Goal: Task Accomplishment & Management: Manage account settings

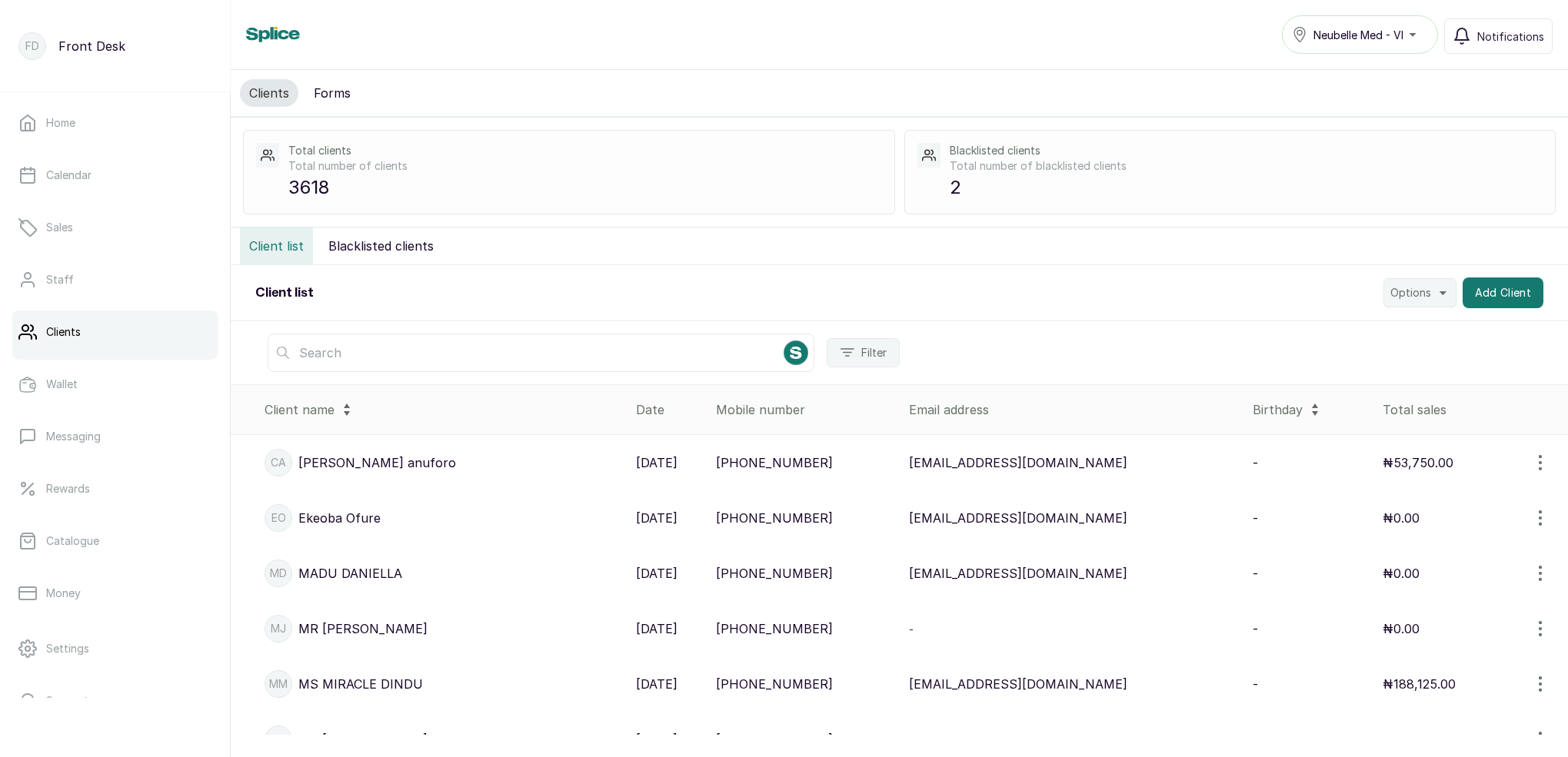
click at [425, 351] on input "text" at bounding box center [541, 353] width 547 height 38
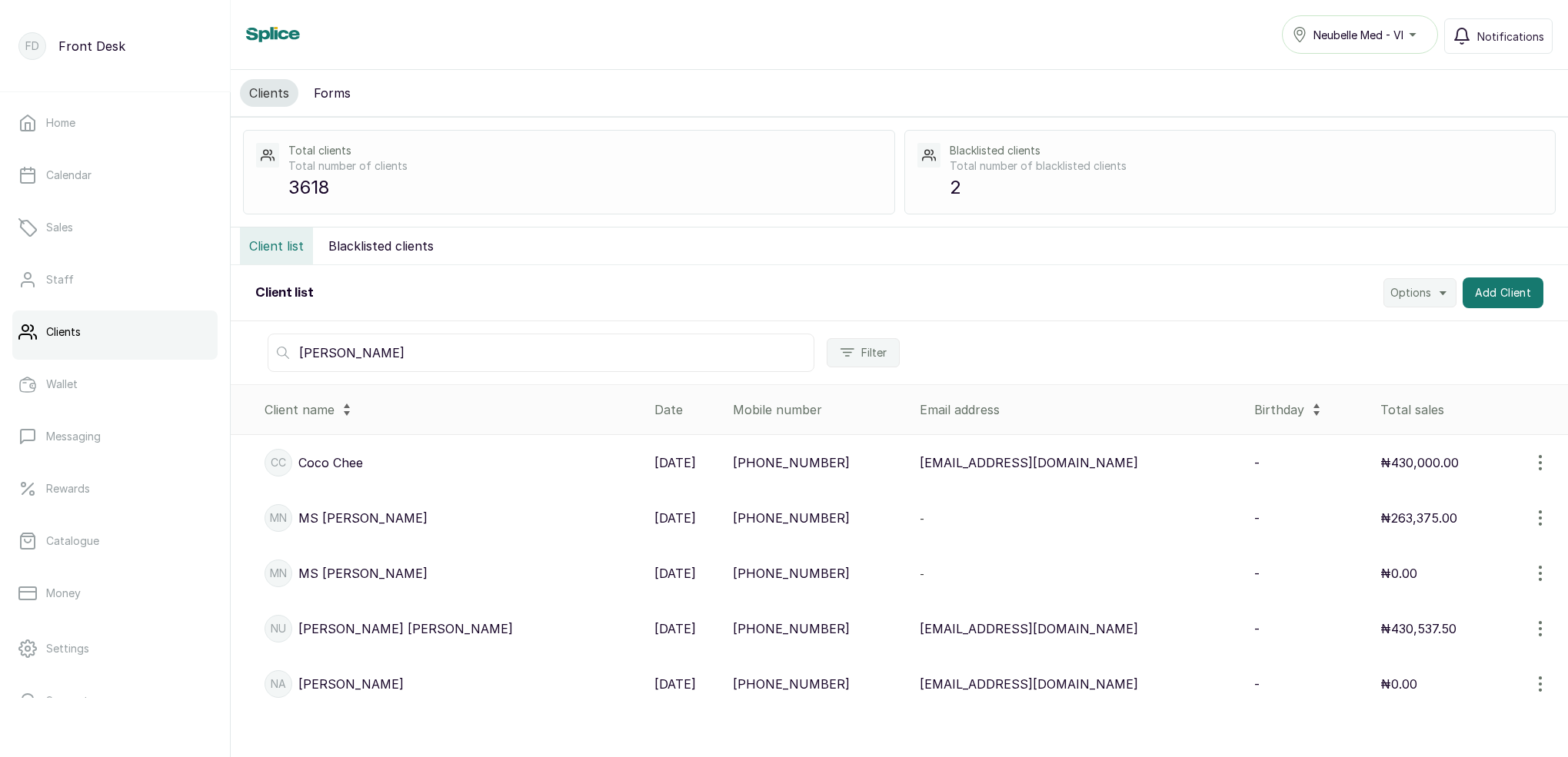
type input "NANCY"
click at [312, 517] on p "MS NANCY" at bounding box center [363, 517] width 129 height 18
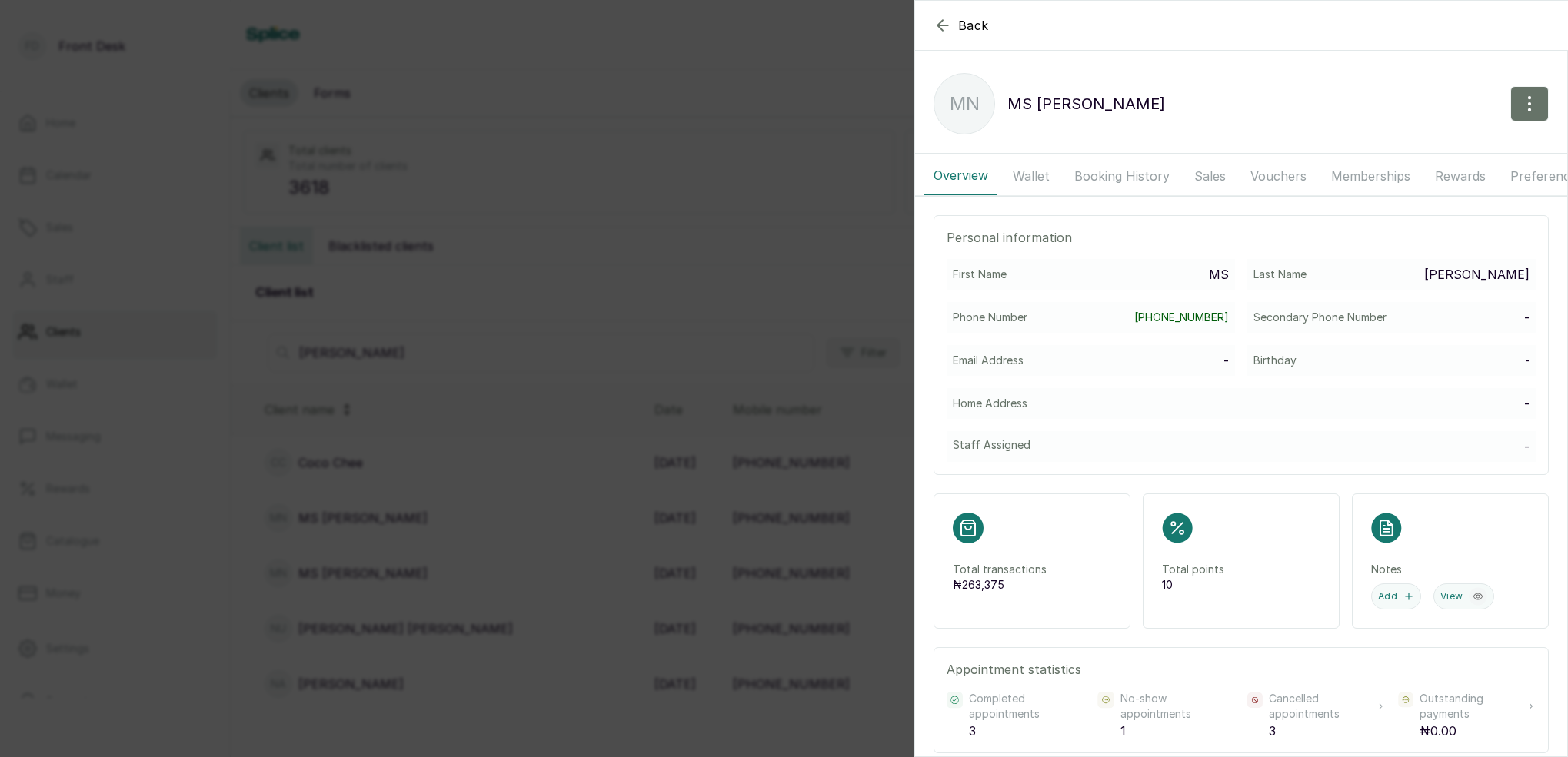
click at [1051, 174] on button "Wallet" at bounding box center [1030, 176] width 55 height 38
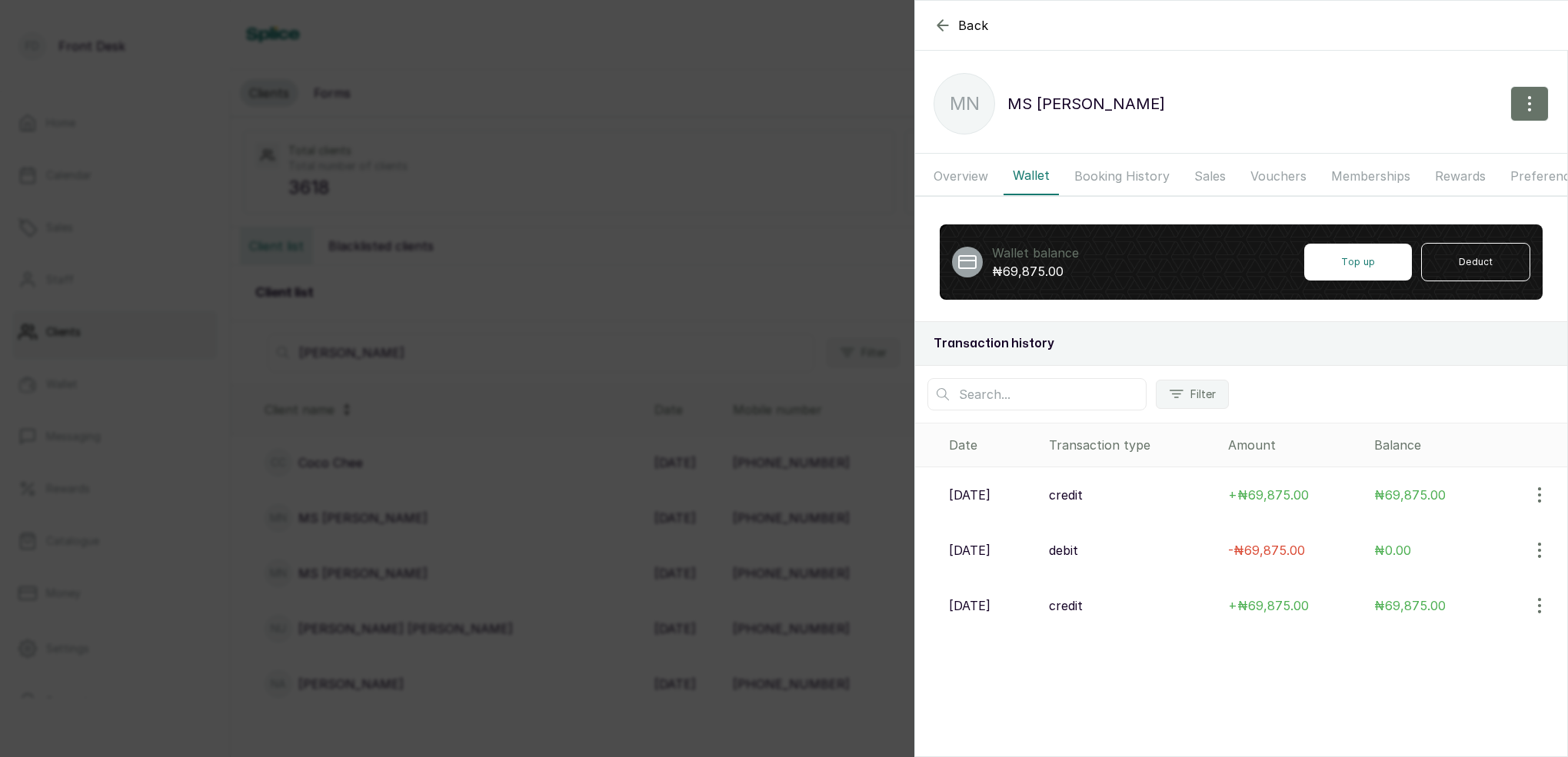
click at [743, 201] on div "Back MS NANCY MN MS NANCY Overview Wallet Booking History Sales Vouchers Member…" at bounding box center [784, 378] width 1568 height 757
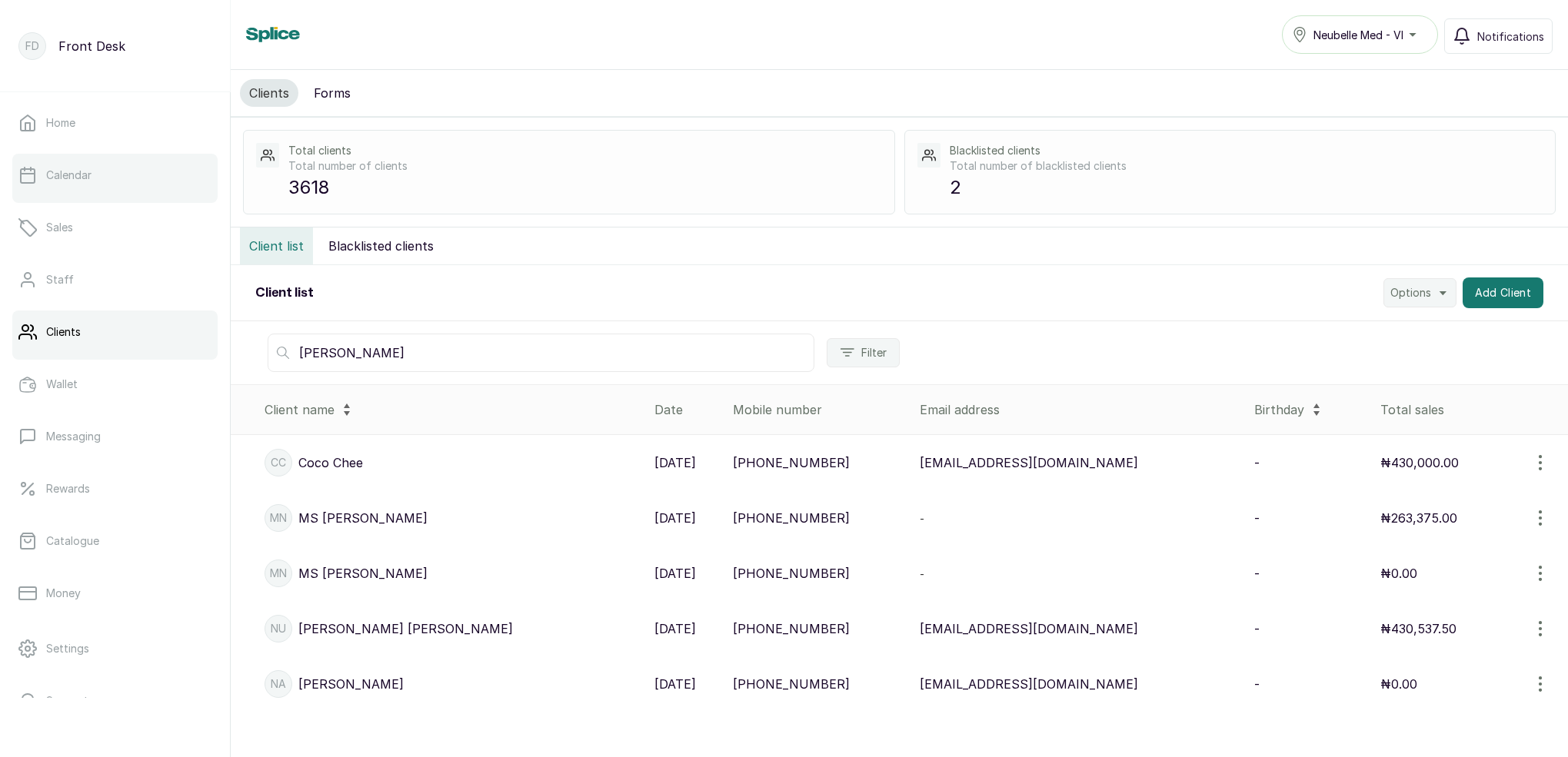
click at [114, 178] on link "Calendar" at bounding box center [114, 174] width 205 height 43
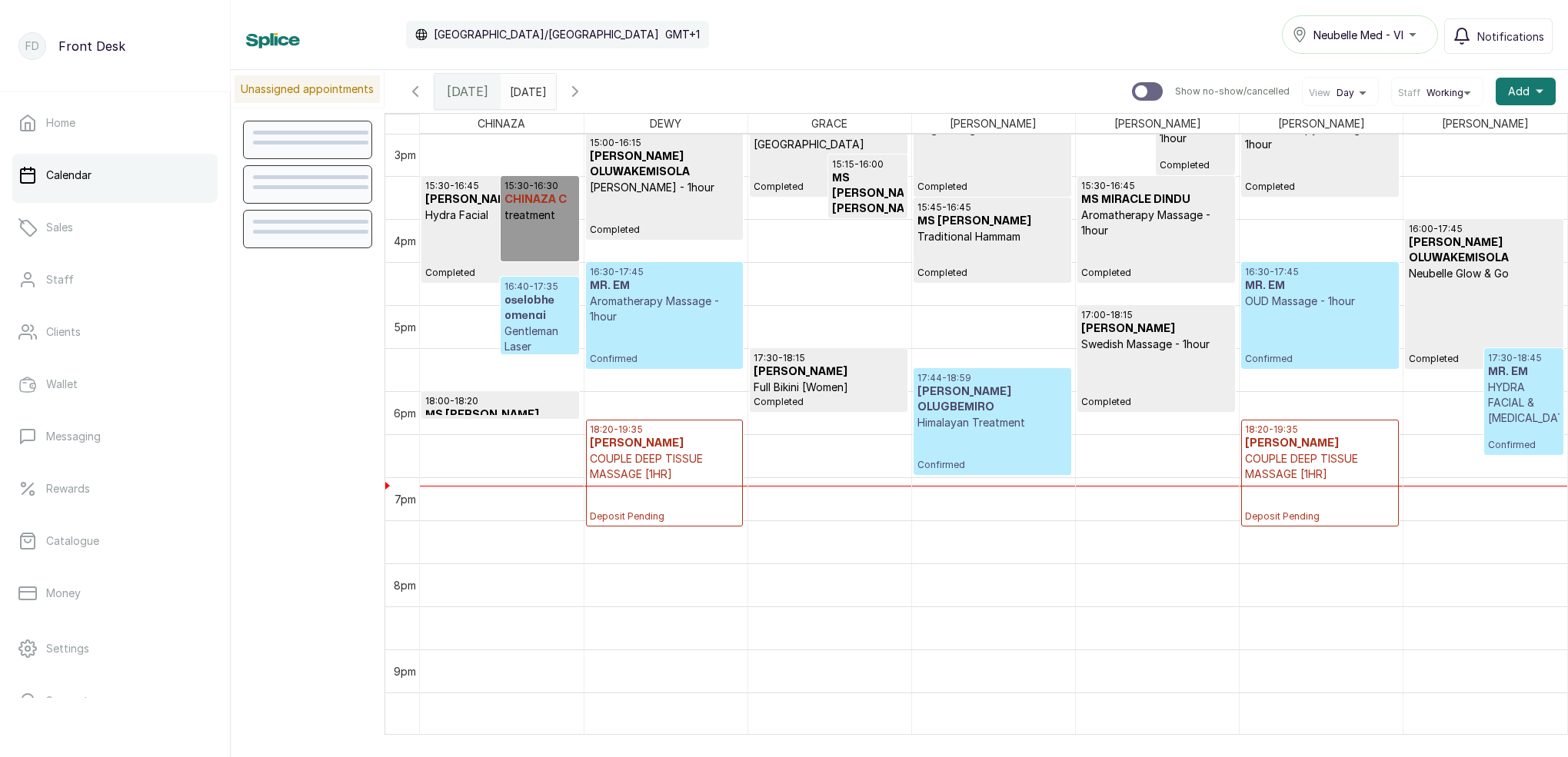
click at [578, 94] on icon "button" at bounding box center [575, 92] width 4 height 10
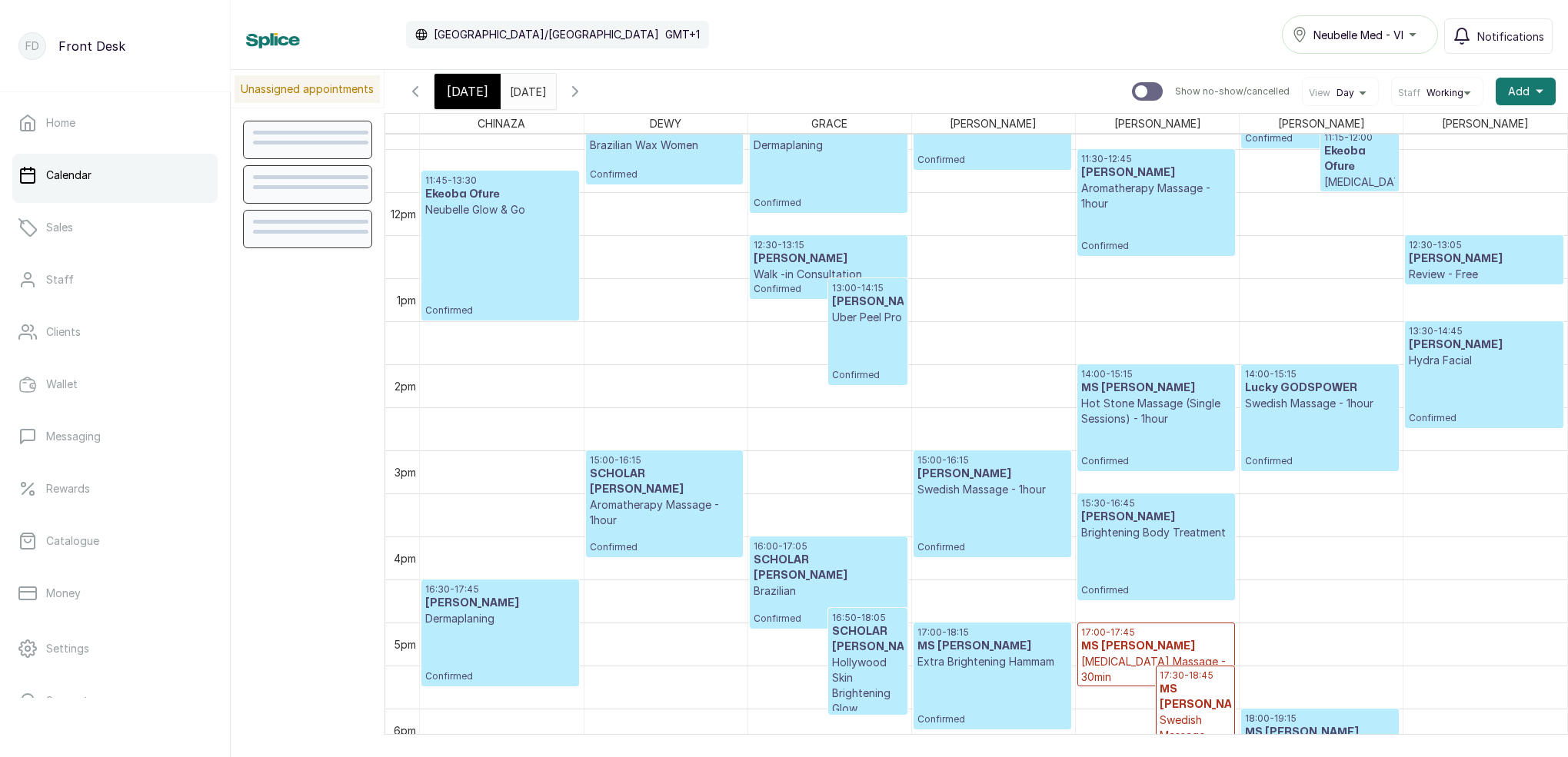
scroll to position [979, 0]
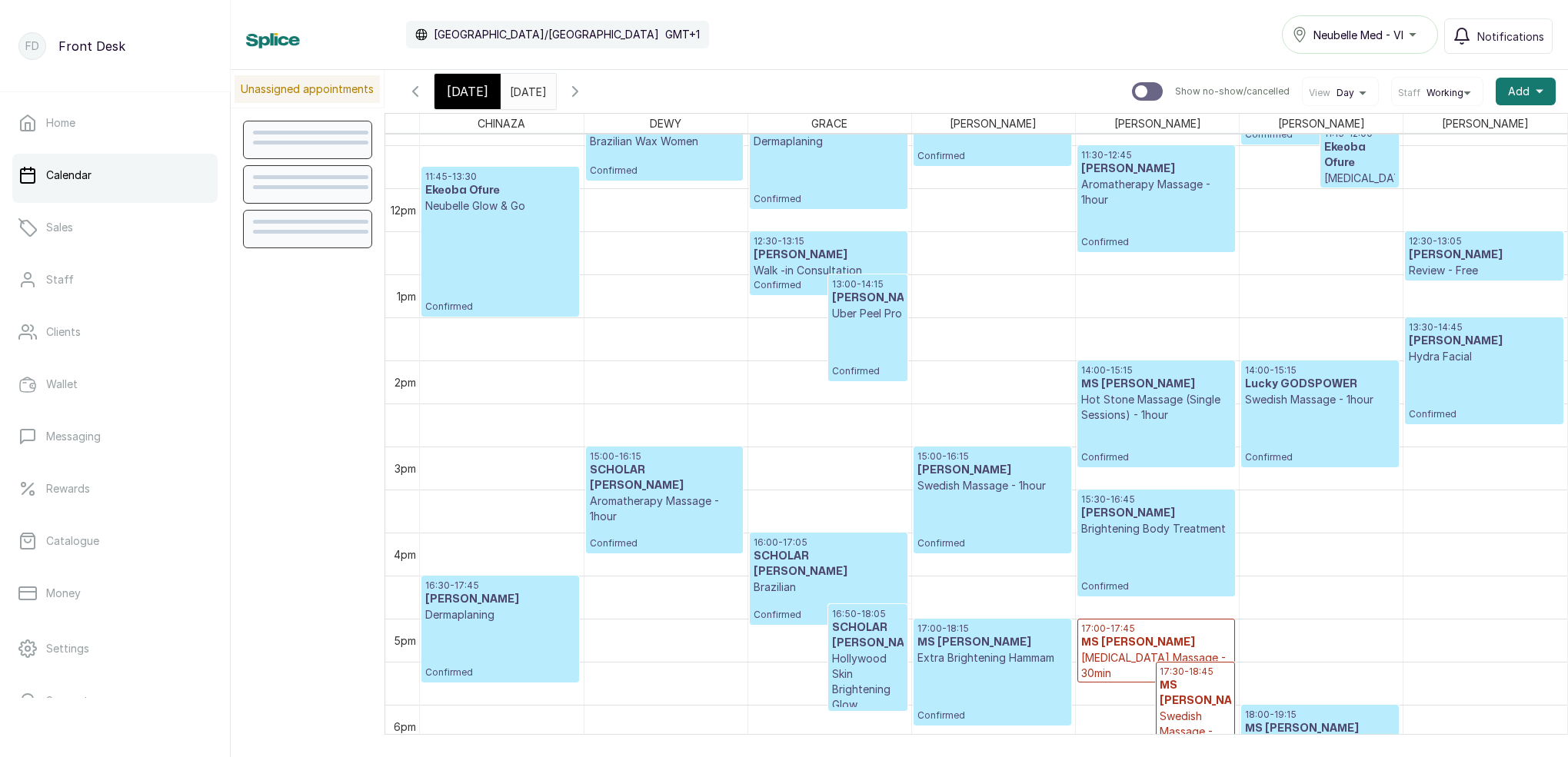
click at [585, 93] on icon "button" at bounding box center [575, 91] width 18 height 18
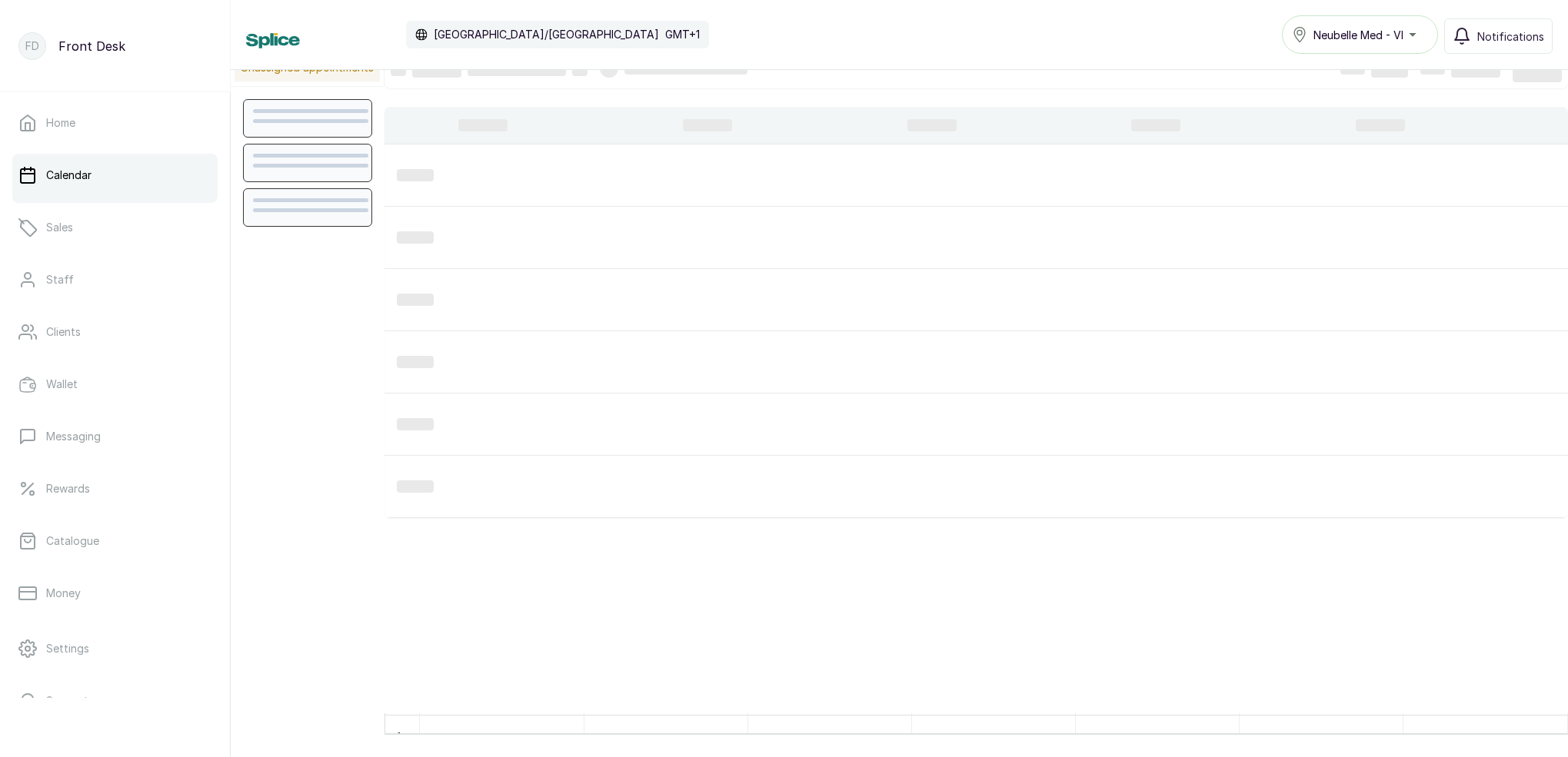
scroll to position [2, 0]
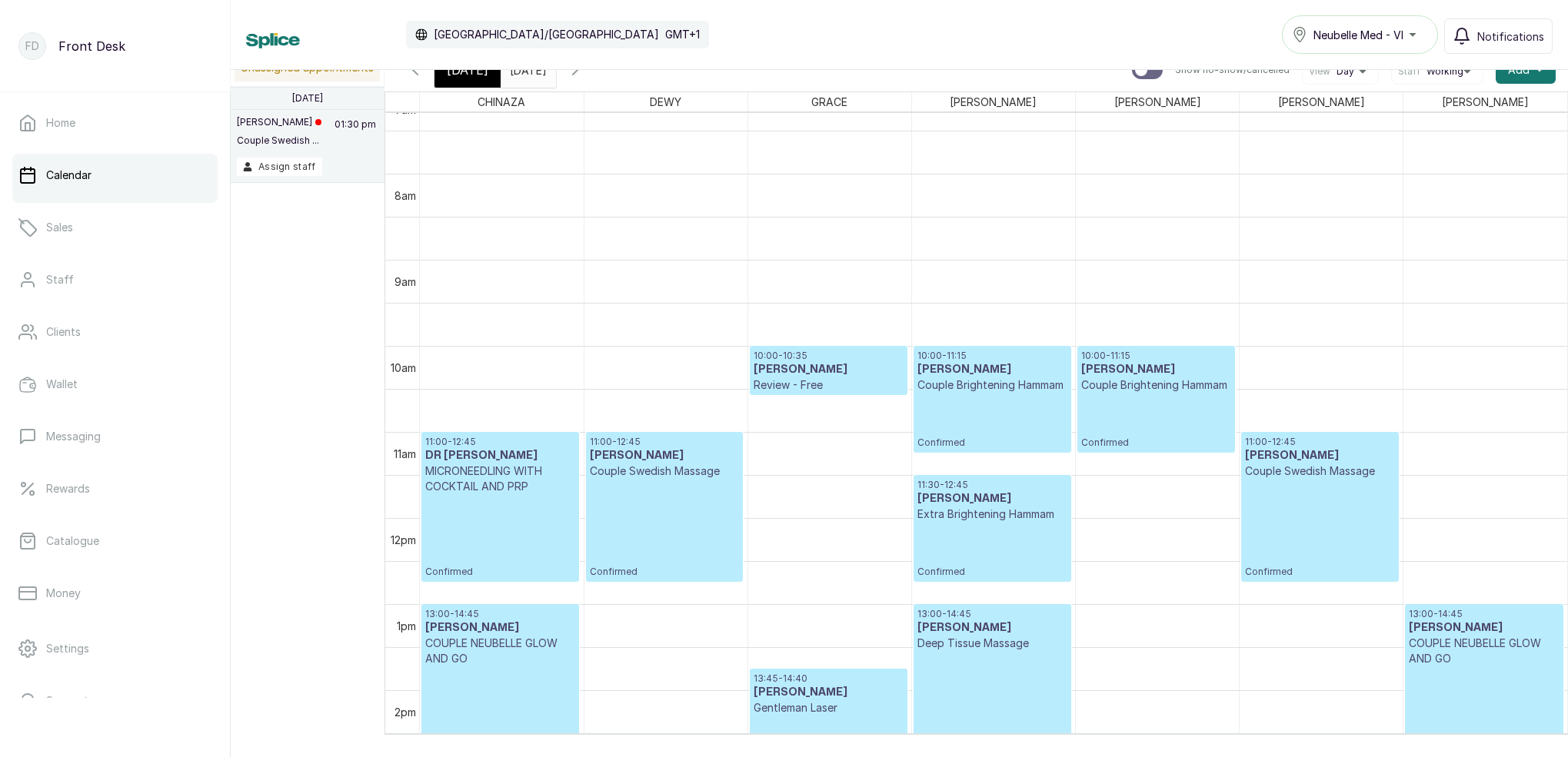
click at [480, 78] on span "[DATE]" at bounding box center [468, 70] width 42 height 18
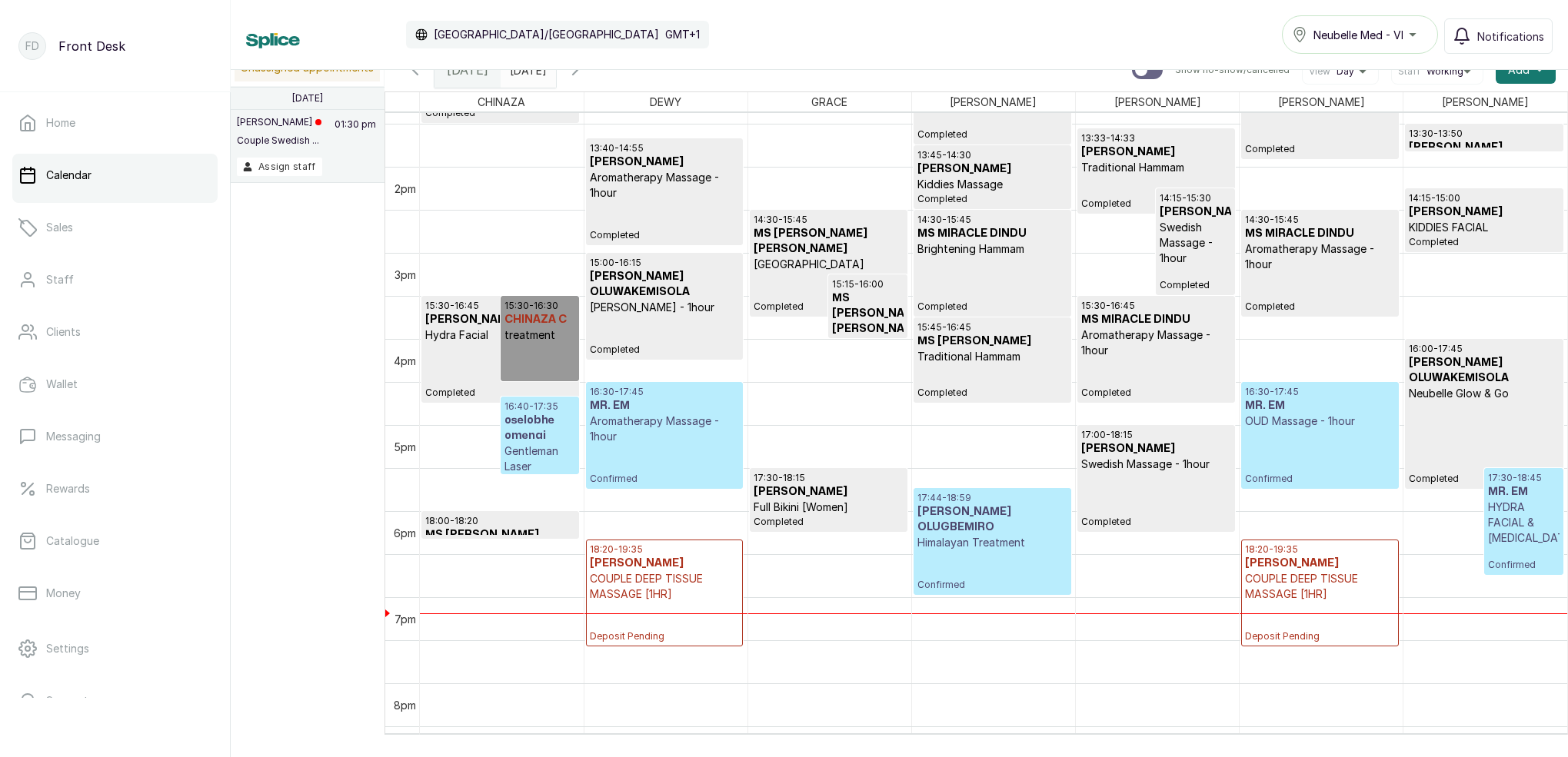
scroll to position [1168, 0]
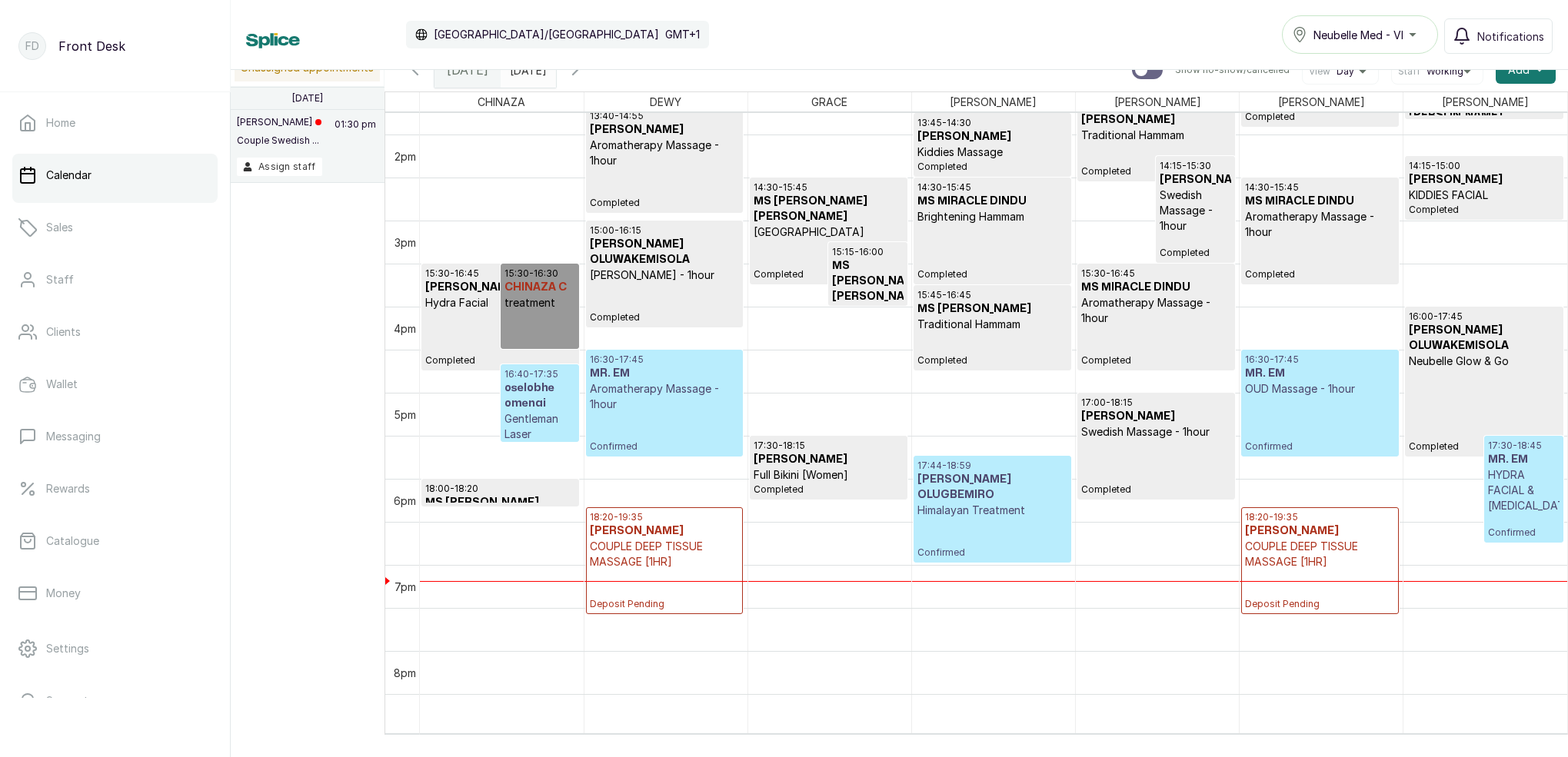
click at [1274, 410] on div "16:30 - 17:45 MR. EM OUD Massage - 1hour Confirmed" at bounding box center [1320, 403] width 150 height 99
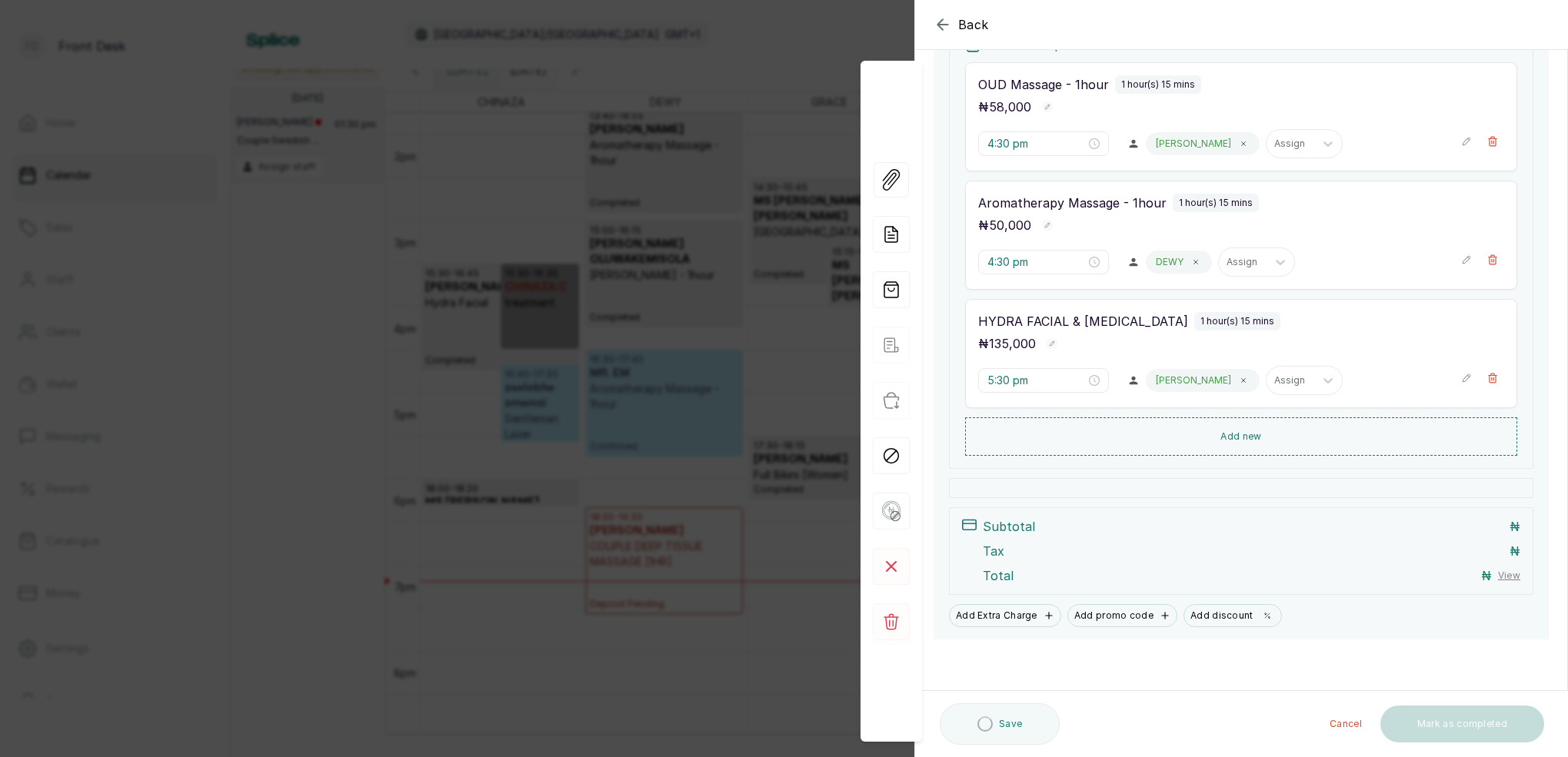
scroll to position [256, 0]
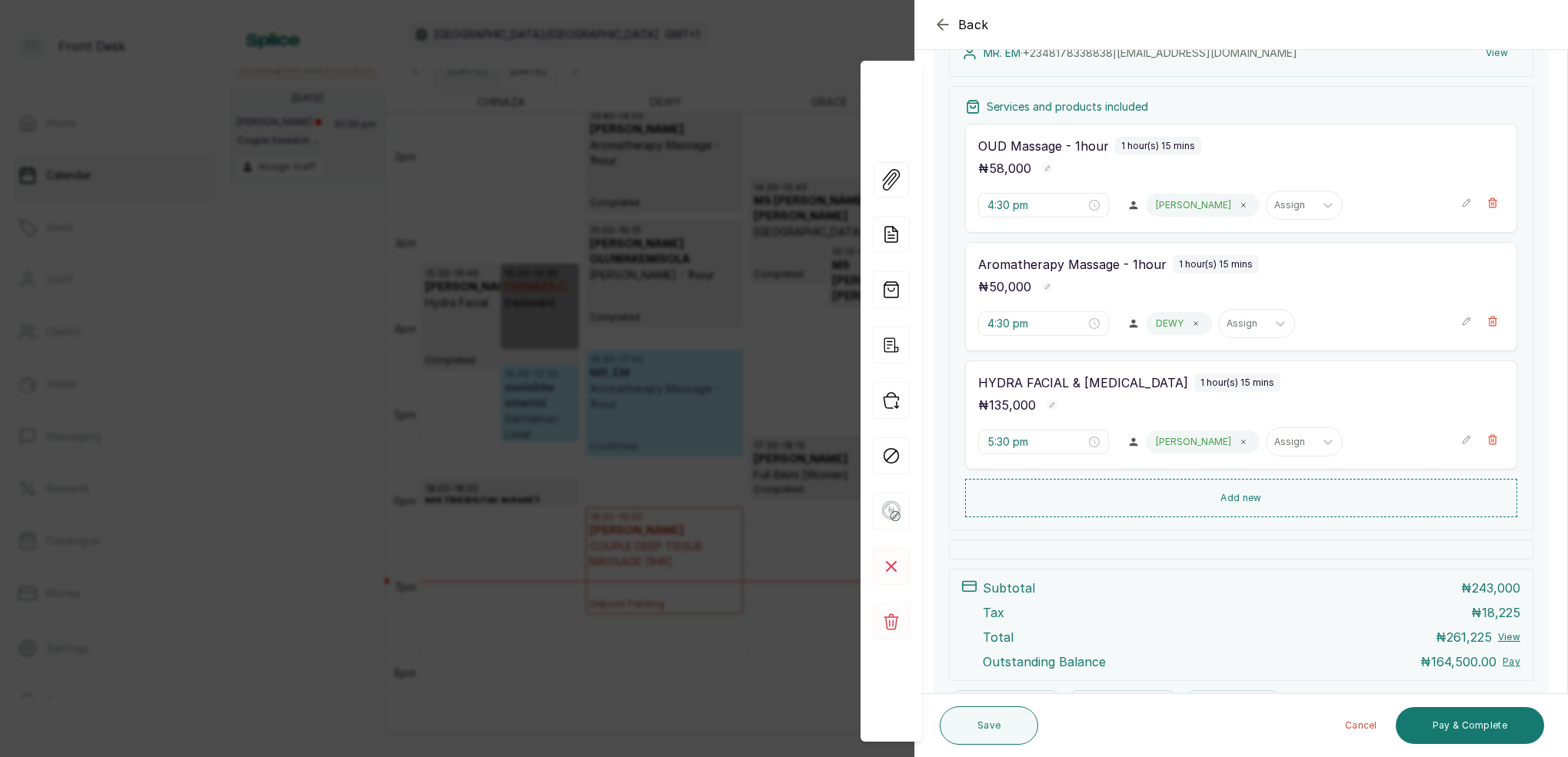
drag, startPoint x: 767, startPoint y: 117, endPoint x: 782, endPoint y: 115, distance: 15.1
click at [767, 117] on div "Back Appointment Details Edit appointment 🚶 Walk-in (booked by Front Desk) Make…" at bounding box center [784, 378] width 1568 height 757
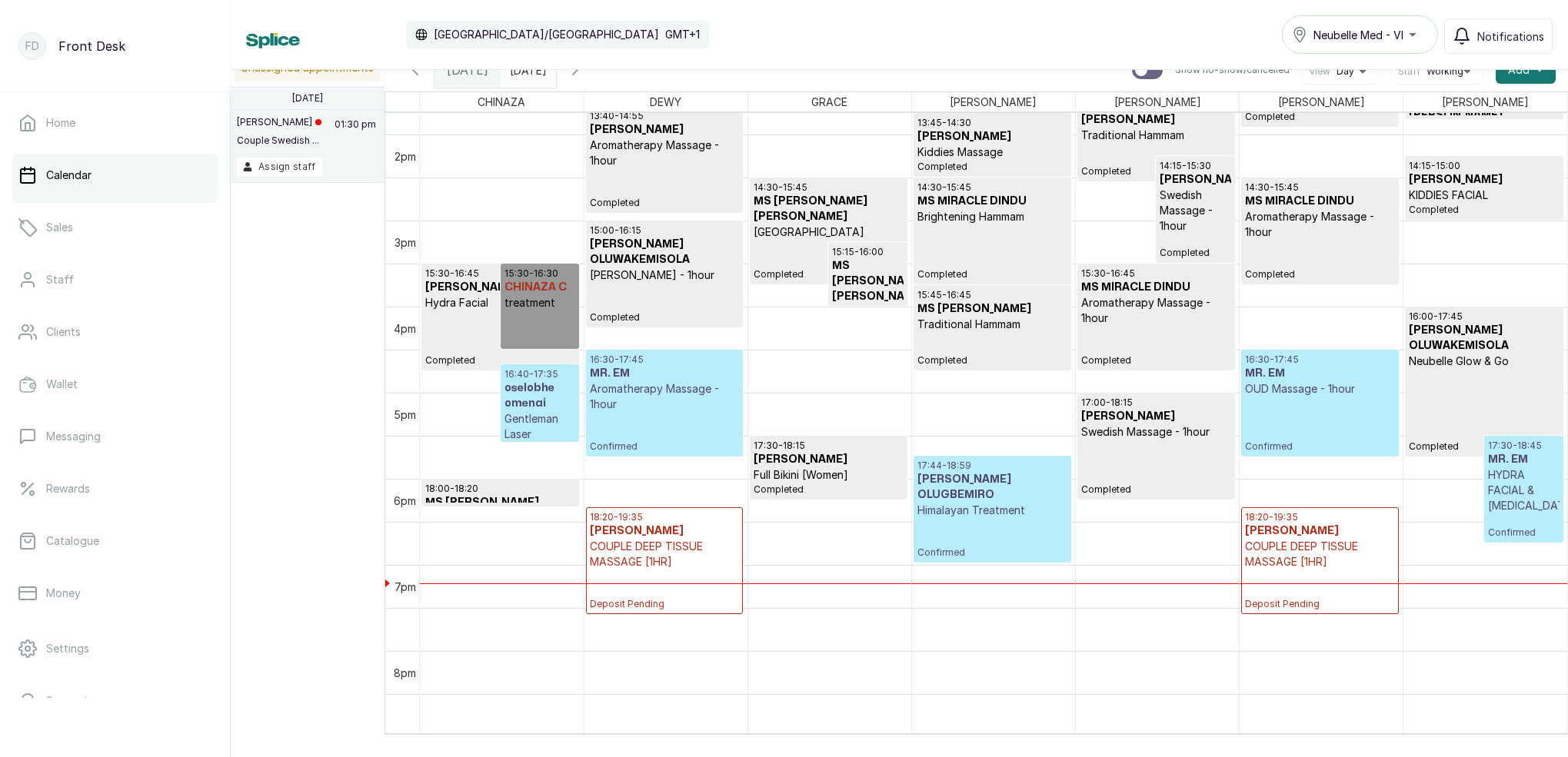
click at [585, 76] on icon "button" at bounding box center [575, 70] width 18 height 18
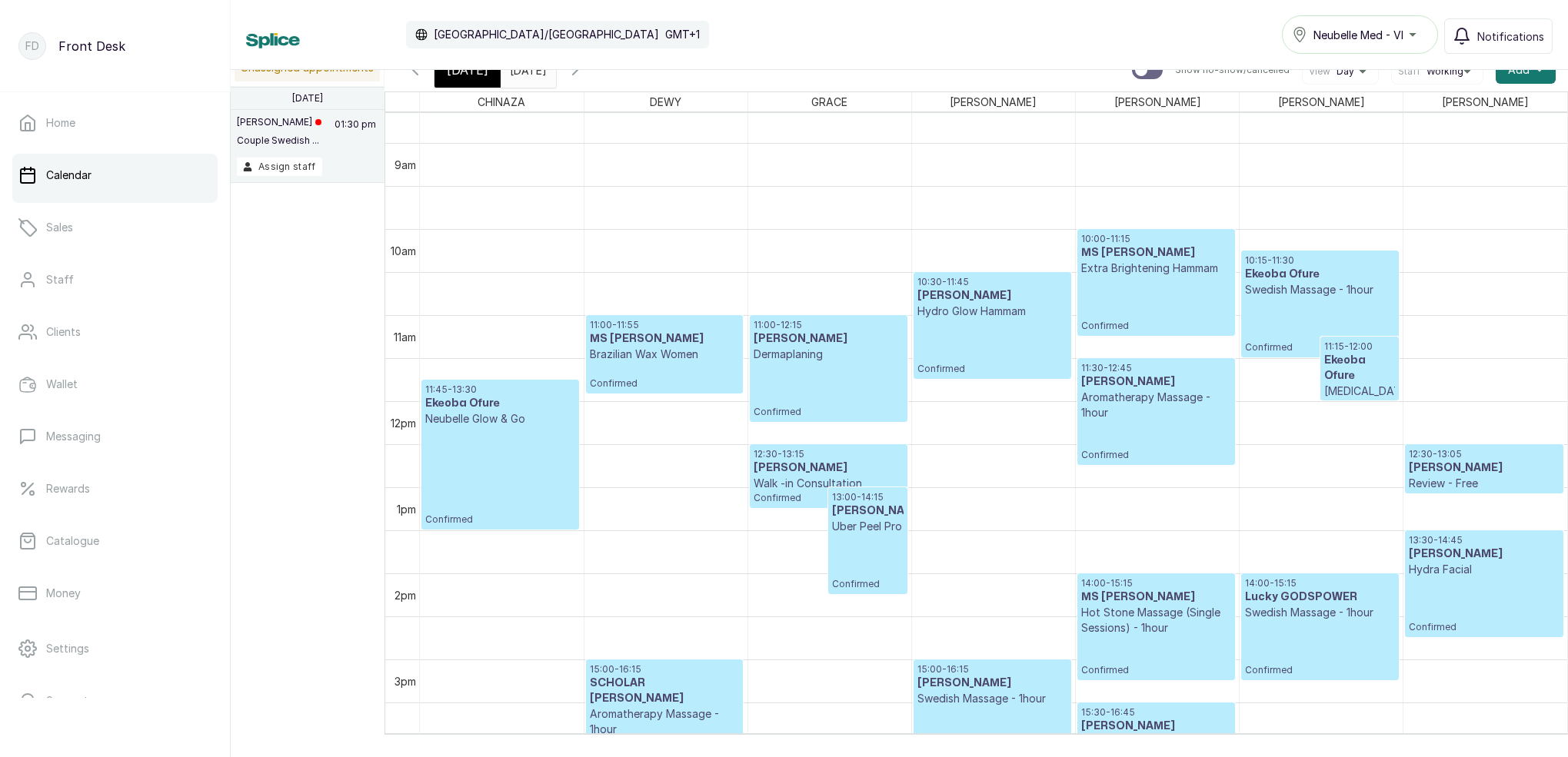
scroll to position [748, 0]
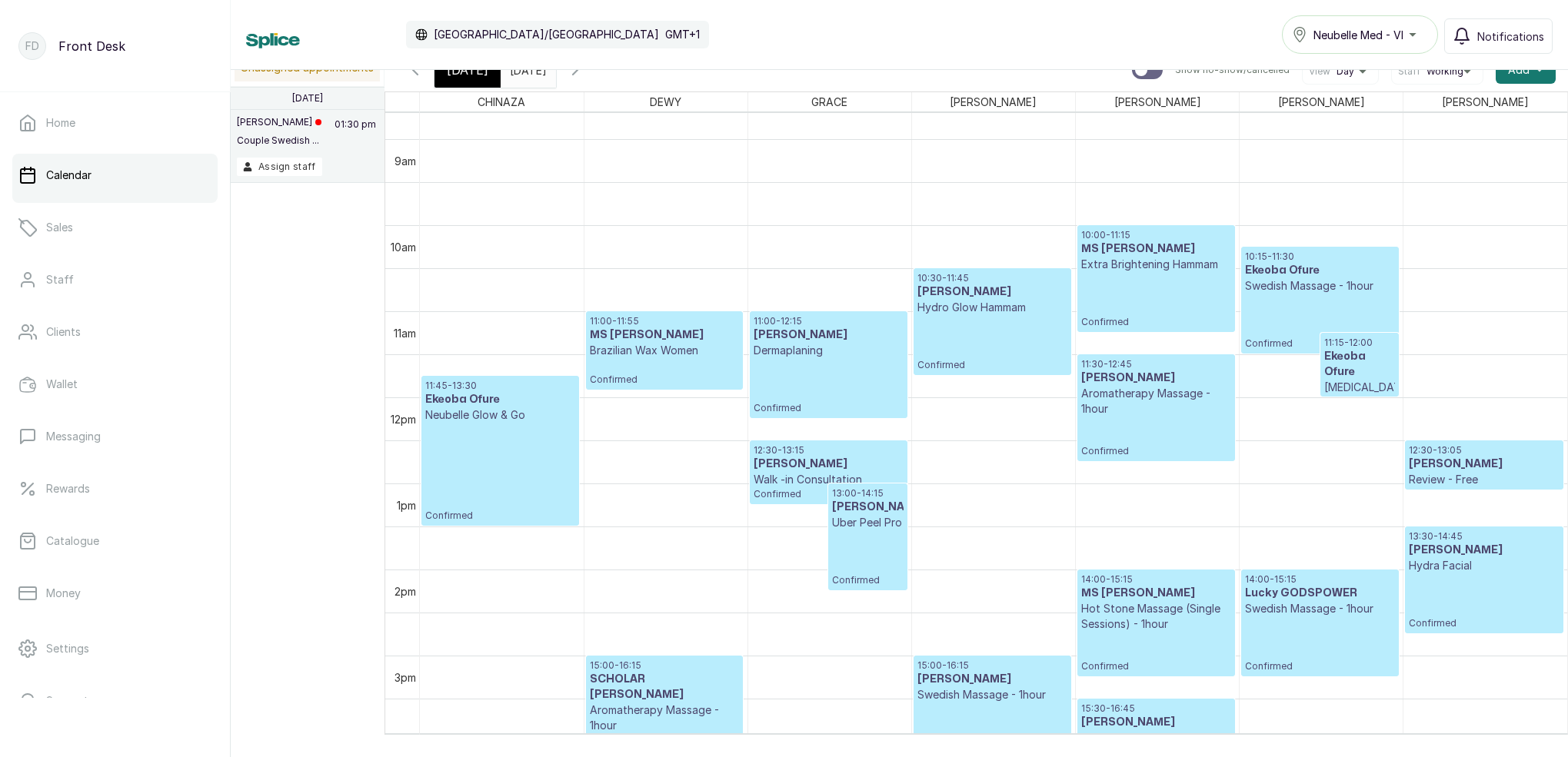
click at [476, 89] on div "[DATE] [DATE] Show no-show/cancelled View Day Staff Working Add +" at bounding box center [976, 70] width 1183 height 43
click at [462, 76] on span "[DATE]" at bounding box center [468, 70] width 42 height 18
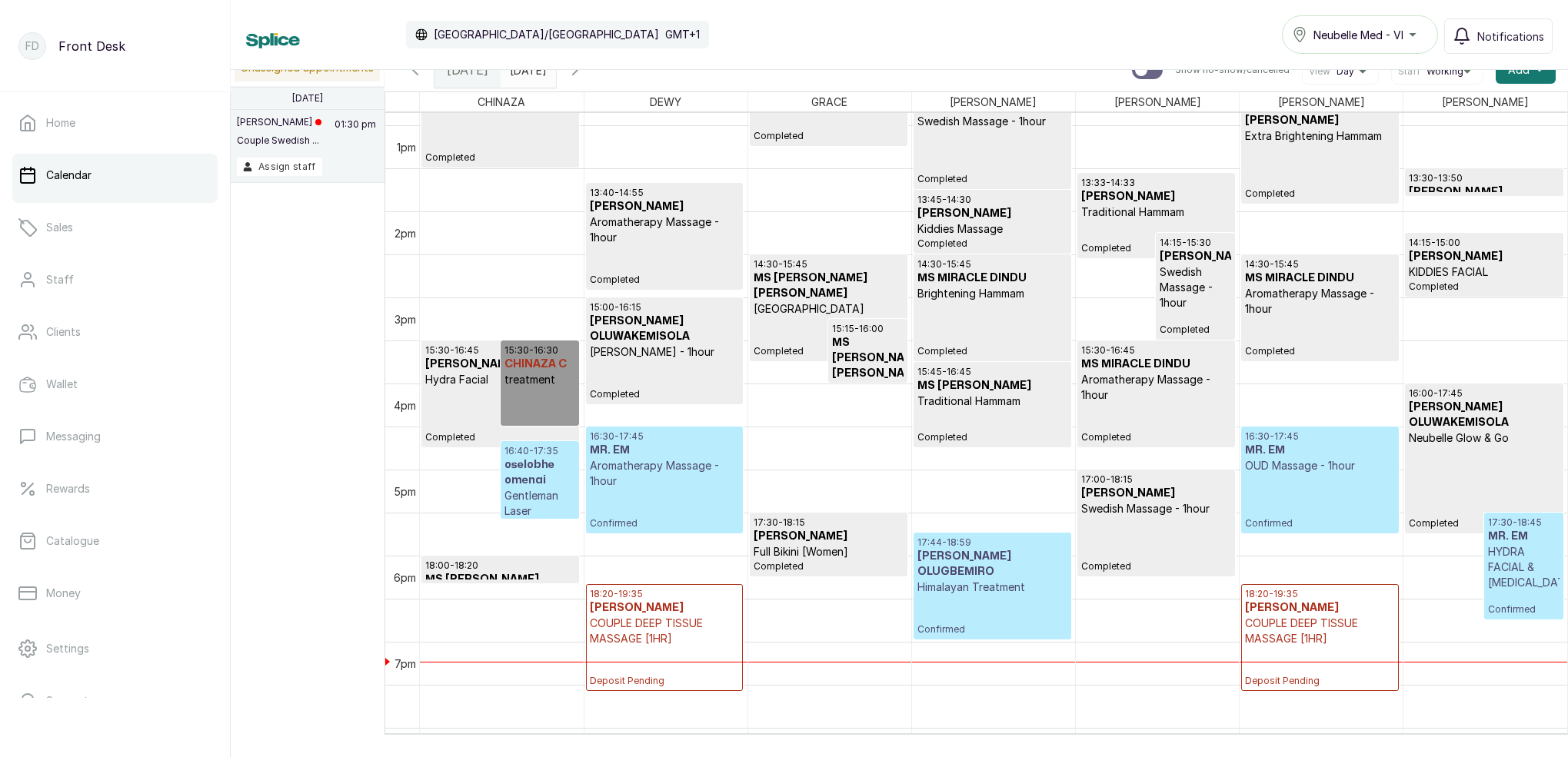
scroll to position [1124, 0]
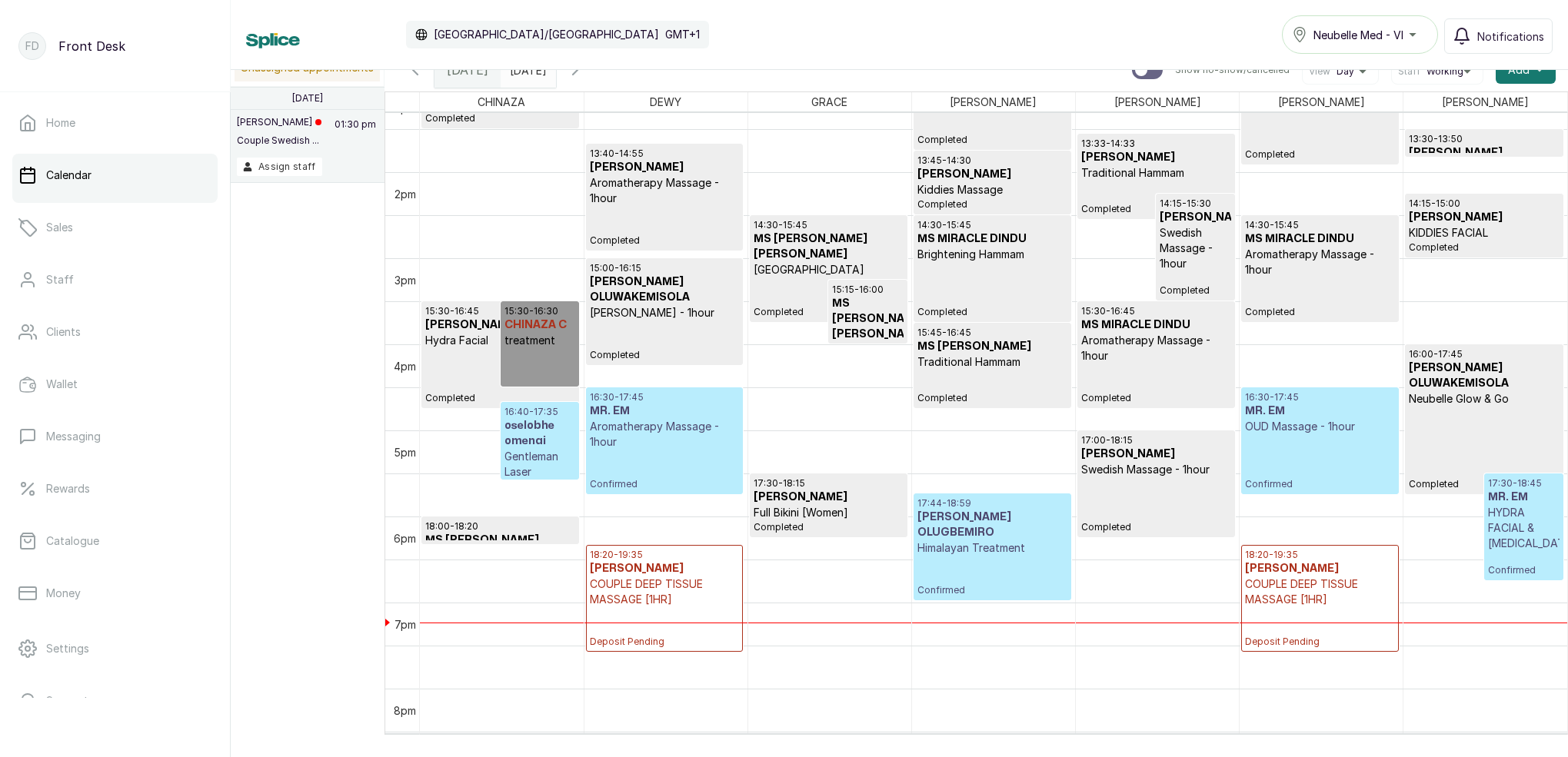
click at [1443, 430] on div "16:00 - 17:45 [PERSON_NAME] OLUWAKEMISOLA [PERSON_NAME] & Go Completed" at bounding box center [1484, 419] width 150 height 142
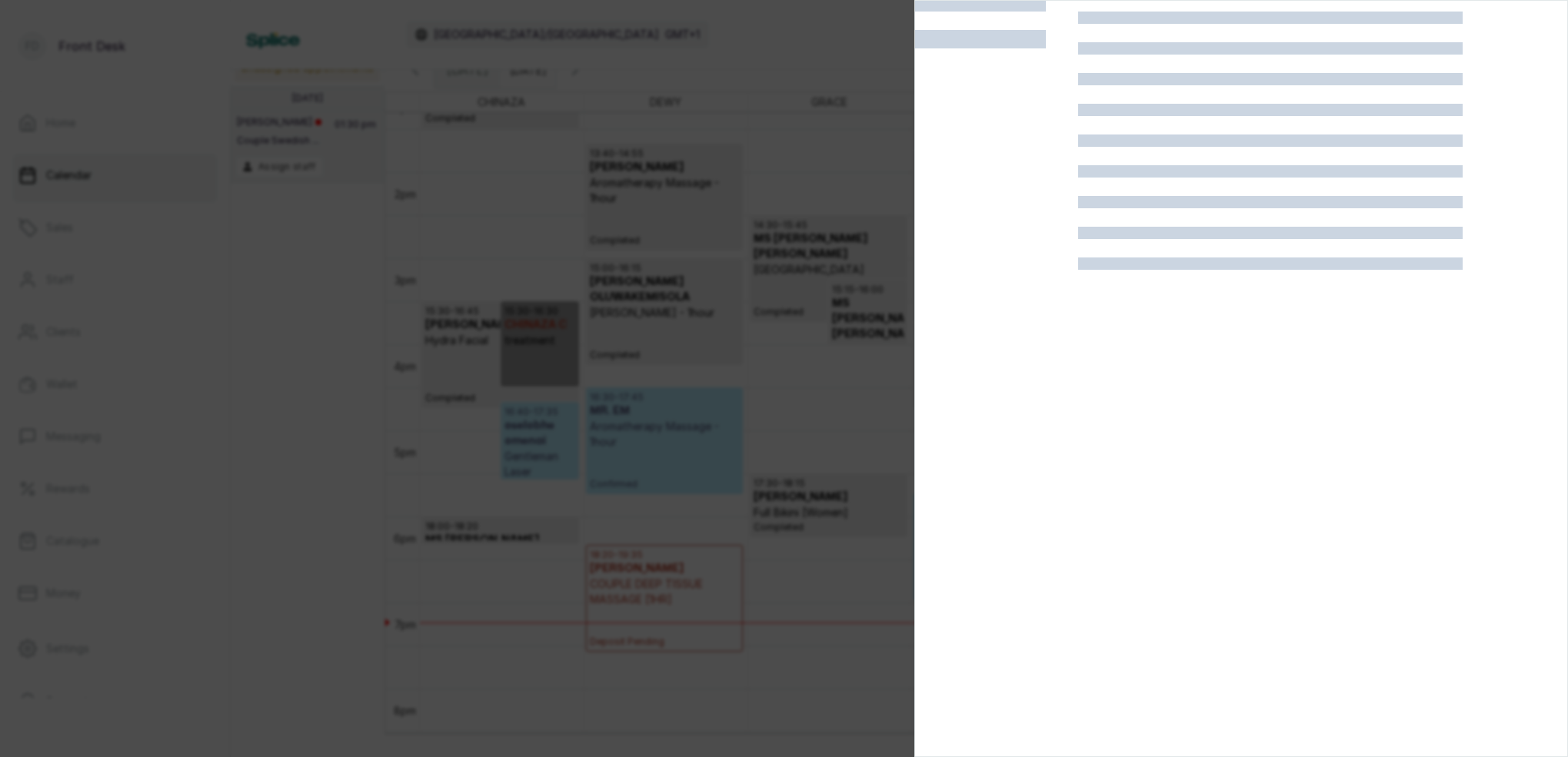
scroll to position [38, 0]
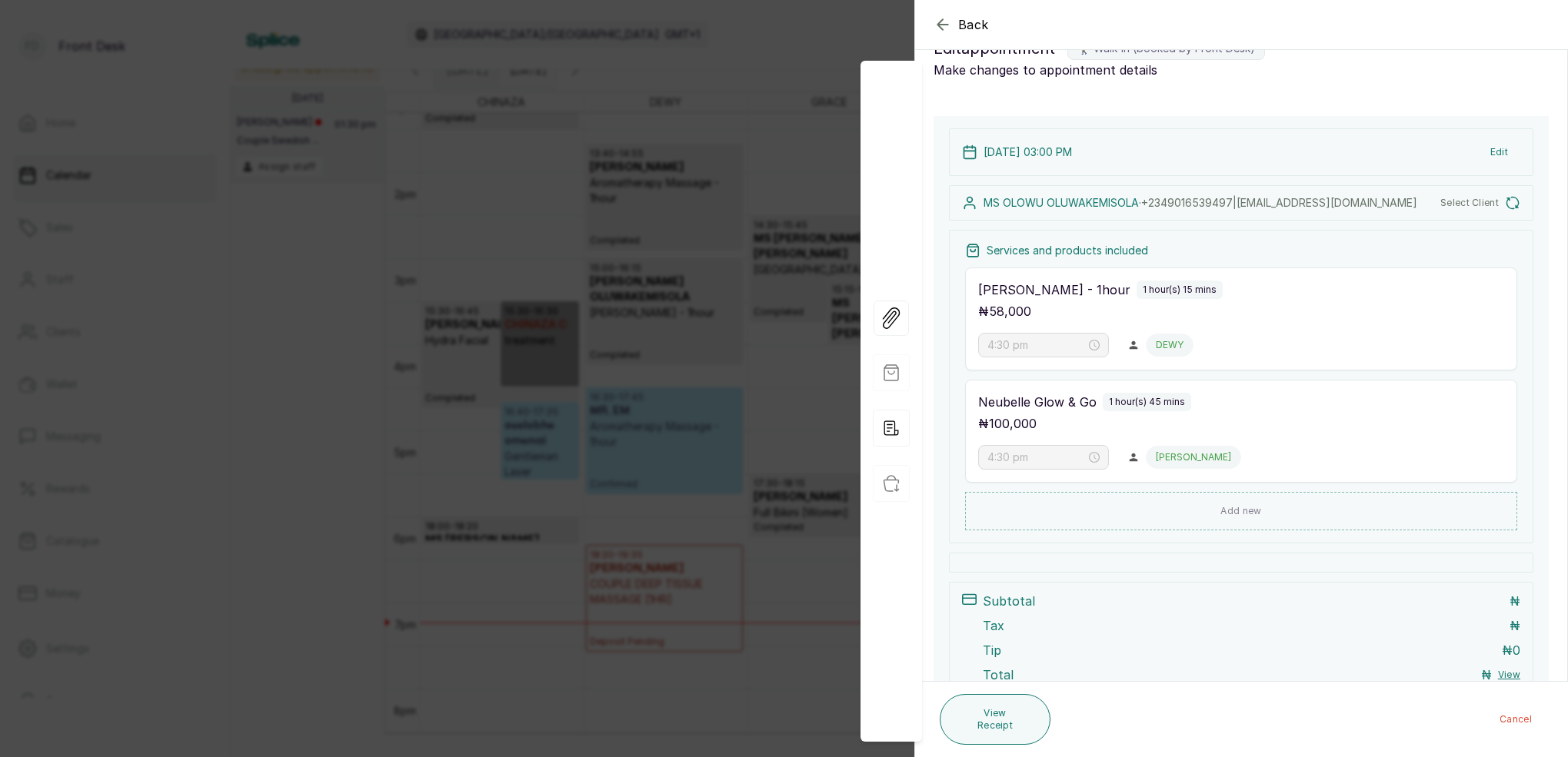
type input "3:00 pm"
type input "4:00 pm"
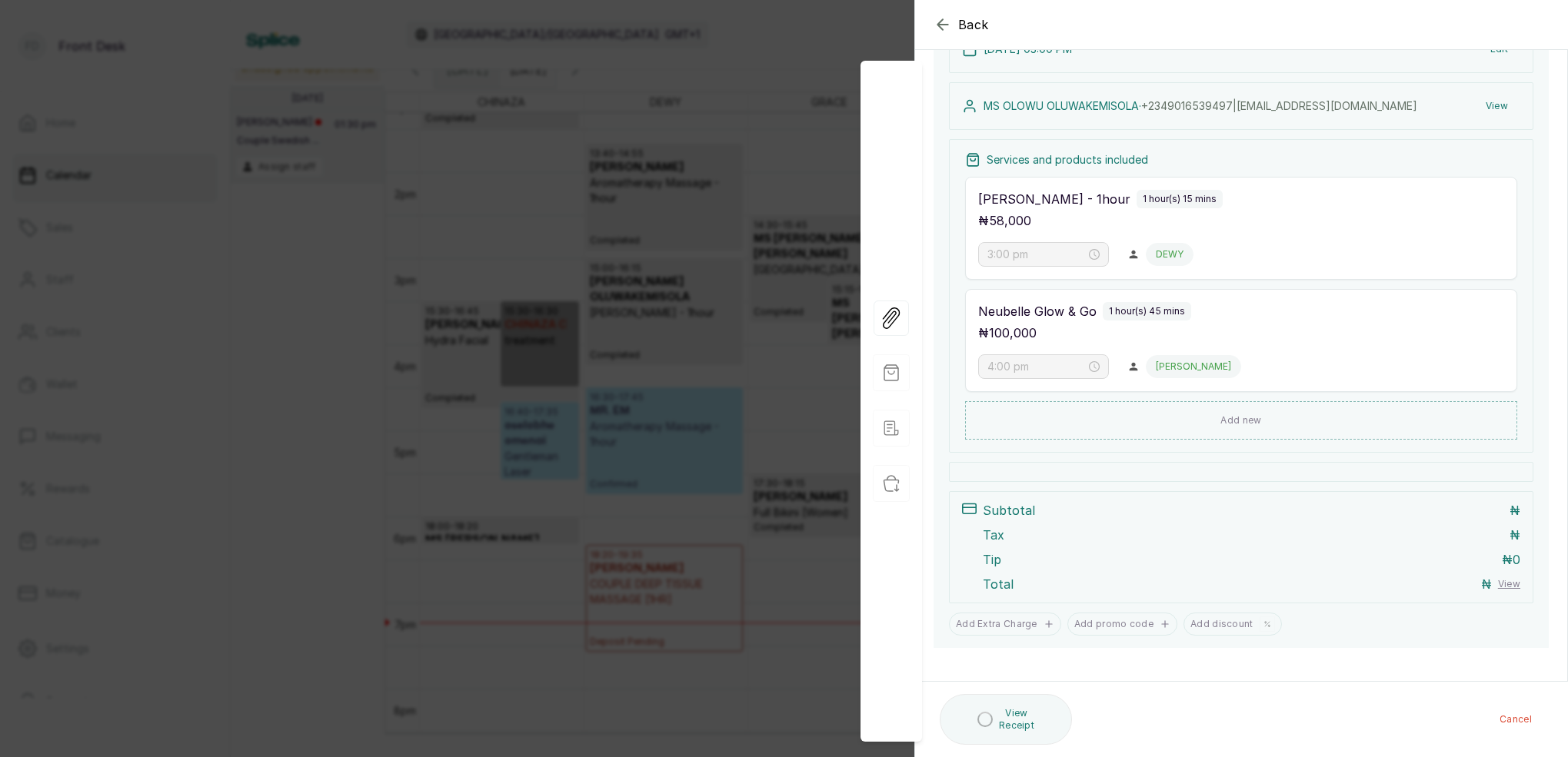
scroll to position [143, 0]
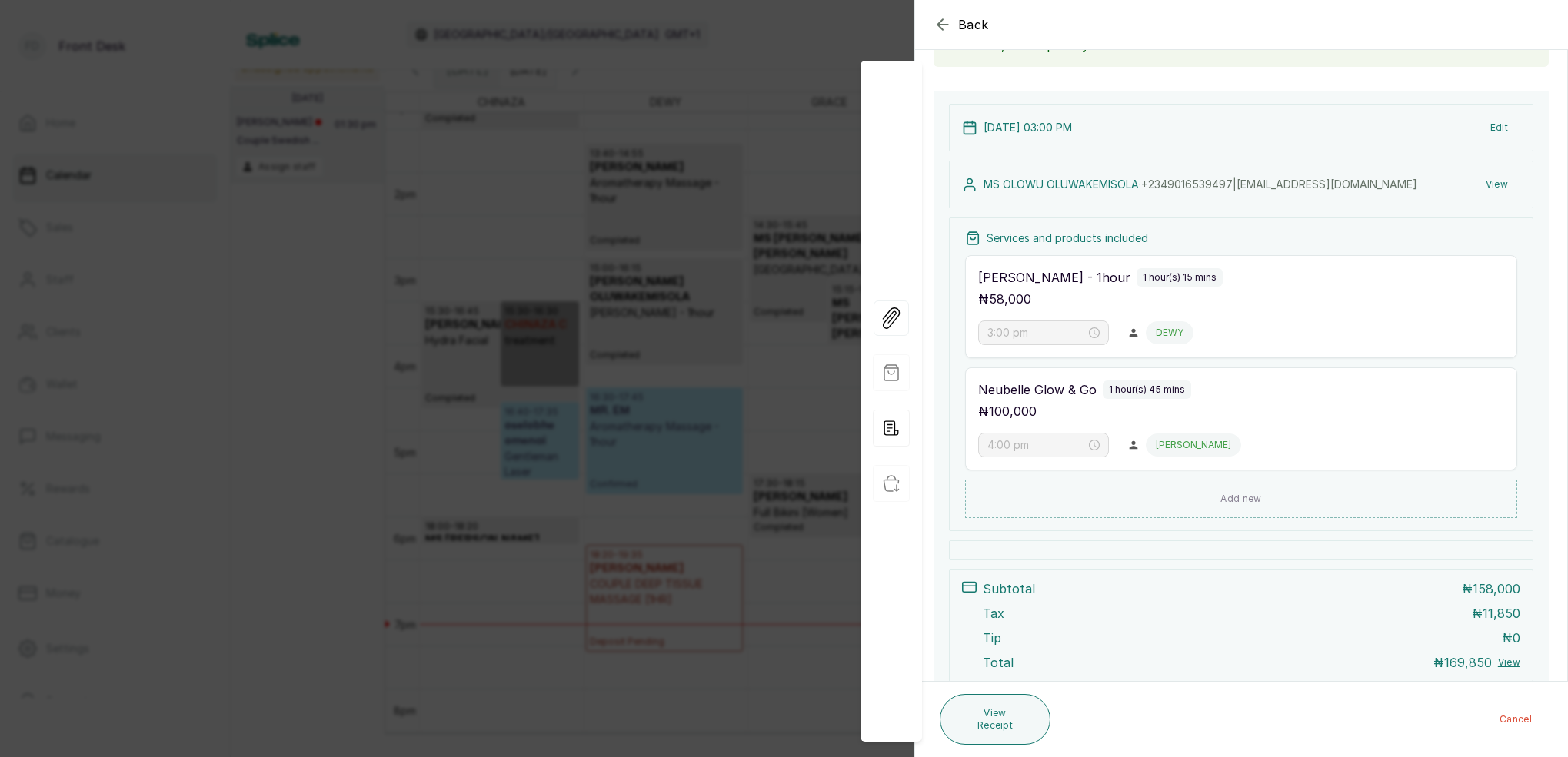
click at [587, 97] on div "Back Appointment Details Edit appointment 🚶 Walk-in (booked by Front Desk) Make…" at bounding box center [784, 378] width 1568 height 757
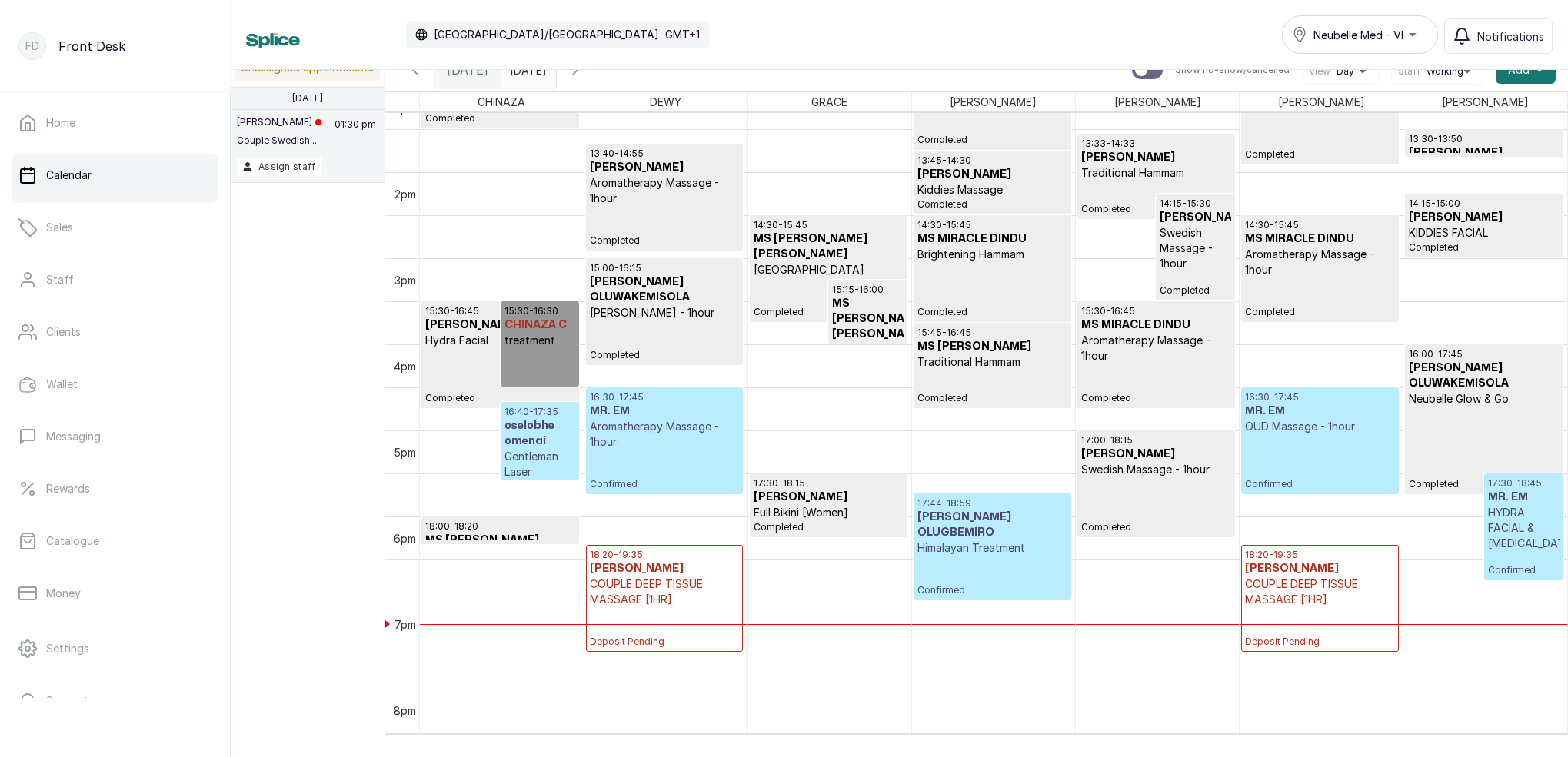
click at [578, 73] on icon "button" at bounding box center [575, 70] width 4 height 10
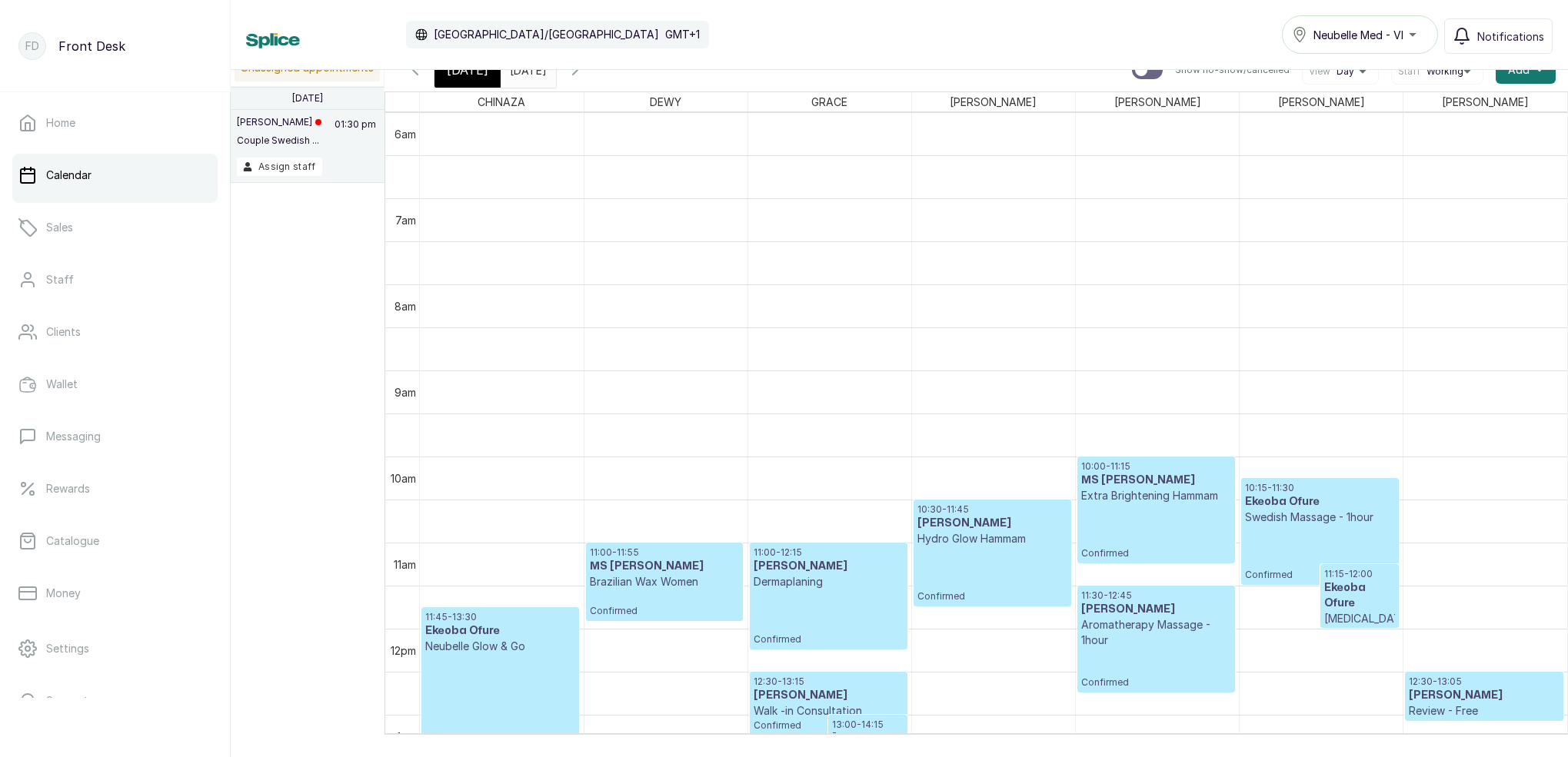
click at [585, 73] on icon "button" at bounding box center [575, 70] width 18 height 18
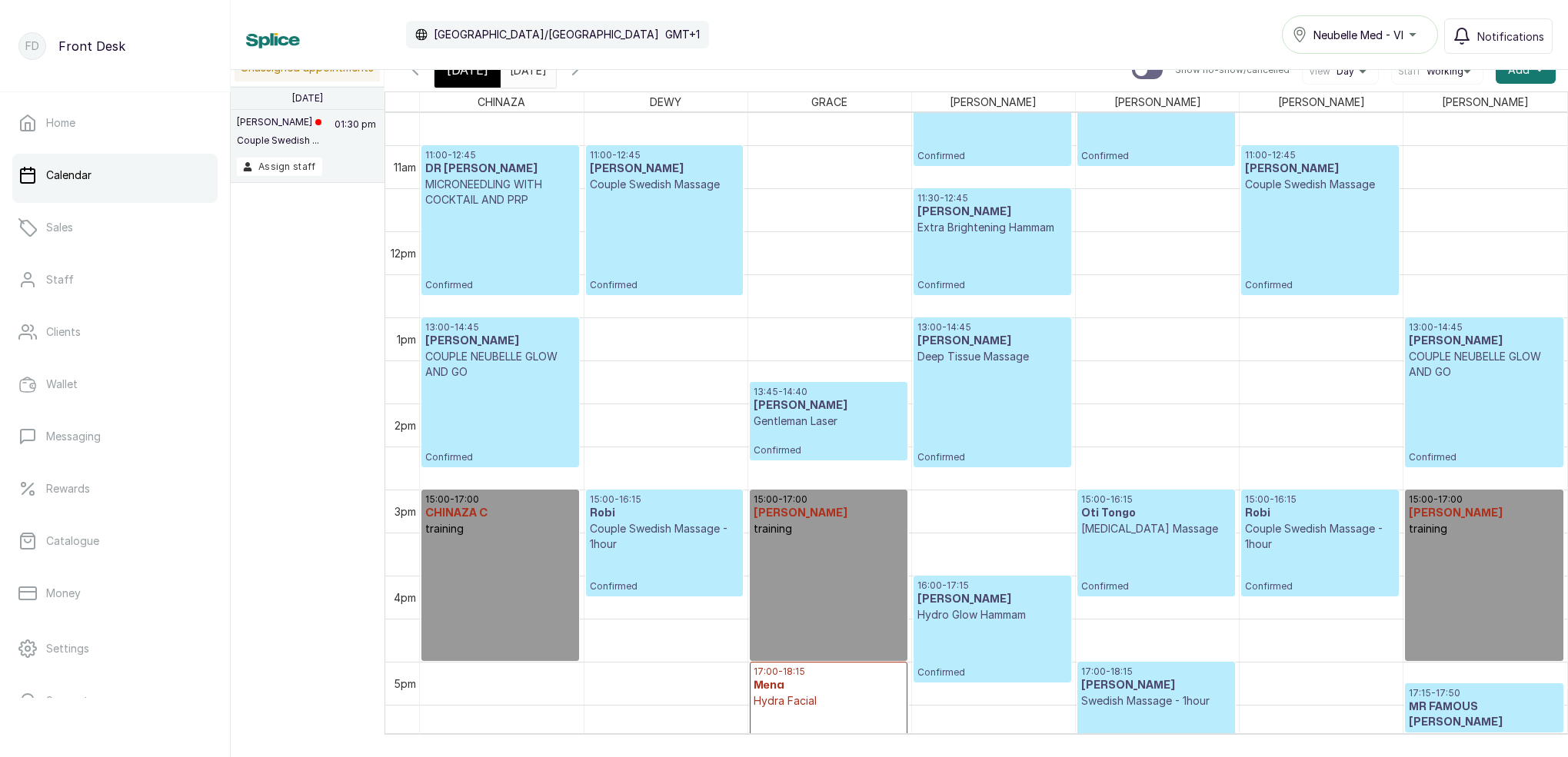
scroll to position [852, 0]
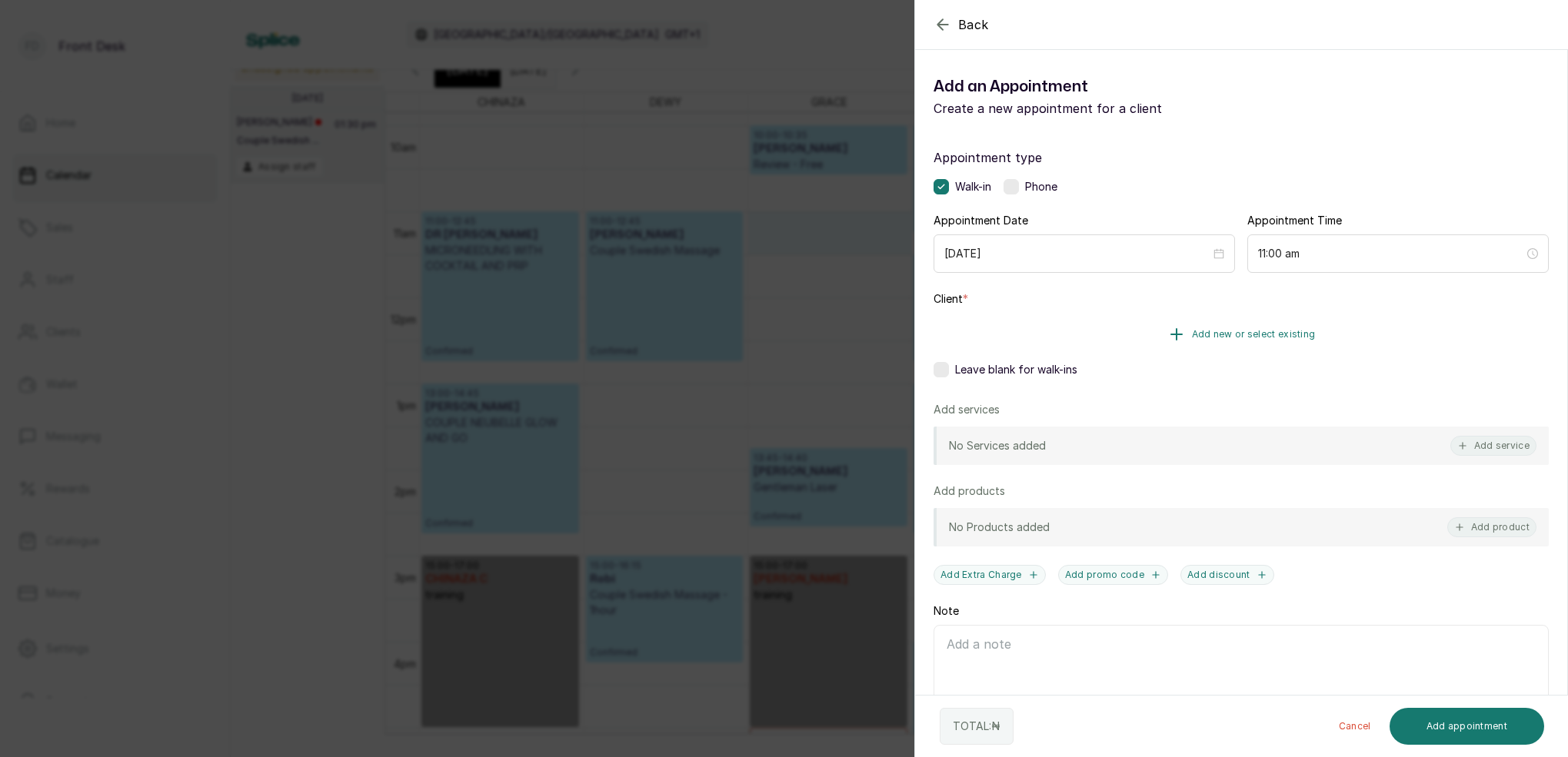
click at [1258, 331] on span "Add new or select existing" at bounding box center [1254, 334] width 124 height 12
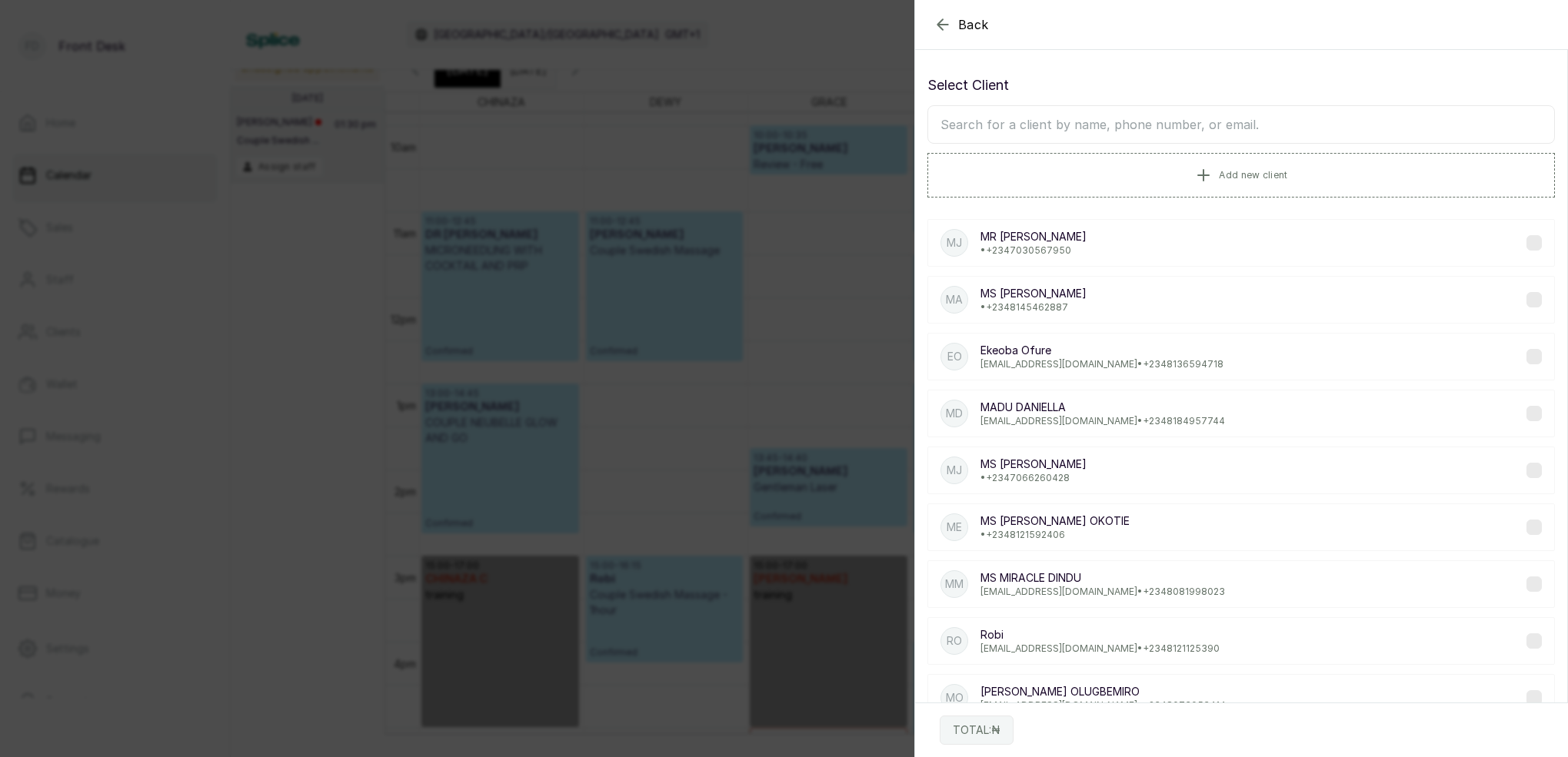
click at [1186, 128] on input "text" at bounding box center [1241, 125] width 627 height 38
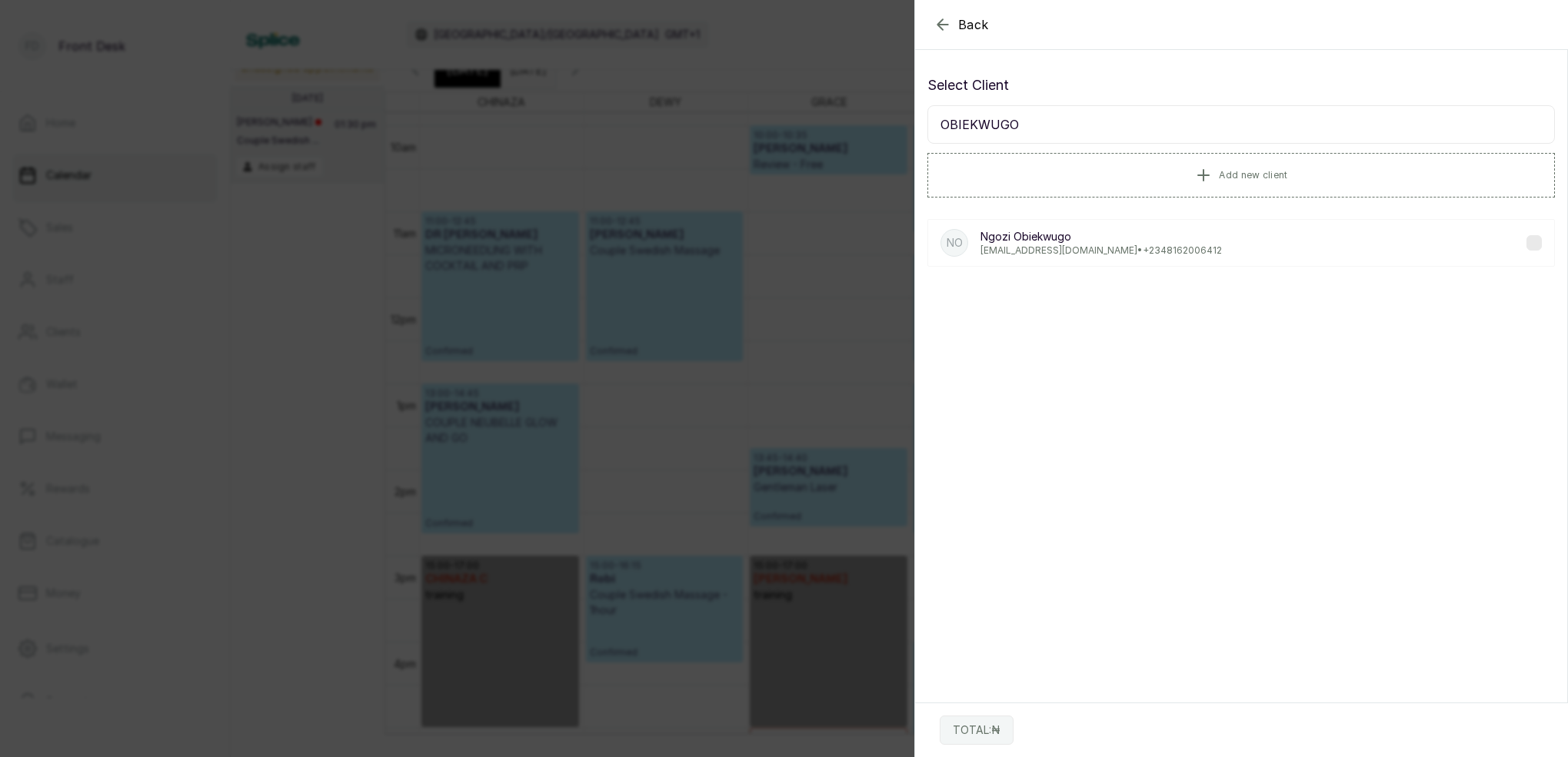
type input "OBIEKWUGO"
click at [1082, 256] on p "[EMAIL_ADDRESS][DOMAIN_NAME] • [PHONE_NUMBER]" at bounding box center [1101, 250] width 242 height 12
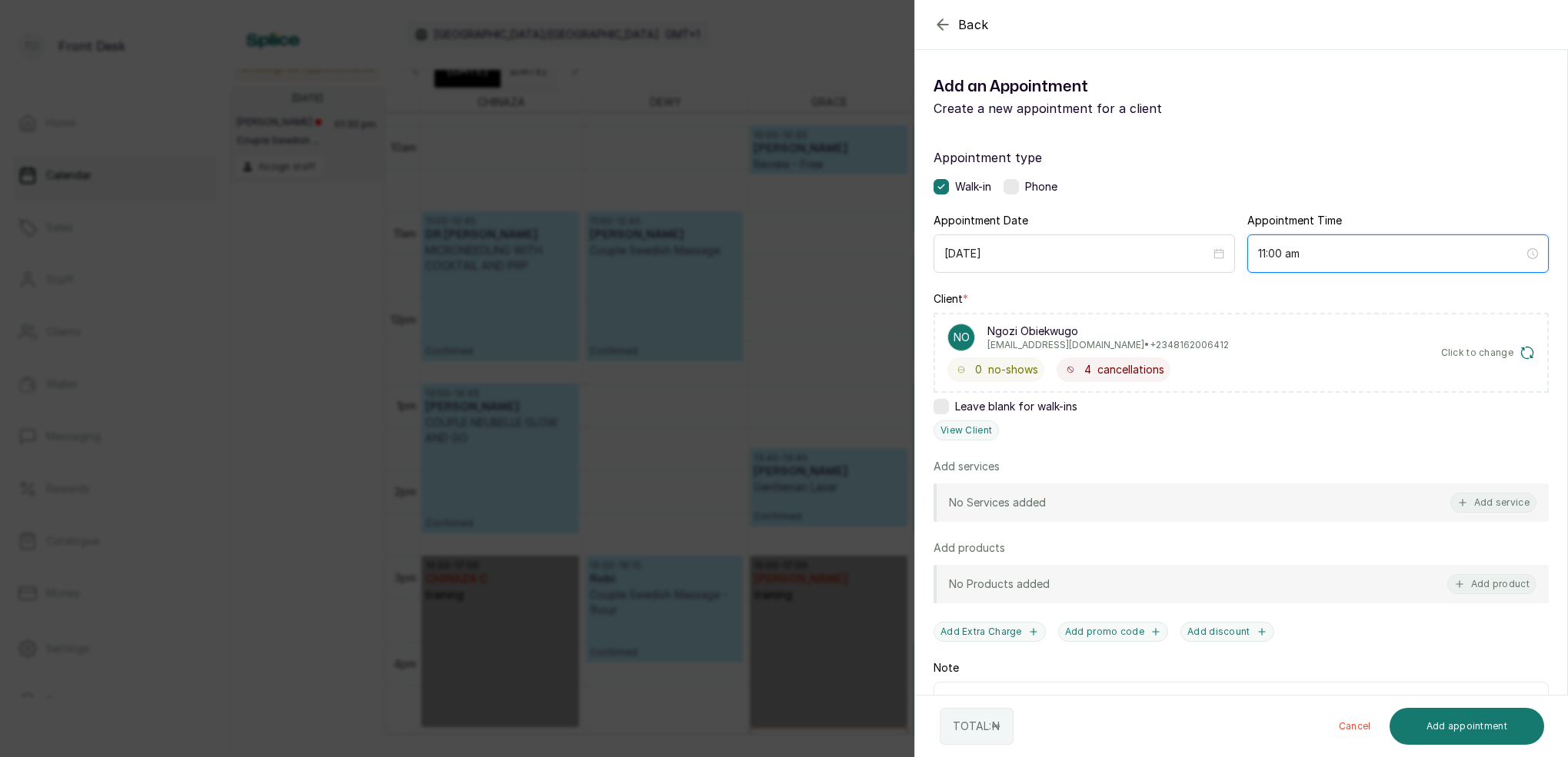
drag, startPoint x: 1282, startPoint y: 249, endPoint x: 1288, endPoint y: 280, distance: 31.6
click at [1282, 249] on input "11:00 am" at bounding box center [1391, 253] width 266 height 17
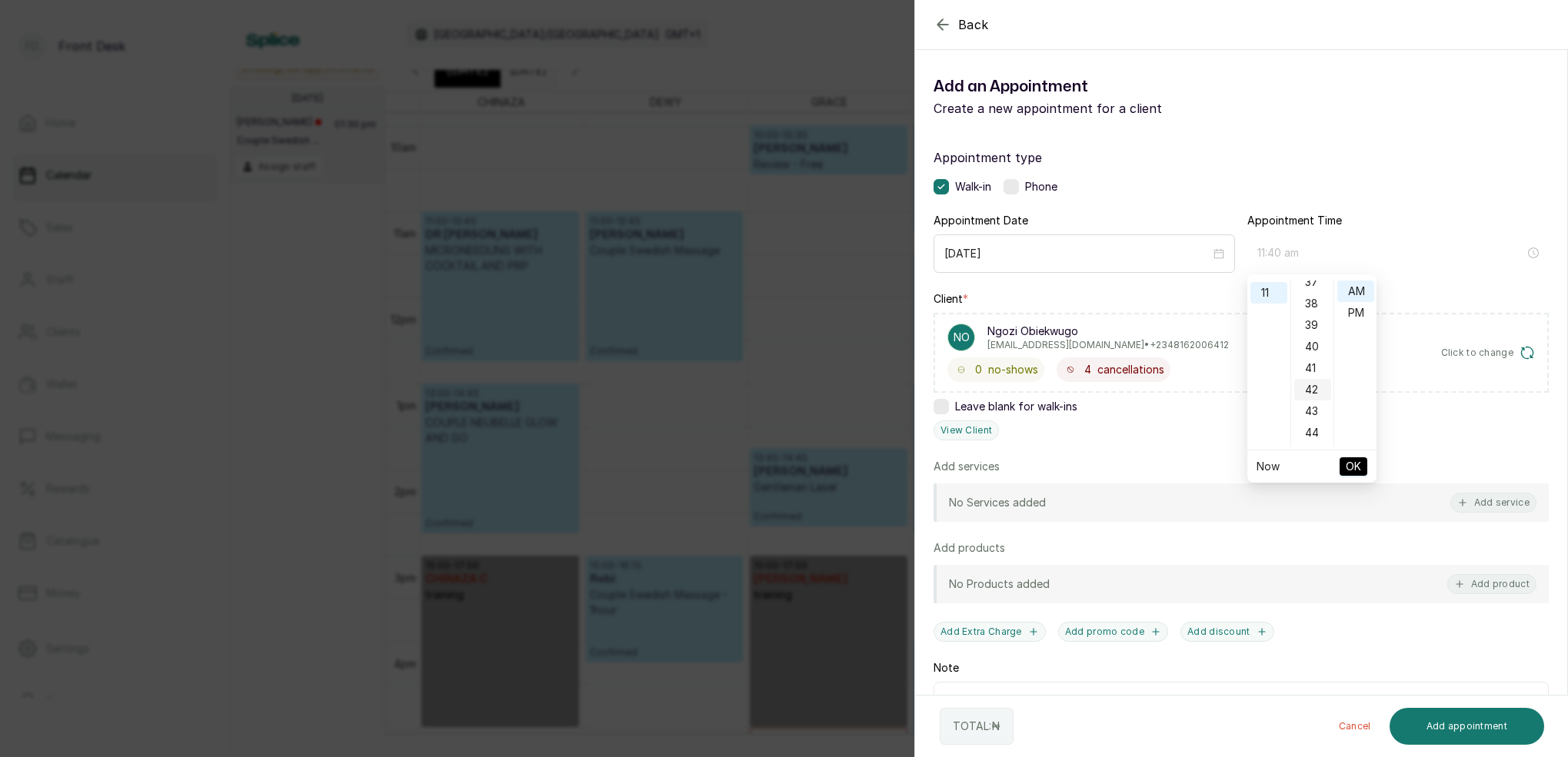
click at [1318, 350] on div "40" at bounding box center [1312, 346] width 37 height 22
drag, startPoint x: 1352, startPoint y: 286, endPoint x: 1354, endPoint y: 314, distance: 28.1
click at [1352, 287] on div "AM" at bounding box center [1356, 291] width 37 height 22
type input "11:40 am"
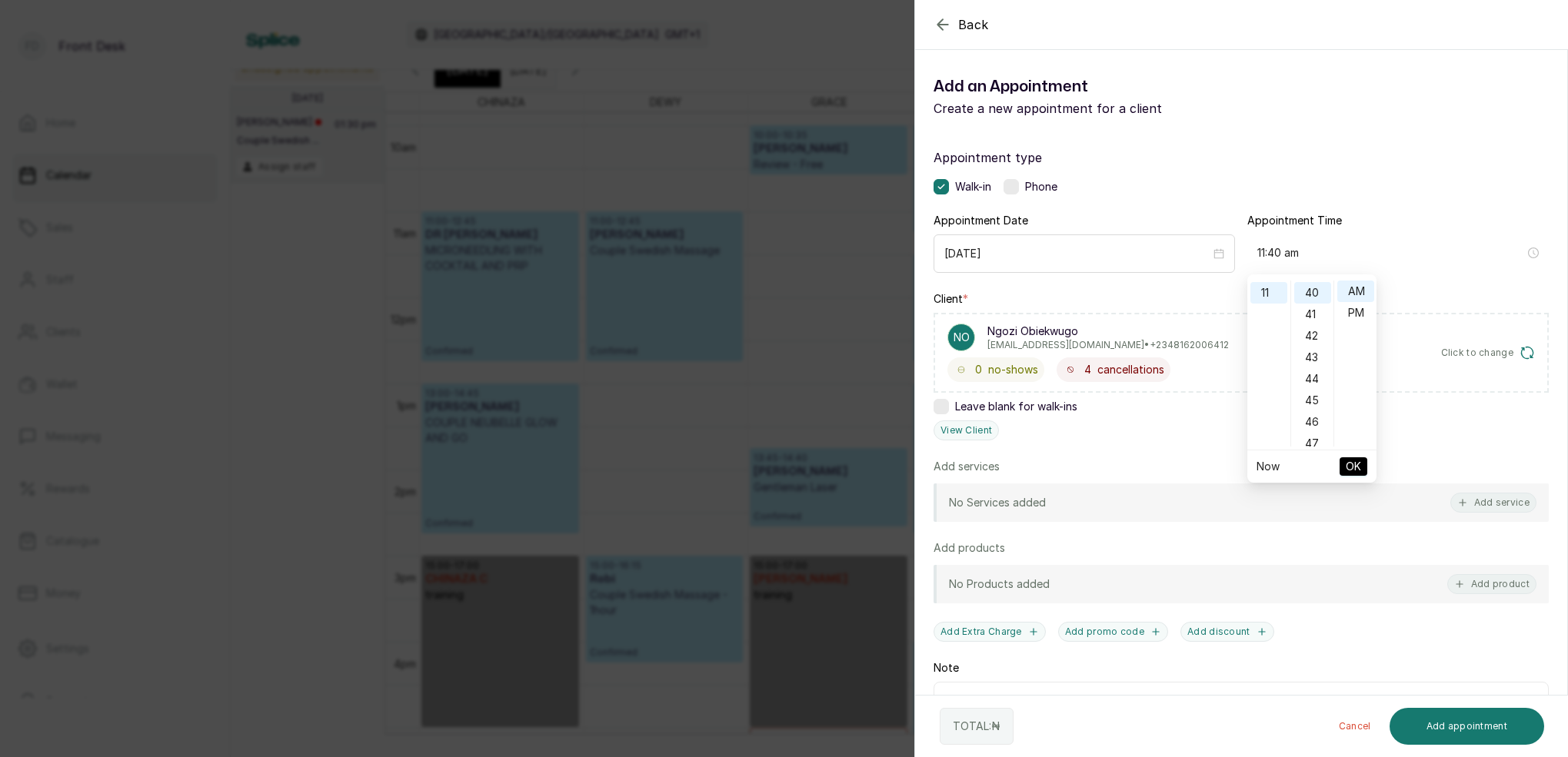
drag, startPoint x: 1359, startPoint y: 457, endPoint x: 1411, endPoint y: 466, distance: 52.8
click at [1360, 455] on span "OK" at bounding box center [1353, 466] width 16 height 29
click at [1506, 497] on button "Add service" at bounding box center [1493, 502] width 86 height 20
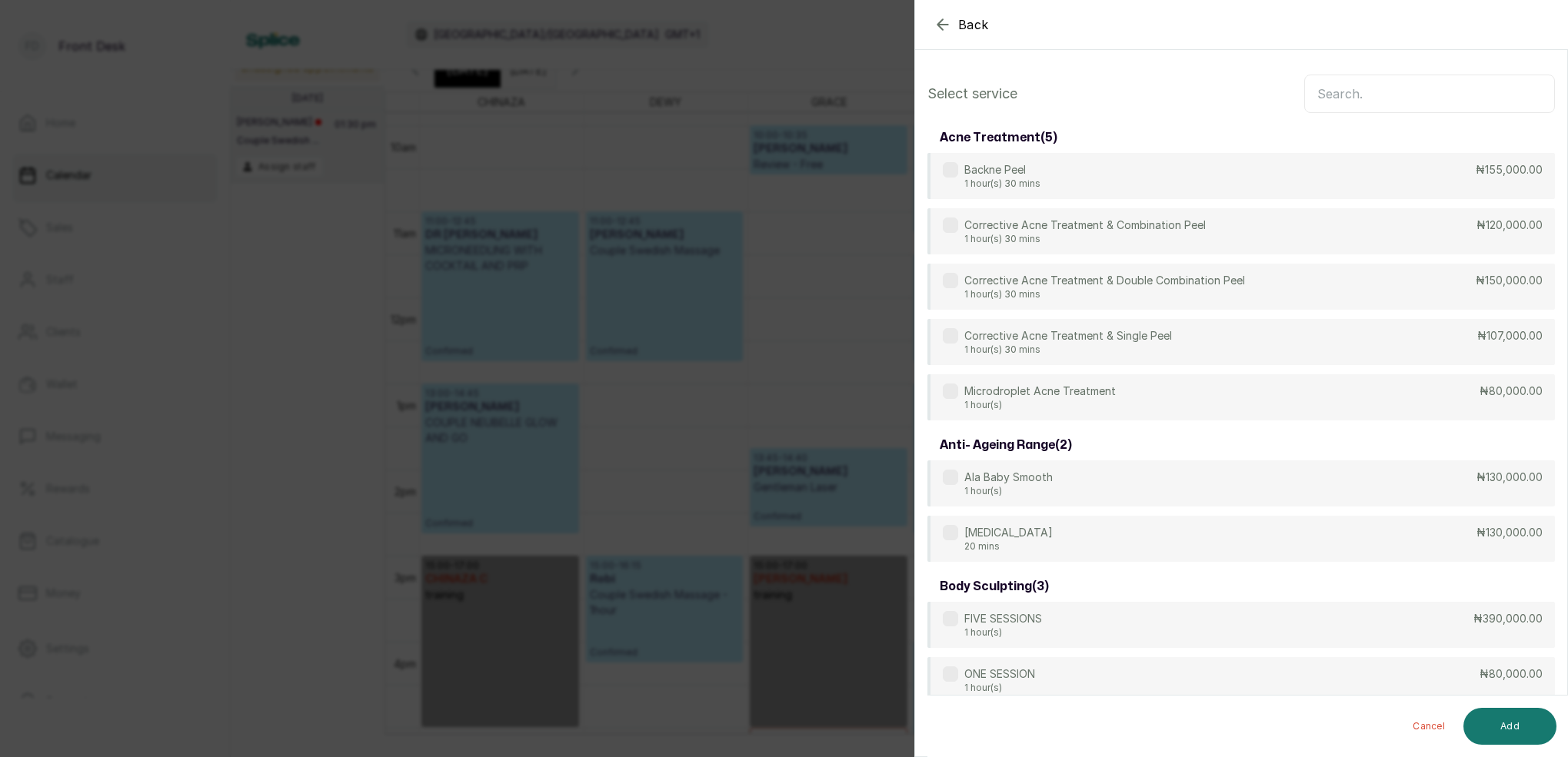
scroll to position [-1, 0]
click at [1332, 91] on input "text" at bounding box center [1429, 93] width 250 height 38
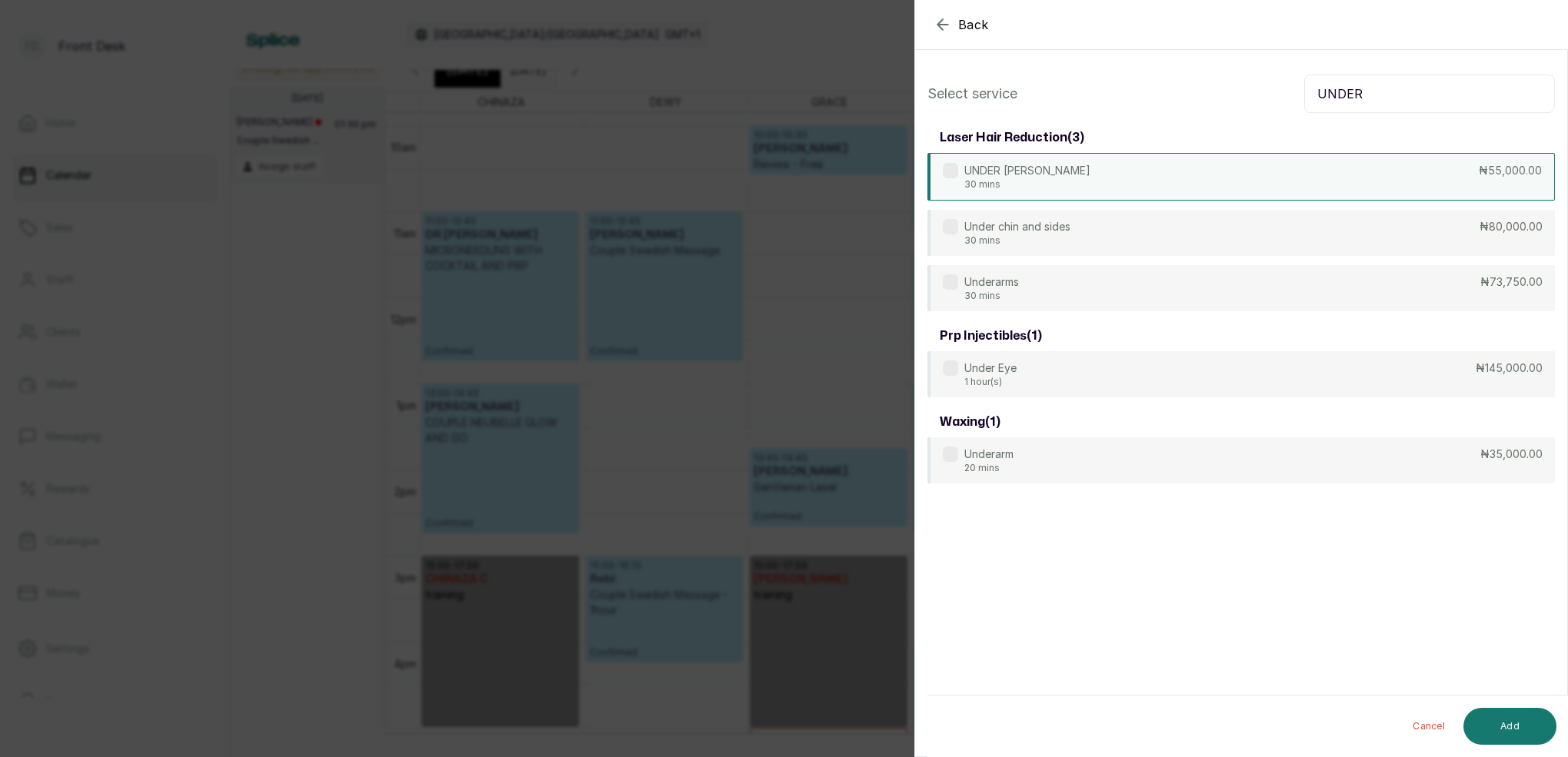
type input "UNDER"
drag, startPoint x: 1069, startPoint y: 177, endPoint x: 1087, endPoint y: 192, distance: 23.4
click at [1069, 177] on div "UNDER CHIN 30 mins ₦55,000.00" at bounding box center [1241, 176] width 627 height 48
click at [1527, 718] on button "Add" at bounding box center [1510, 726] width 93 height 37
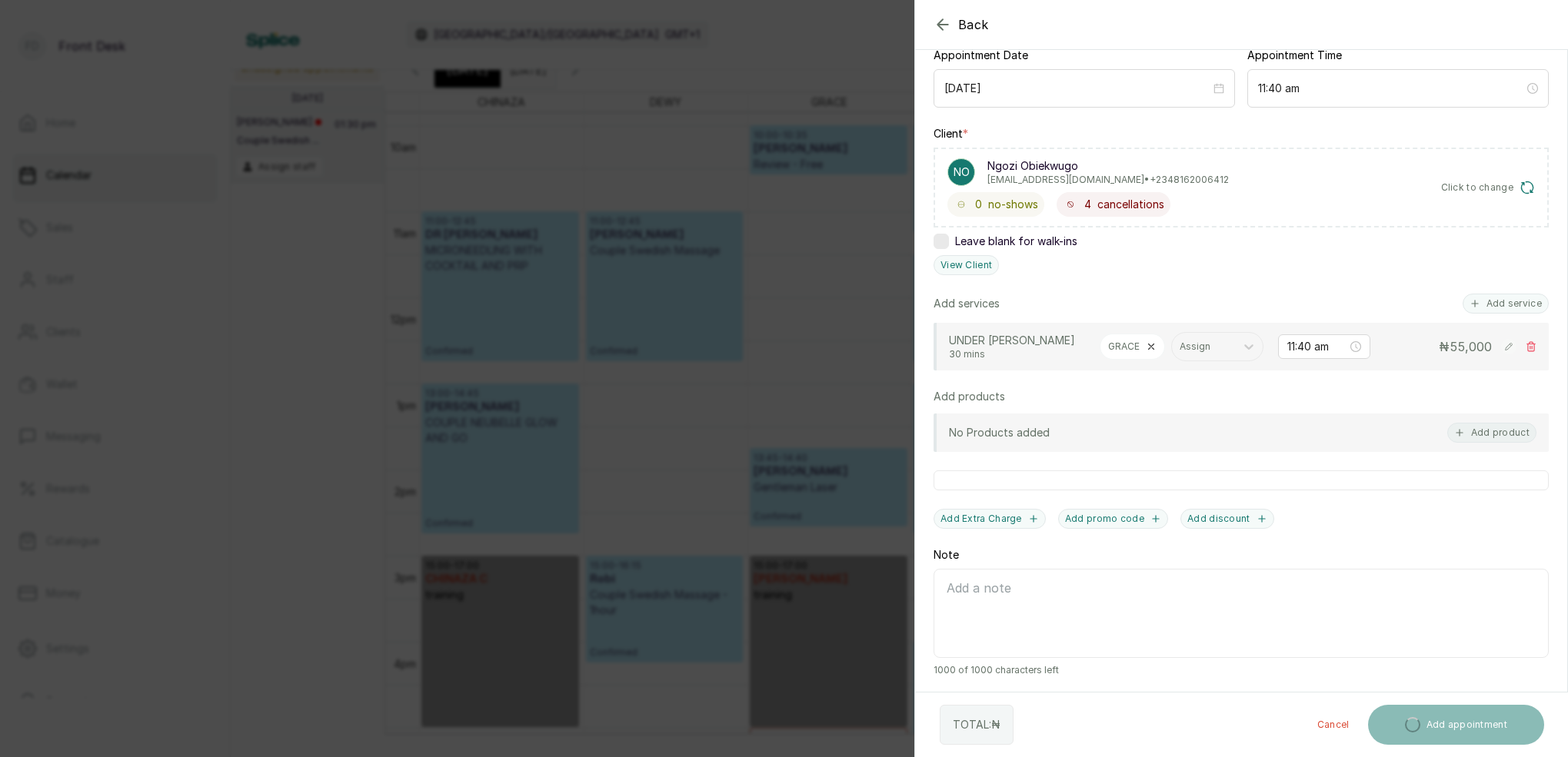
scroll to position [165, 0]
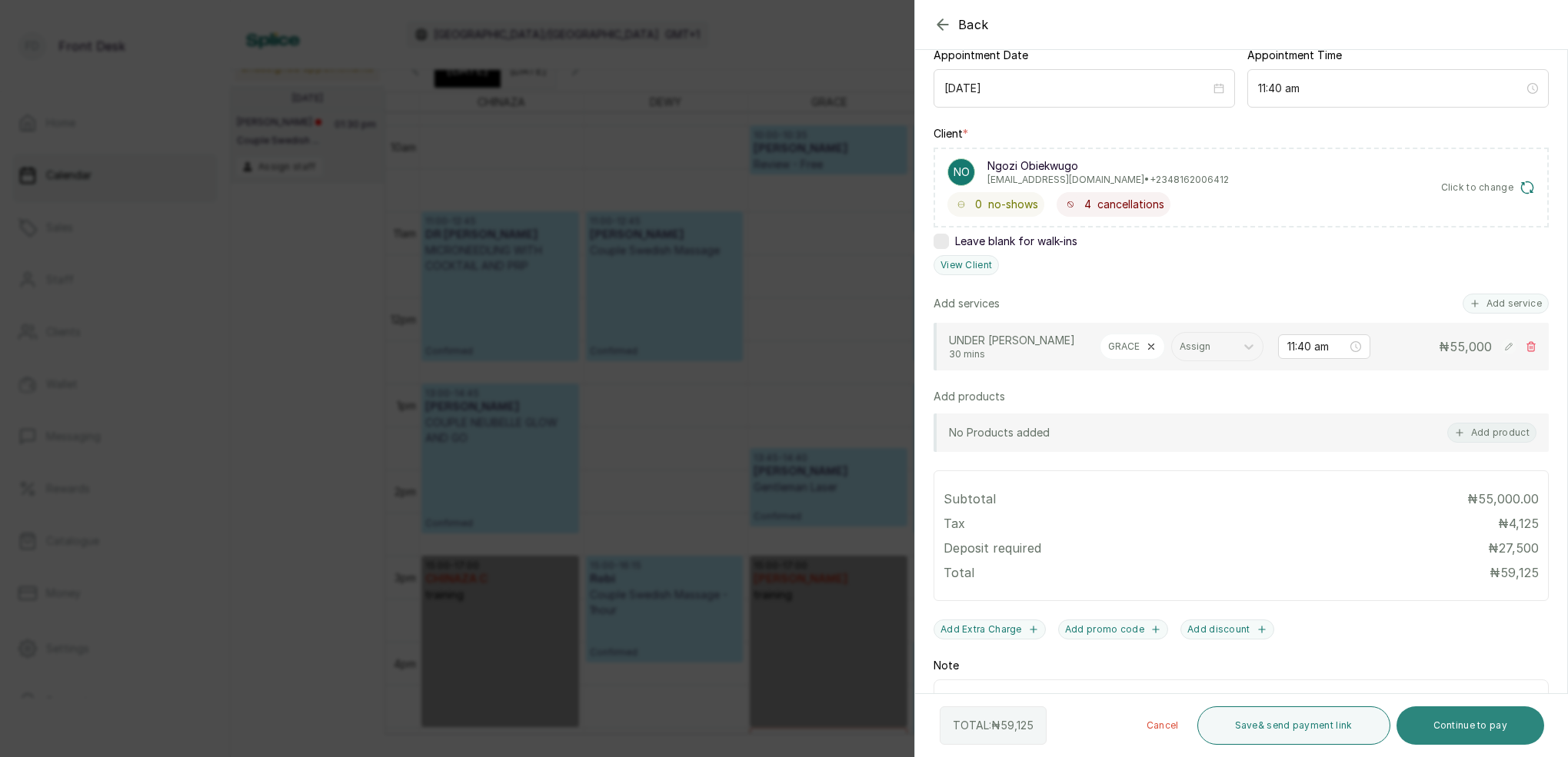
click at [1495, 718] on button "Continue to pay" at bounding box center [1471, 726] width 148 height 38
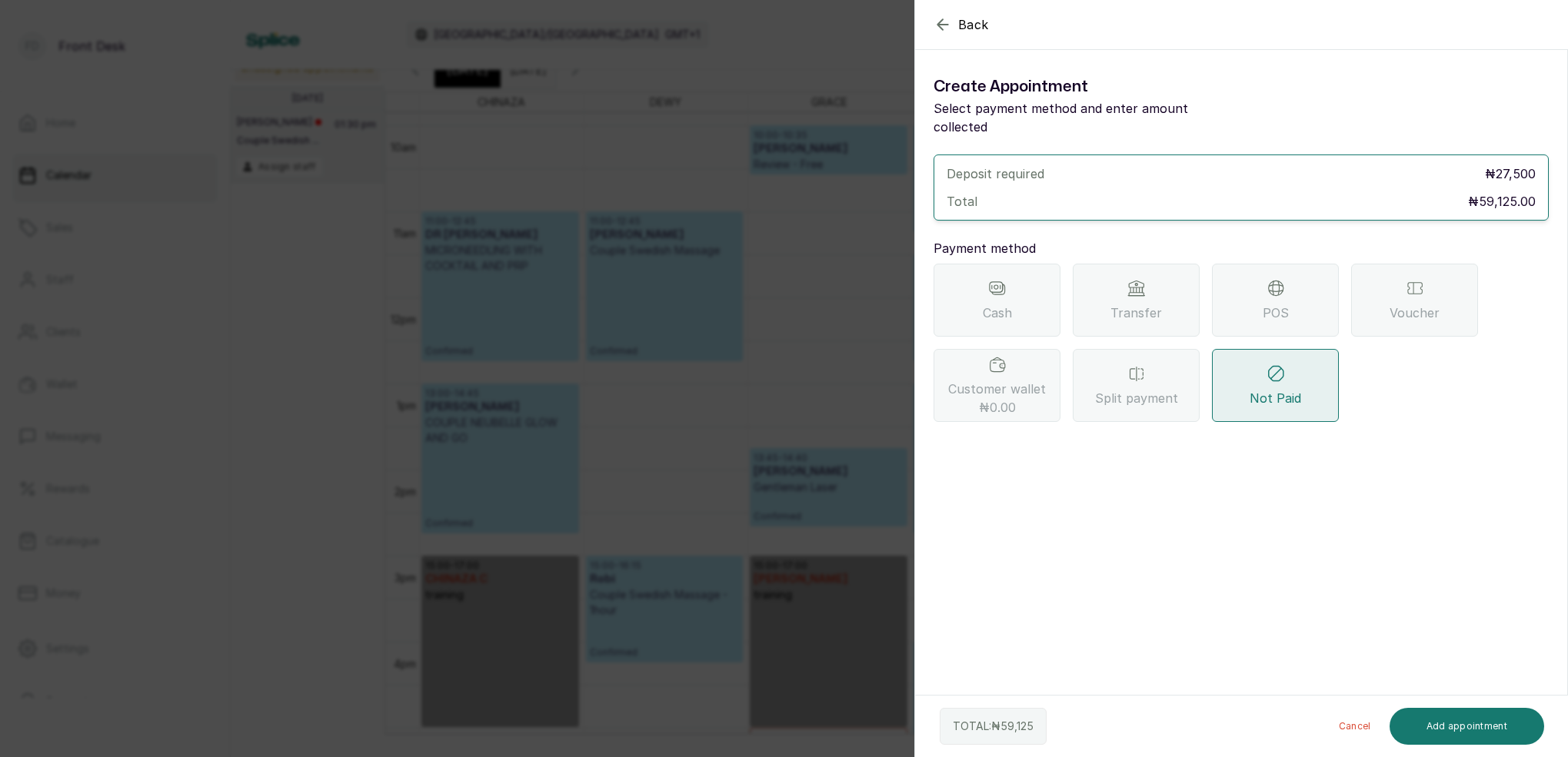
click at [1138, 303] on div "Transfer" at bounding box center [1136, 300] width 127 height 73
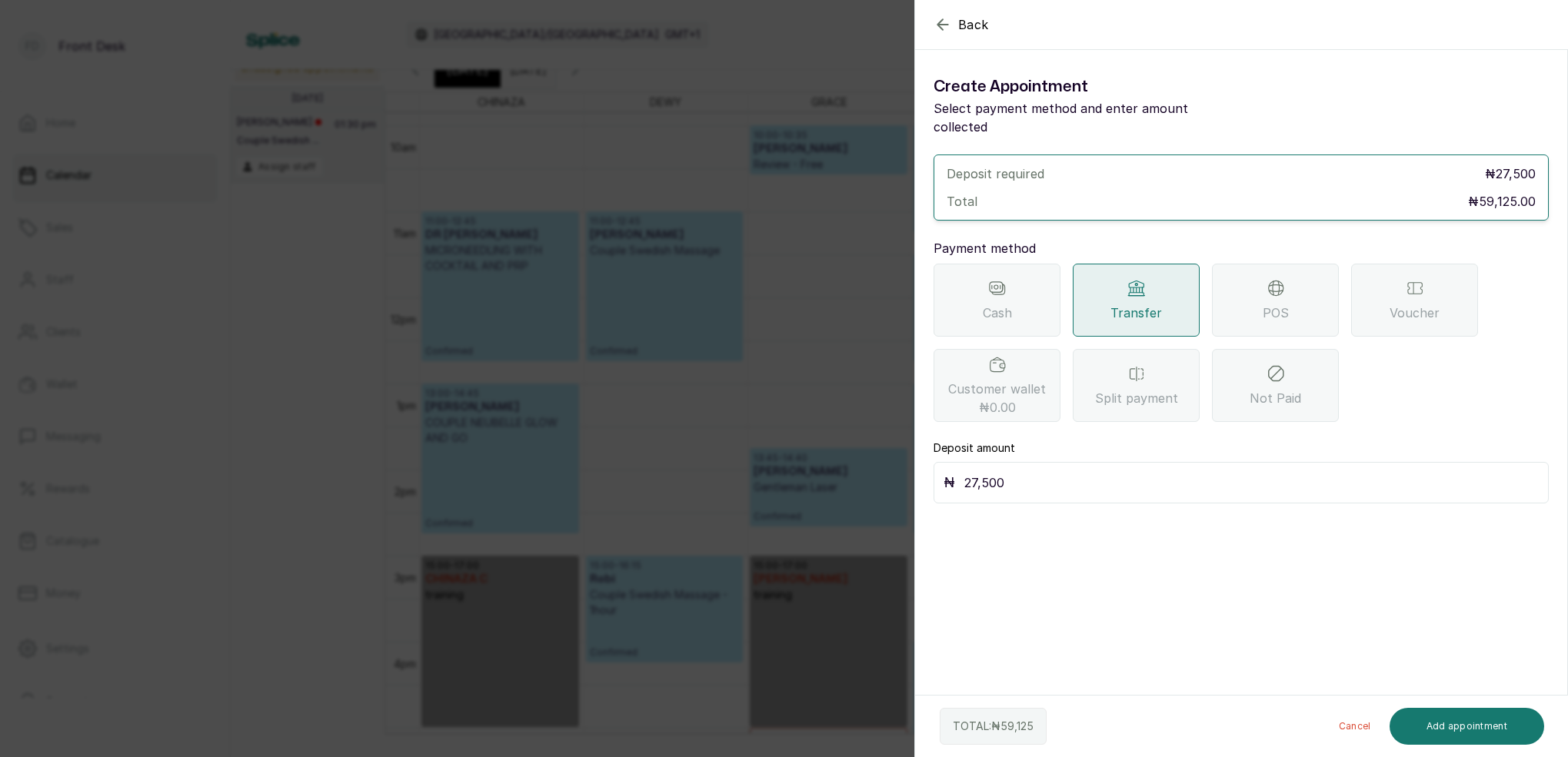
click at [1030, 472] on input "27,500" at bounding box center [1251, 482] width 574 height 22
type input "29,562"
click at [1441, 722] on button "Add appointment" at bounding box center [1468, 726] width 155 height 37
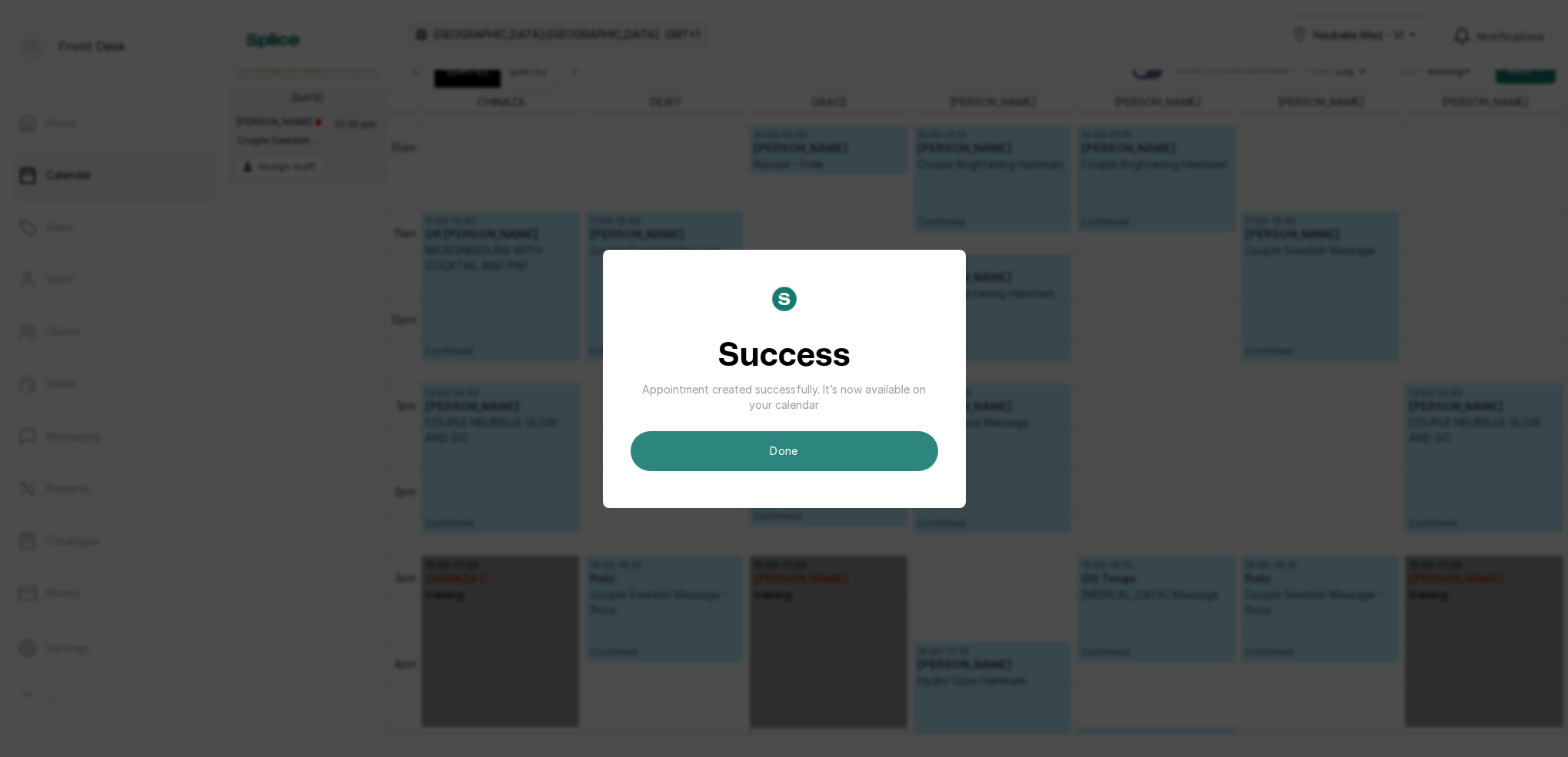
click at [881, 441] on button "done" at bounding box center [784, 451] width 308 height 40
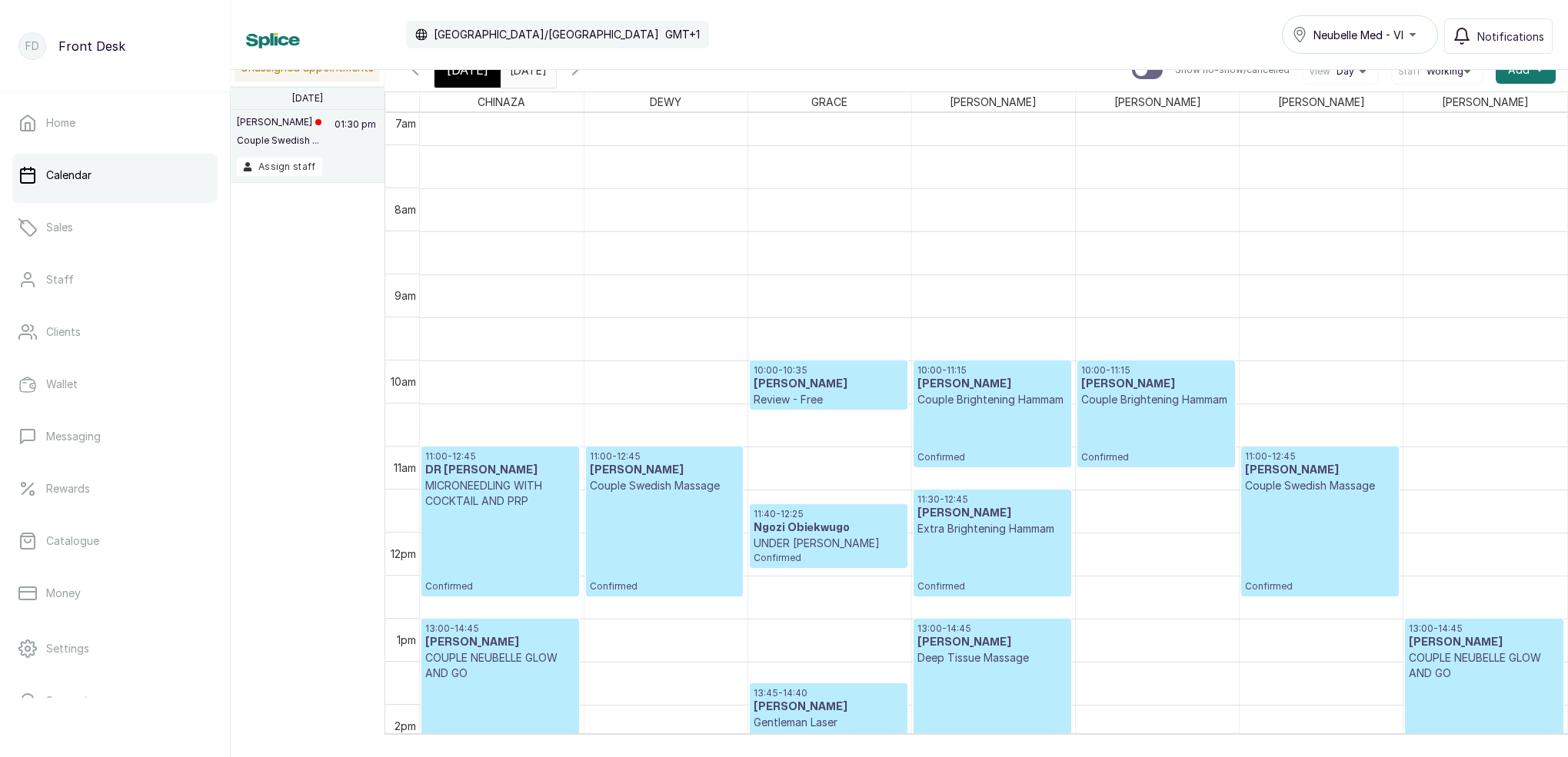
scroll to position [614, 0]
click at [1482, 38] on span "Notifications" at bounding box center [1510, 37] width 67 height 17
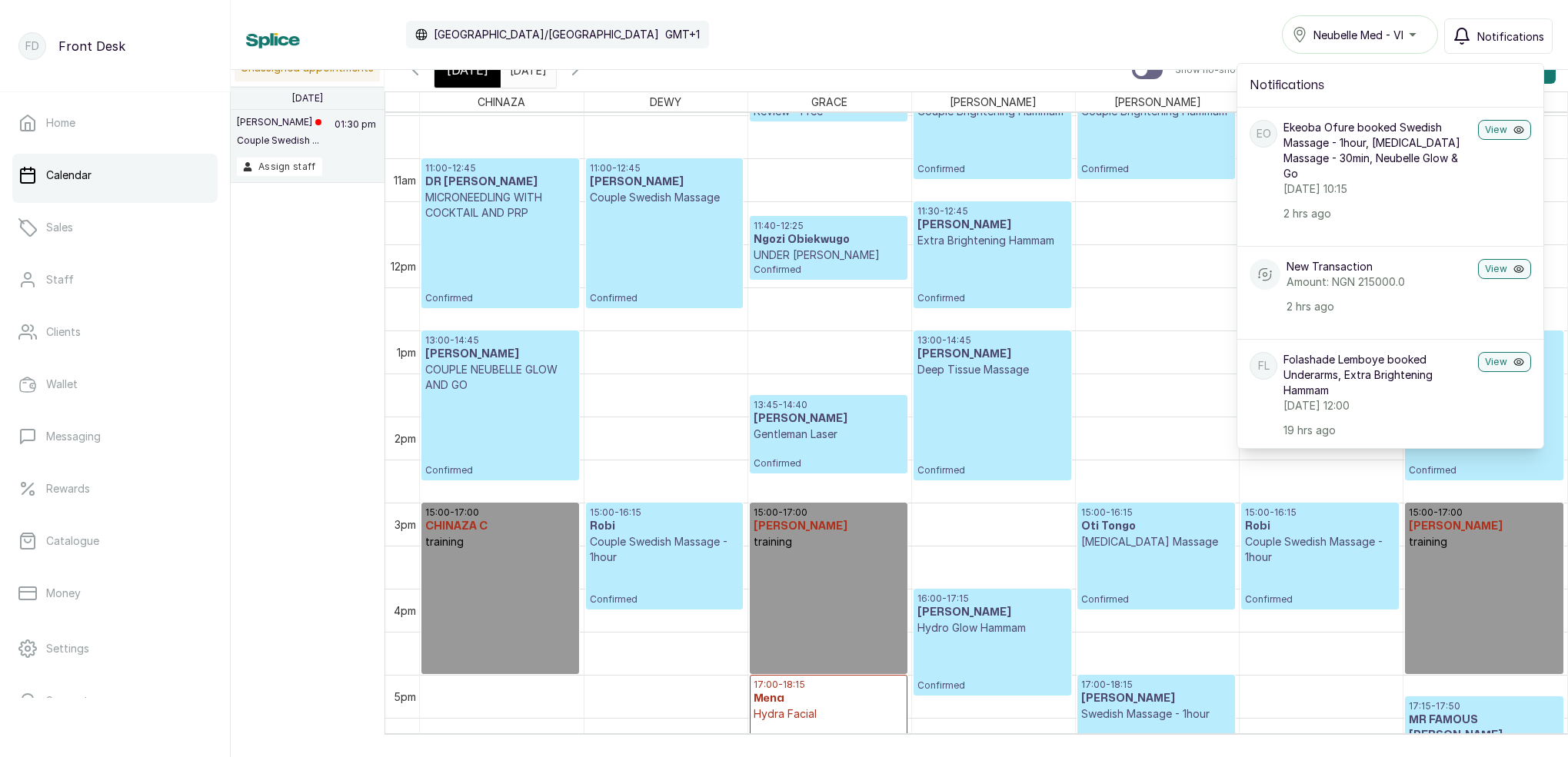
scroll to position [820, 0]
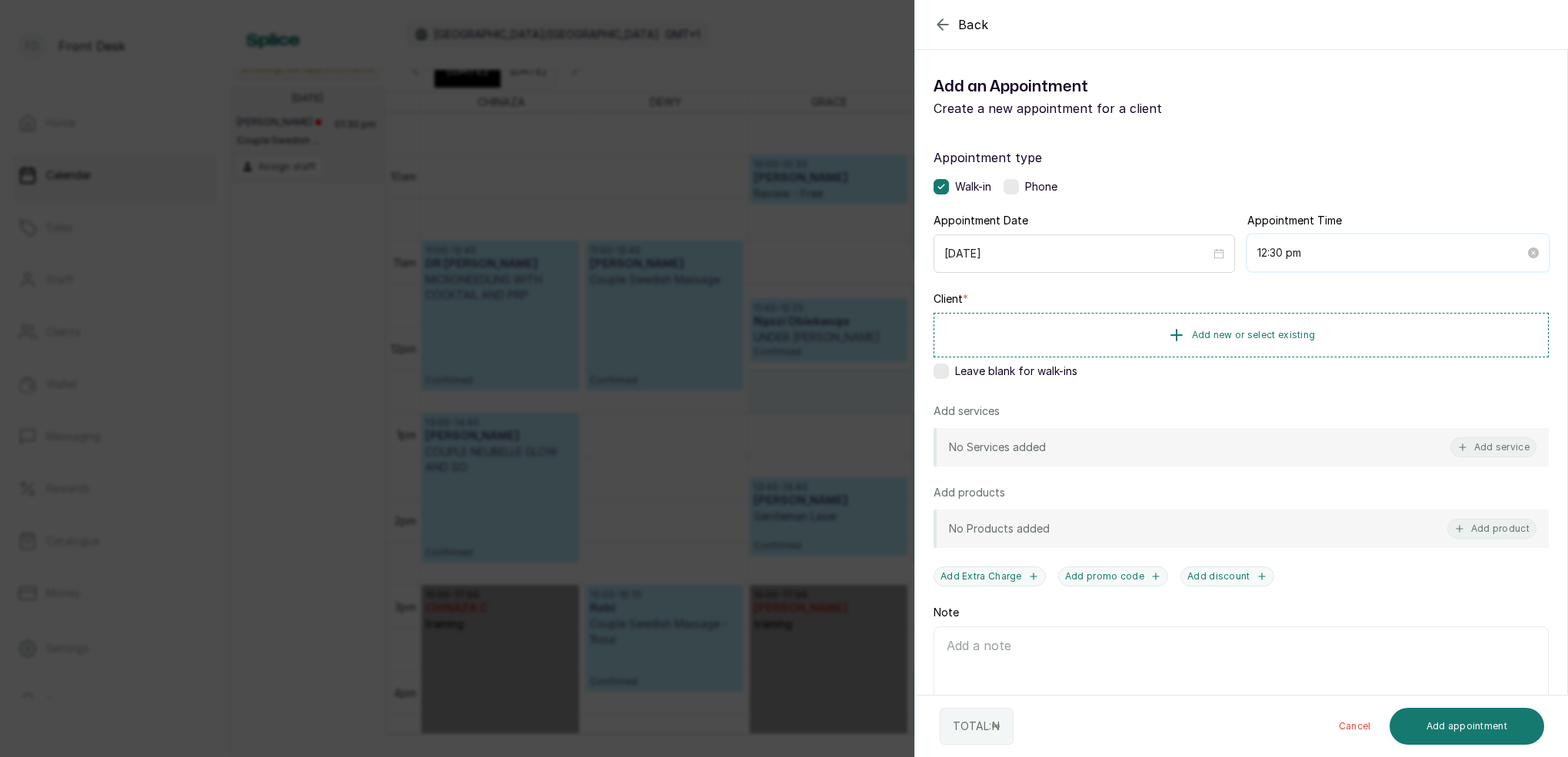
drag, startPoint x: 1284, startPoint y: 256, endPoint x: 1284, endPoint y: 265, distance: 9.0
click at [1284, 256] on input "12:30 pm" at bounding box center [1391, 252] width 268 height 17
drag, startPoint x: 1314, startPoint y: 348, endPoint x: 1341, endPoint y: 318, distance: 40.4
click at [1319, 344] on div "40" at bounding box center [1312, 348] width 37 height 22
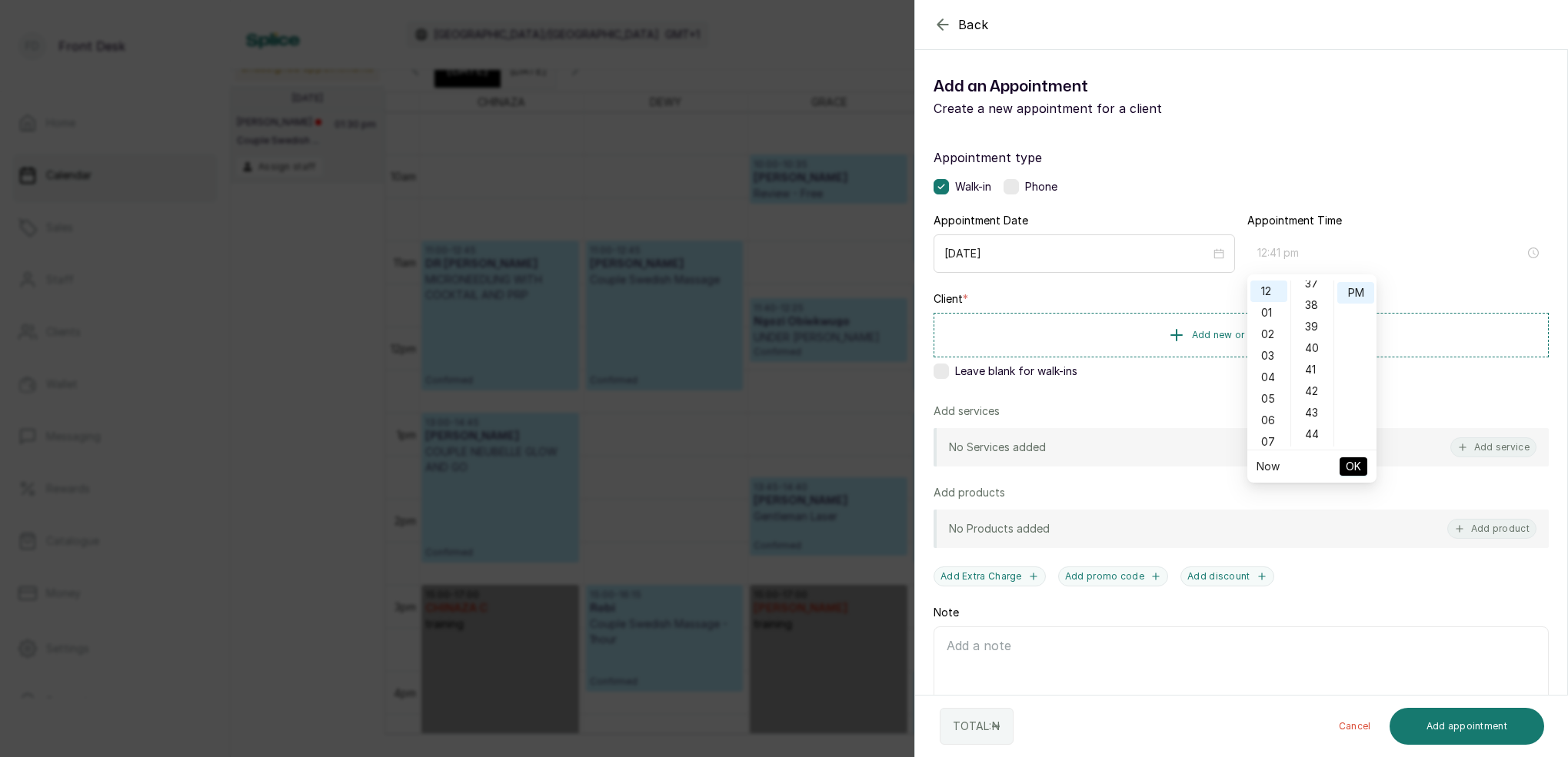
type input "12:40 pm"
drag, startPoint x: 1352, startPoint y: 287, endPoint x: 1352, endPoint y: 302, distance: 15.0
click at [1352, 287] on div "PM" at bounding box center [1356, 292] width 37 height 22
drag, startPoint x: 1356, startPoint y: 466, endPoint x: 1285, endPoint y: 365, distance: 123.5
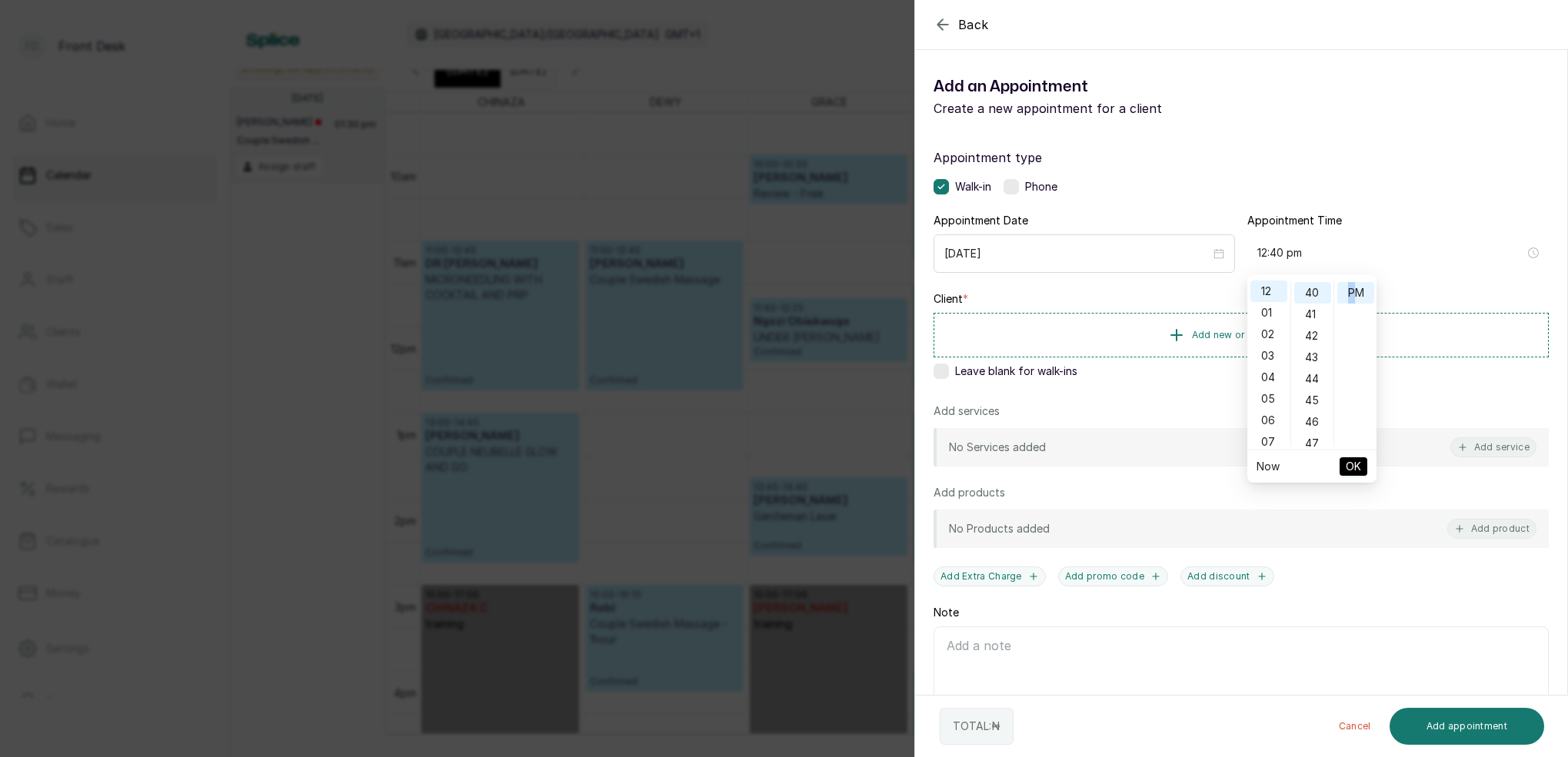
click at [1353, 463] on span "OK" at bounding box center [1353, 466] width 16 height 29
click at [1285, 331] on span "Add new or select existing" at bounding box center [1254, 334] width 124 height 12
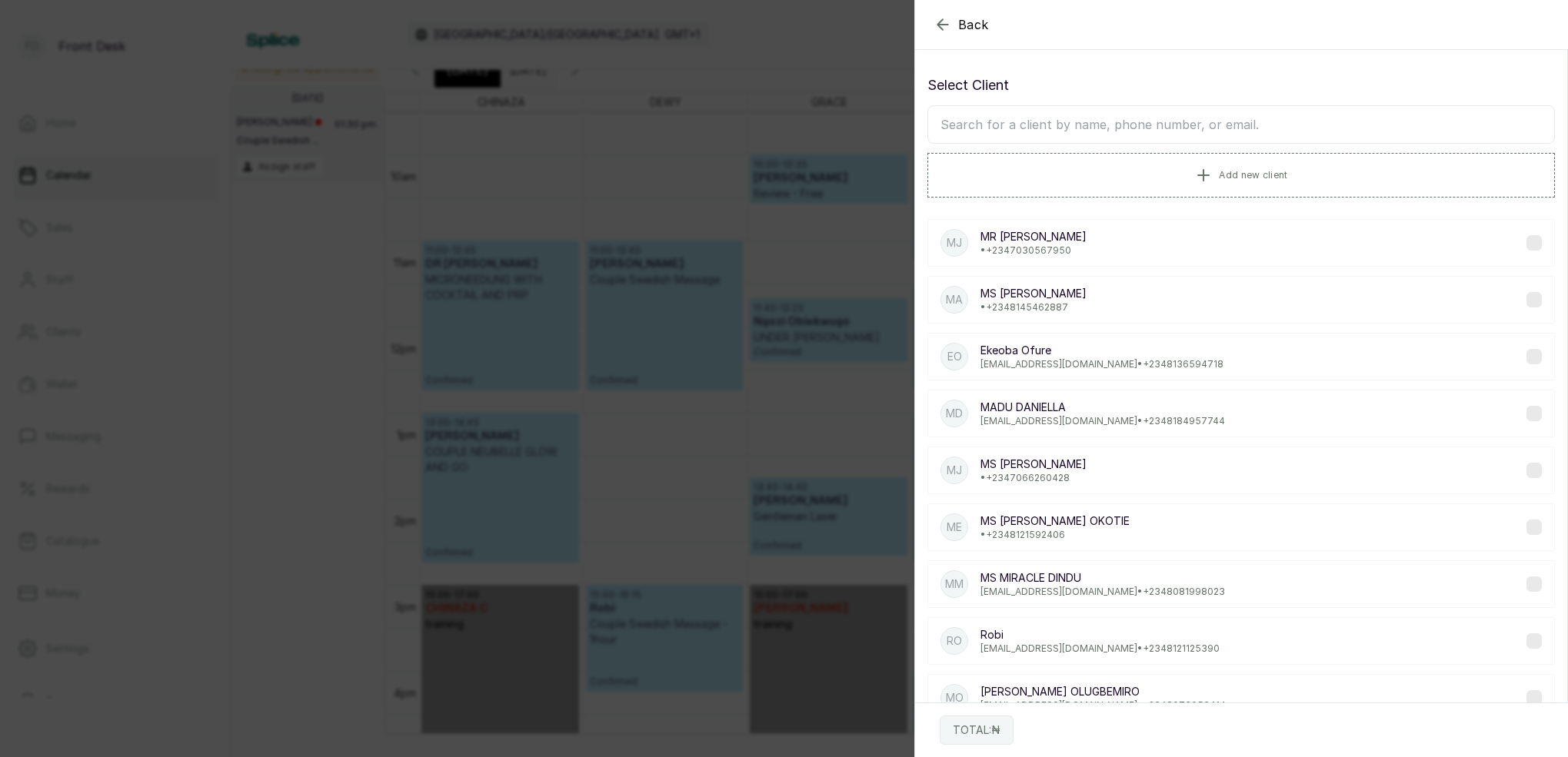
click at [1068, 133] on input "text" at bounding box center [1241, 125] width 627 height 38
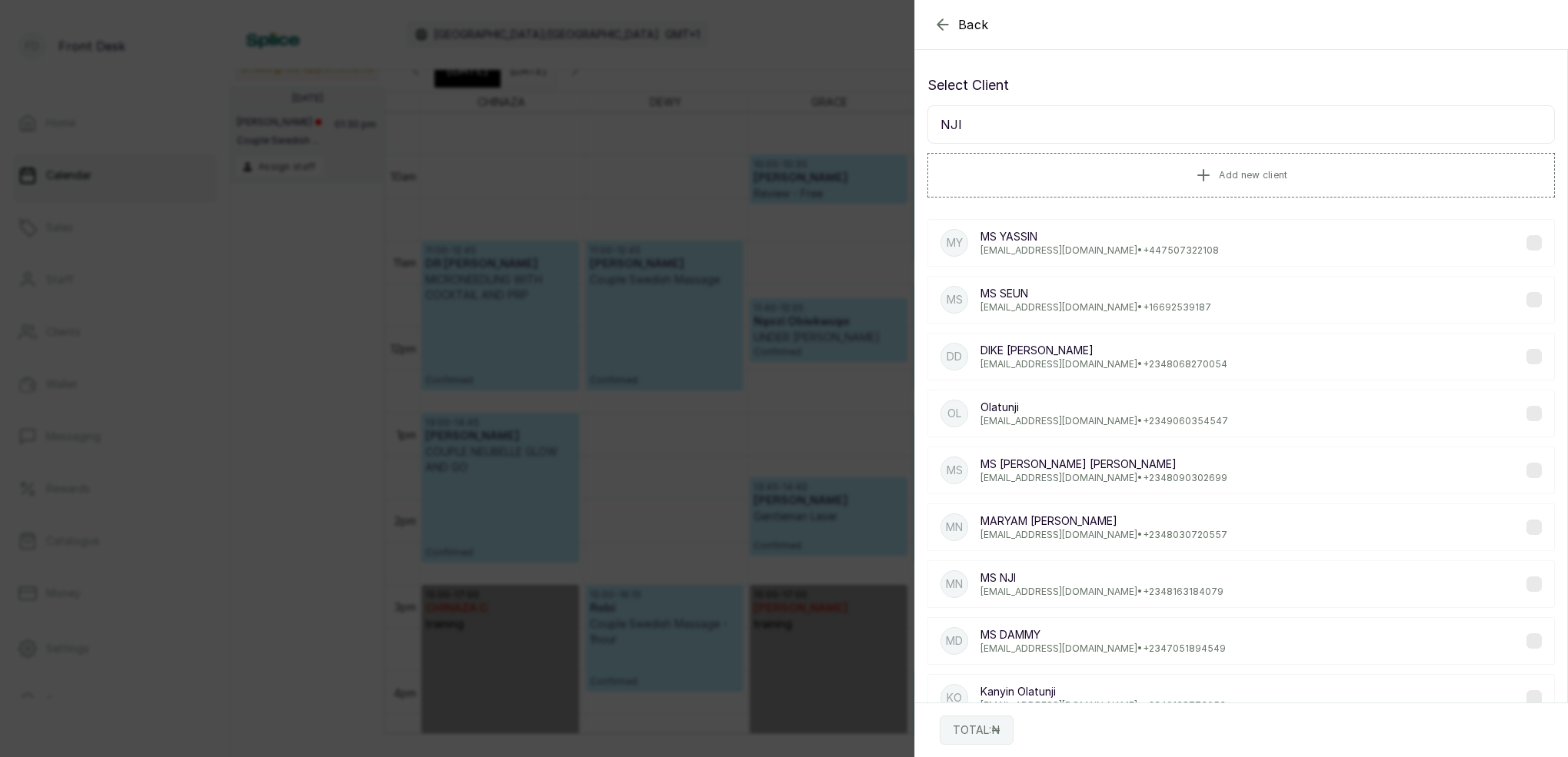
type input "NJI"
drag, startPoint x: 1060, startPoint y: 593, endPoint x: 839, endPoint y: 492, distance: 243.0
click at [1060, 592] on p "[EMAIL_ADDRESS][DOMAIN_NAME] • [PHONE_NUMBER]" at bounding box center [1102, 592] width 243 height 12
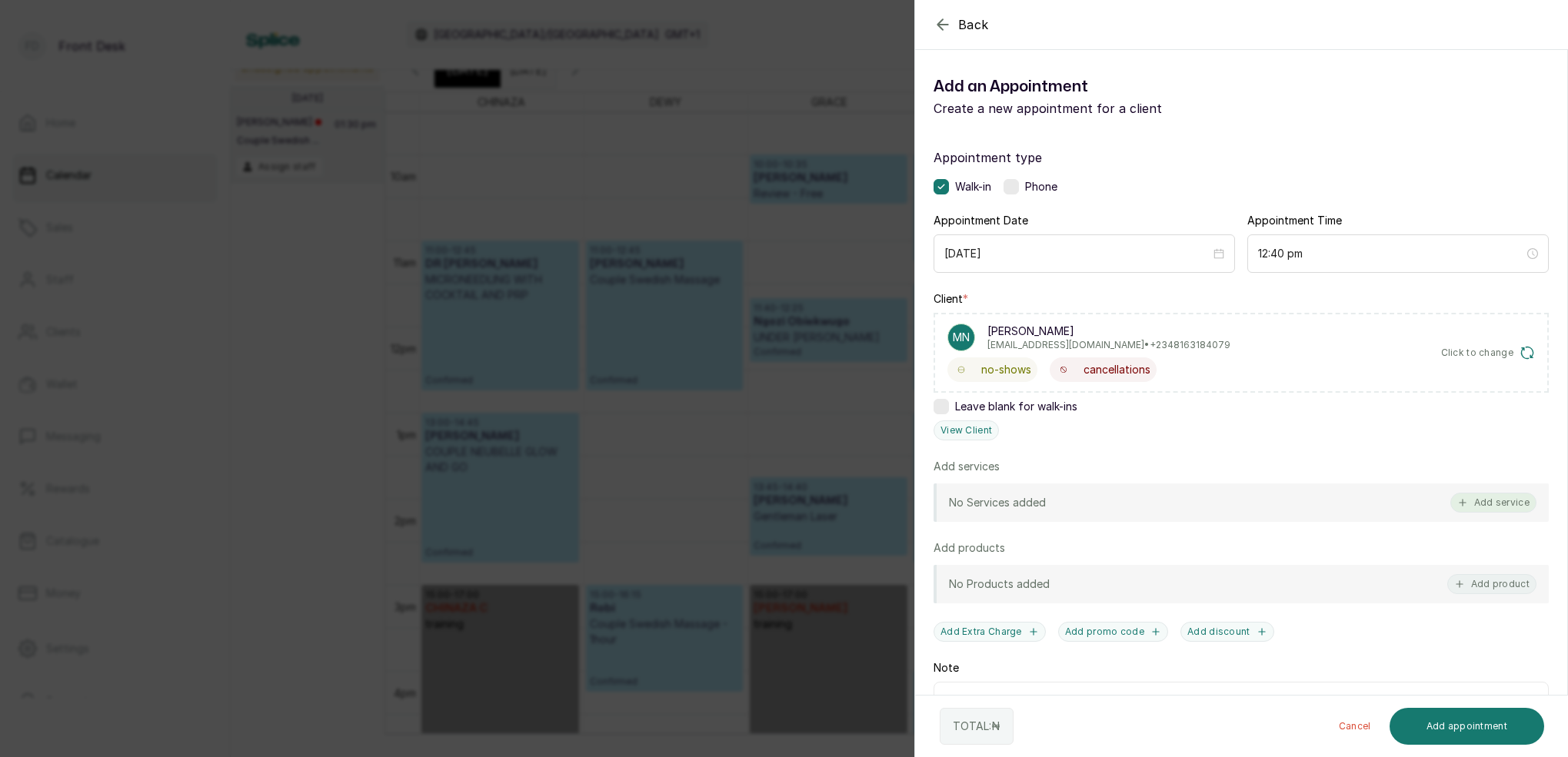
click at [1523, 501] on button "Add service" at bounding box center [1493, 502] width 86 height 20
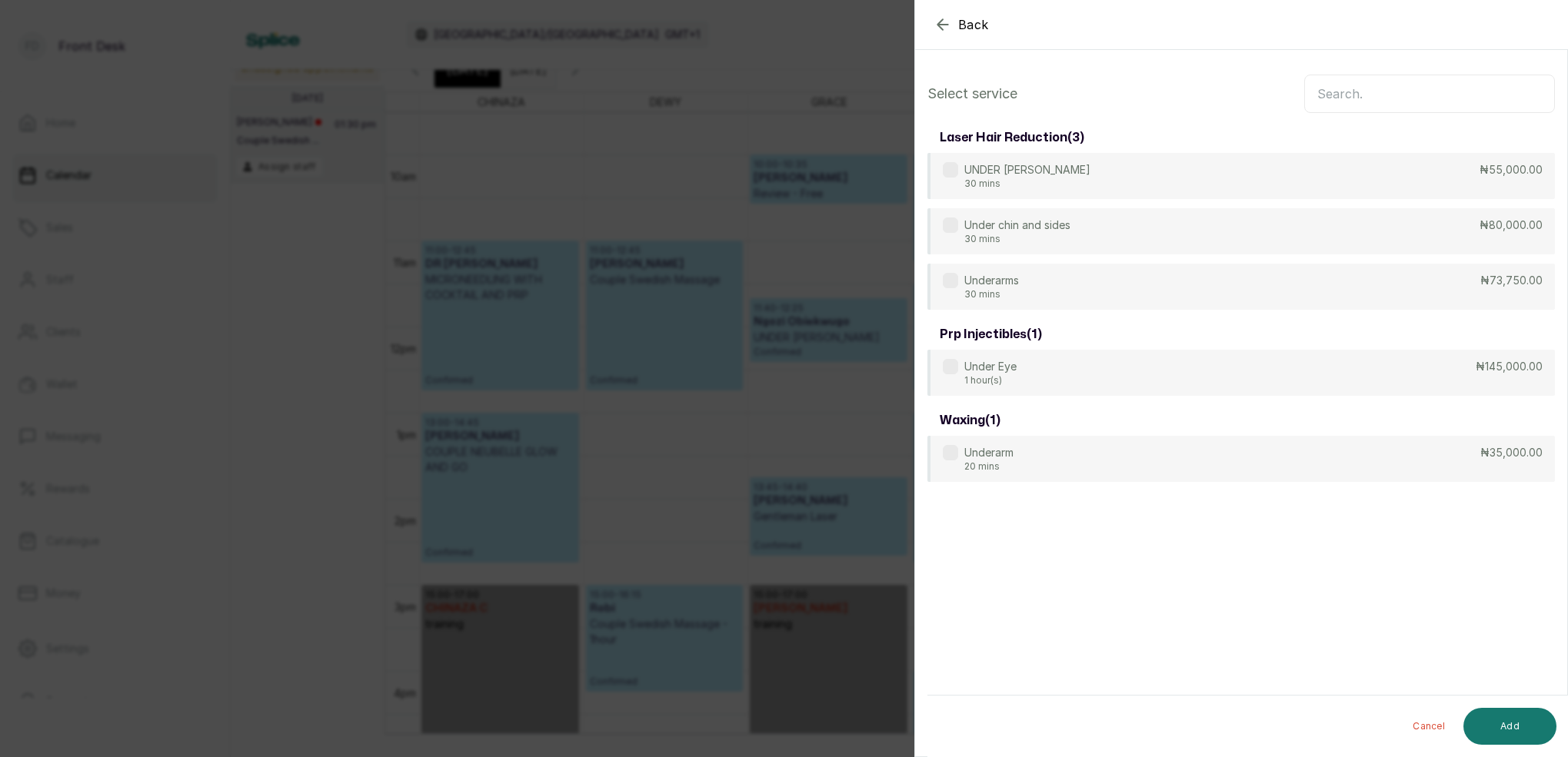
click at [1399, 92] on input "text" at bounding box center [1429, 93] width 250 height 38
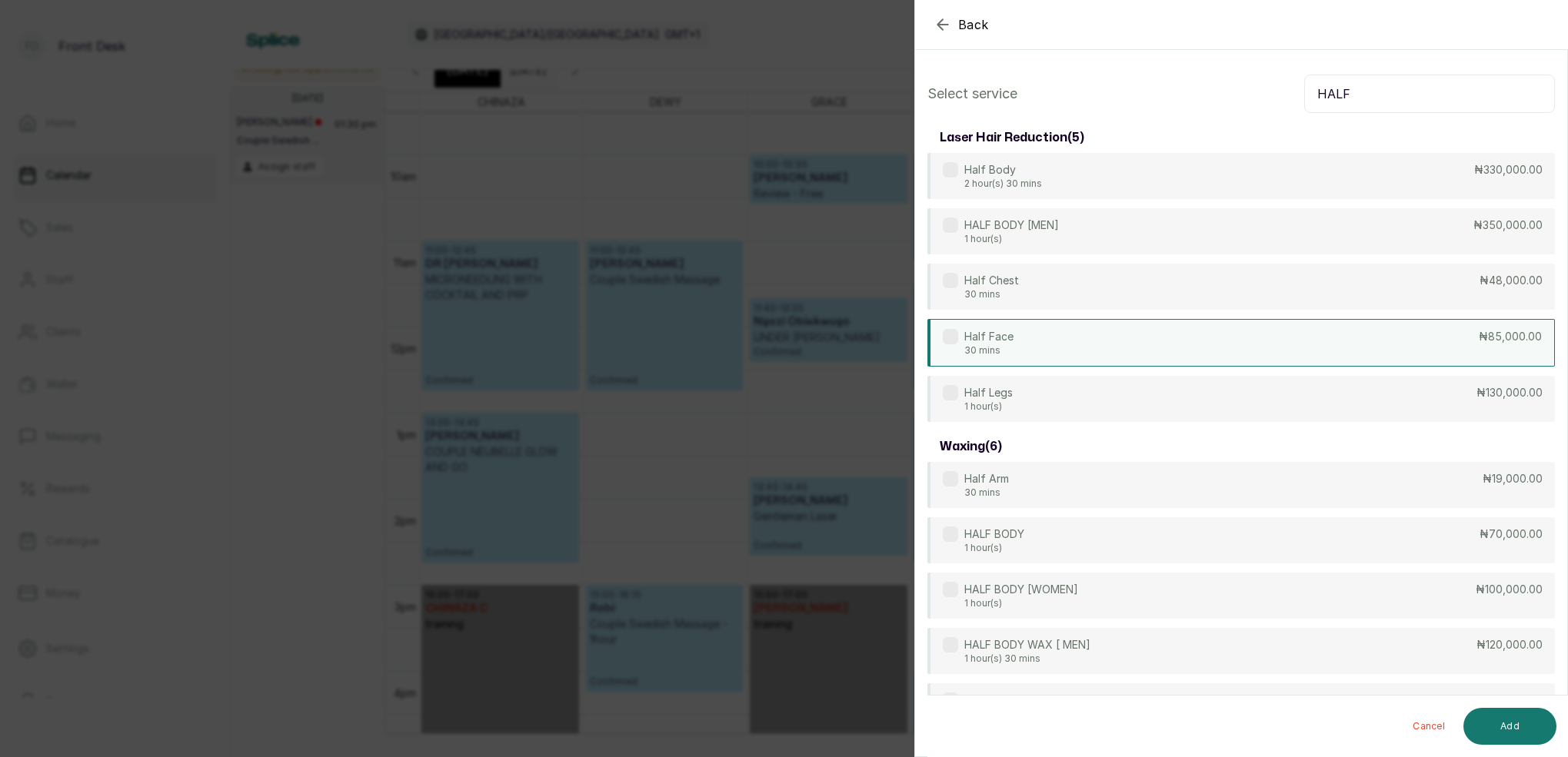
type input "HALF"
click at [1021, 341] on div "Half Face 30 mins ₦85,000.00" at bounding box center [1241, 343] width 627 height 48
click at [1517, 713] on button "Add" at bounding box center [1510, 726] width 93 height 37
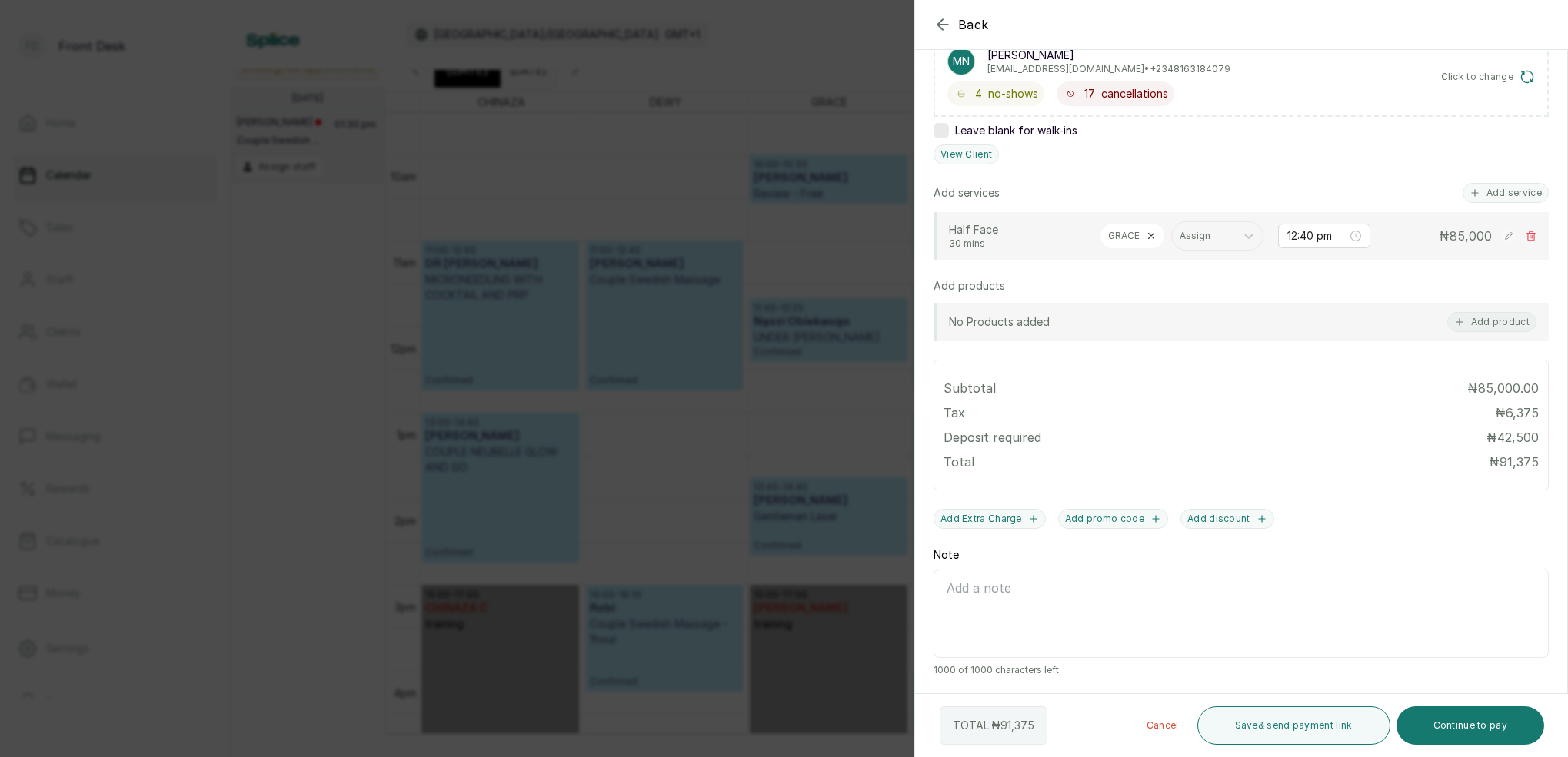
scroll to position [276, 0]
drag, startPoint x: 1498, startPoint y: 729, endPoint x: 1493, endPoint y: 618, distance: 111.1
click at [1498, 728] on button "Continue to pay" at bounding box center [1471, 726] width 148 height 38
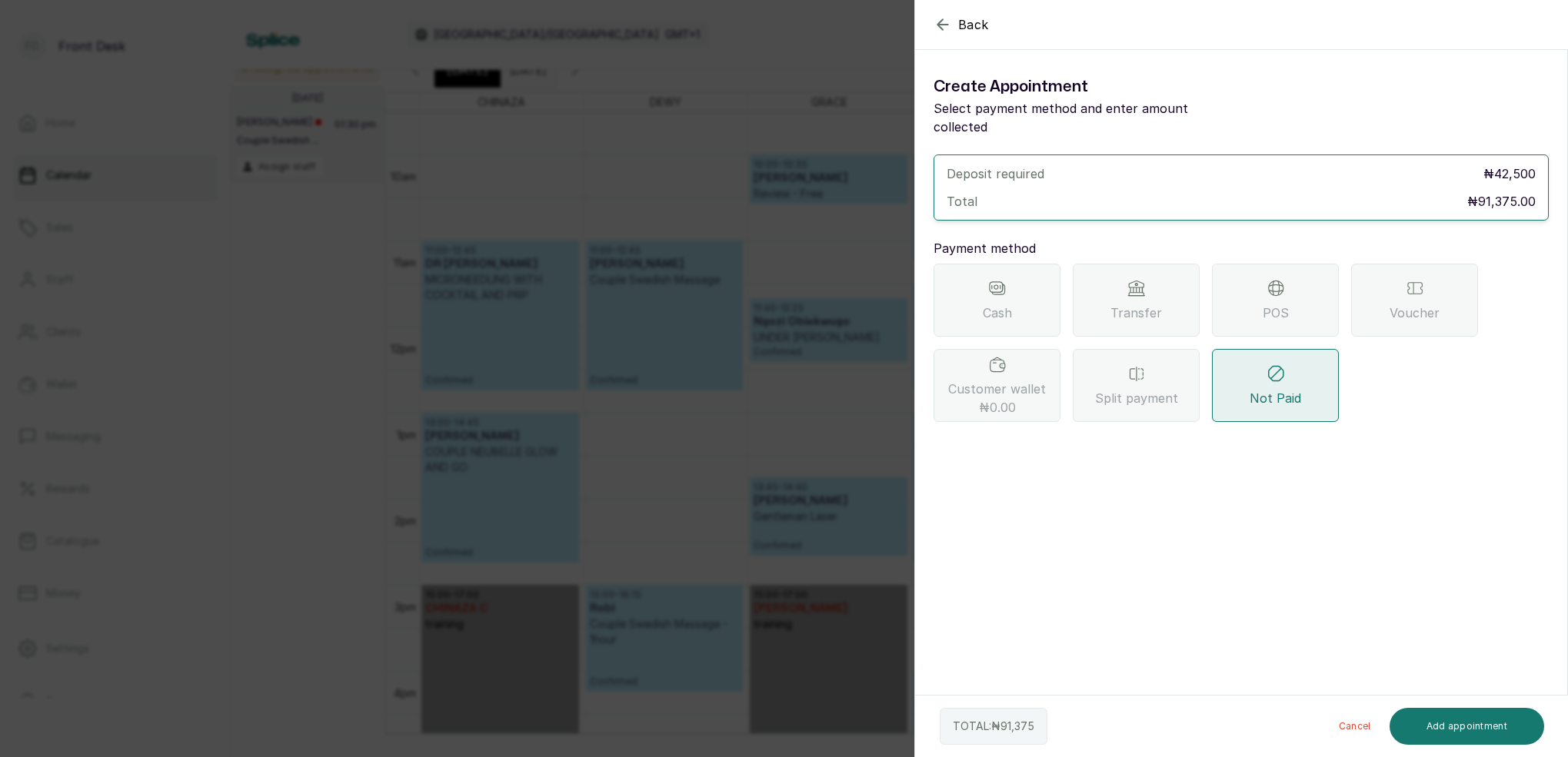
drag, startPoint x: 1131, startPoint y: 288, endPoint x: 1068, endPoint y: 375, distance: 107.4
click at [1129, 303] on span "Transfer" at bounding box center [1136, 312] width 51 height 18
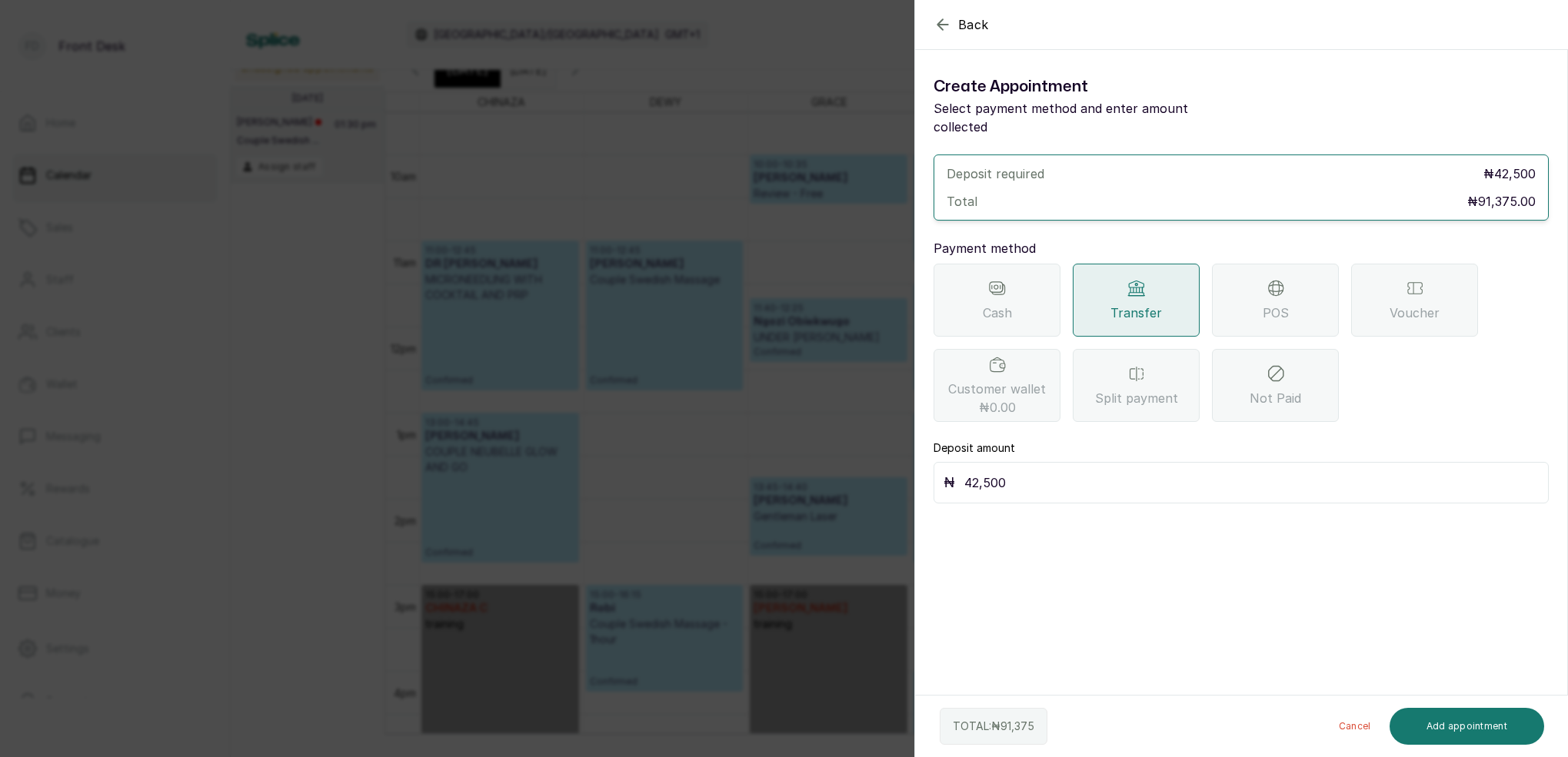
click at [1017, 472] on input "42,500" at bounding box center [1251, 482] width 574 height 22
type input "4"
type input "91,375"
click at [1499, 733] on button "Add appointment" at bounding box center [1468, 726] width 155 height 37
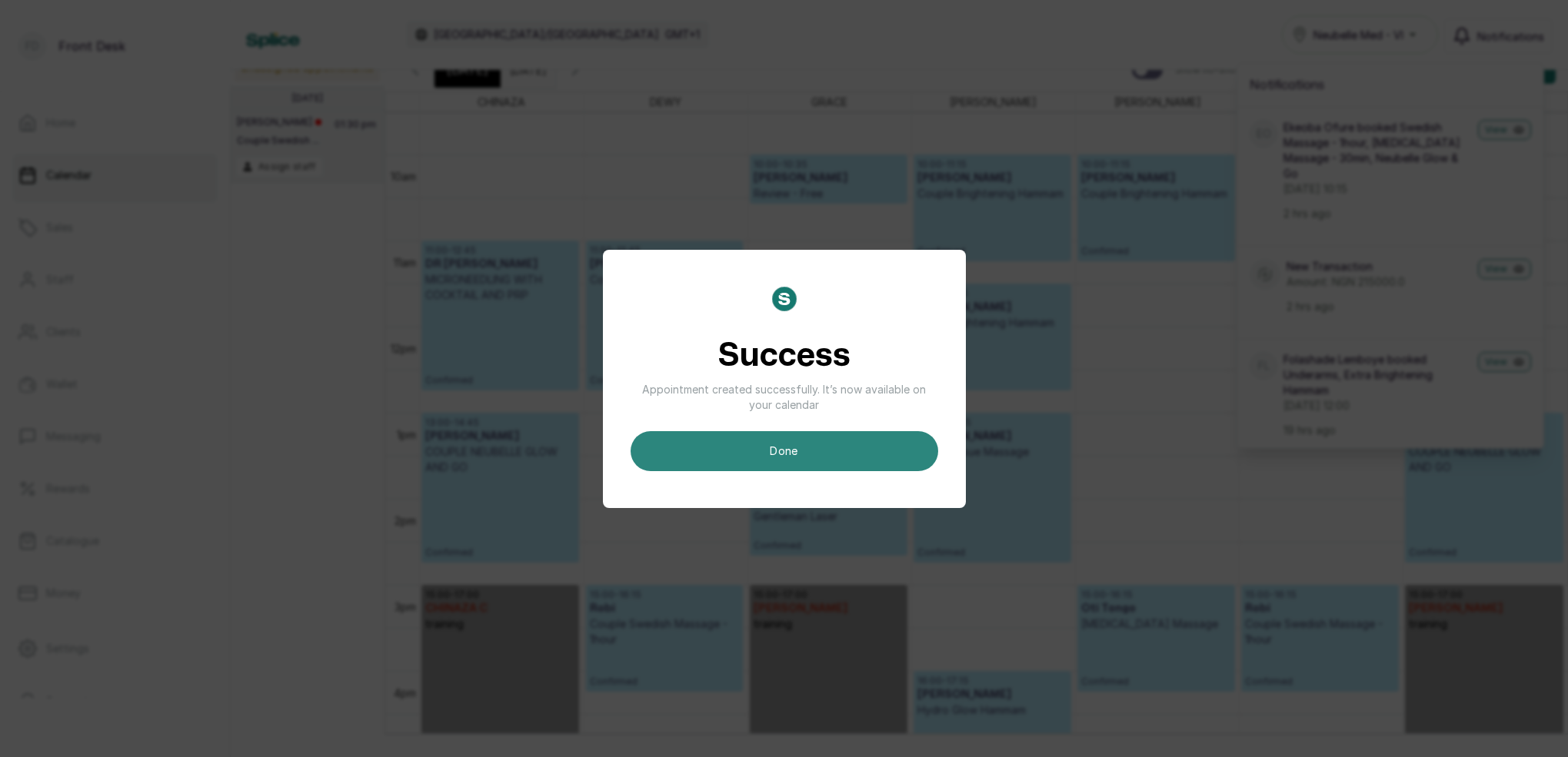
click at [937, 453] on button "done" at bounding box center [784, 451] width 308 height 40
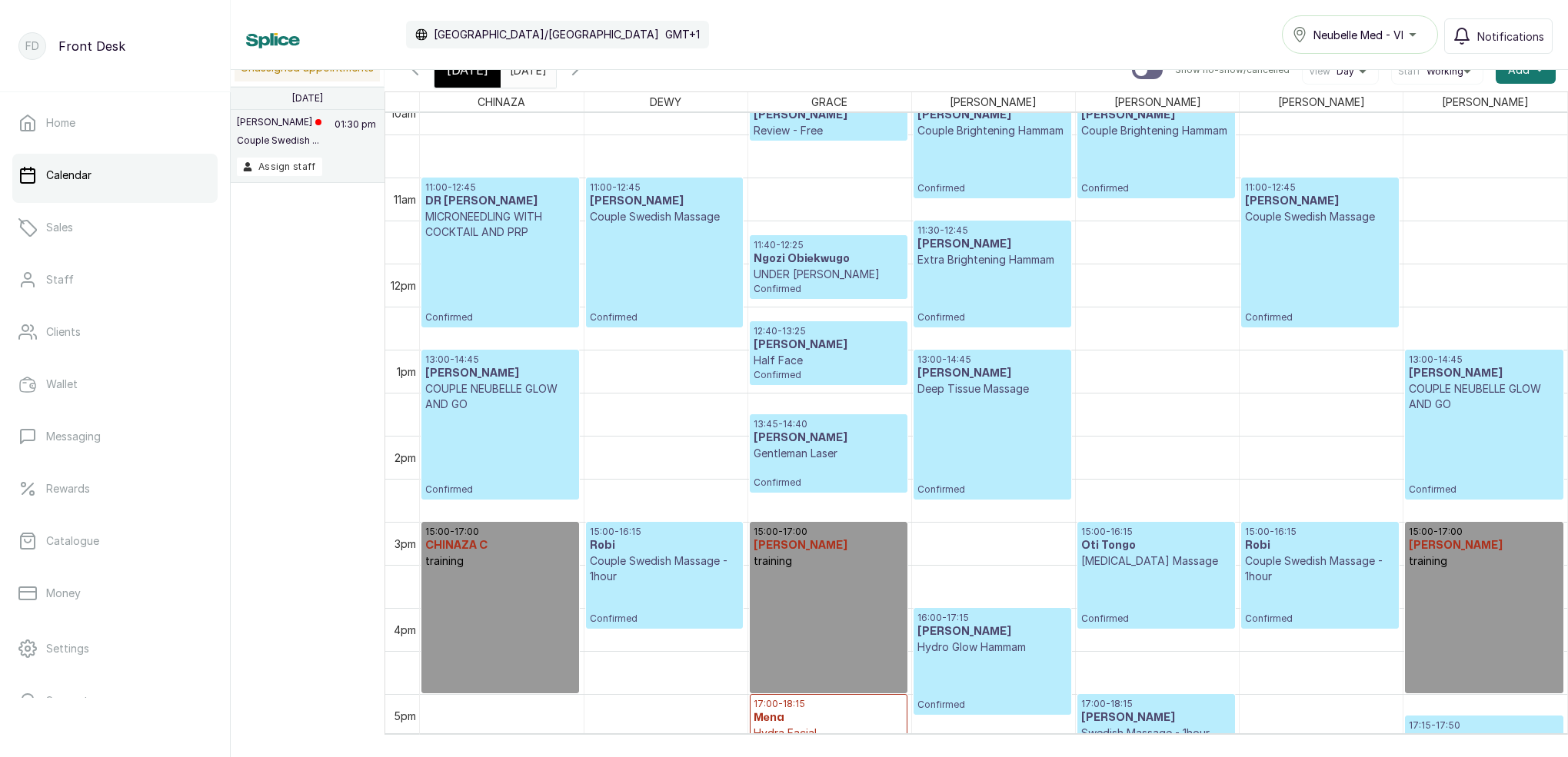
scroll to position [888, 0]
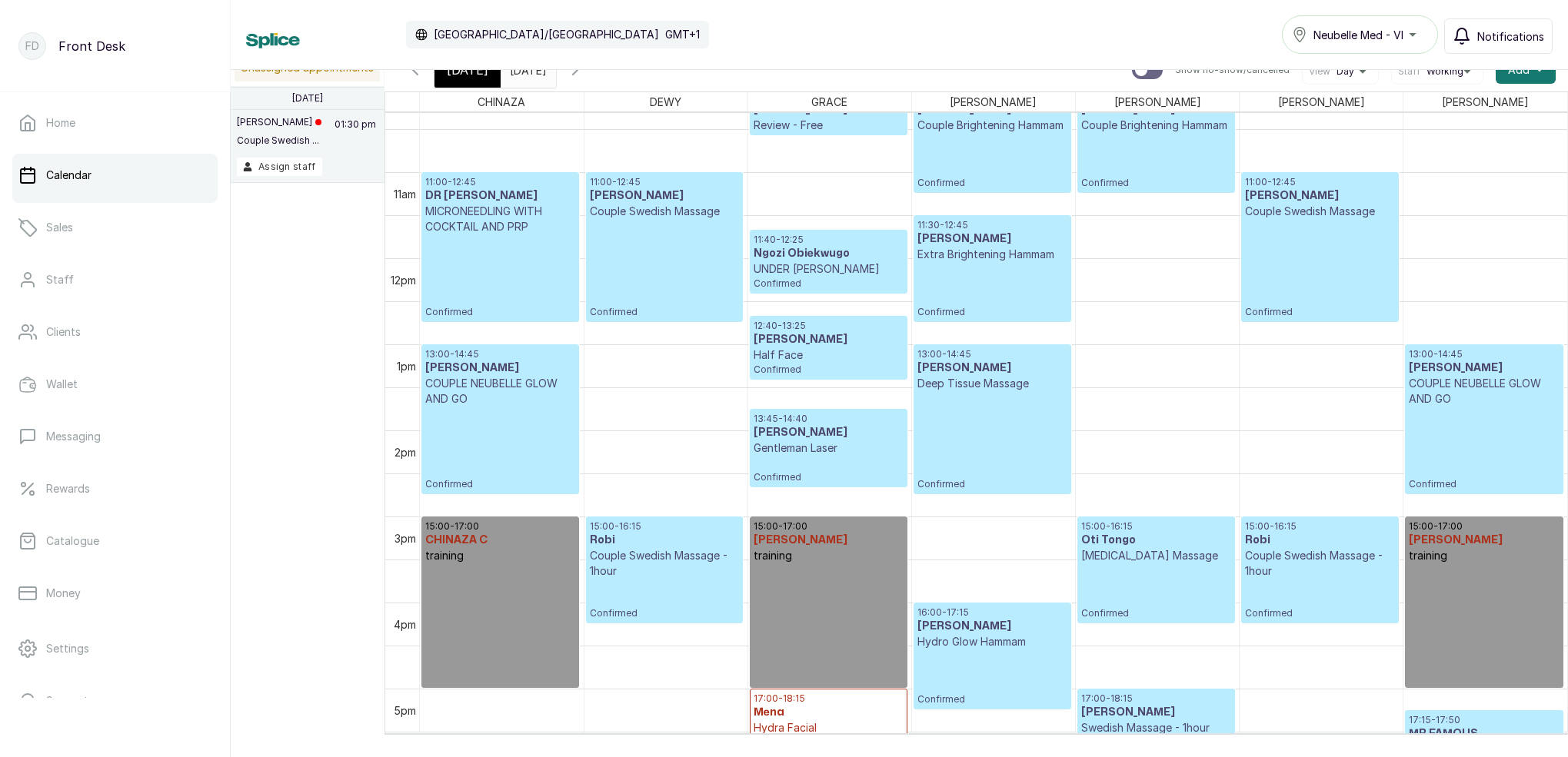
click at [1498, 38] on span "Notifications" at bounding box center [1510, 37] width 67 height 17
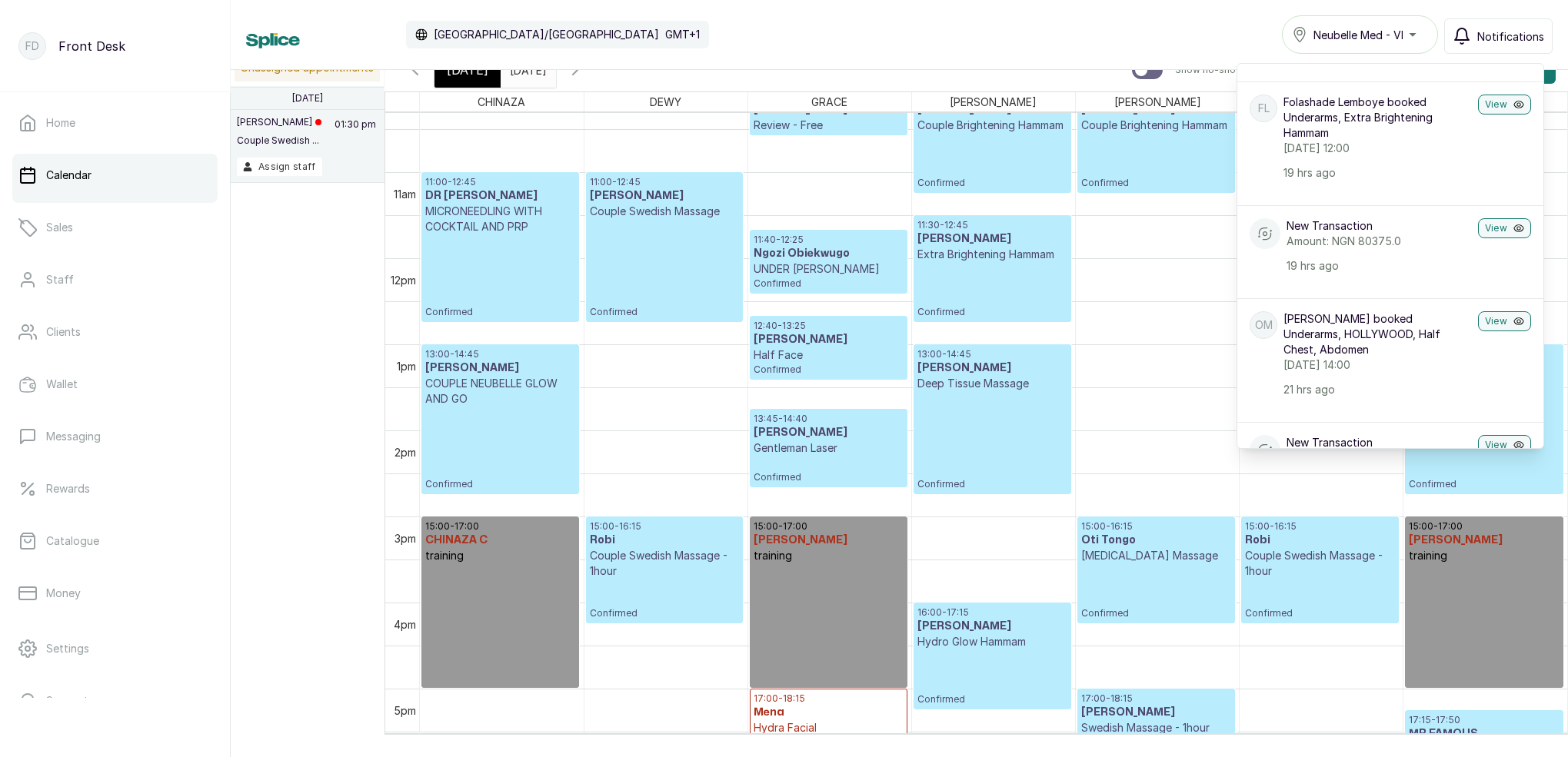
scroll to position [268, 0]
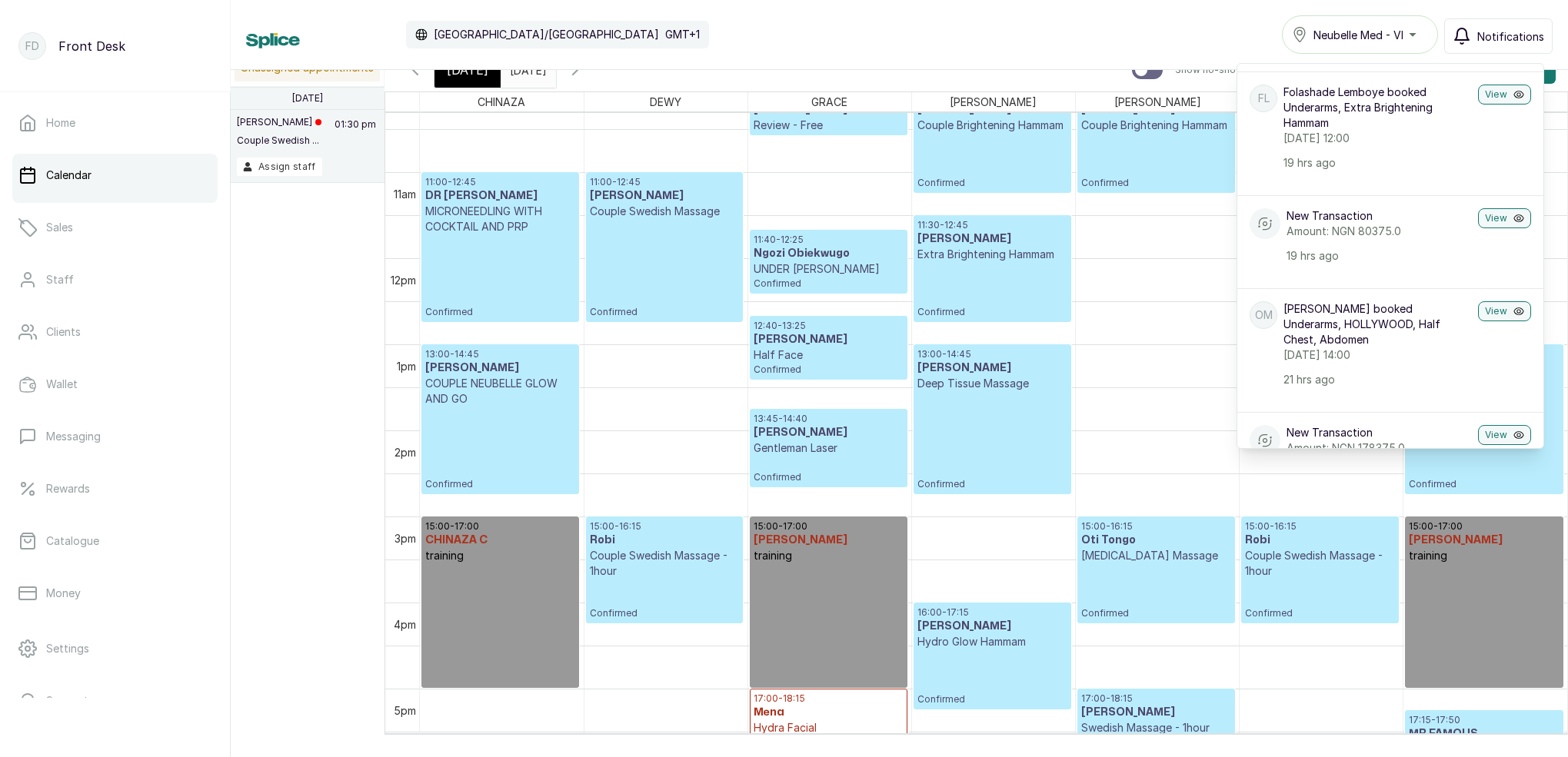
click at [1477, 37] on button "Notifications" at bounding box center [1498, 36] width 108 height 36
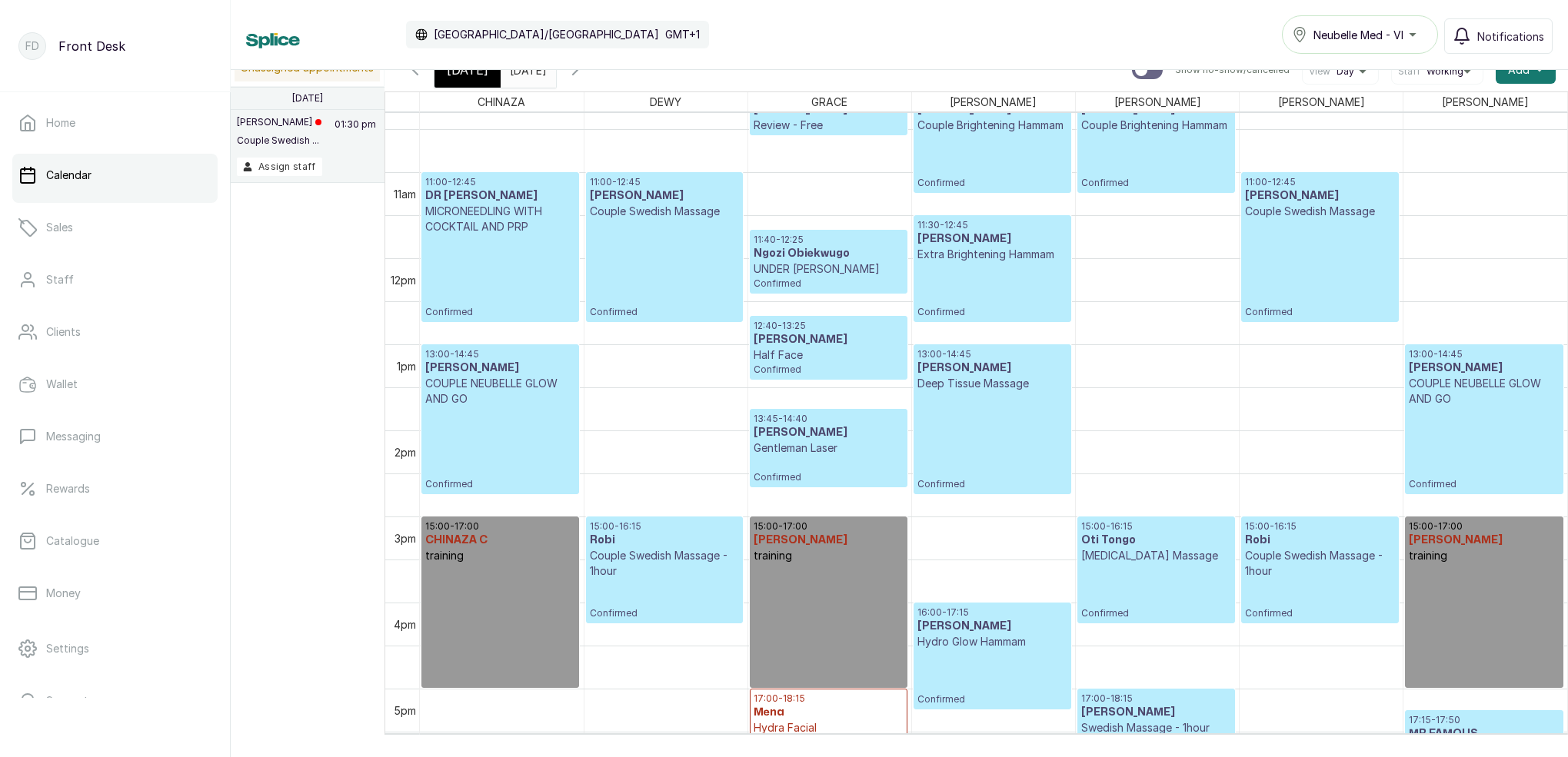
click at [463, 76] on span "[DATE]" at bounding box center [468, 70] width 42 height 18
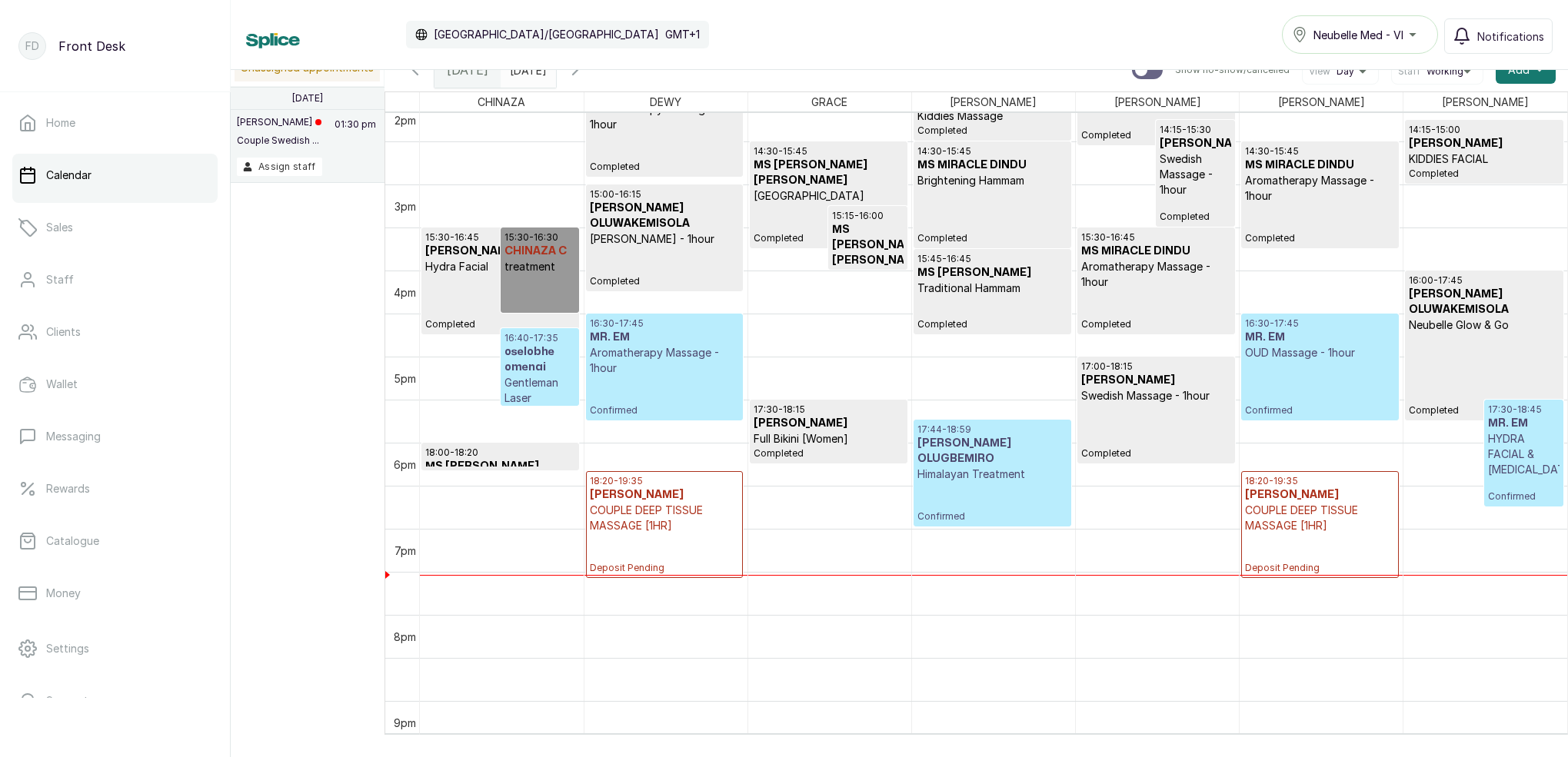
scroll to position [1151, 0]
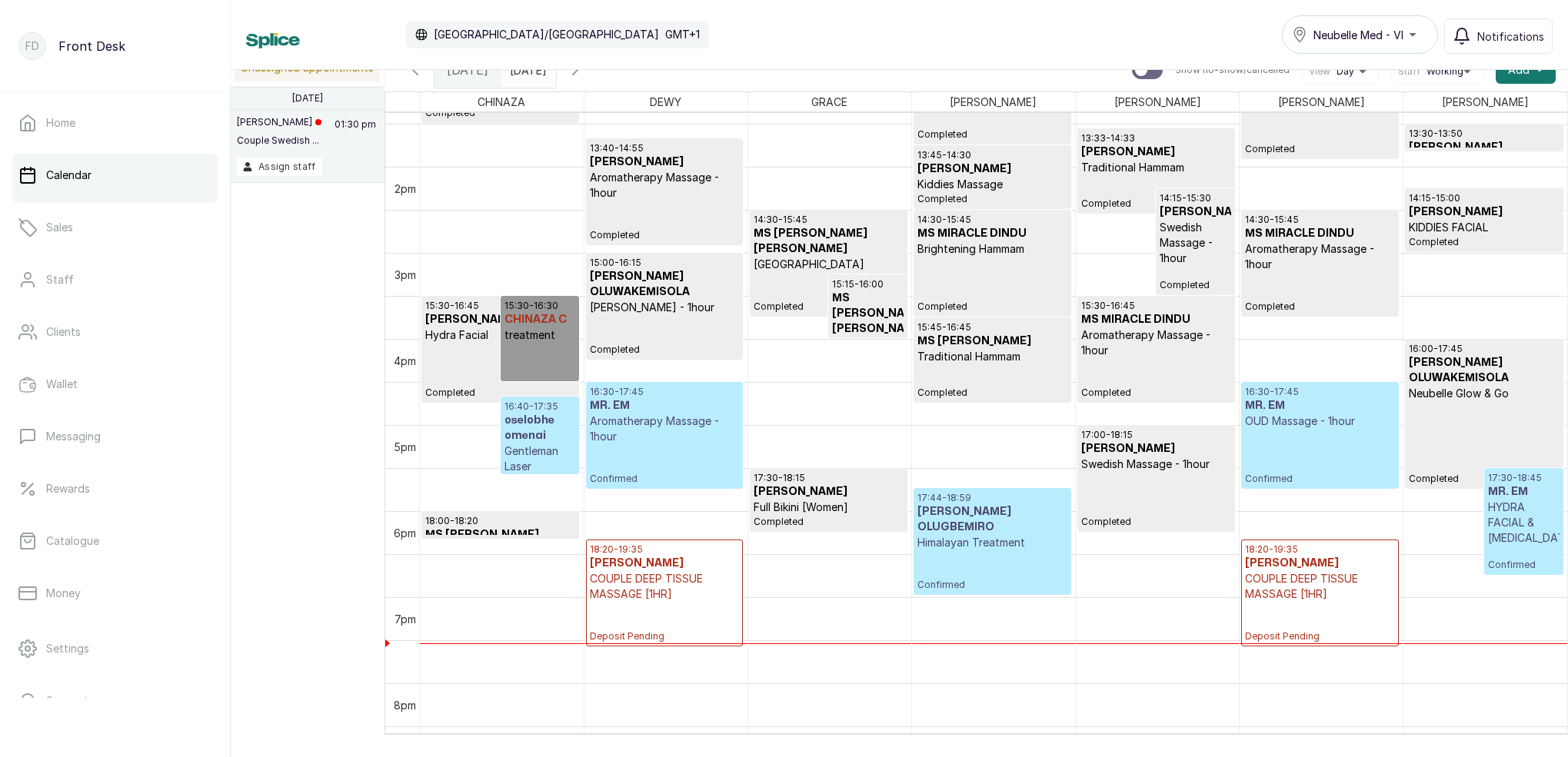
click at [1339, 586] on p "COUPLE DEEP TISSUE MASSAGE [1HR]" at bounding box center [1320, 586] width 150 height 31
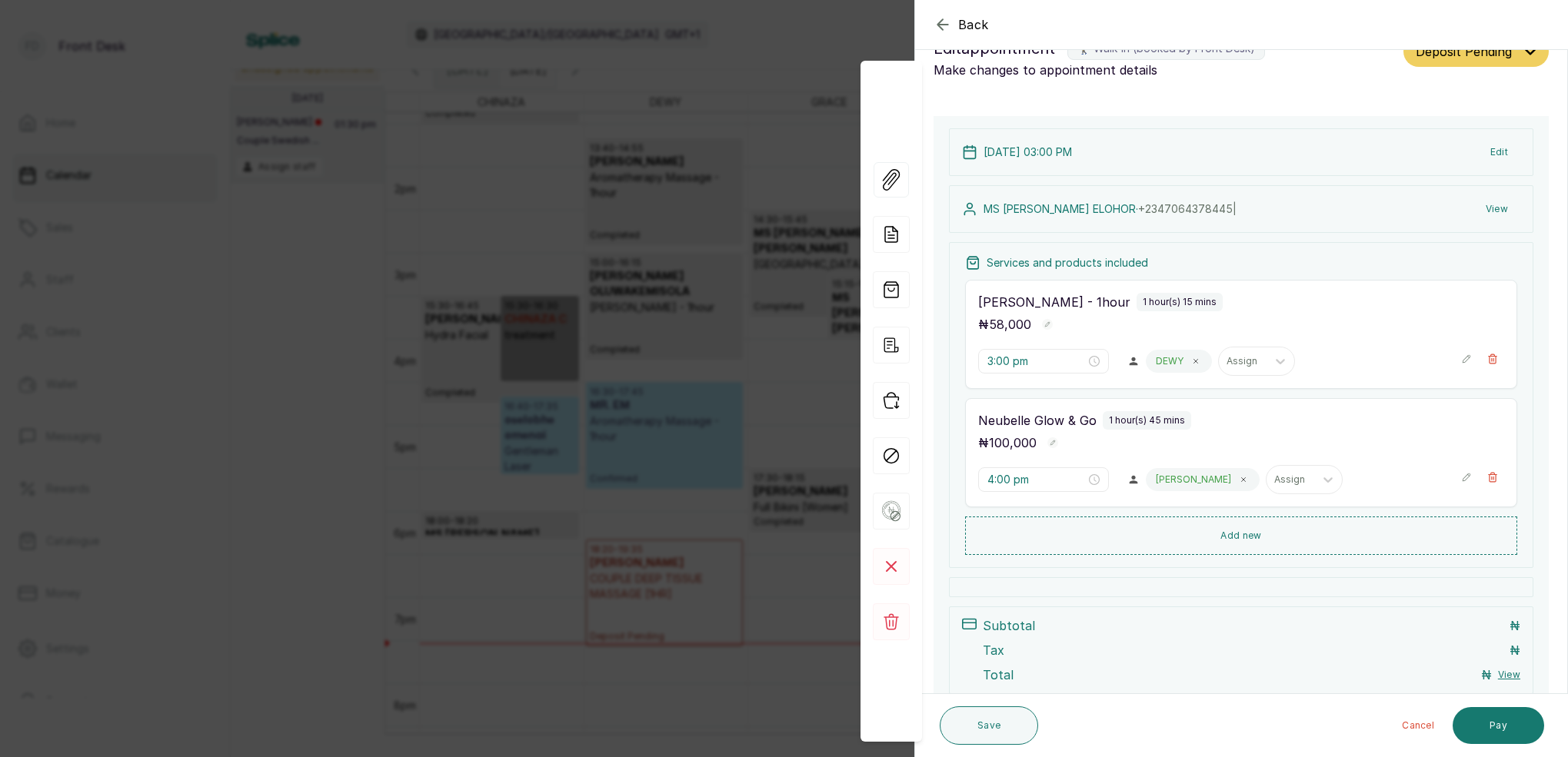
type input "6:20 pm"
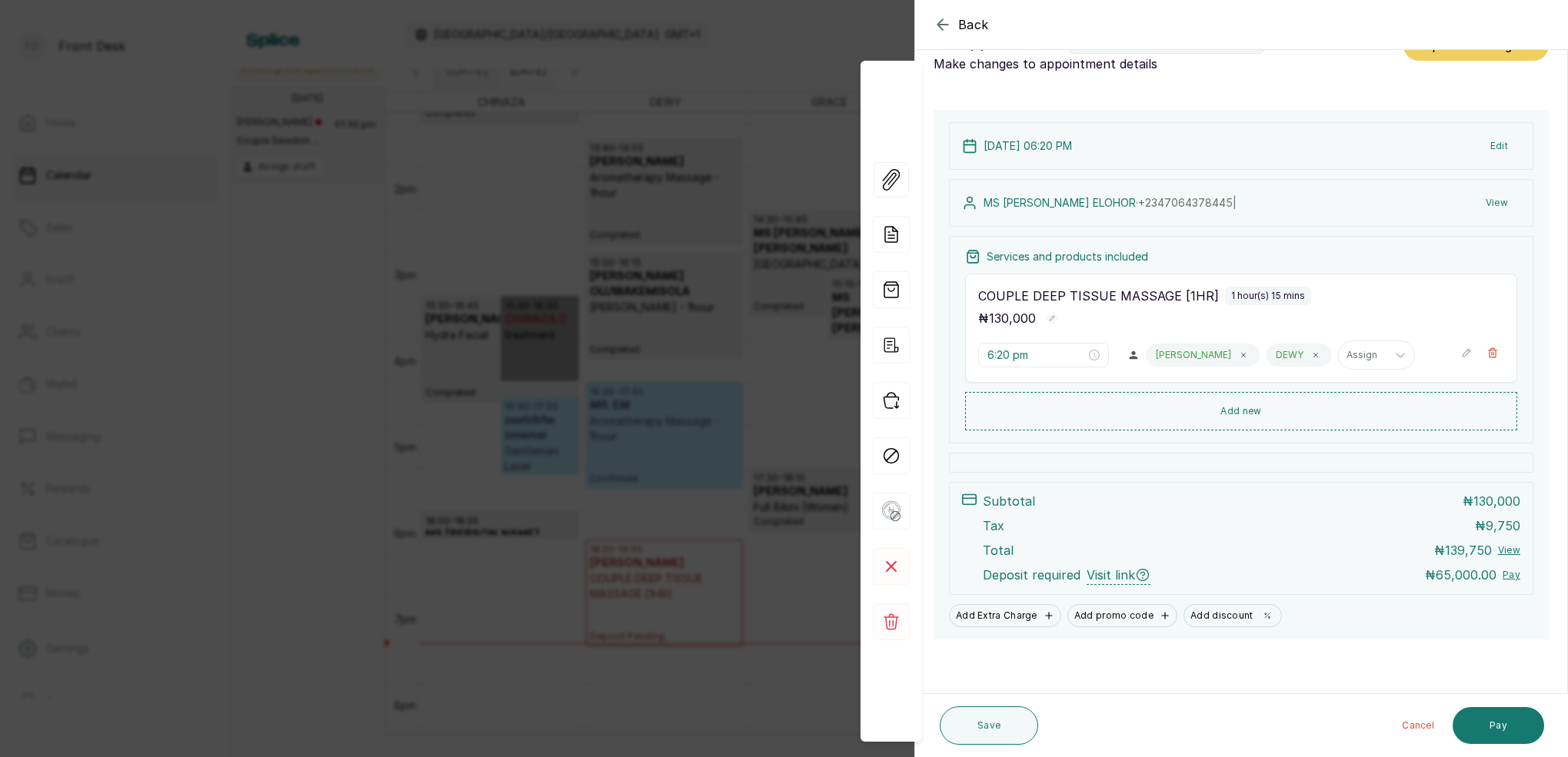
scroll to position [44, 0]
click at [1496, 721] on button "Pay" at bounding box center [1498, 726] width 92 height 37
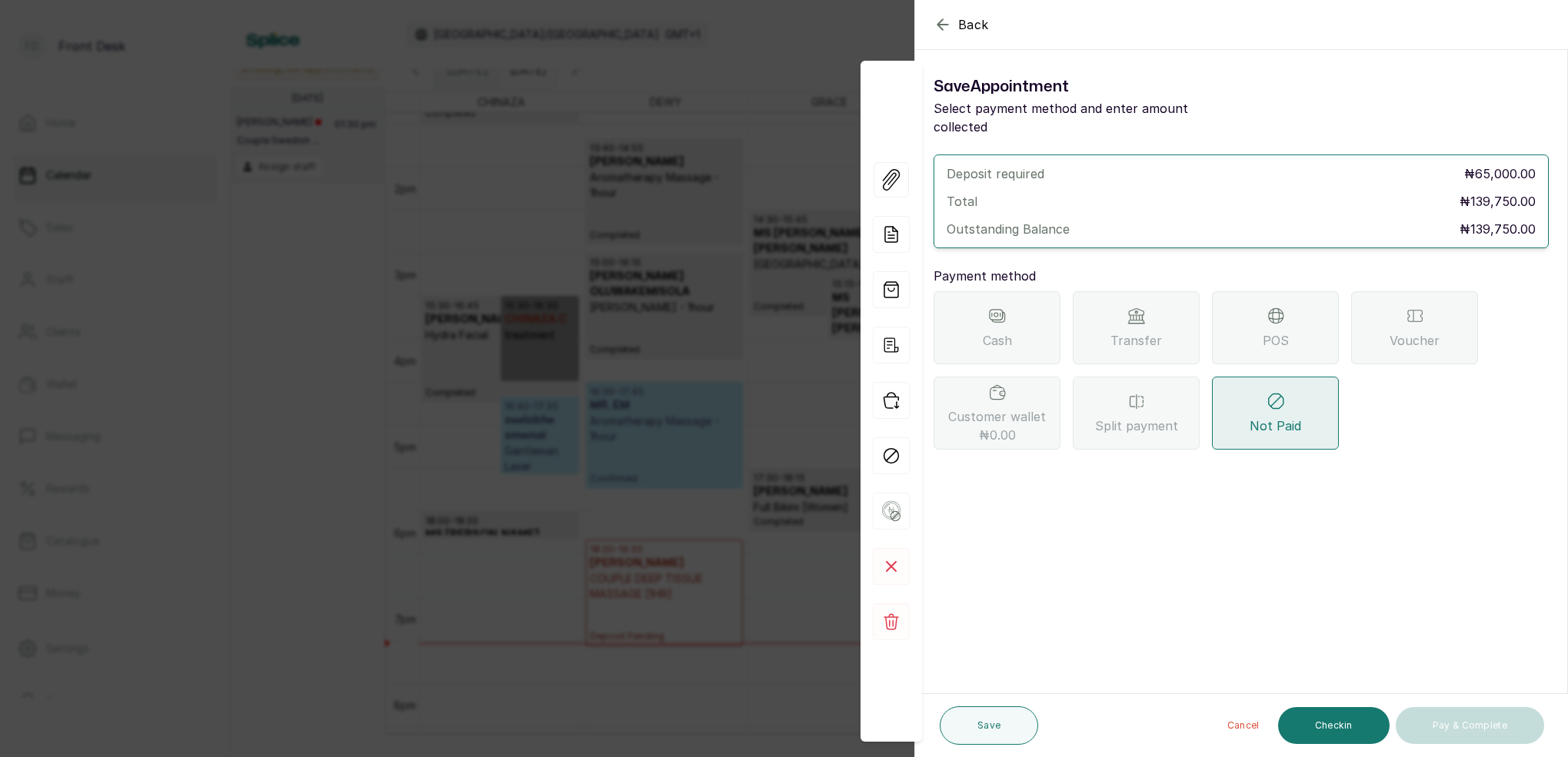
scroll to position [0, 0]
click at [1255, 310] on div "POS" at bounding box center [1275, 328] width 127 height 73
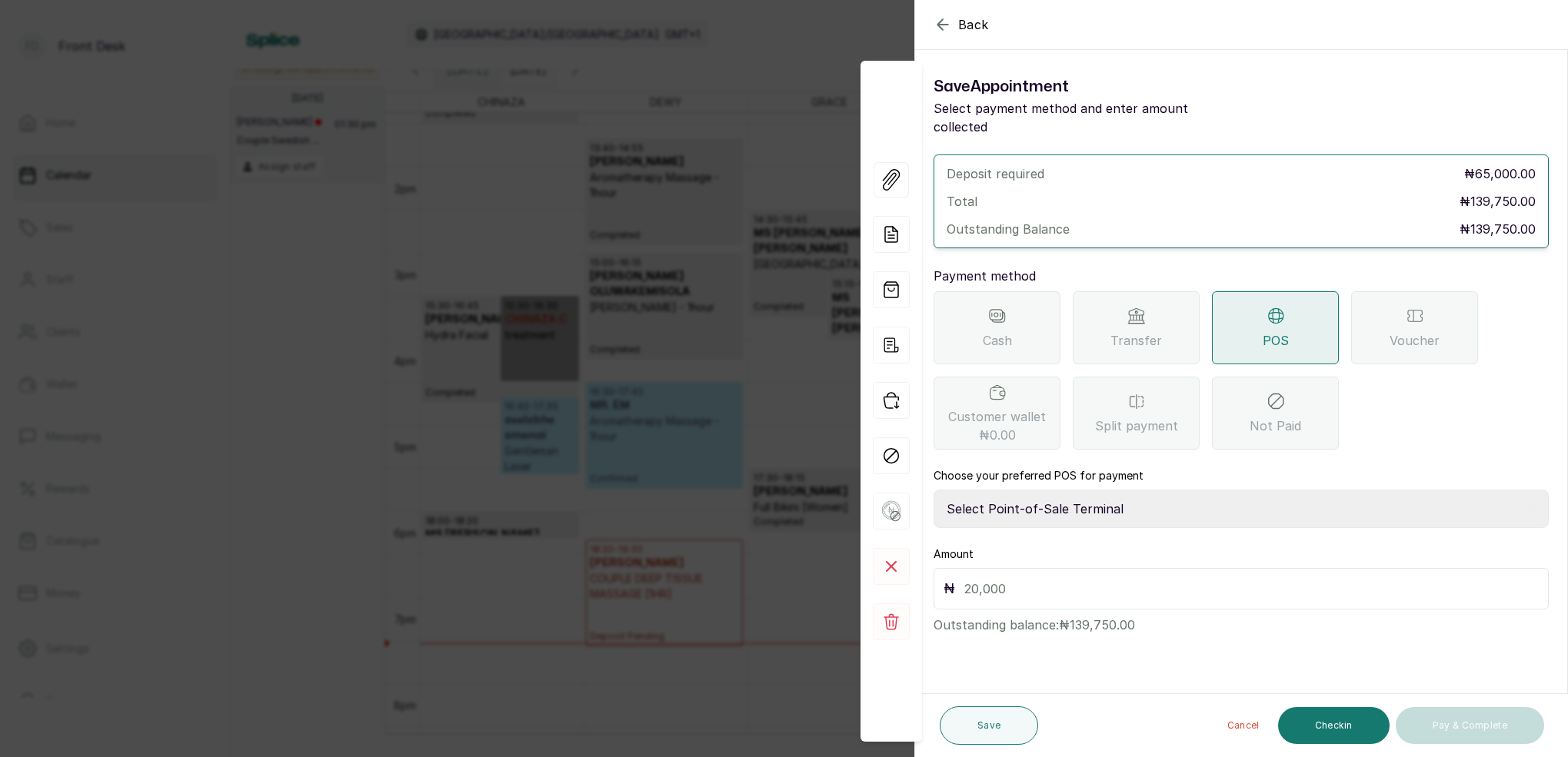
select select "7a4fd382-b2de-4137-8553-2ff33fa7fb29"
click at [1018, 578] on input "text" at bounding box center [1251, 589] width 574 height 22
type input "139,750"
click at [1021, 733] on button "Save" at bounding box center [989, 726] width 99 height 38
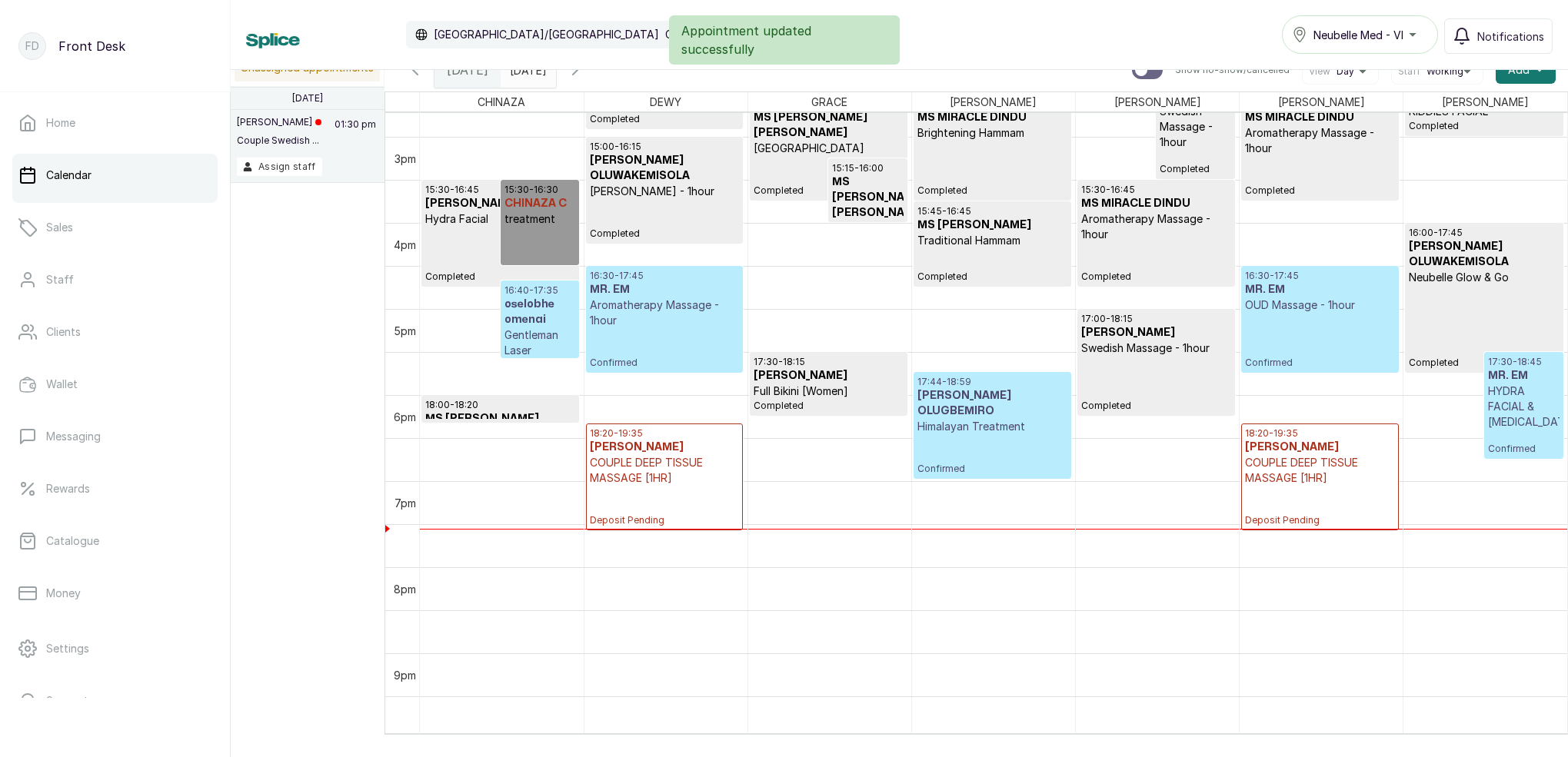
scroll to position [1269, 0]
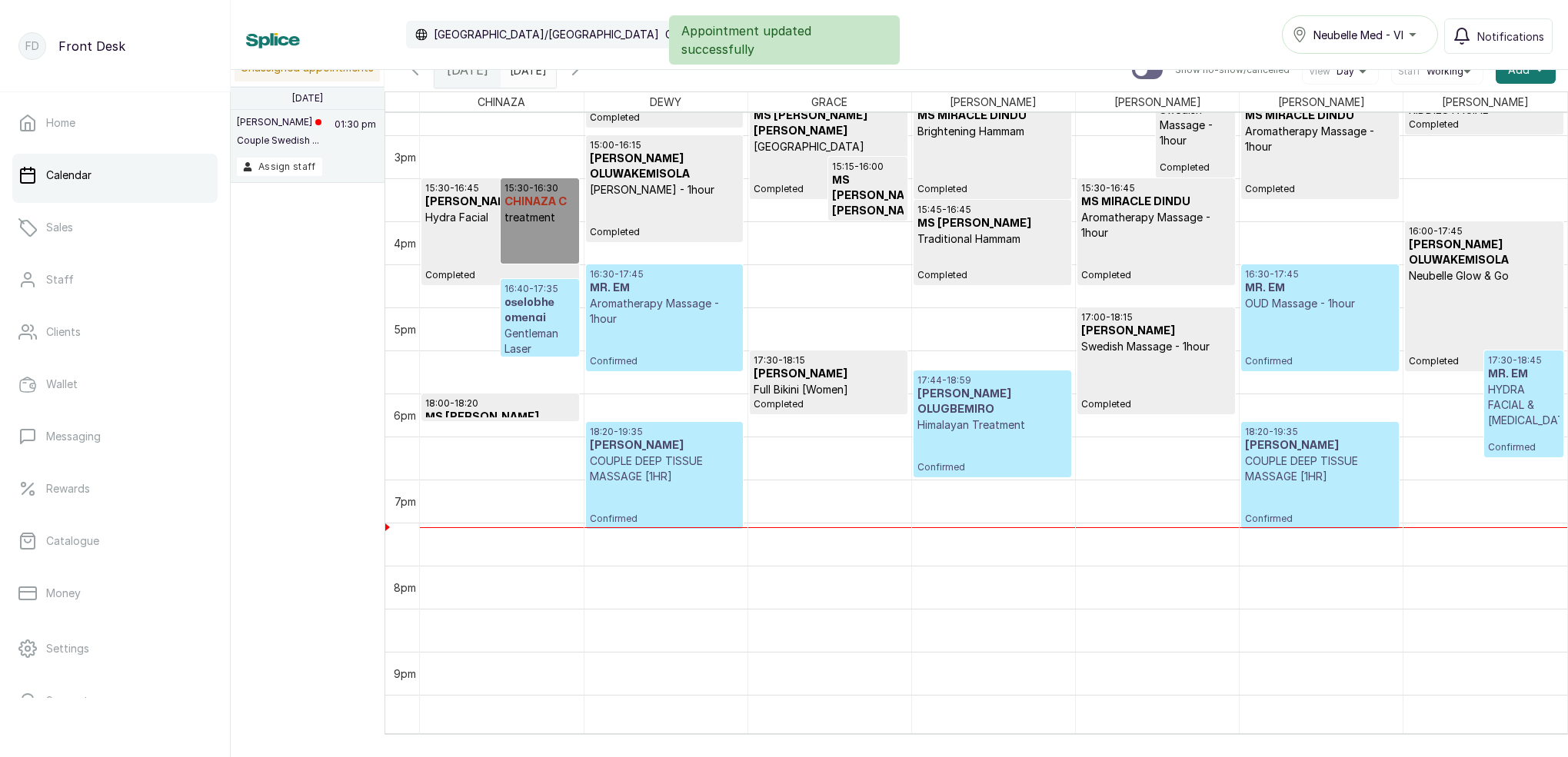
click at [1332, 474] on p "COUPLE DEEP TISSUE MASSAGE [1HR]" at bounding box center [1320, 468] width 150 height 31
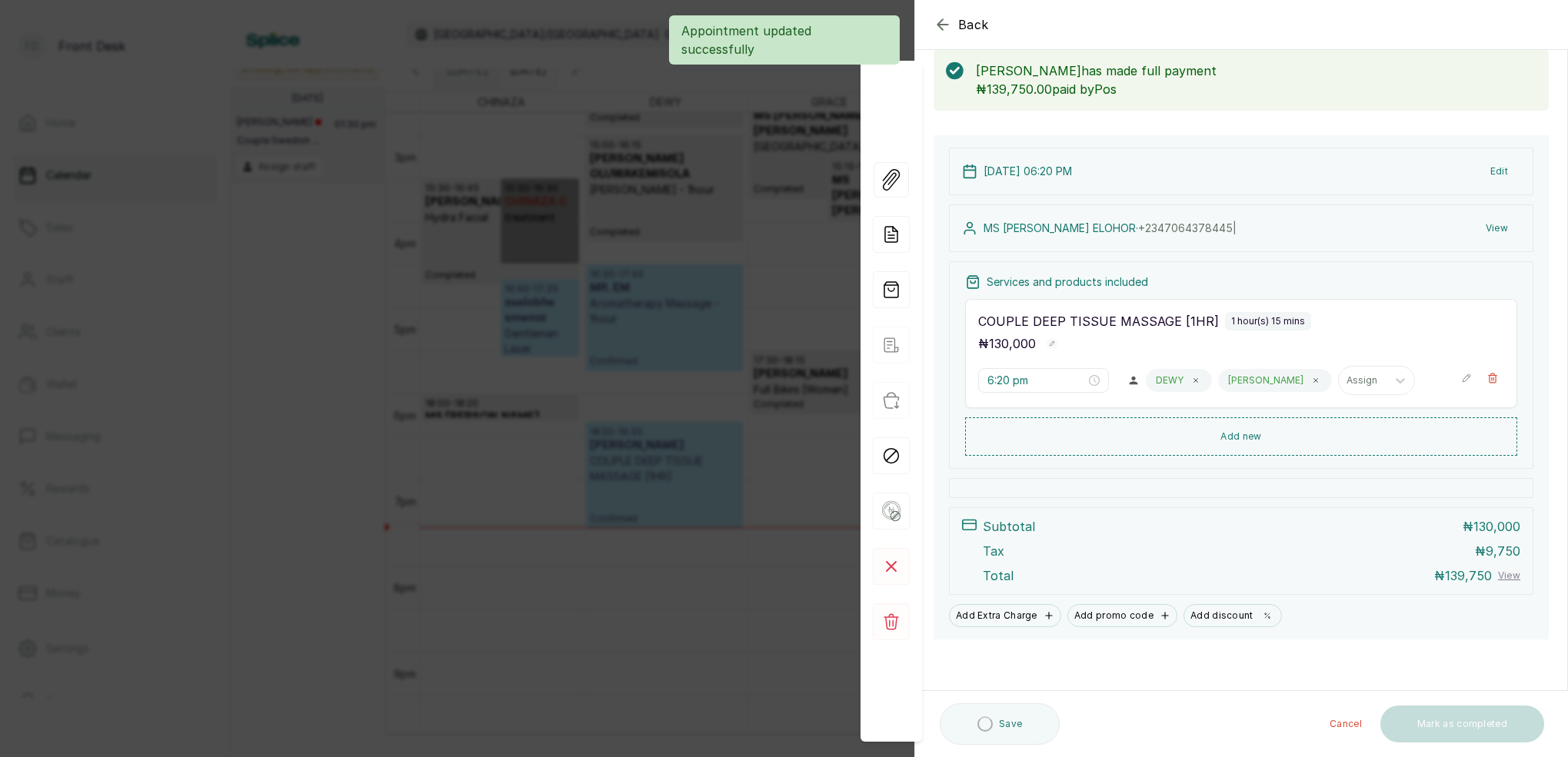
scroll to position [81, 0]
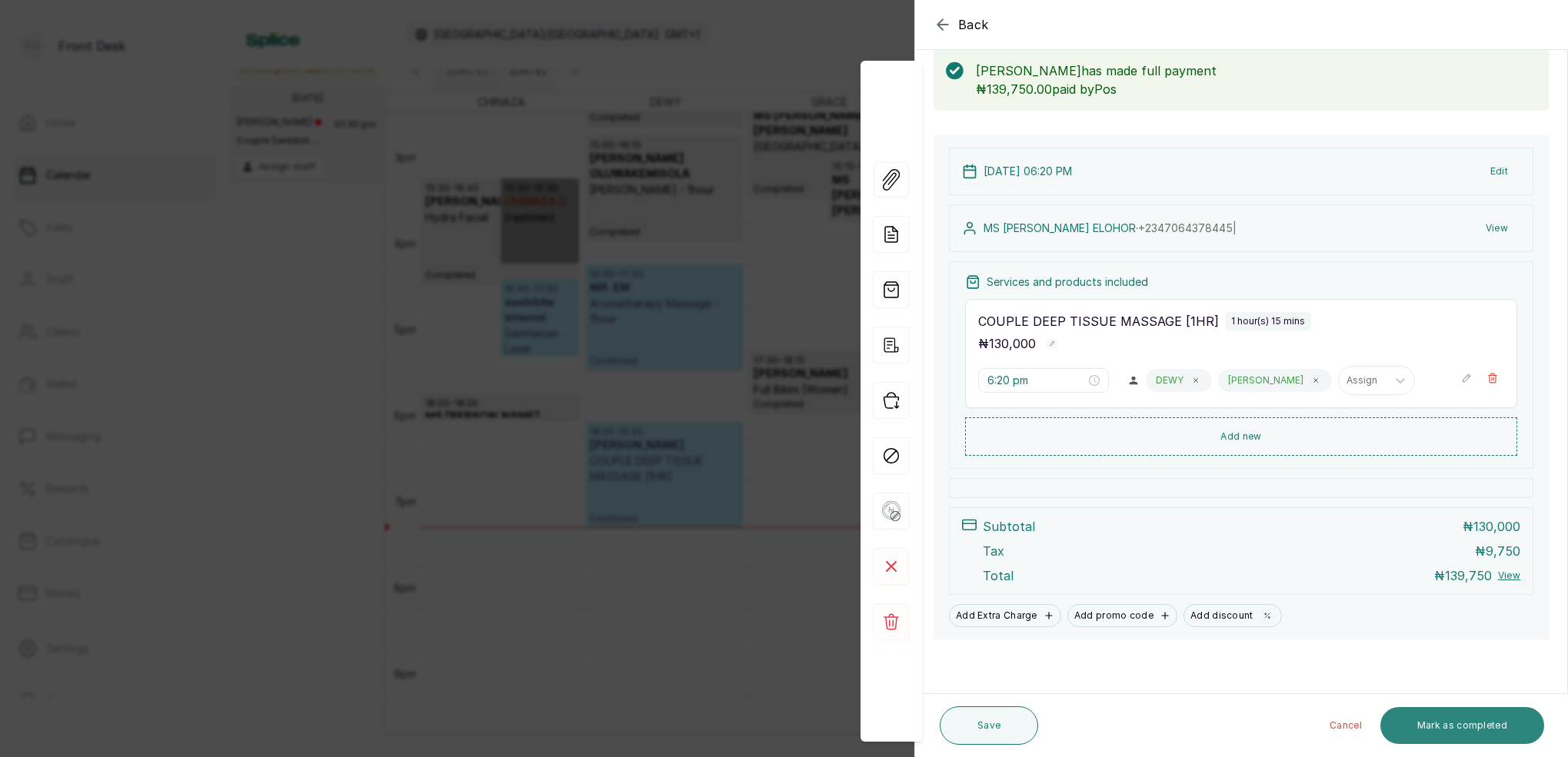
drag, startPoint x: 1482, startPoint y: 726, endPoint x: 1472, endPoint y: 714, distance: 15.6
click at [1482, 724] on button "Mark as completed" at bounding box center [1462, 726] width 164 height 37
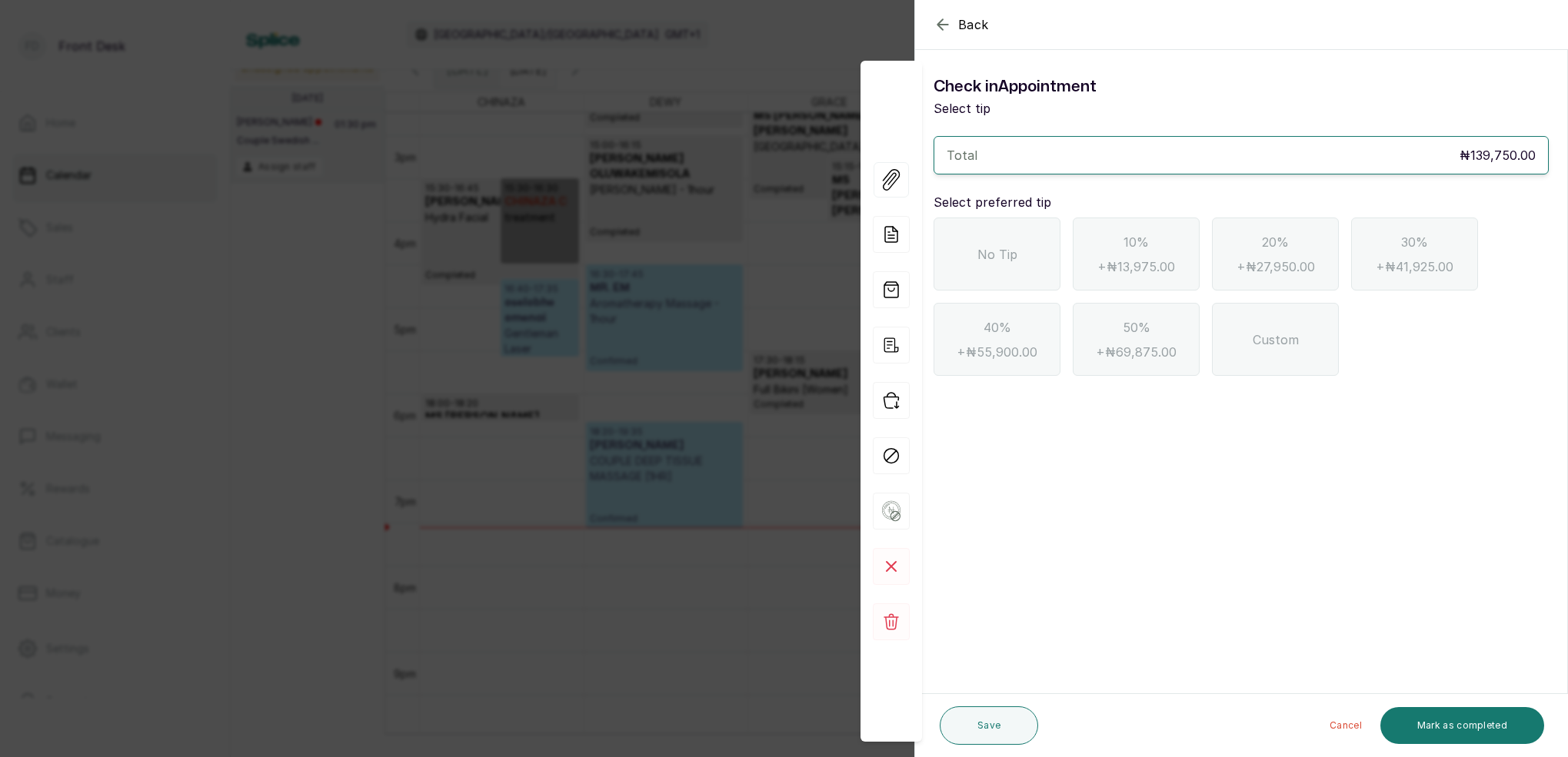
drag, startPoint x: 1007, startPoint y: 228, endPoint x: 1023, endPoint y: 242, distance: 21.3
click at [1008, 227] on div "No Tip" at bounding box center [996, 254] width 127 height 73
click at [1496, 715] on button "Mark as completed" at bounding box center [1462, 726] width 164 height 37
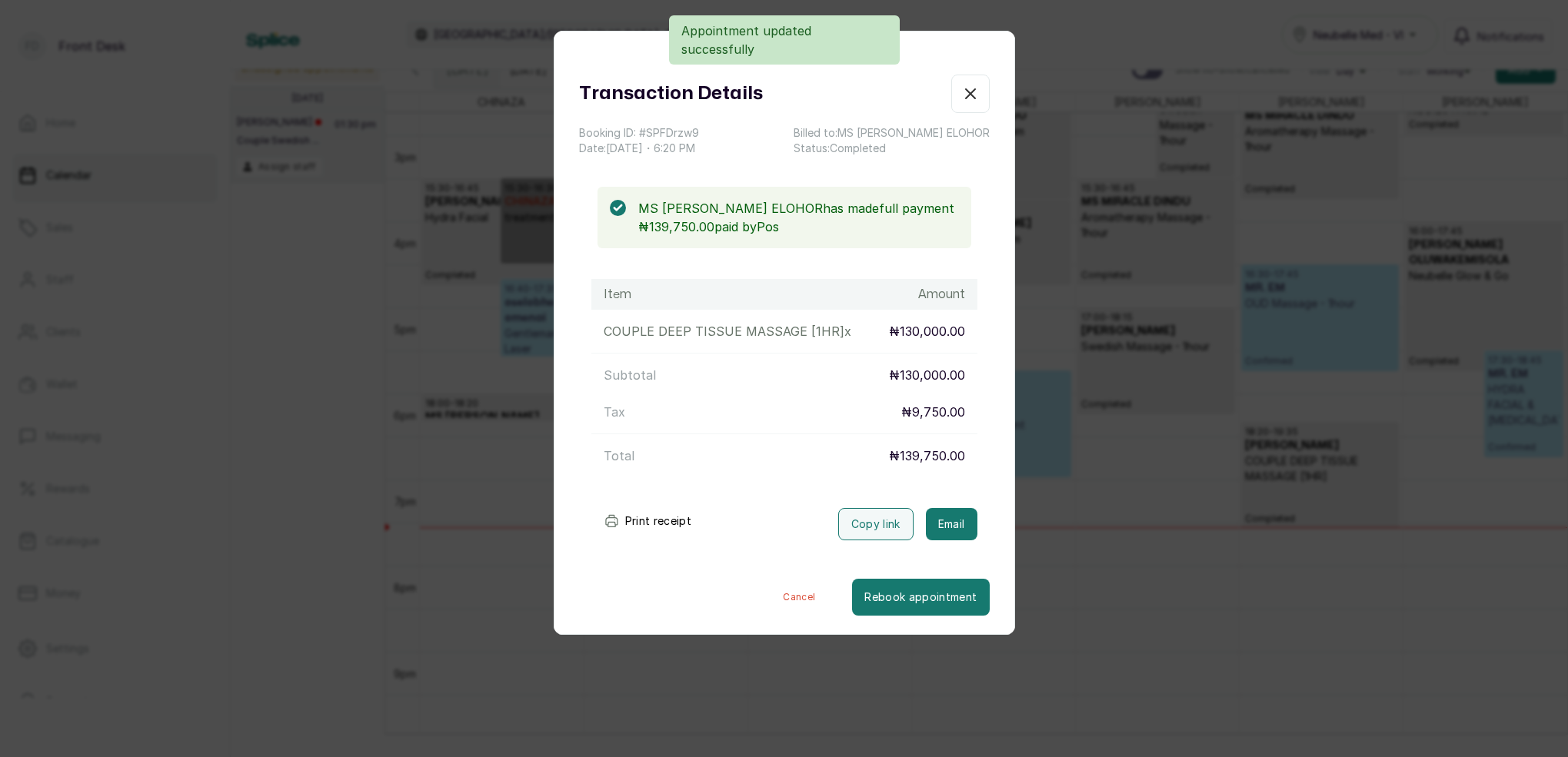
drag, startPoint x: 962, startPoint y: 524, endPoint x: 906, endPoint y: 363, distance: 170.5
click at [962, 523] on button "Email" at bounding box center [951, 524] width 51 height 32
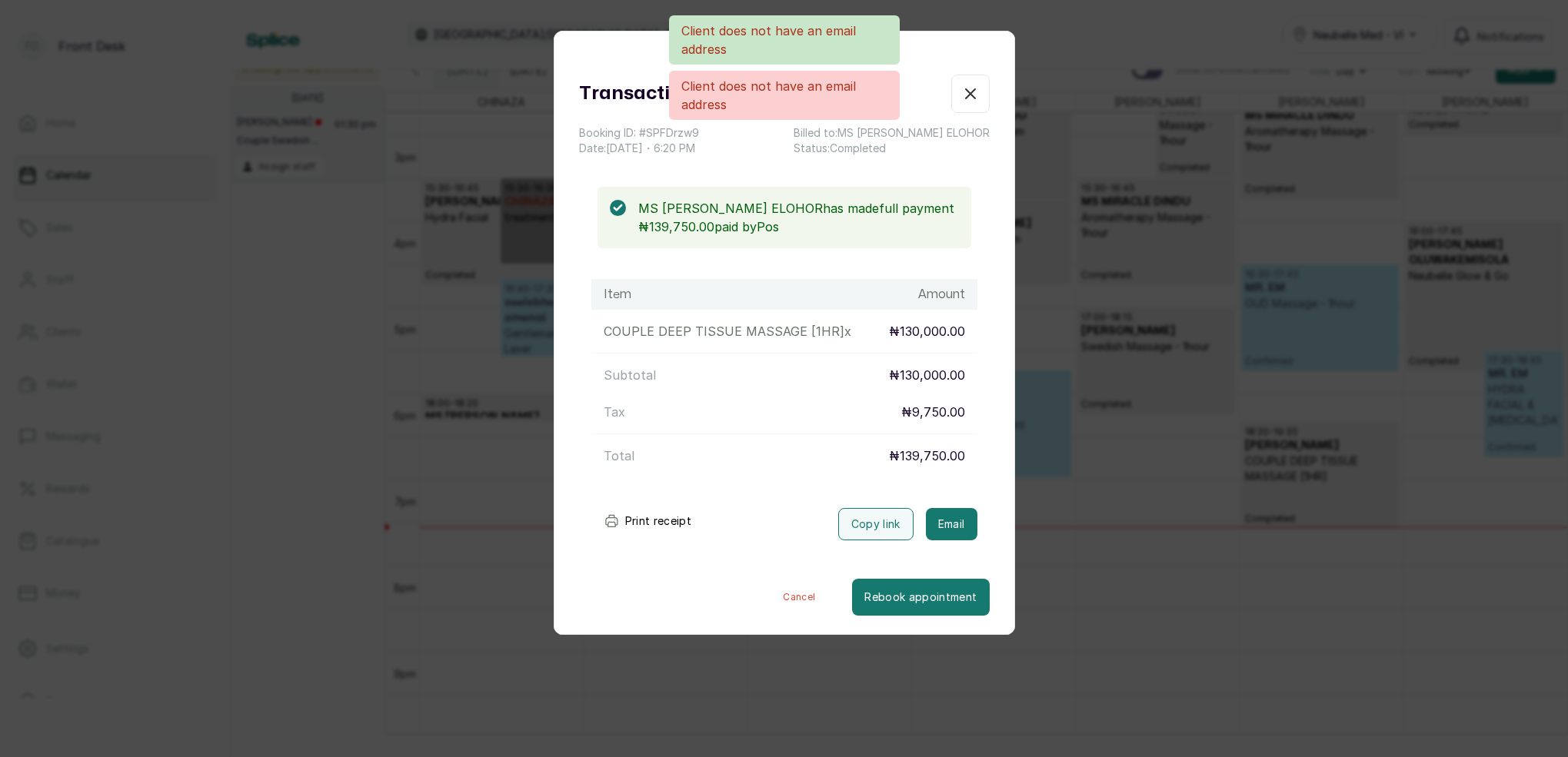
click at [972, 83] on div "Client does not have an email address Client does not have an email address" at bounding box center [784, 68] width 1568 height 105
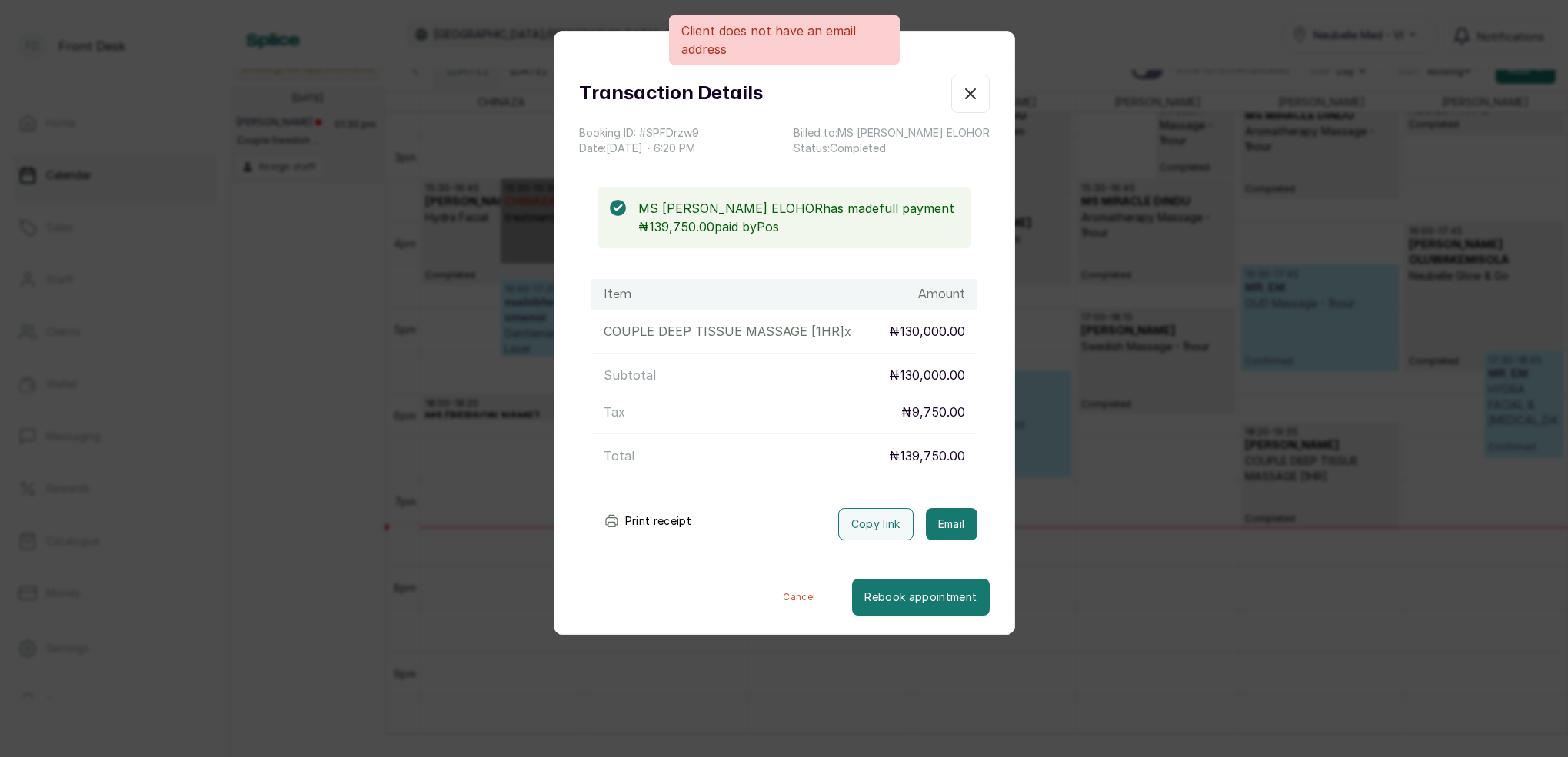
click at [975, 94] on icon "button" at bounding box center [970, 93] width 18 height 18
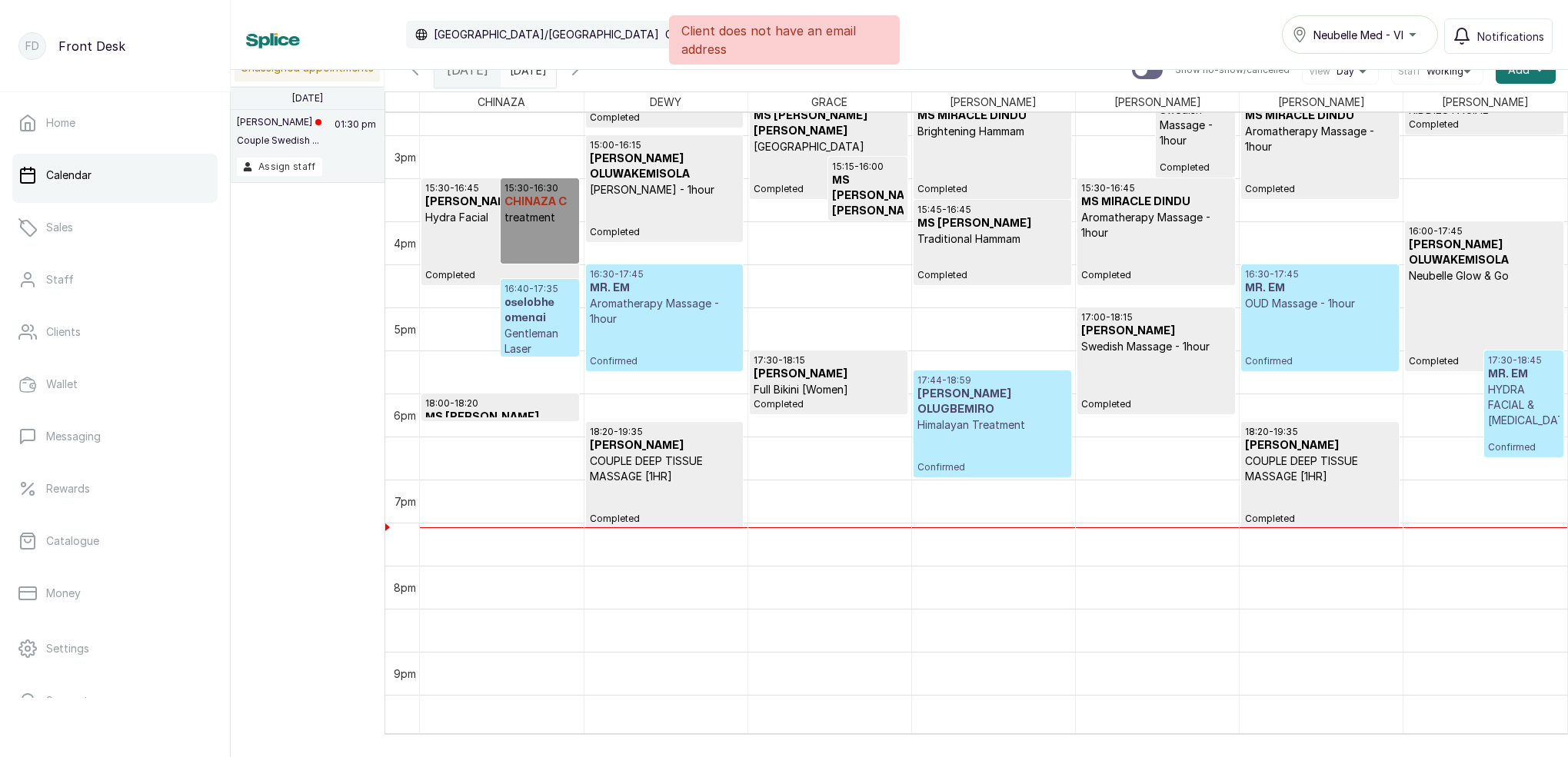
click at [1317, 308] on p "OUD Massage - 1hour" at bounding box center [1320, 303] width 150 height 16
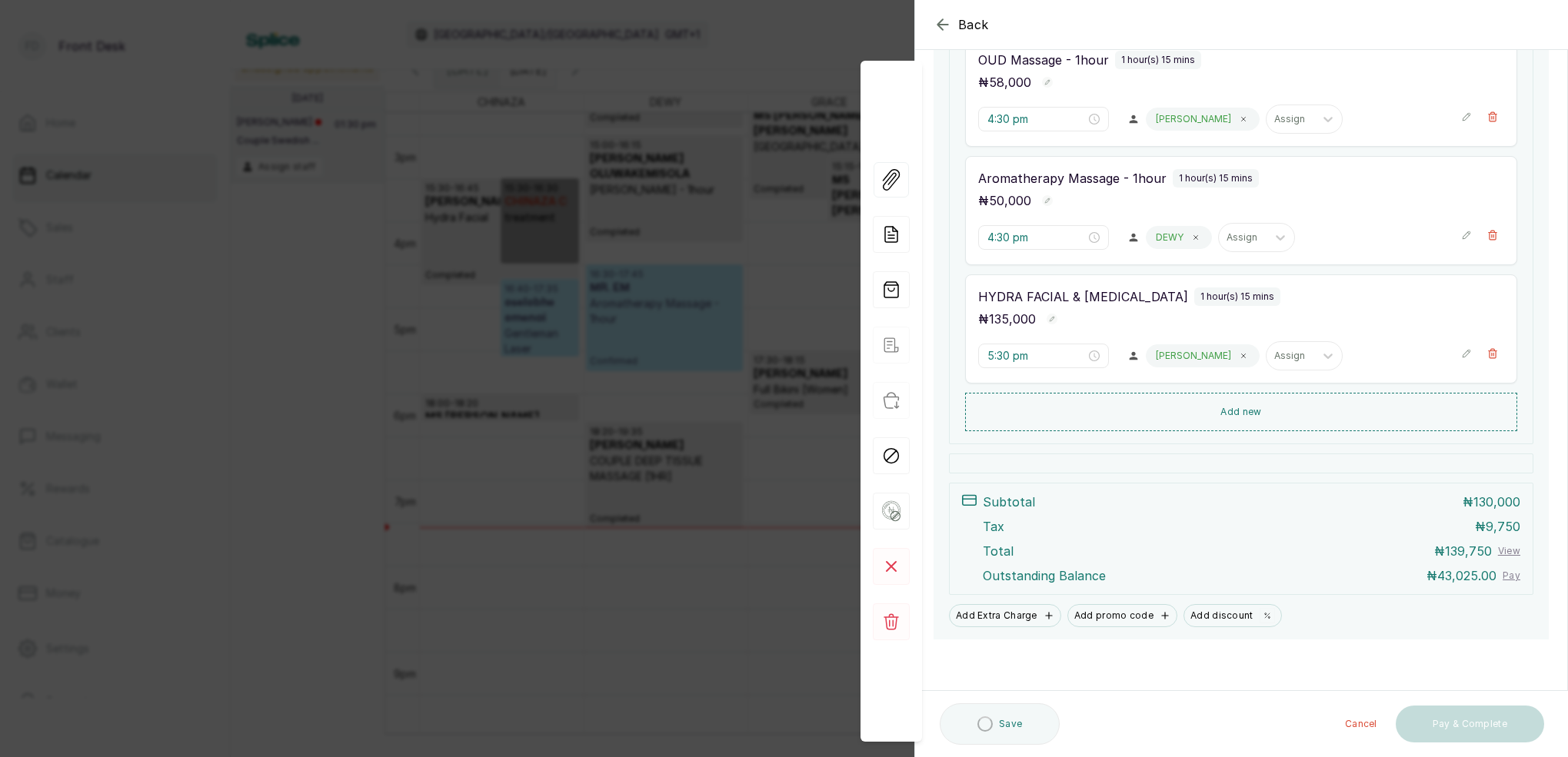
scroll to position [342, 0]
click at [801, 236] on div "Back Appointment Details Edit appointment 🚶 Walk-in (booked by Front Desk) Make…" at bounding box center [784, 378] width 1568 height 757
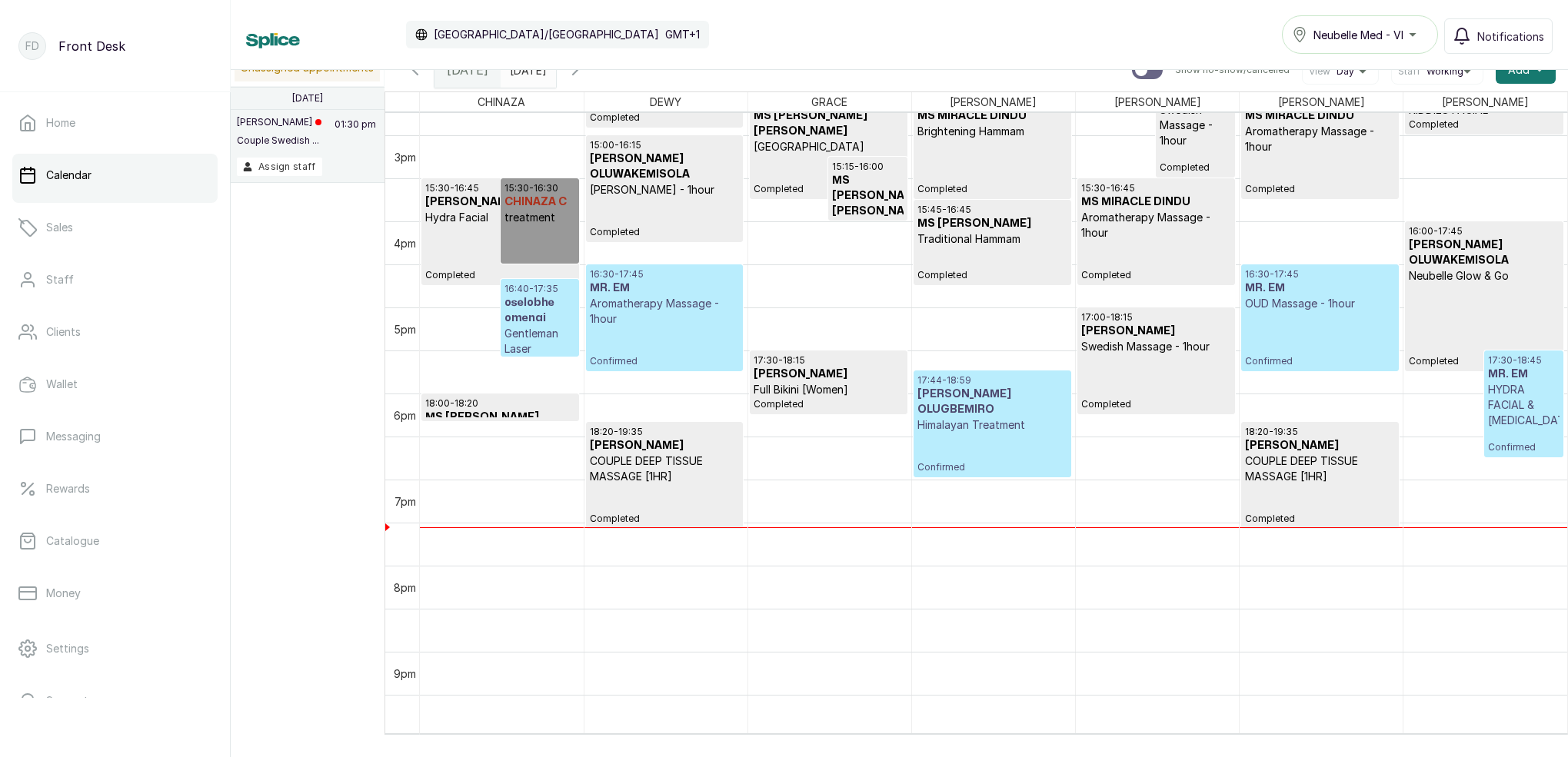
click at [1275, 329] on div "16:30 - 17:45 MR. EM OUD Massage - 1hour Confirmed" at bounding box center [1320, 318] width 150 height 99
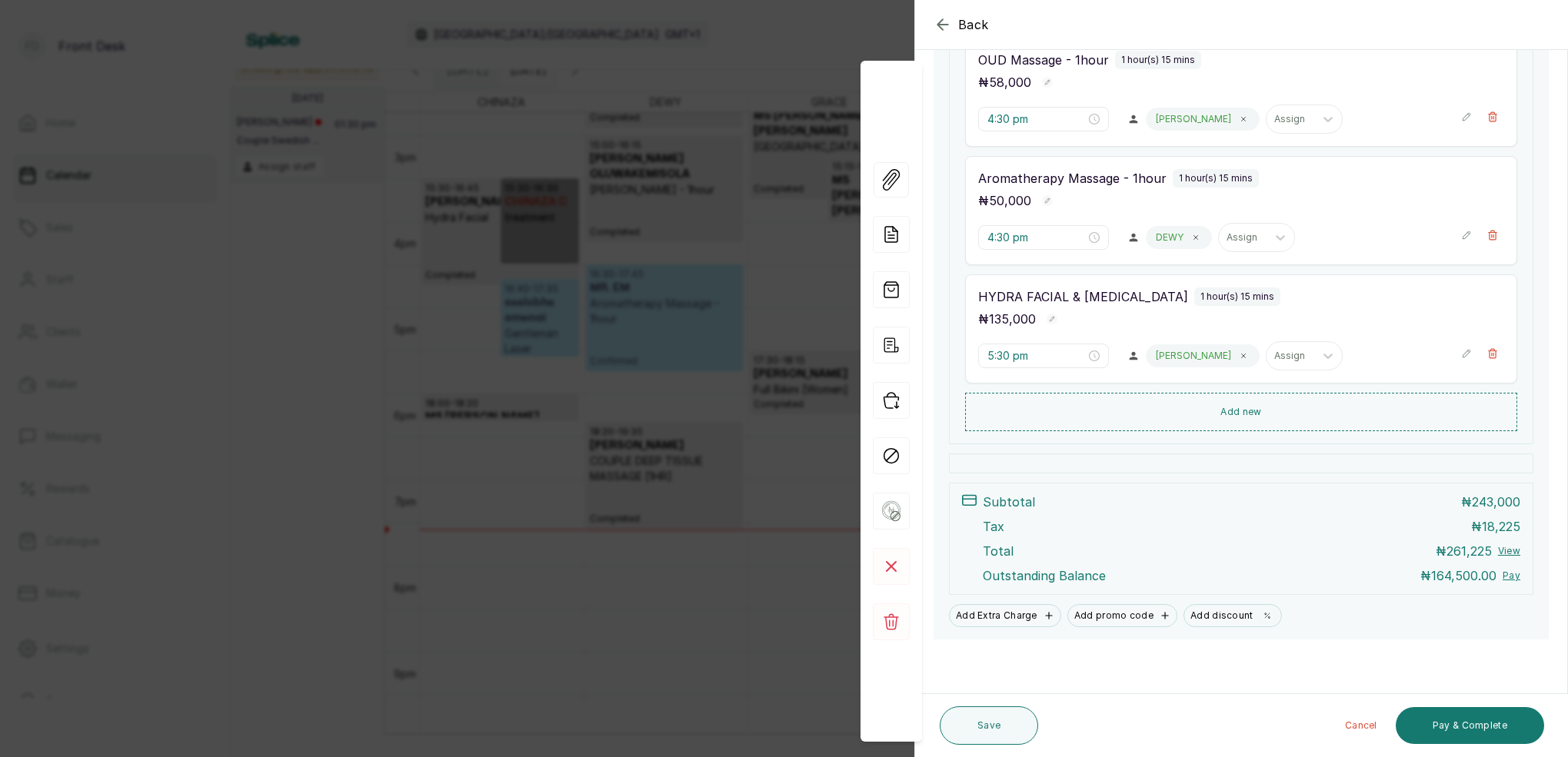
click at [644, 200] on div "Back Appointment Details Edit appointment 🚶 Walk-in (booked by Front Desk) Make…" at bounding box center [784, 378] width 1568 height 757
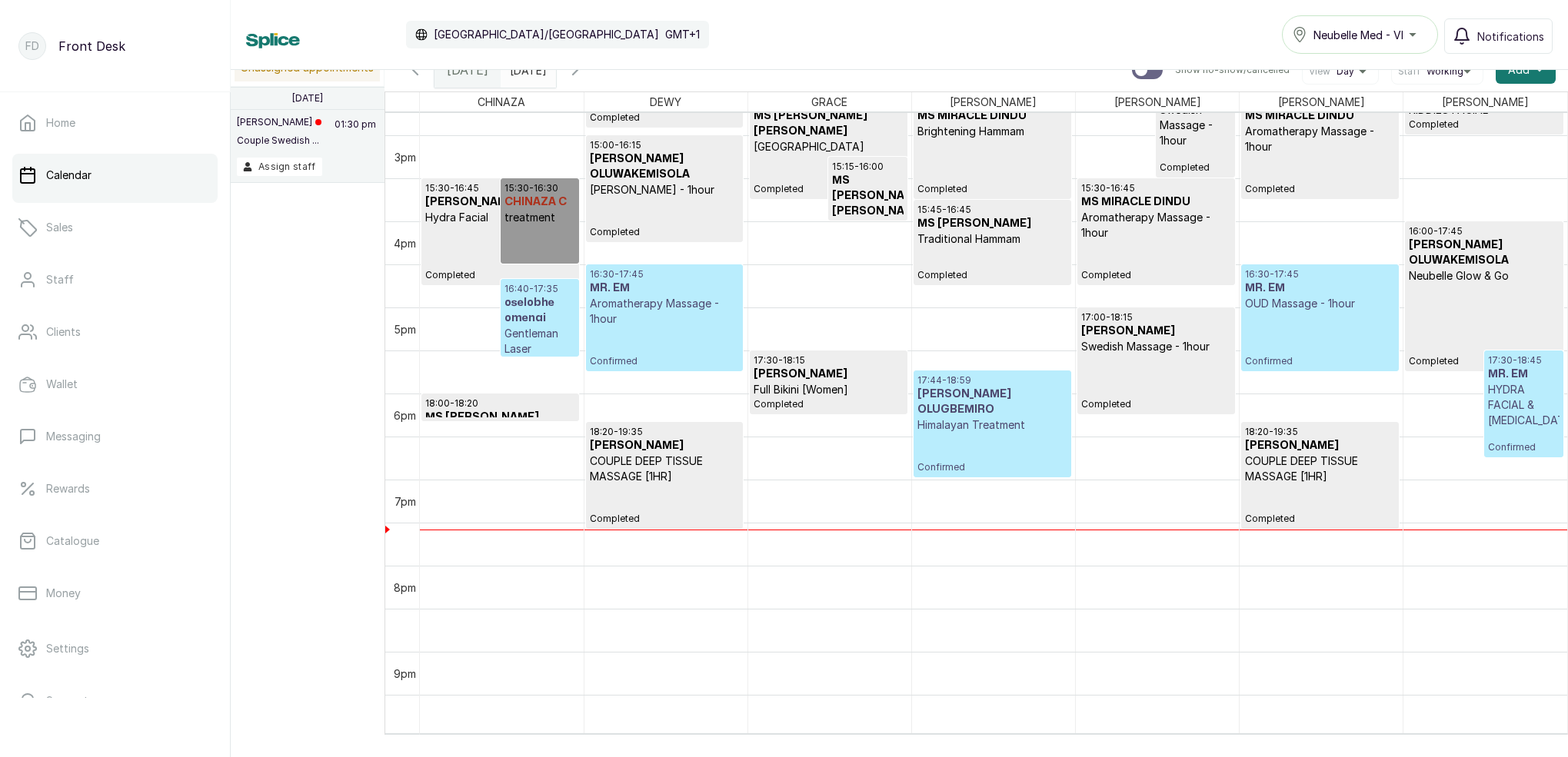
click at [987, 437] on div "17:44 - 18:59 [PERSON_NAME] OLUGBEMIRO Himalayan Treatment Confirmed" at bounding box center [993, 424] width 150 height 99
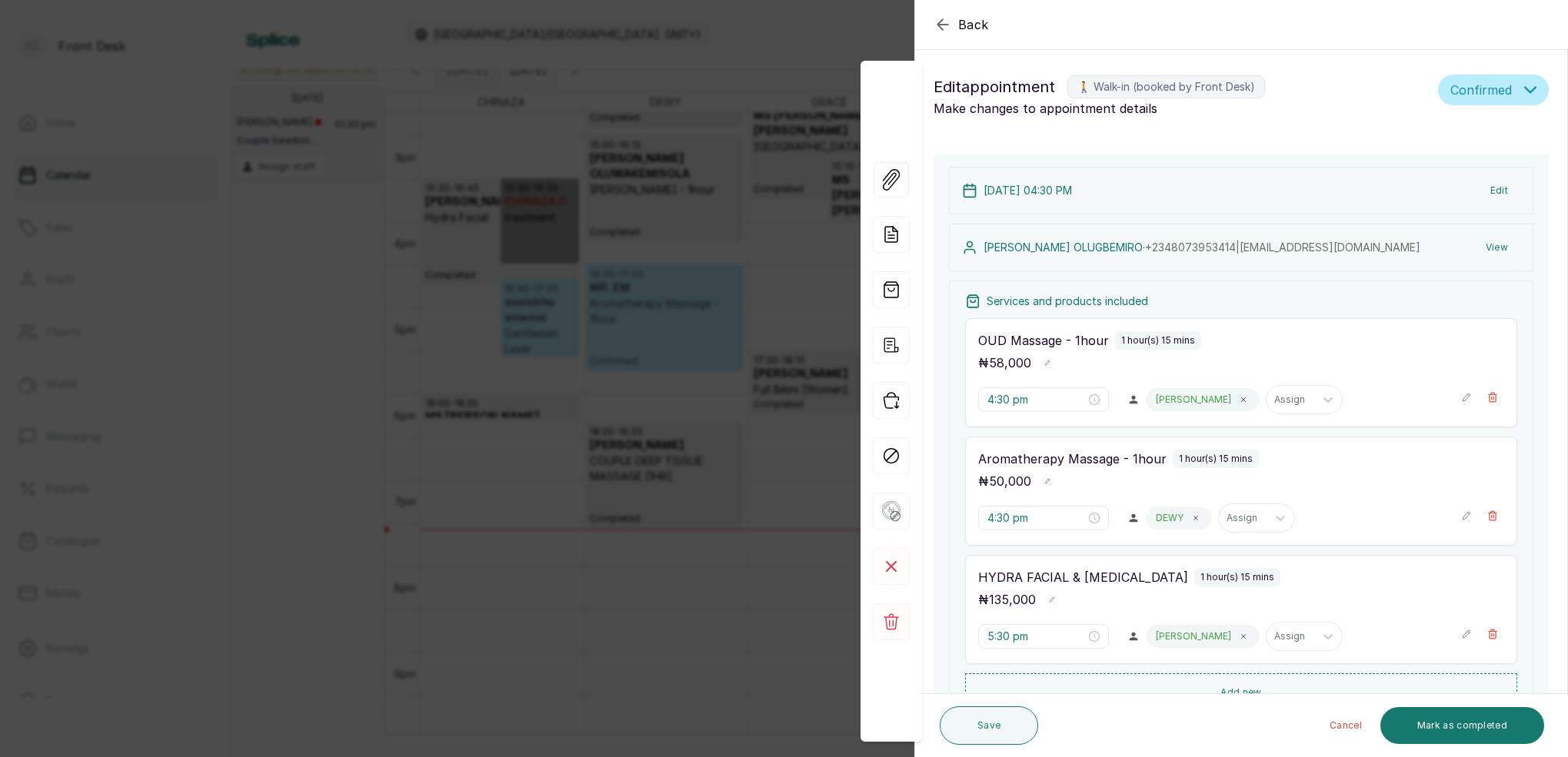
type input "5:44 pm"
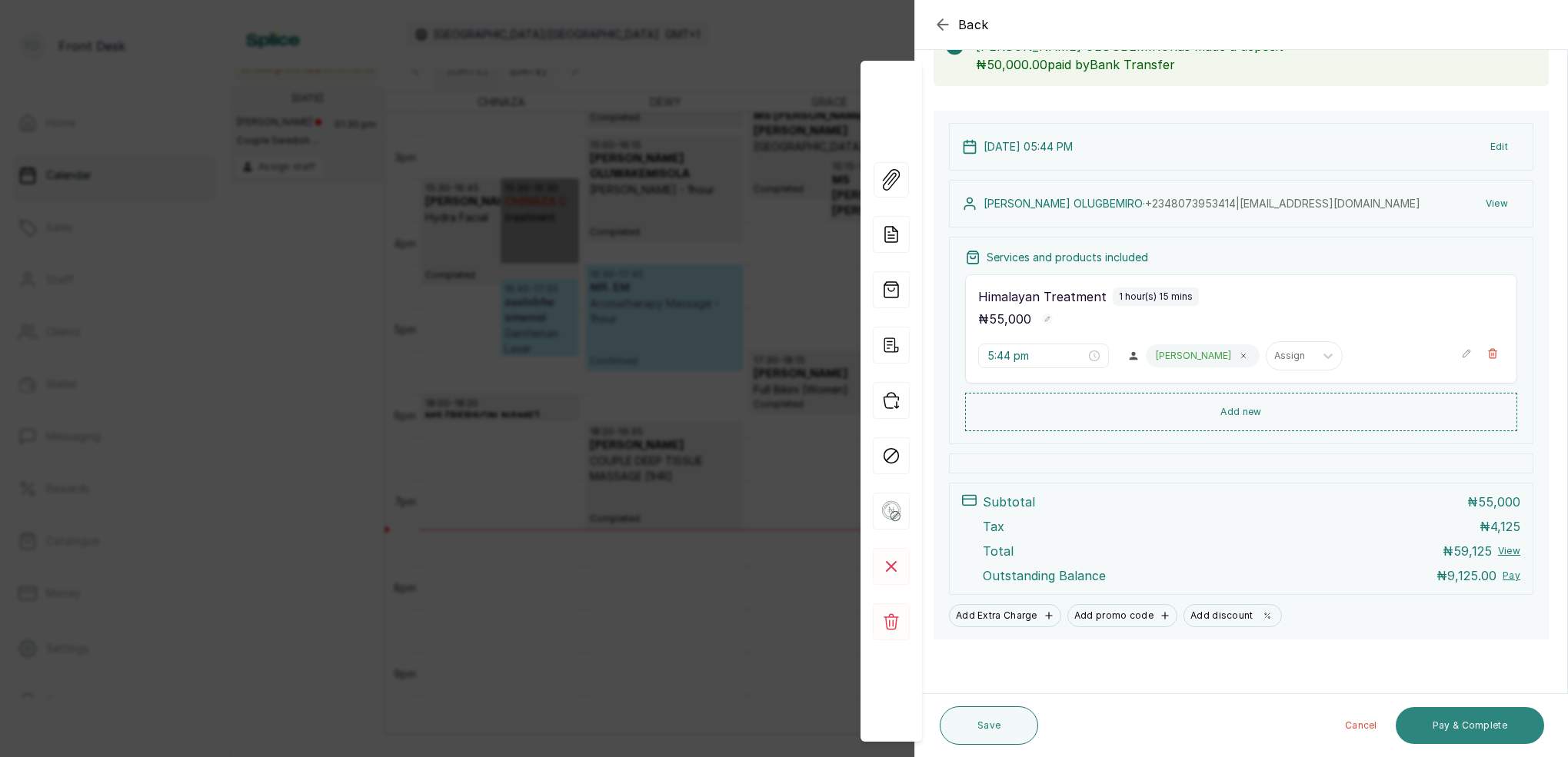
scroll to position [106, 0]
click at [1482, 727] on button "Pay & Complete" at bounding box center [1470, 726] width 148 height 37
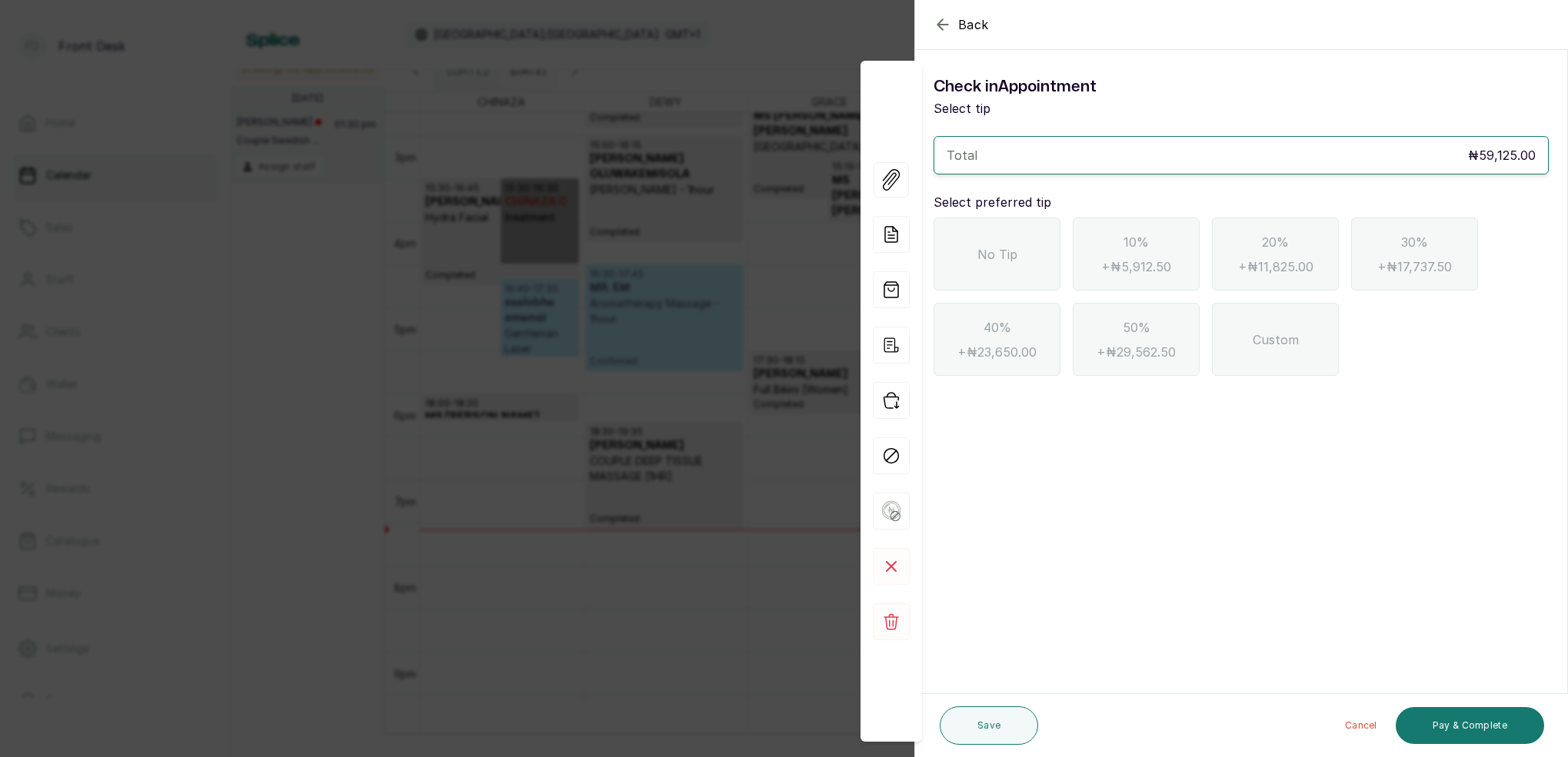
click at [943, 22] on icon "button" at bounding box center [942, 24] width 18 height 18
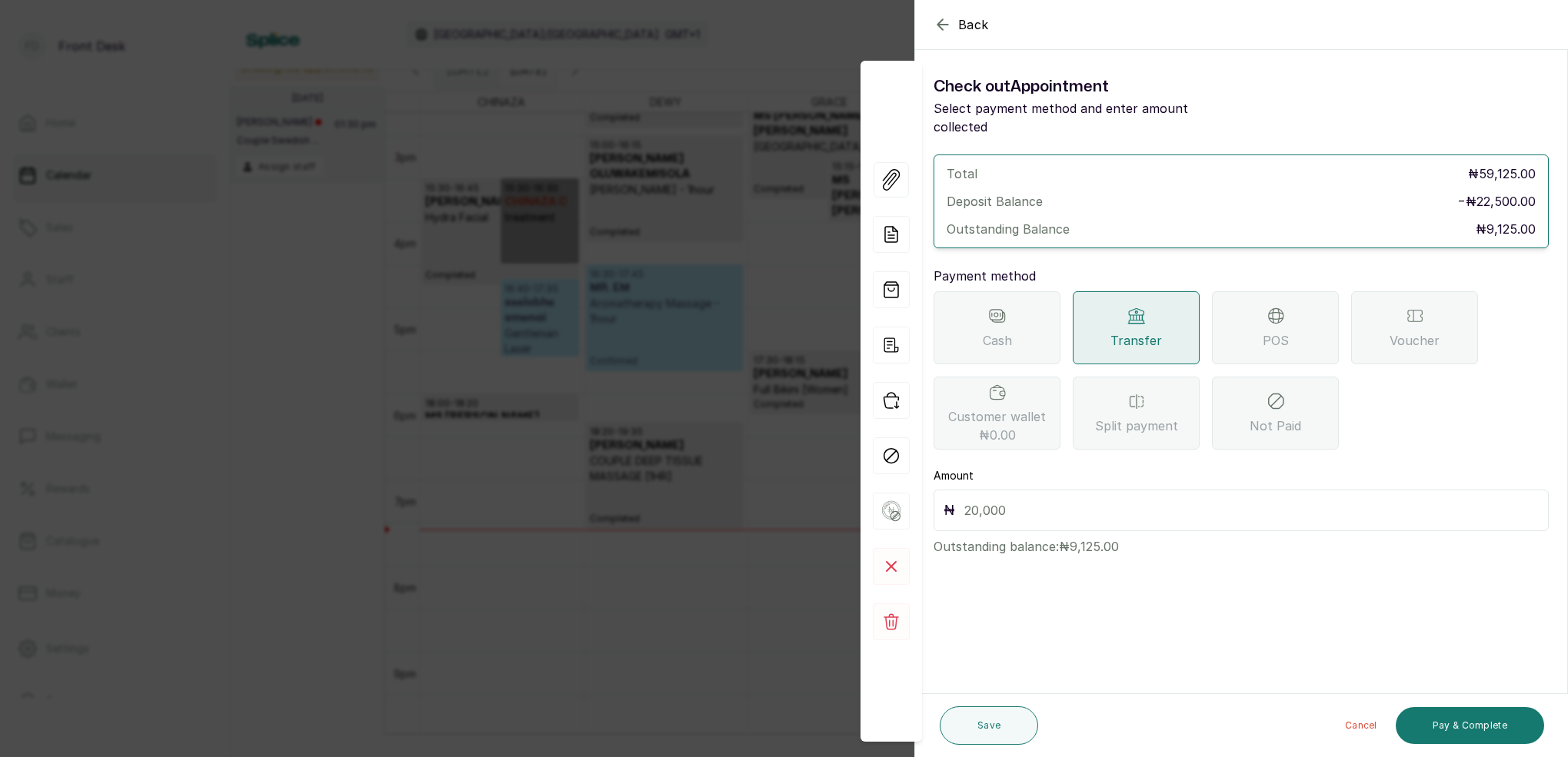
drag, startPoint x: 1034, startPoint y: 483, endPoint x: 1032, endPoint y: 474, distance: 9.2
click at [1034, 500] on input "text" at bounding box center [1251, 510] width 574 height 22
type input "9,125"
click at [1498, 723] on button "Pay & Complete" at bounding box center [1470, 726] width 148 height 37
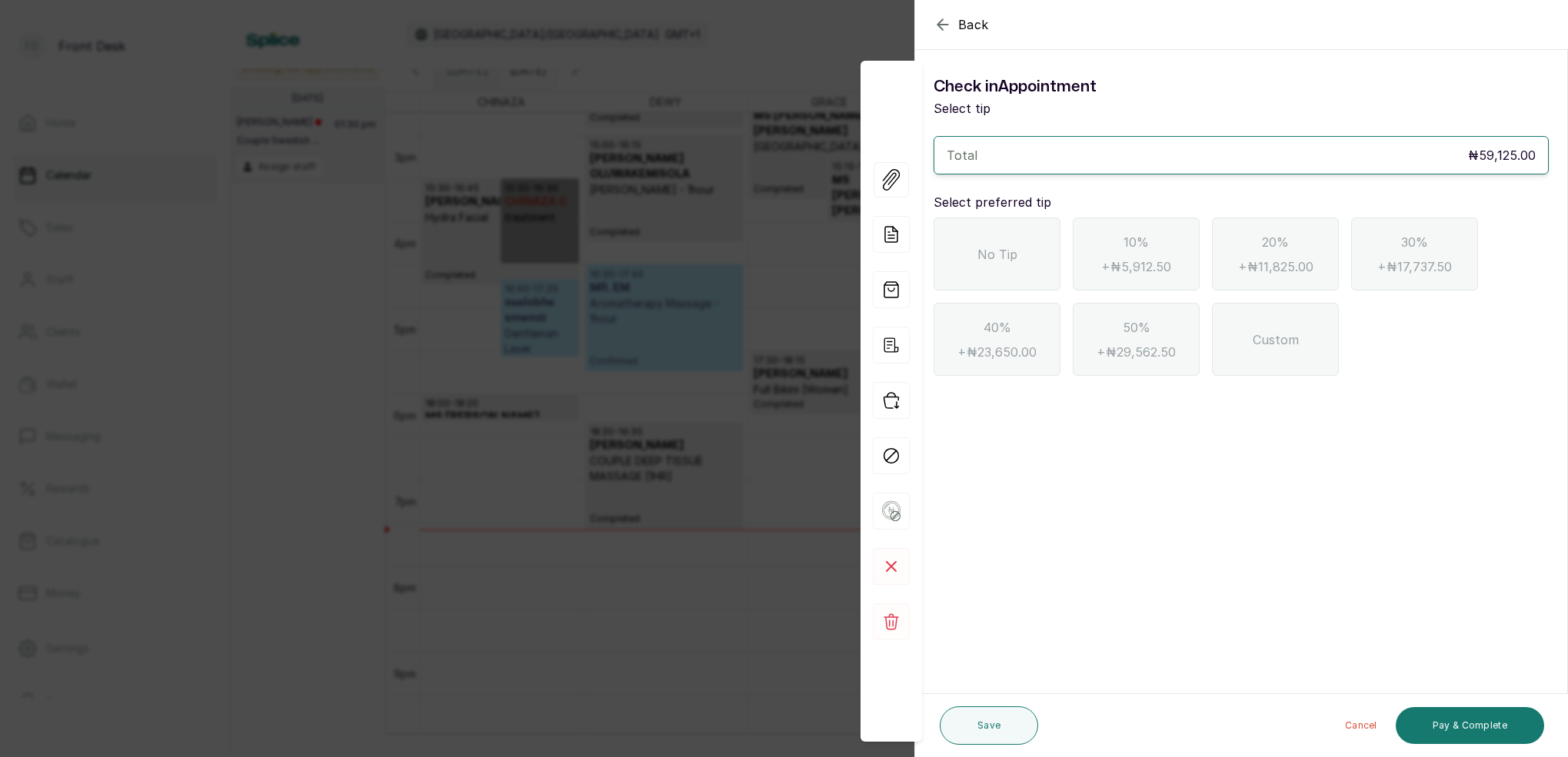
click at [998, 269] on div "No Tip" at bounding box center [996, 254] width 127 height 73
click at [1509, 728] on button "Pay & Complete" at bounding box center [1470, 726] width 148 height 37
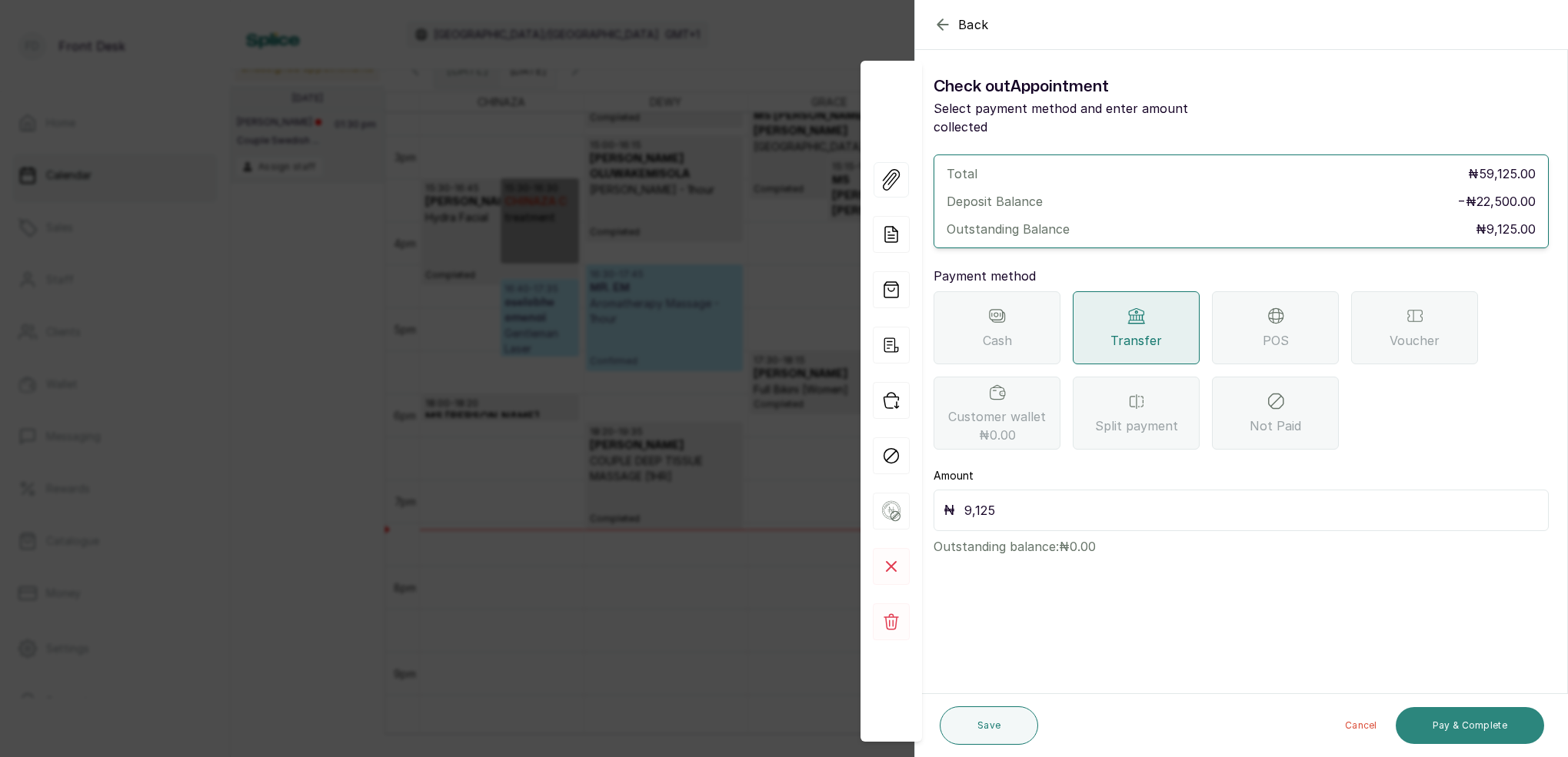
click at [1505, 722] on button "Pay & Complete" at bounding box center [1470, 726] width 148 height 37
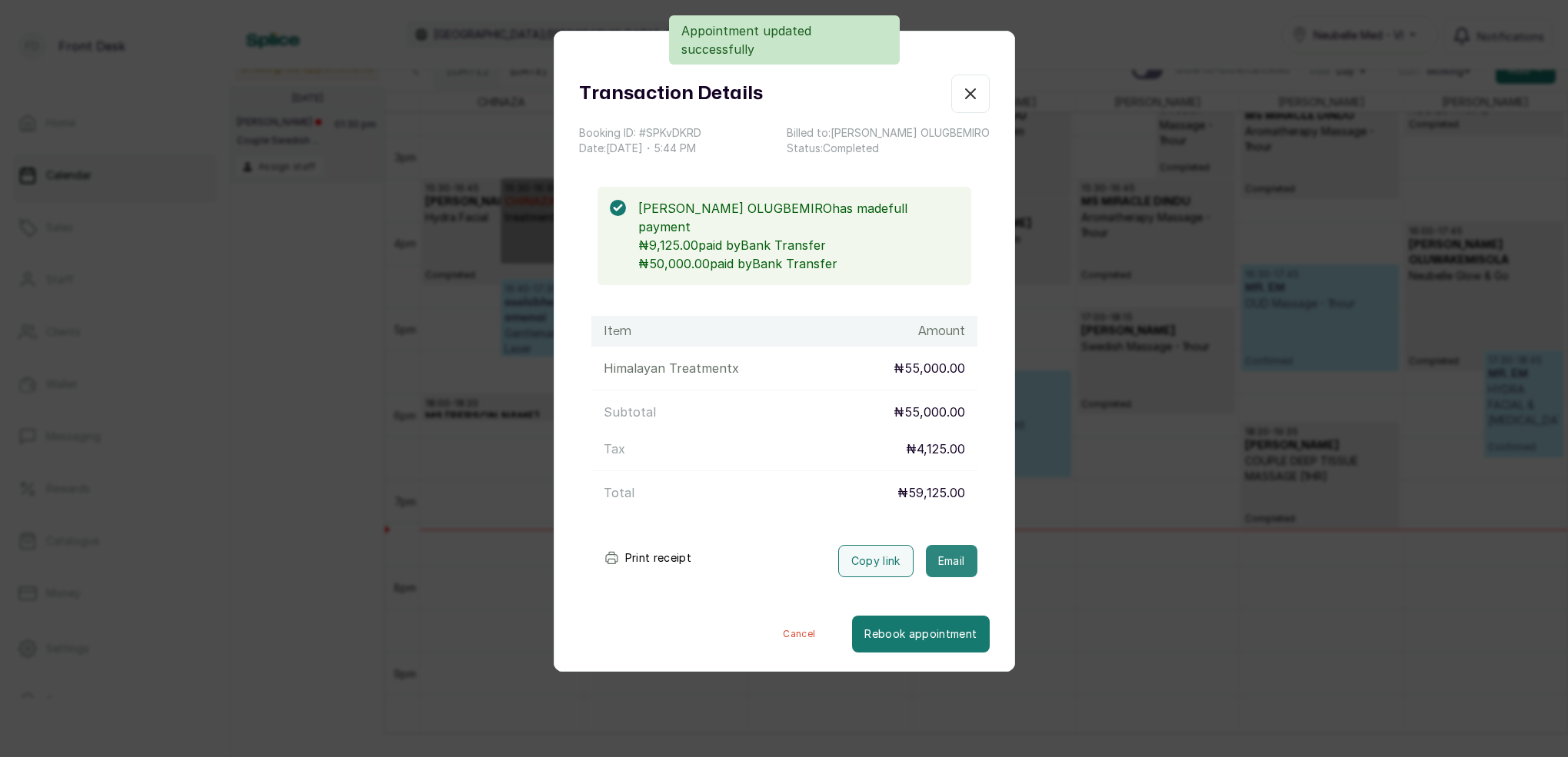
click at [960, 545] on button "Email" at bounding box center [951, 561] width 51 height 32
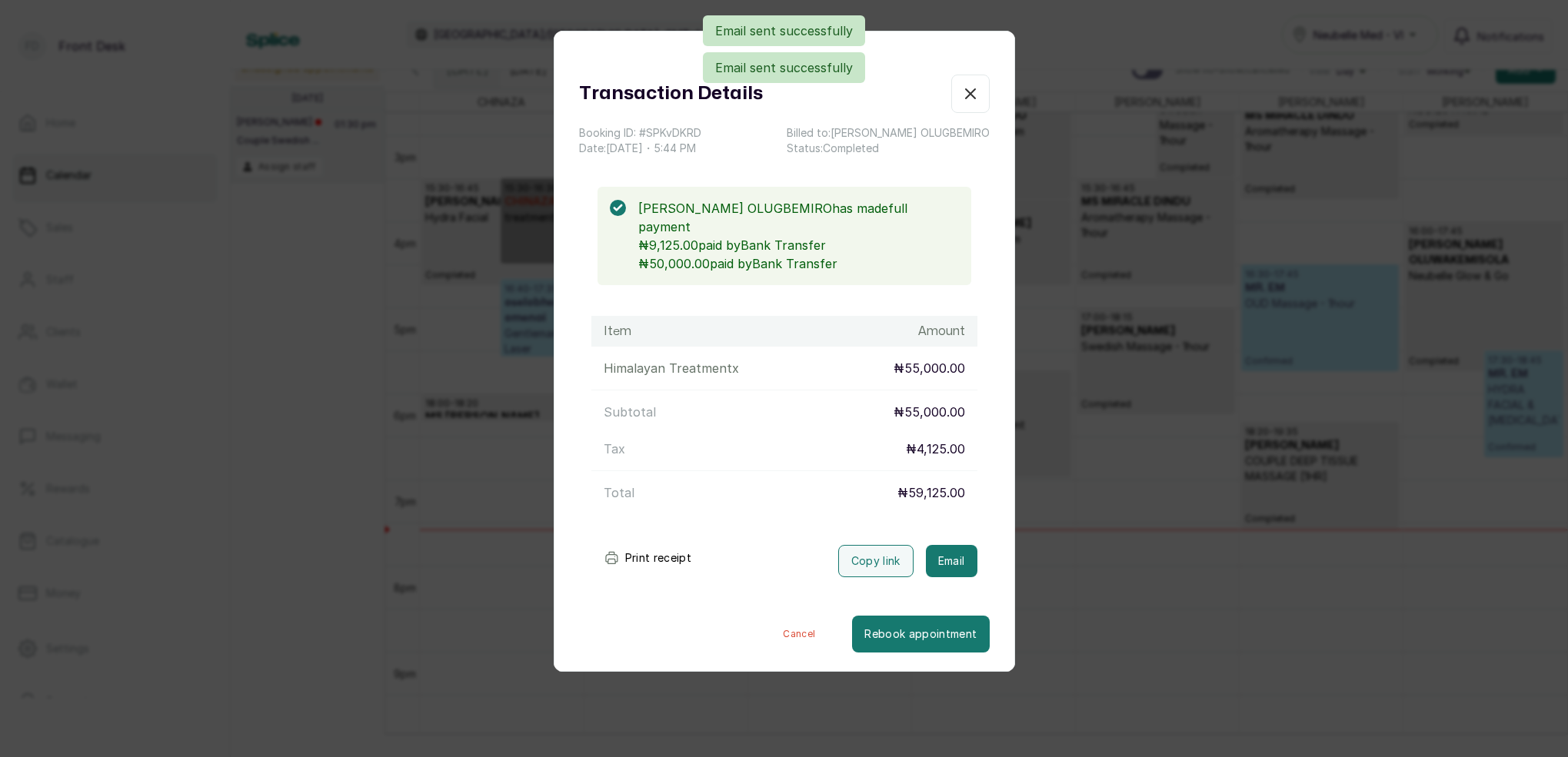
drag, startPoint x: 976, startPoint y: 92, endPoint x: 993, endPoint y: 95, distance: 17.3
click at [976, 92] on icon "button" at bounding box center [970, 93] width 18 height 18
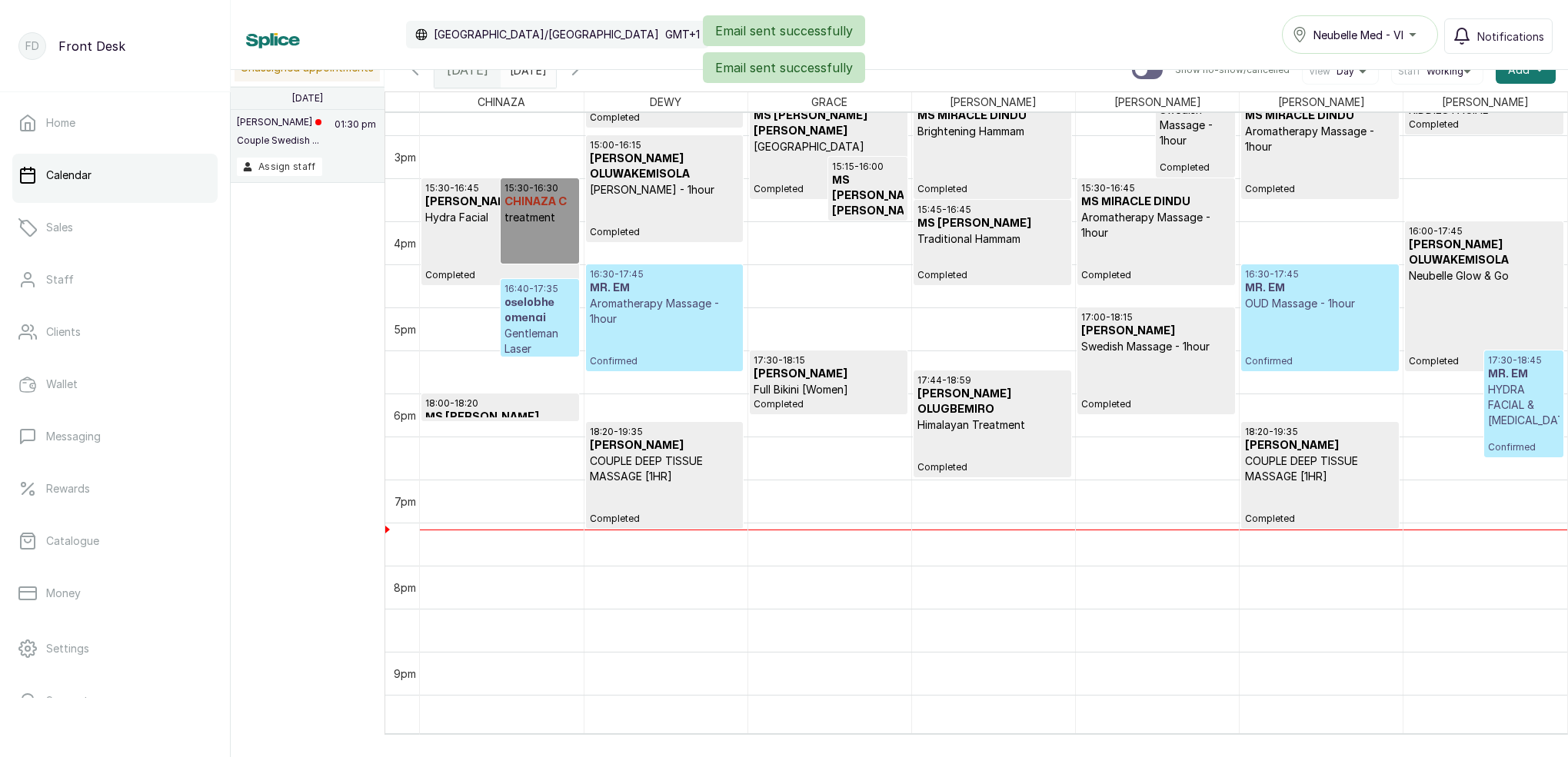
click at [1008, 409] on h3 "[PERSON_NAME] OLUGBEMIRO" at bounding box center [993, 401] width 150 height 31
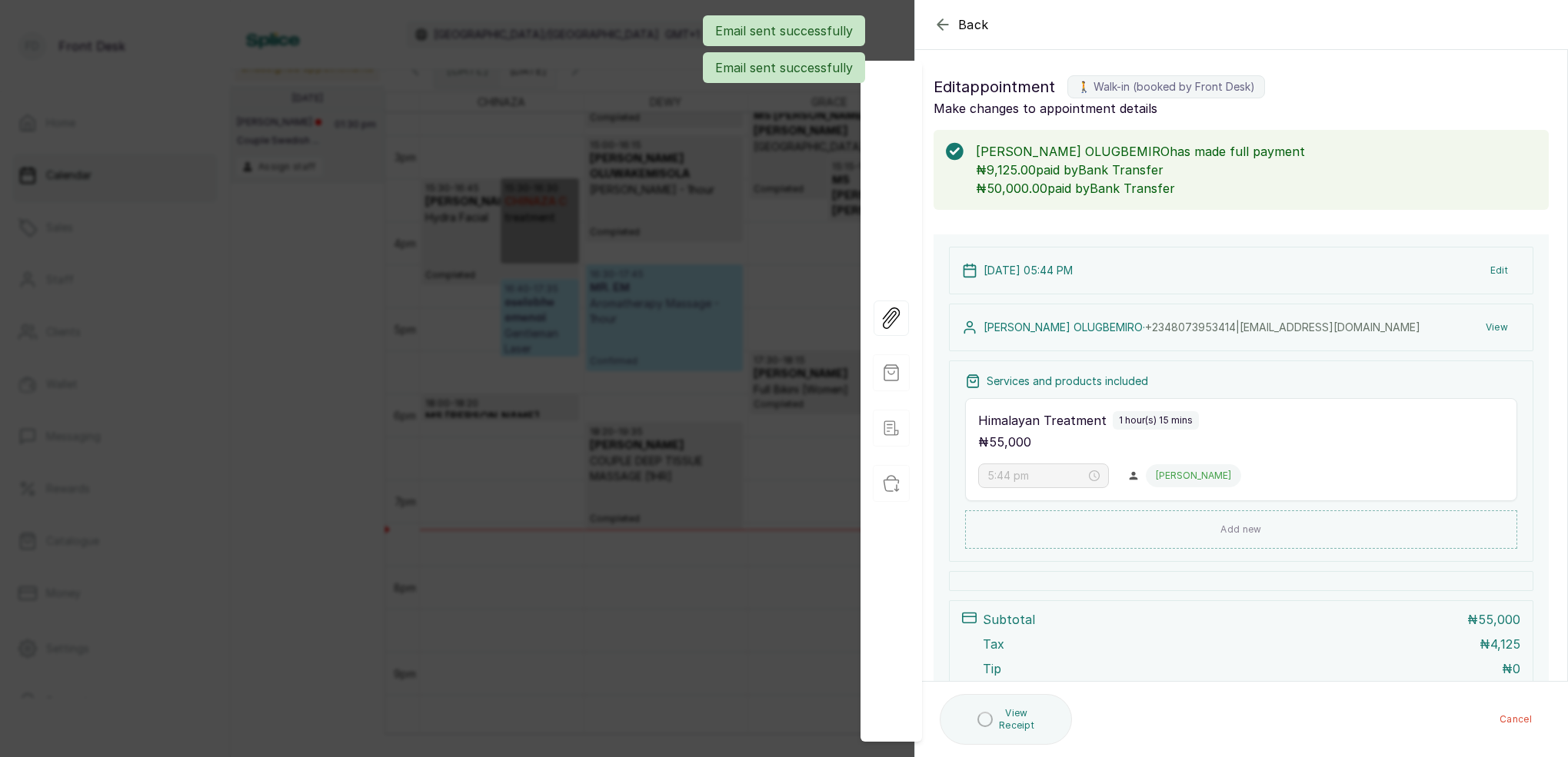
click at [1505, 332] on button "View" at bounding box center [1497, 328] width 47 height 28
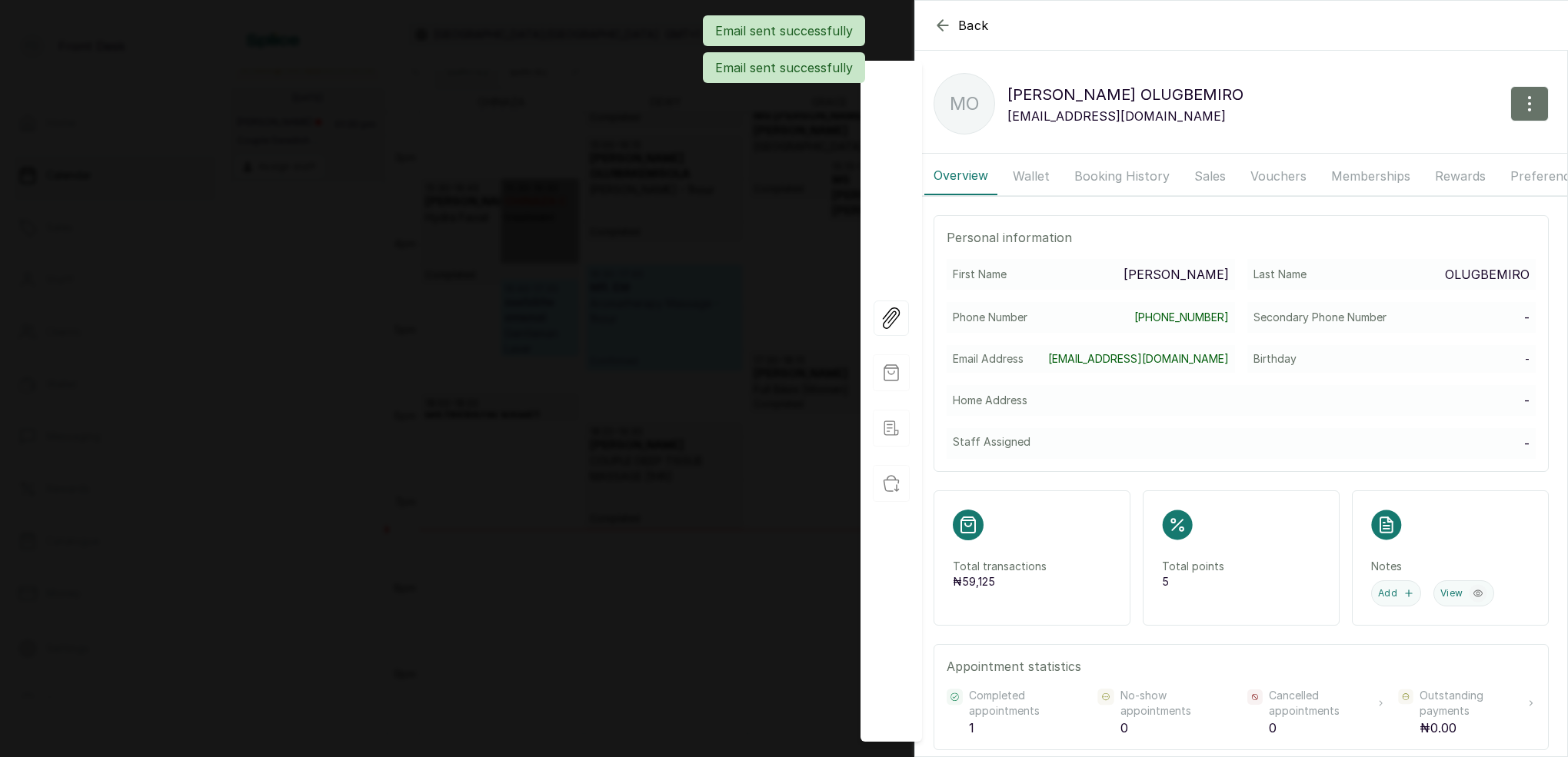
click at [1132, 178] on button "Booking History" at bounding box center [1122, 176] width 113 height 38
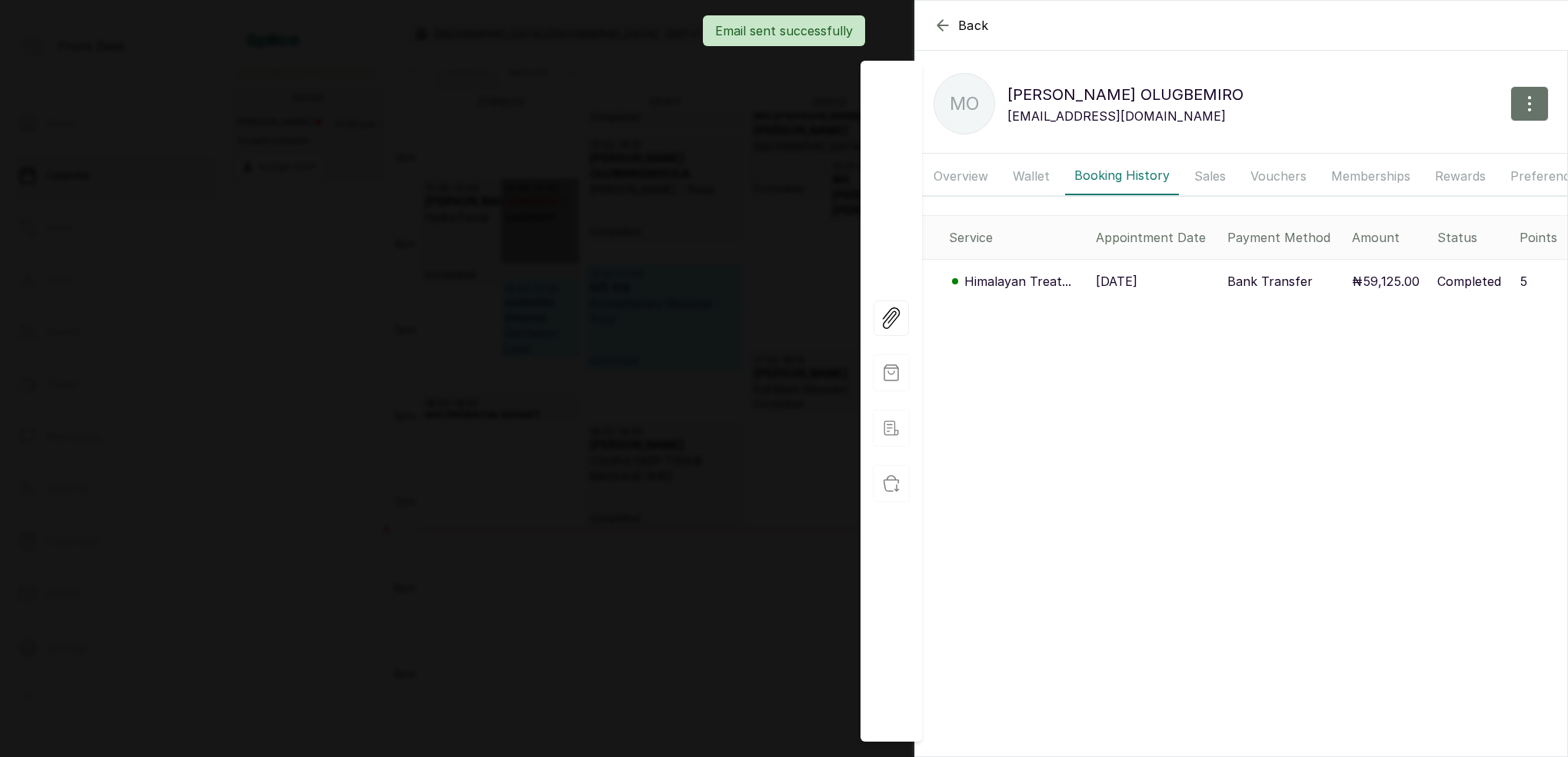
drag, startPoint x: 1034, startPoint y: 173, endPoint x: 1049, endPoint y: 186, distance: 19.8
click at [1034, 174] on button "Wallet" at bounding box center [1030, 176] width 55 height 38
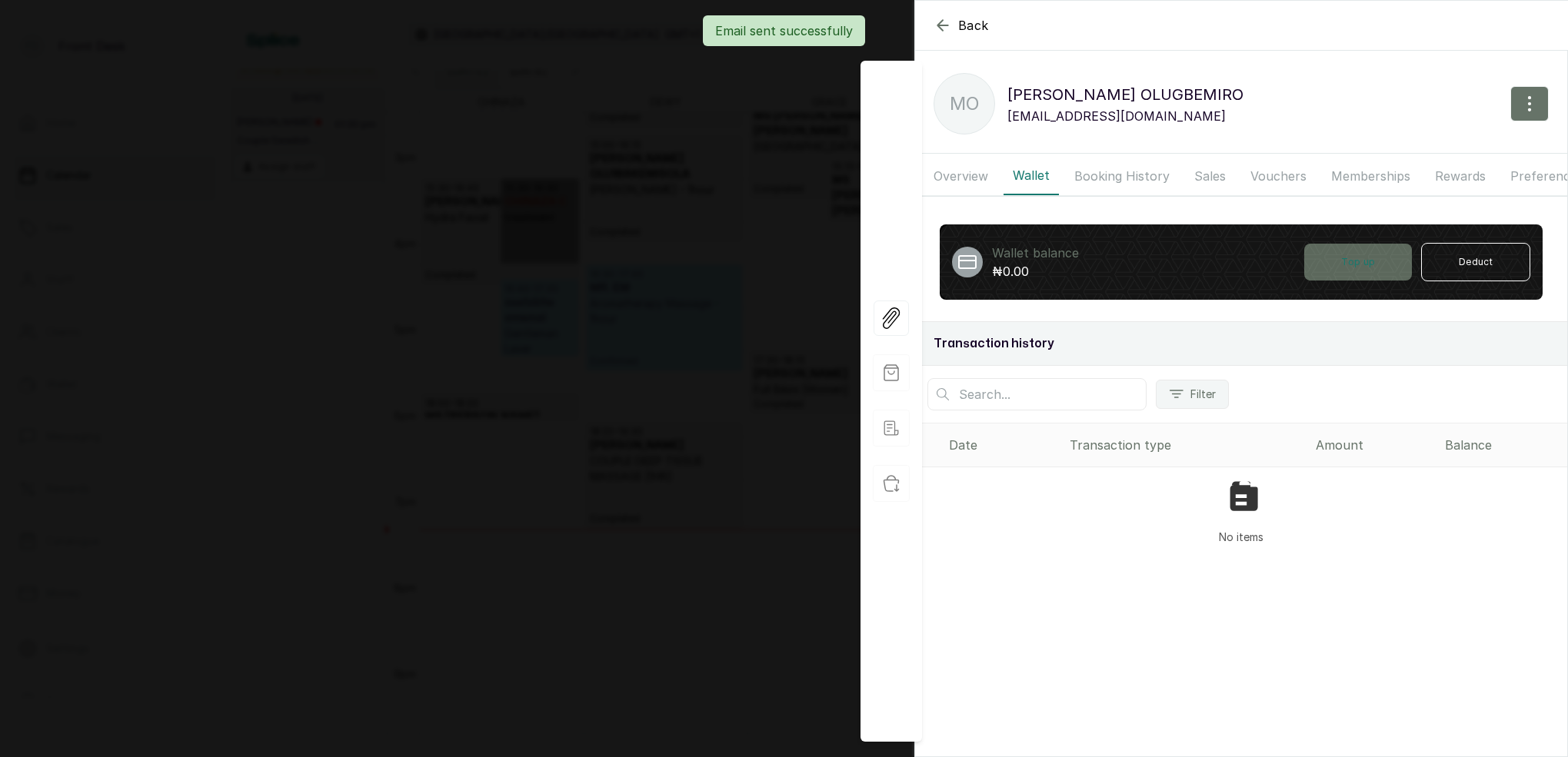
click at [1356, 263] on button "Top up" at bounding box center [1358, 262] width 107 height 37
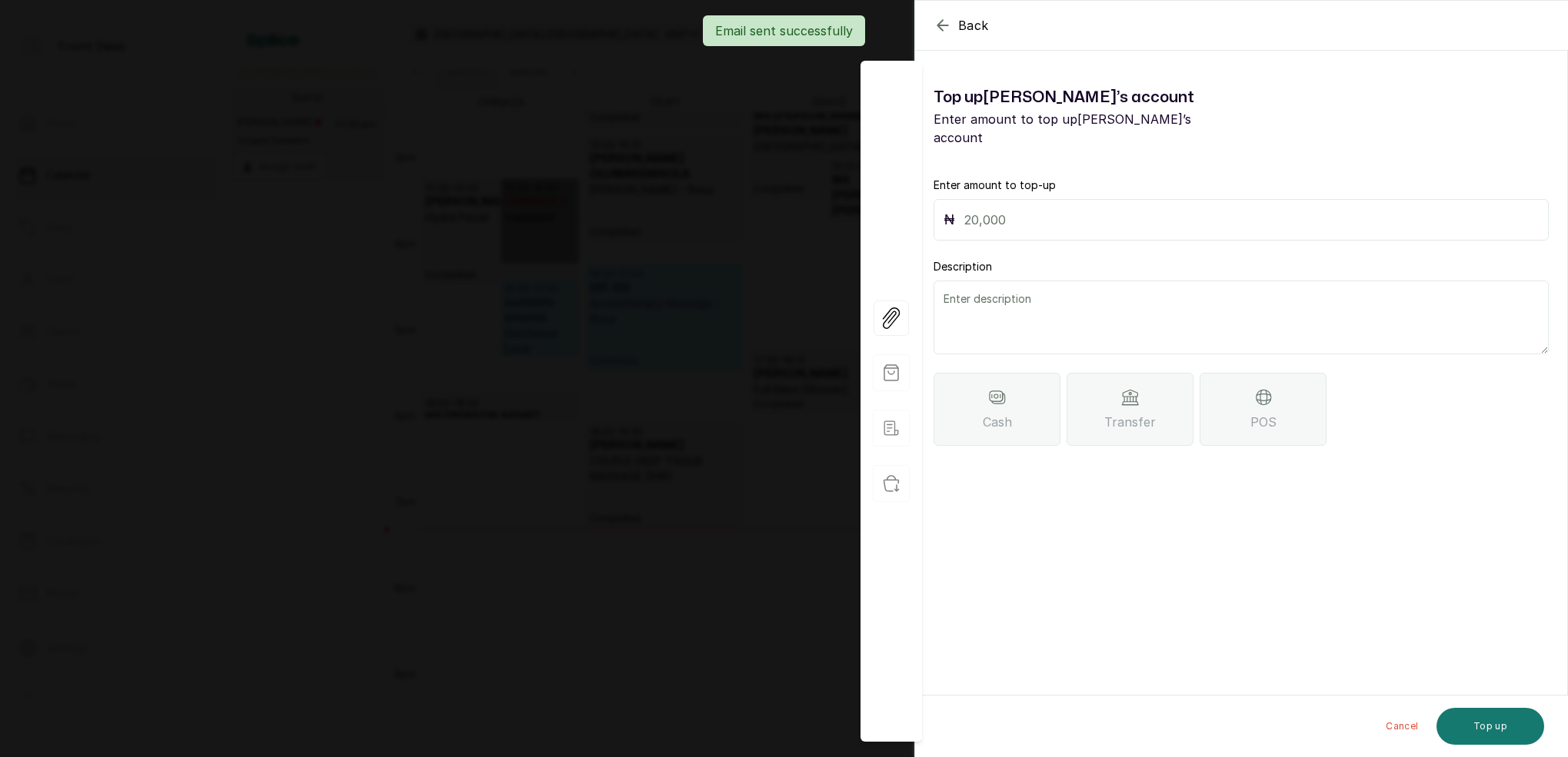
drag, startPoint x: 1074, startPoint y: 202, endPoint x: 1082, endPoint y: 207, distance: 9.4
click at [1074, 209] on input "text" at bounding box center [1251, 220] width 574 height 22
type input "53,750"
click at [1013, 302] on textarea at bounding box center [1241, 317] width 615 height 74
click at [1067, 281] on textarea at bounding box center [1241, 317] width 615 height 74
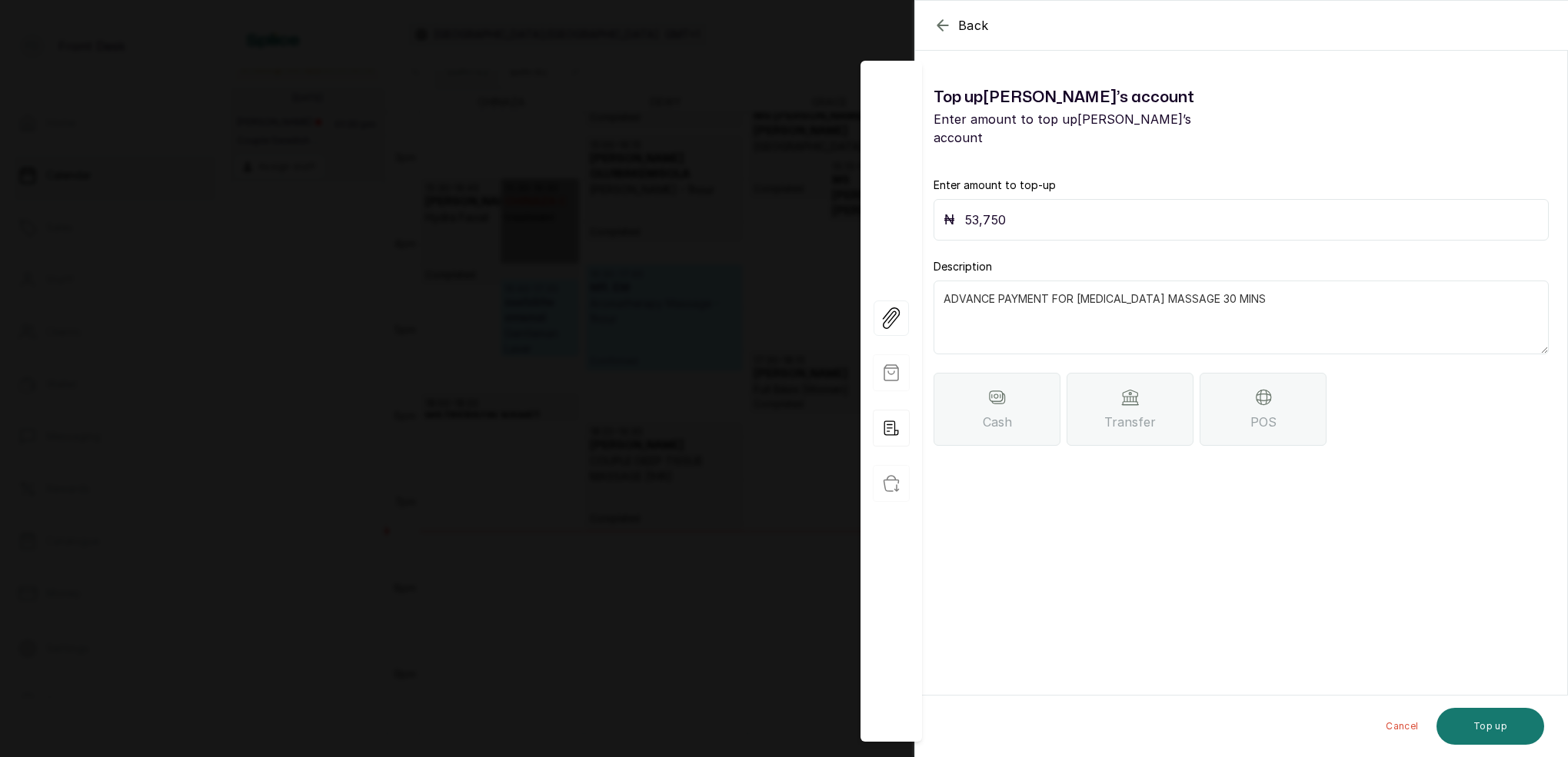
type textarea "ADVANCE PAYMENT FOR [MEDICAL_DATA] MASSAGE 30 MINS"
drag, startPoint x: 1169, startPoint y: 400, endPoint x: 1157, endPoint y: 415, distance: 19.2
click at [1169, 400] on div "Transfer" at bounding box center [1129, 409] width 127 height 73
click at [1502, 723] on button "Top up" at bounding box center [1489, 726] width 107 height 37
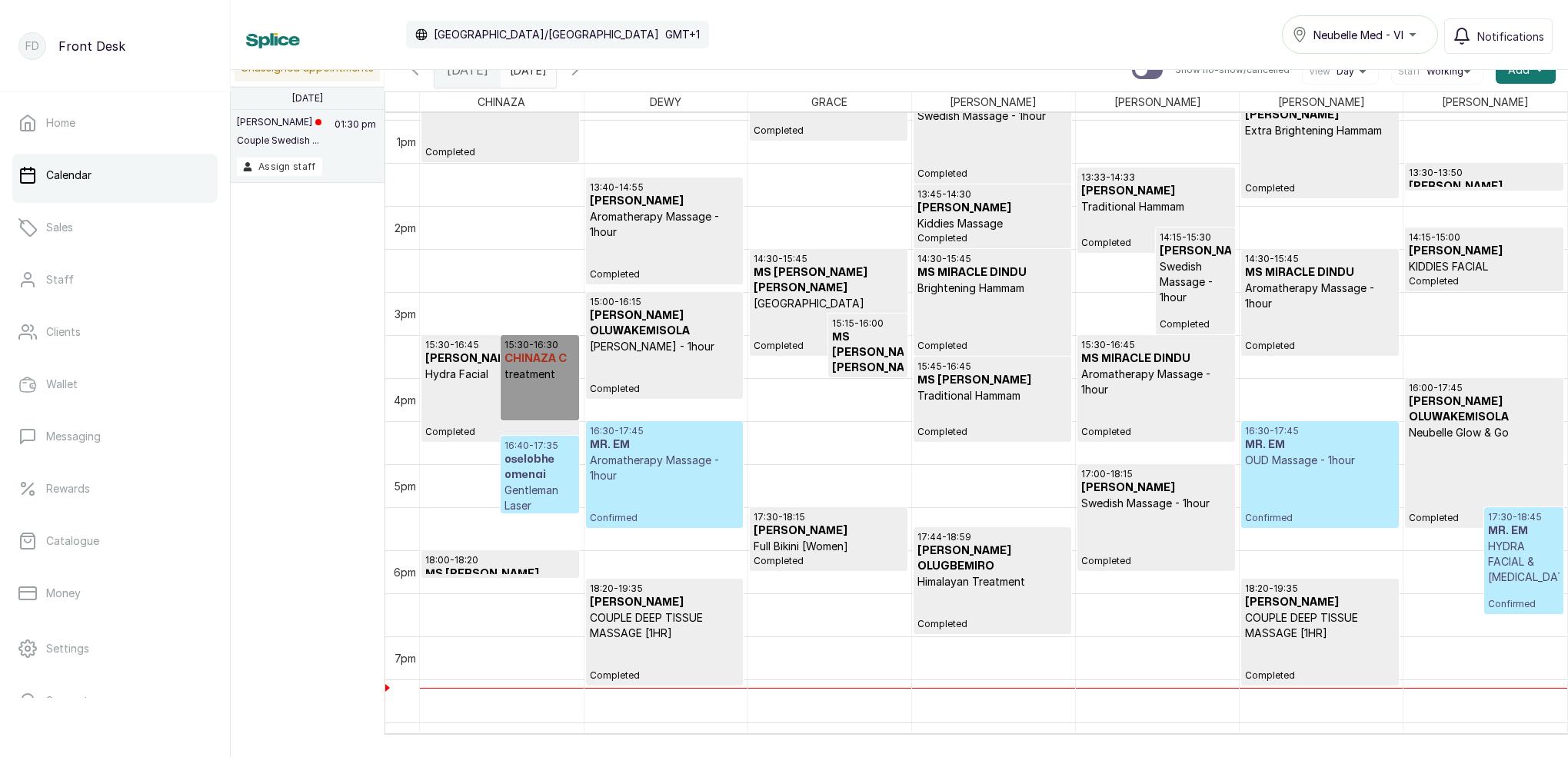
click at [969, 582] on p "Himalayan Treatment" at bounding box center [993, 582] width 150 height 16
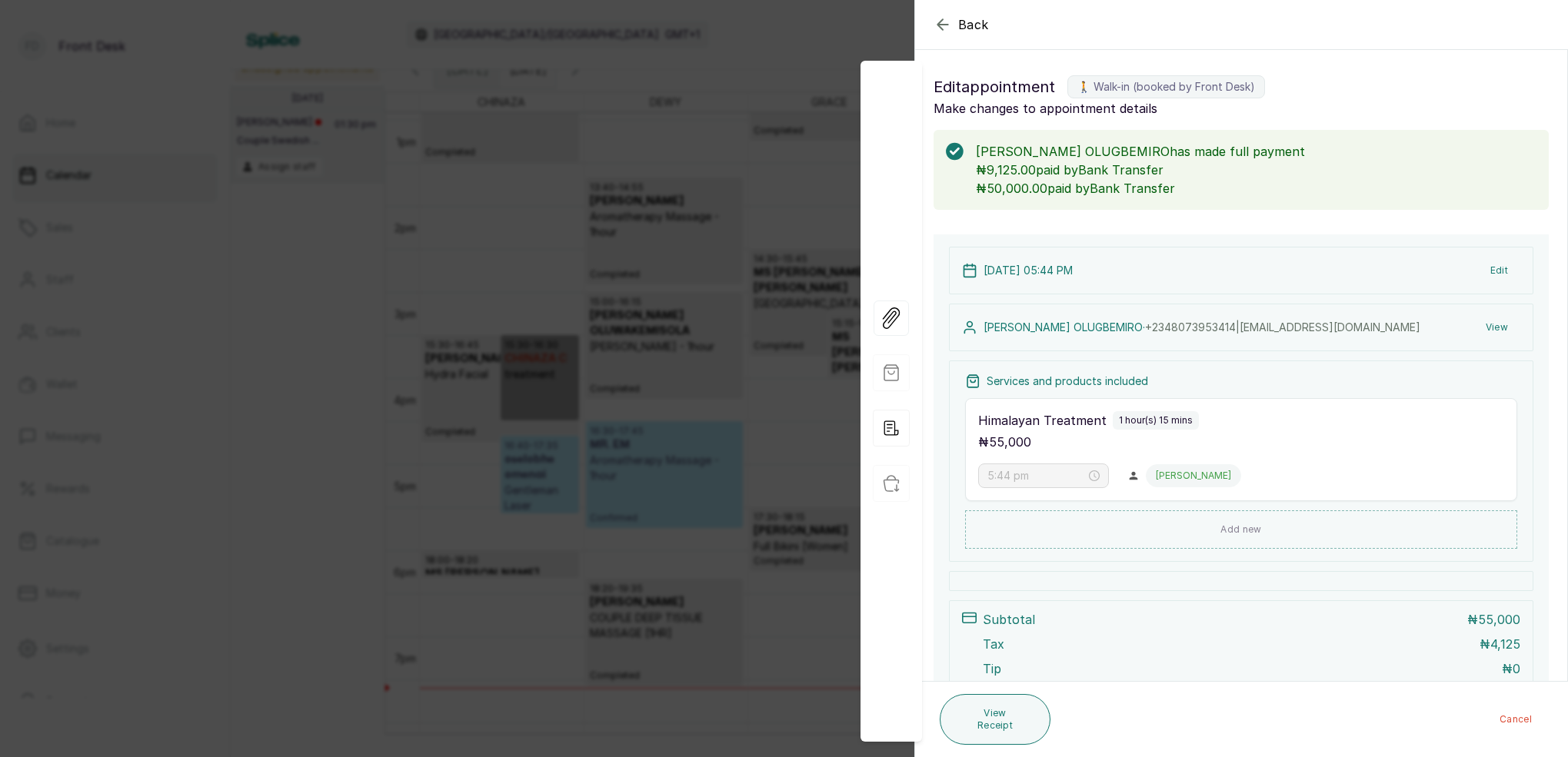
click at [1496, 327] on button "View" at bounding box center [1497, 328] width 47 height 28
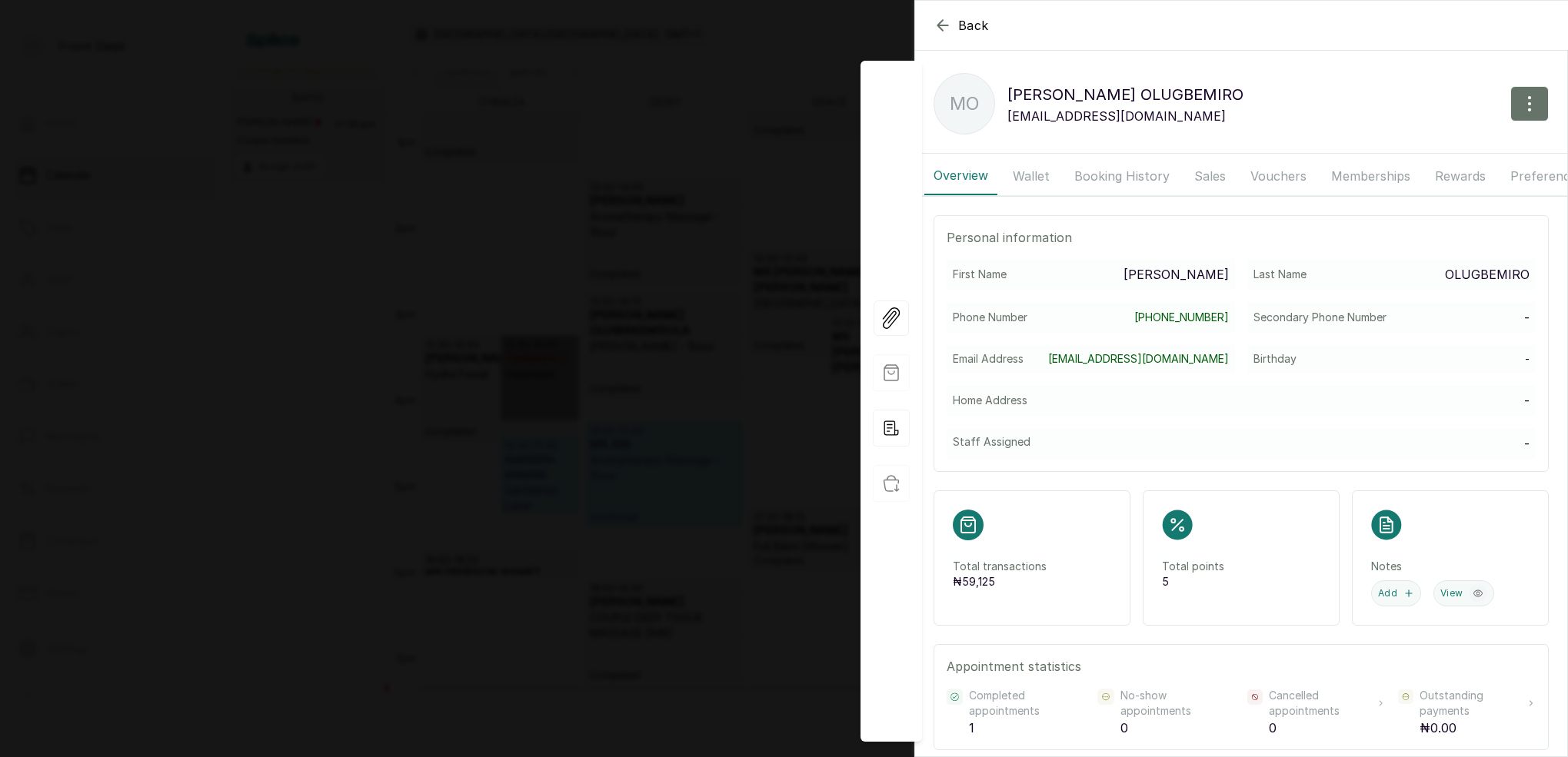
drag, startPoint x: 1030, startPoint y: 172, endPoint x: 1044, endPoint y: 174, distance: 14.1
click at [1034, 172] on button "Wallet" at bounding box center [1030, 176] width 55 height 38
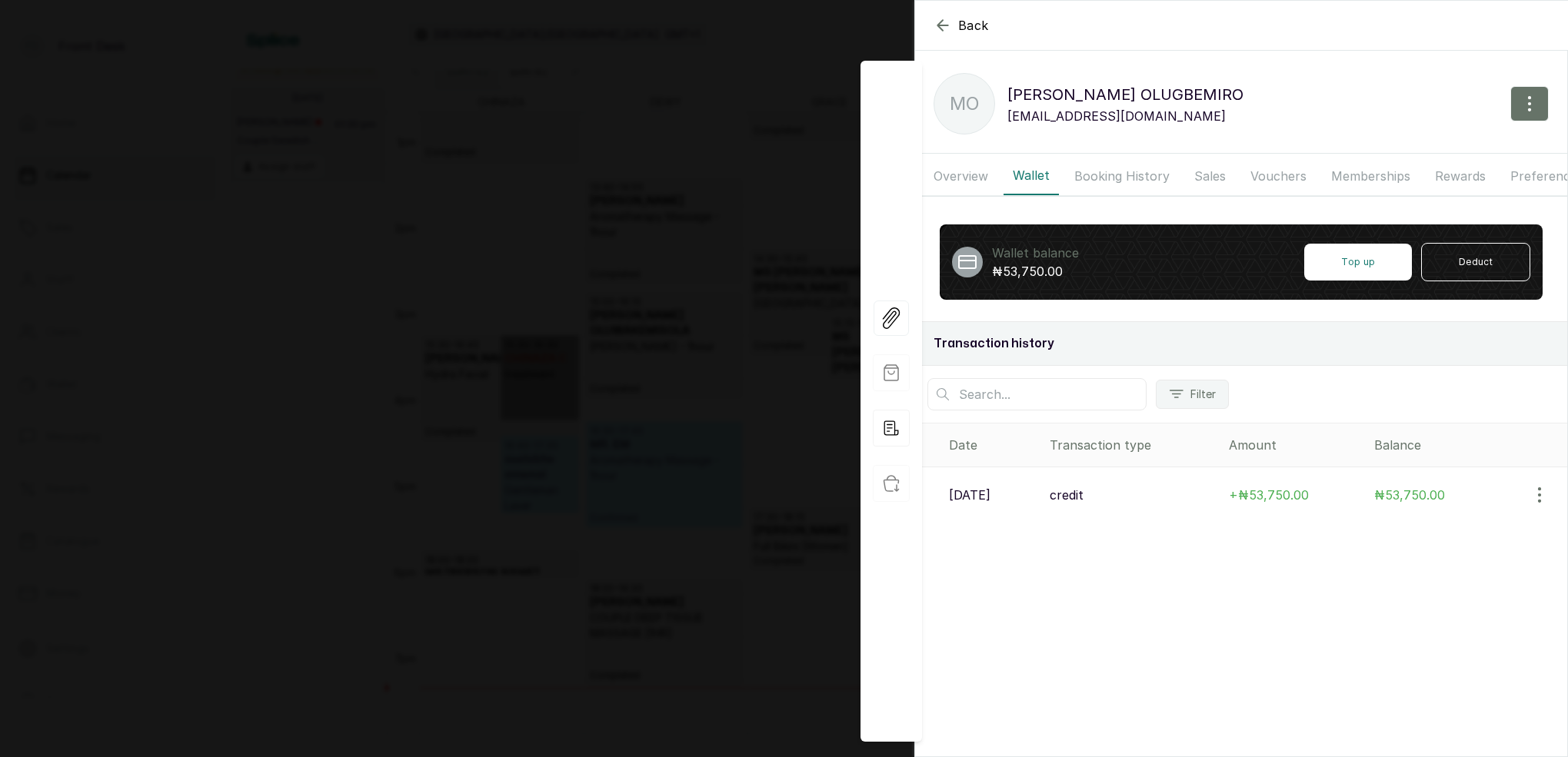
drag, startPoint x: 763, startPoint y: 310, endPoint x: 772, endPoint y: 314, distance: 9.8
click at [763, 310] on div "Back MS OMOLADE OLUGBEMIRO MO MS OMOLADE OLUGBEMIRO omoladeolugbemiro@gmail.com…" at bounding box center [784, 378] width 1568 height 757
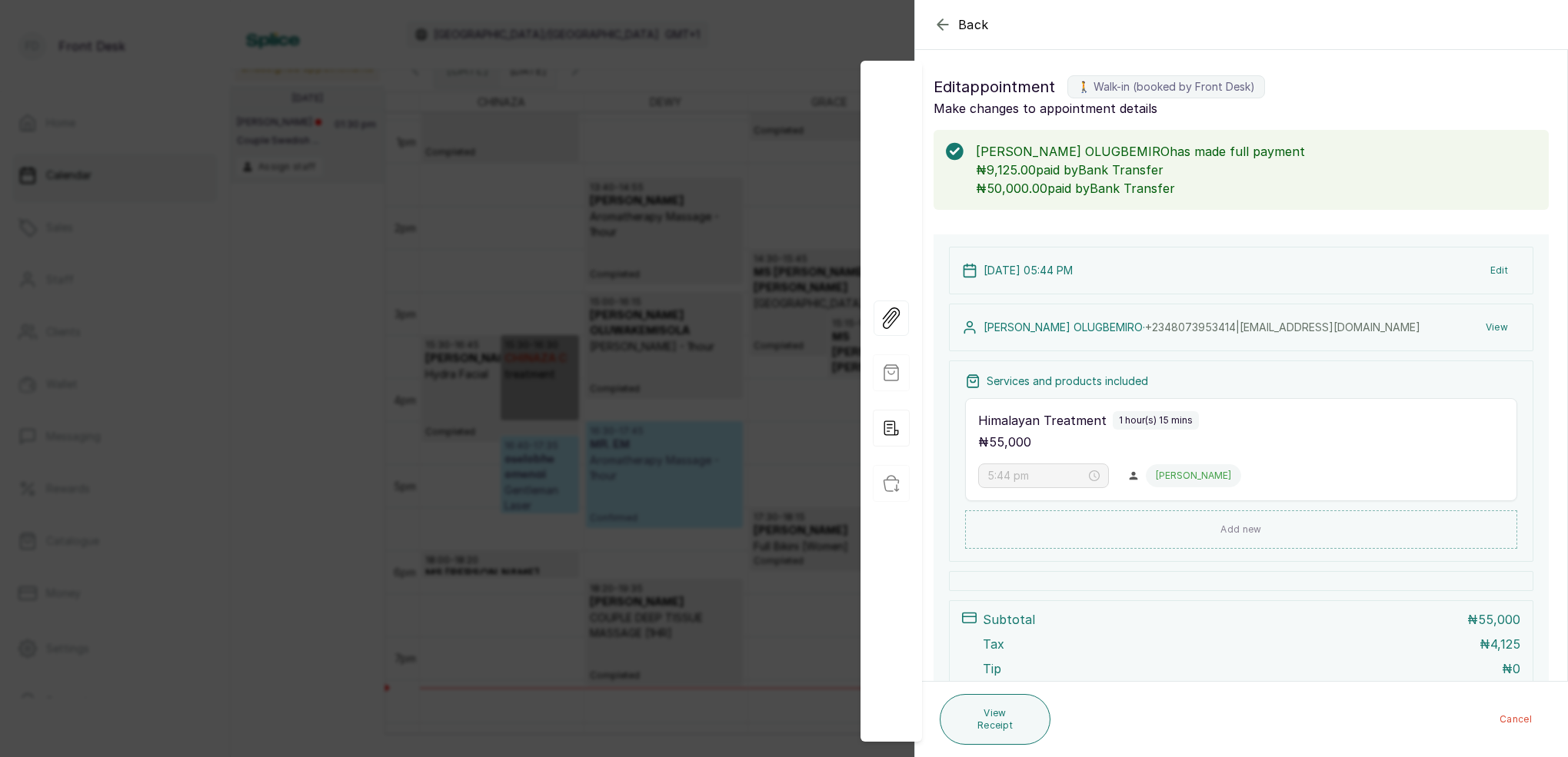
click at [828, 101] on div "Back Appointment Details Edit appointment 🚶 Walk-in (booked by Front Desk) Make…" at bounding box center [784, 378] width 1568 height 757
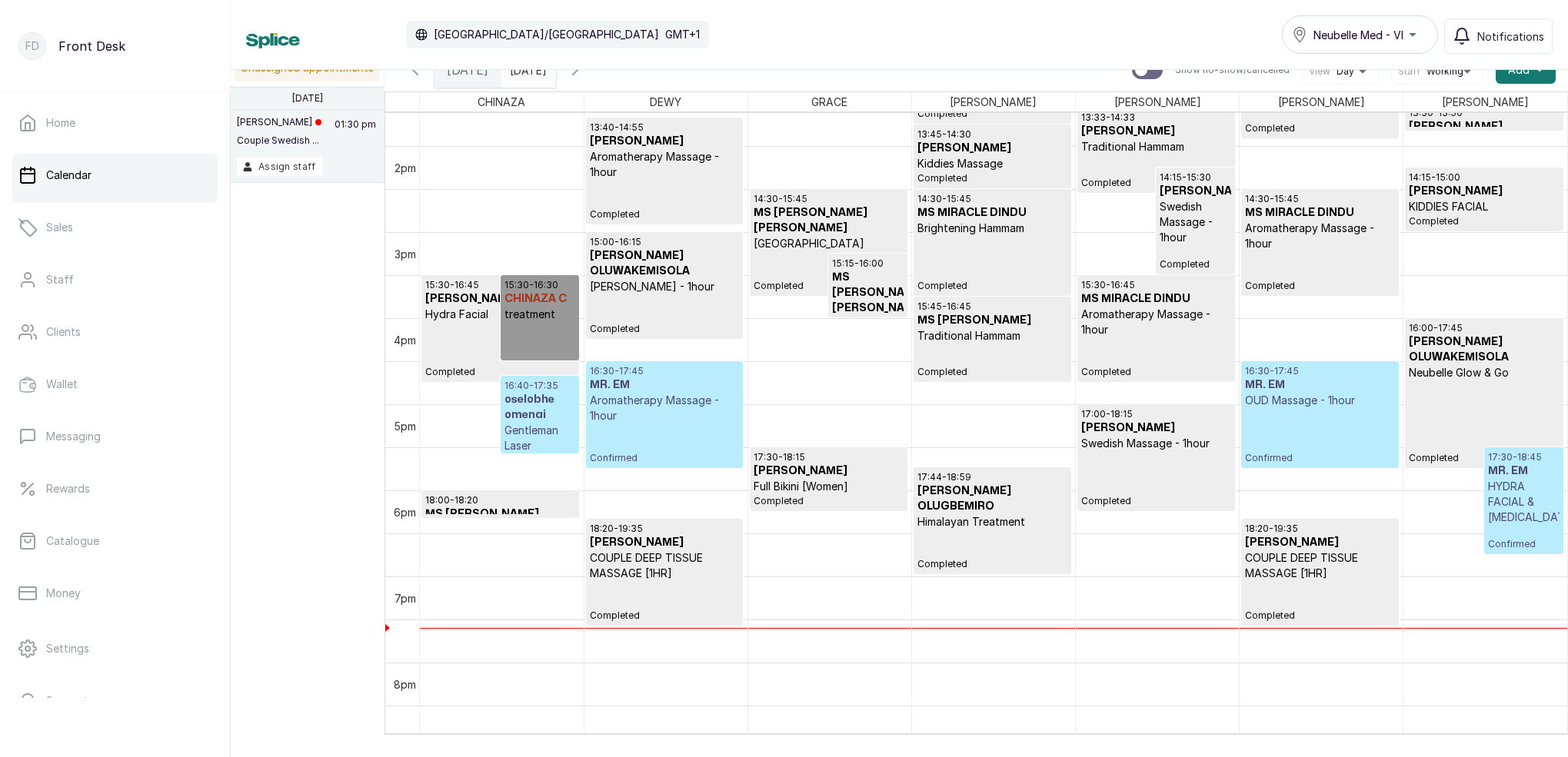
scroll to position [1190, 0]
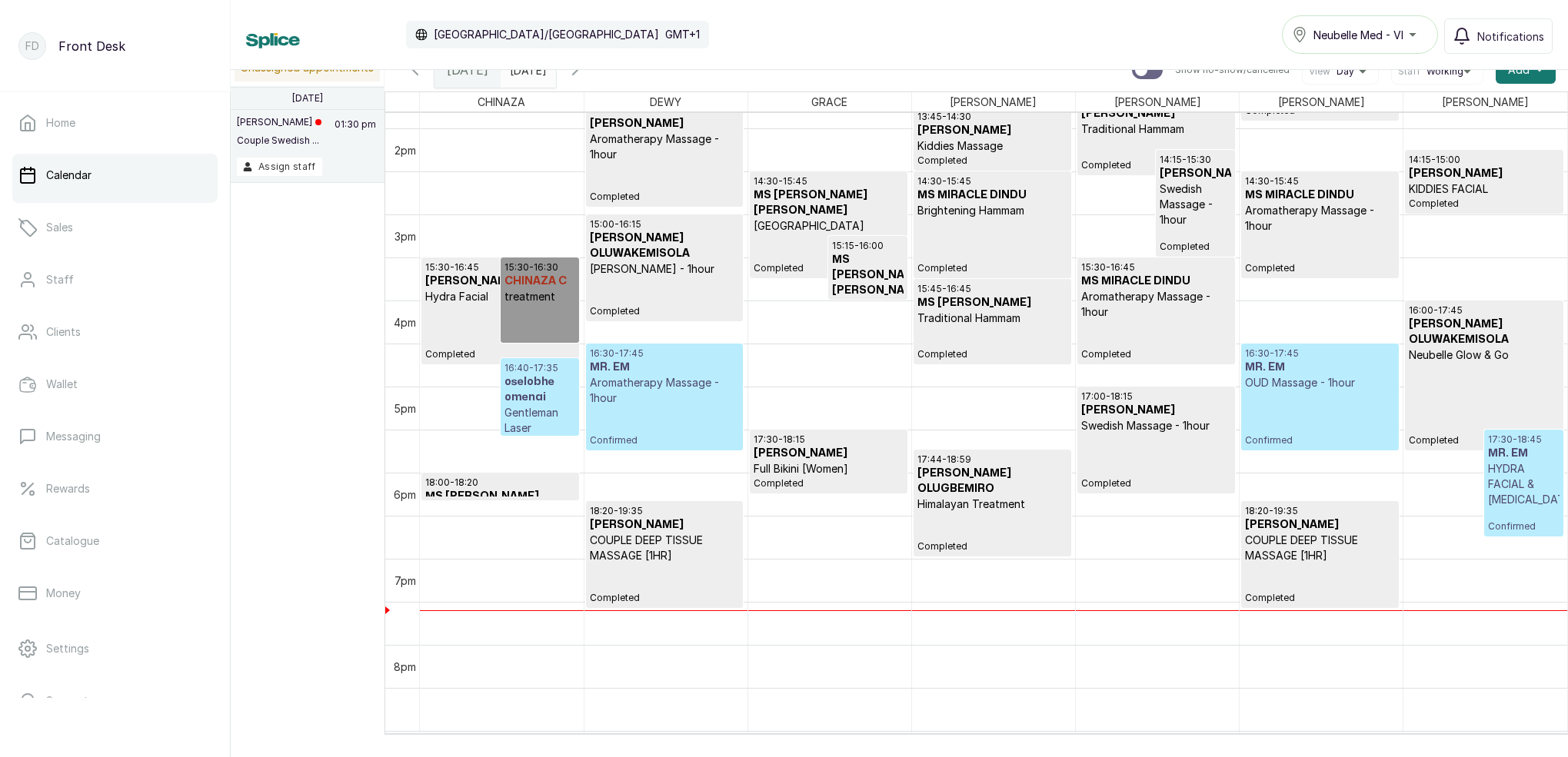
click at [1508, 502] on p "HYDRA FACIAL & [MEDICAL_DATA]" at bounding box center [1523, 484] width 72 height 46
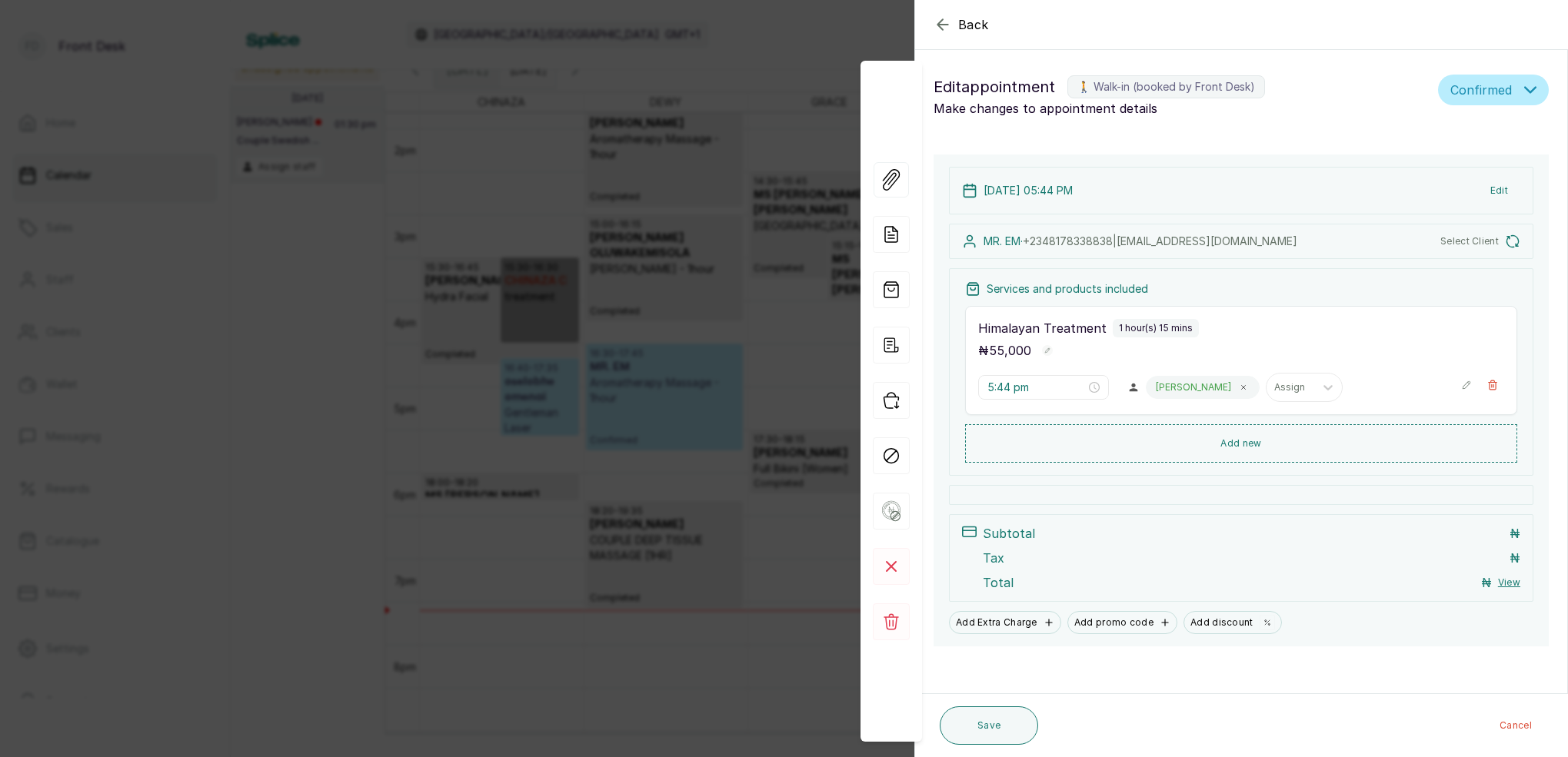
type input "4:30 pm"
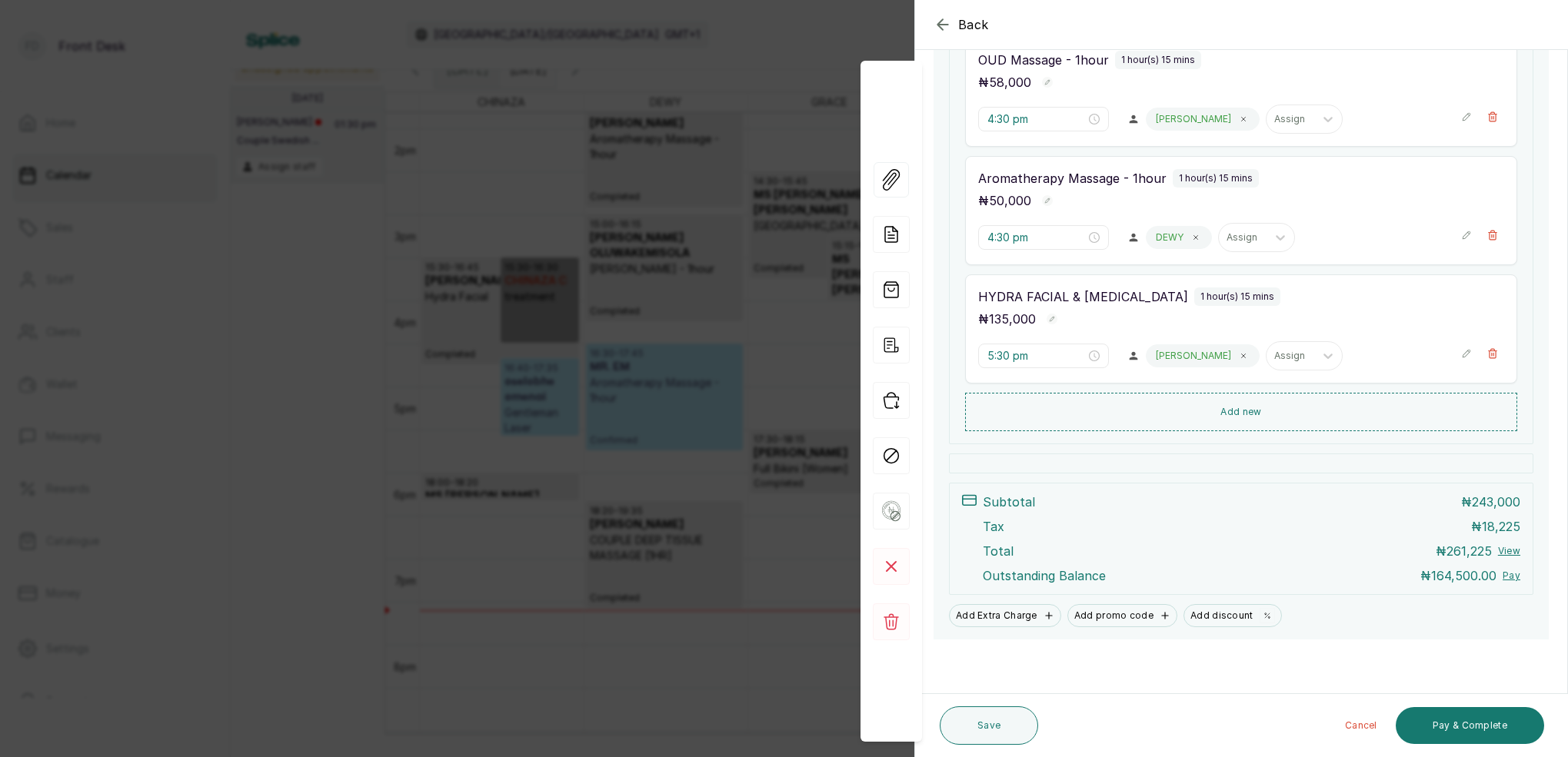
scroll to position [342, 0]
drag, startPoint x: 1492, startPoint y: 729, endPoint x: 1415, endPoint y: 671, distance: 96.4
click at [1494, 725] on button "Pay & Complete" at bounding box center [1470, 726] width 148 height 37
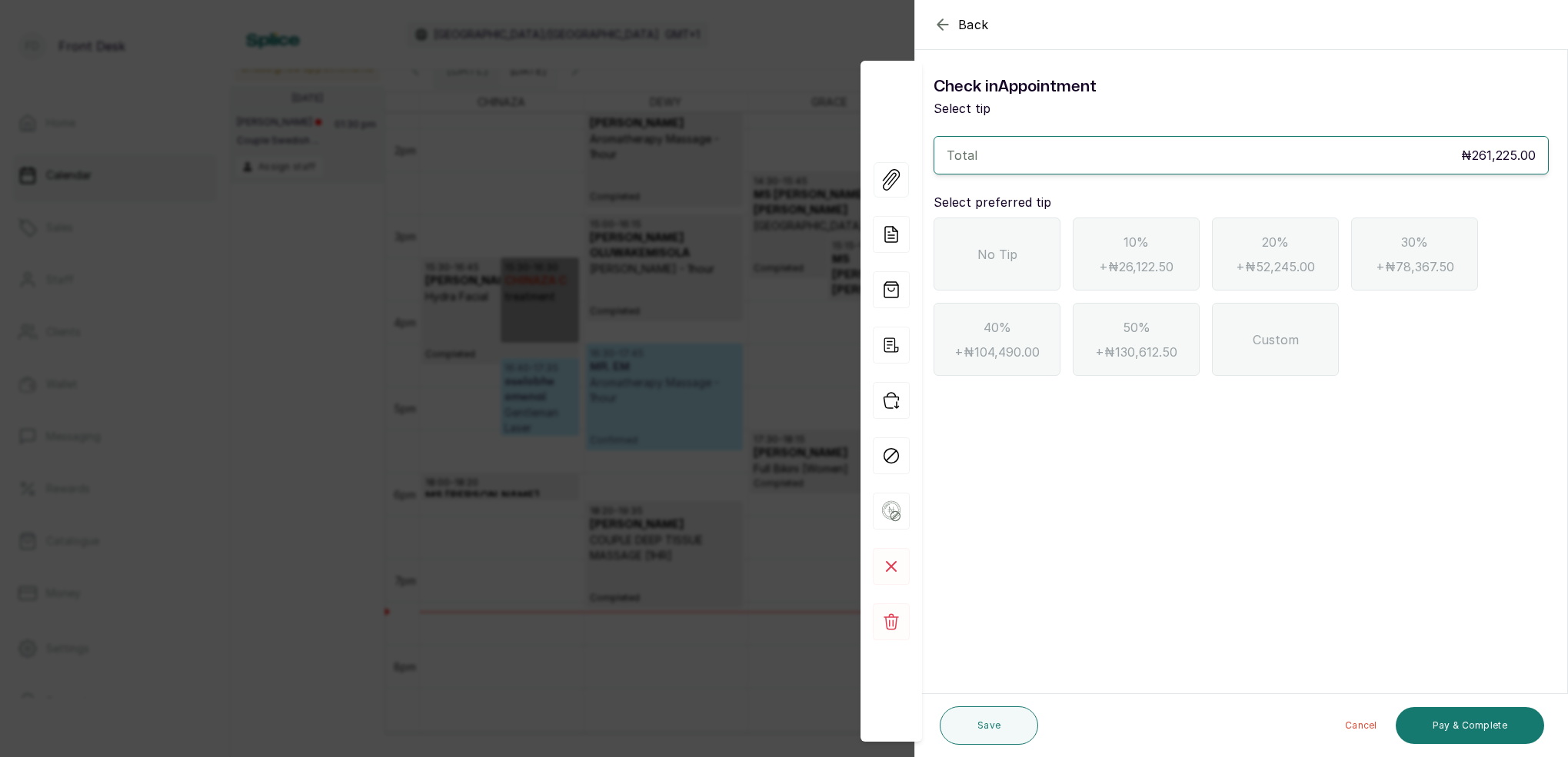
scroll to position [0, 0]
click at [959, 26] on span "Back" at bounding box center [973, 24] width 31 height 18
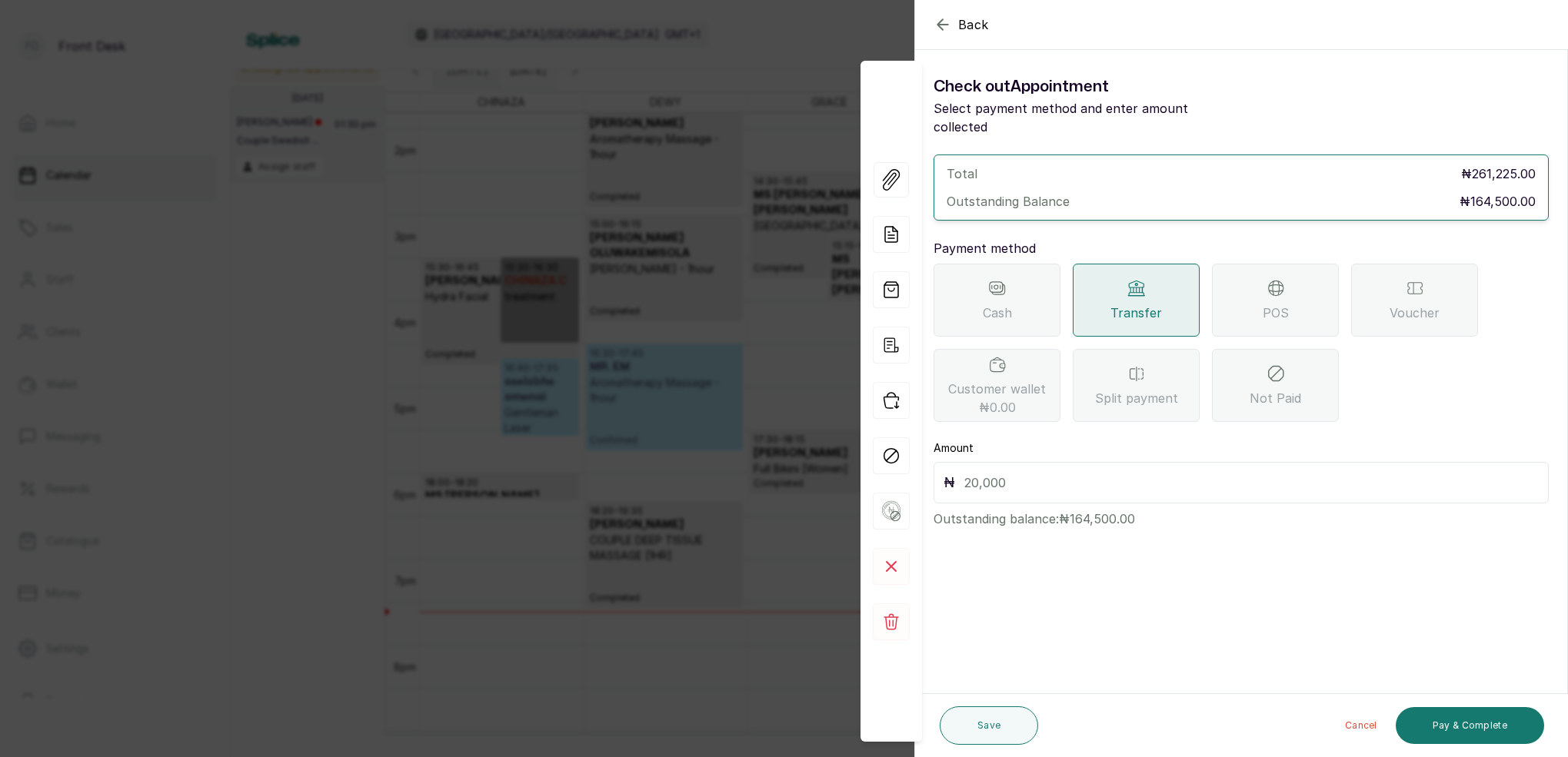
drag, startPoint x: 1088, startPoint y: 472, endPoint x: 1144, endPoint y: 470, distance: 56.0
click at [1088, 472] on input "text" at bounding box center [1251, 482] width 574 height 22
type input "164,500"
click at [1462, 721] on button "Pay & Complete" at bounding box center [1470, 726] width 148 height 37
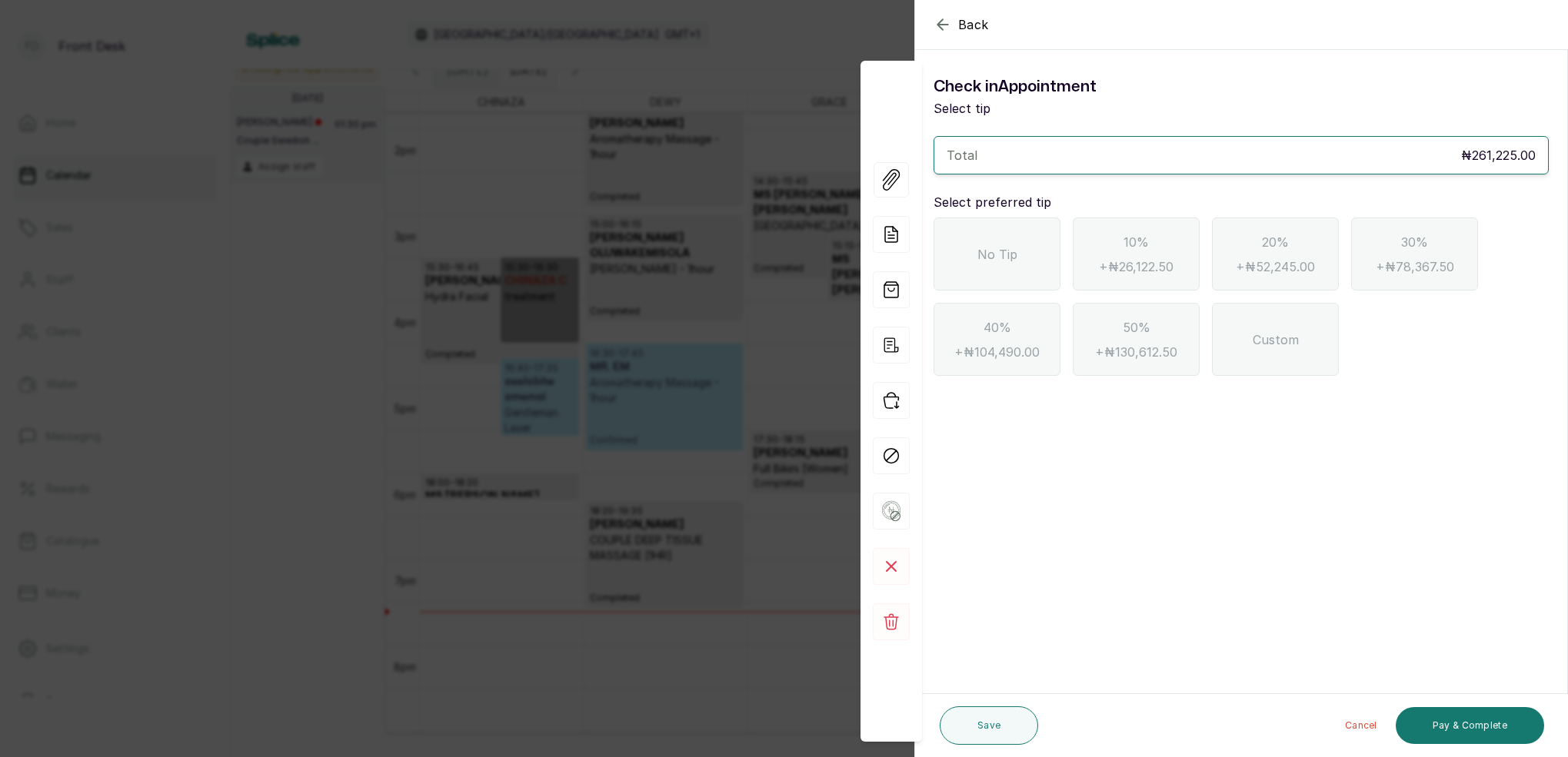
click at [1002, 239] on div "No Tip" at bounding box center [996, 254] width 127 height 73
click at [1490, 724] on button "Pay & Complete" at bounding box center [1470, 726] width 148 height 37
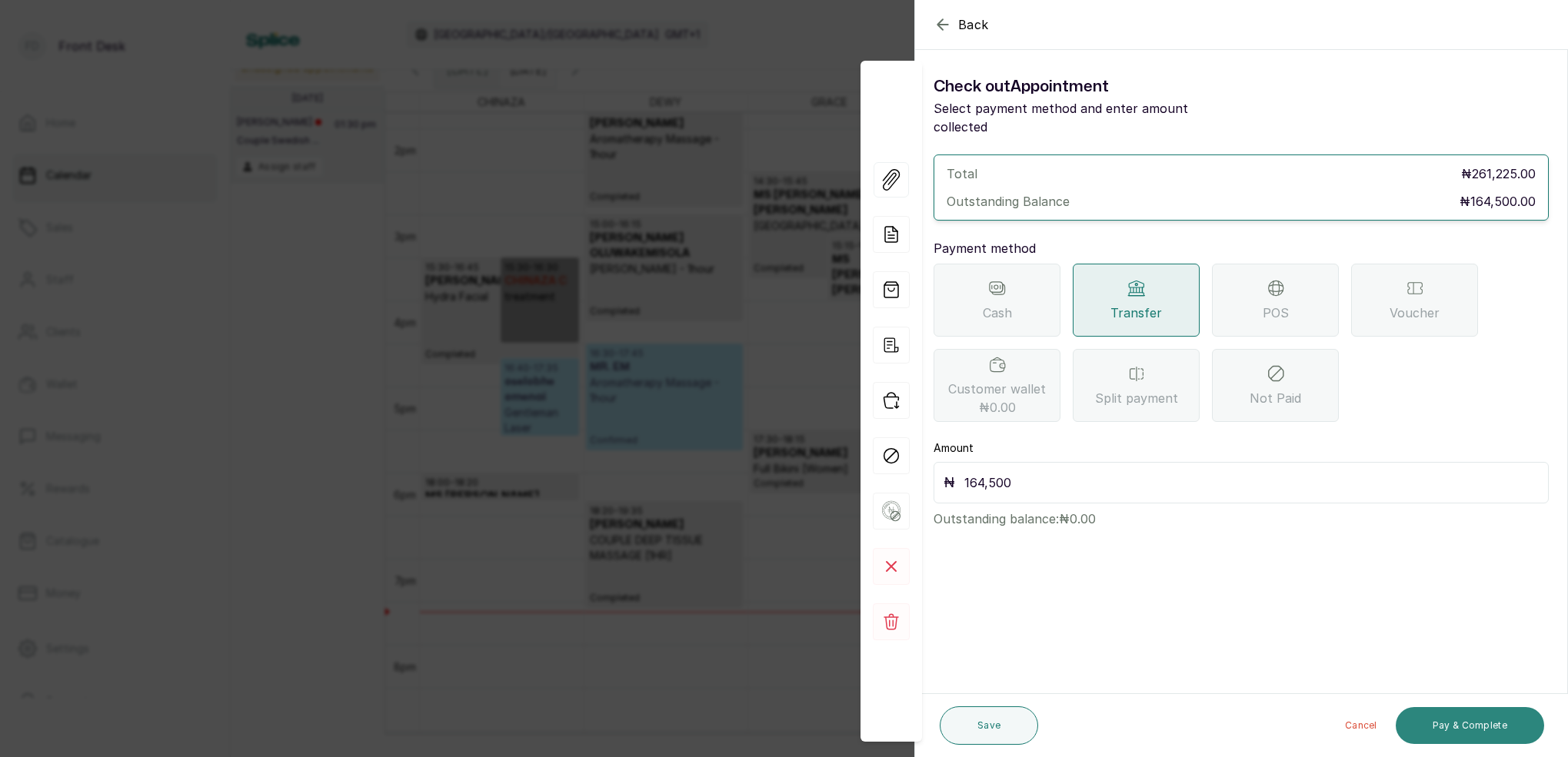
click at [1499, 724] on button "Pay & Complete" at bounding box center [1470, 726] width 148 height 37
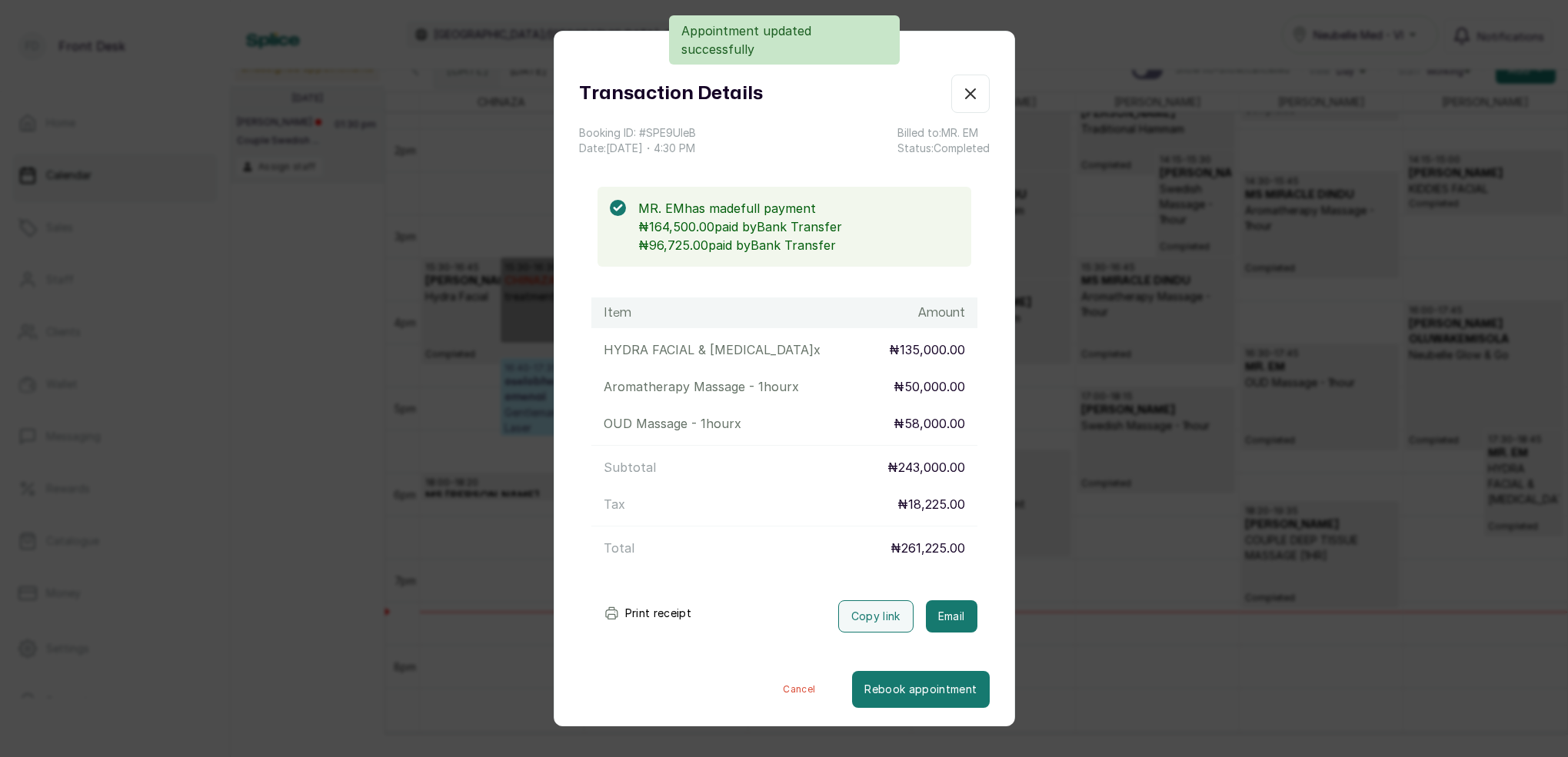
drag, startPoint x: 948, startPoint y: 617, endPoint x: 935, endPoint y: 599, distance: 22.2
click at [948, 614] on button "Email" at bounding box center [951, 616] width 51 height 32
click at [977, 92] on icon "button" at bounding box center [970, 93] width 18 height 18
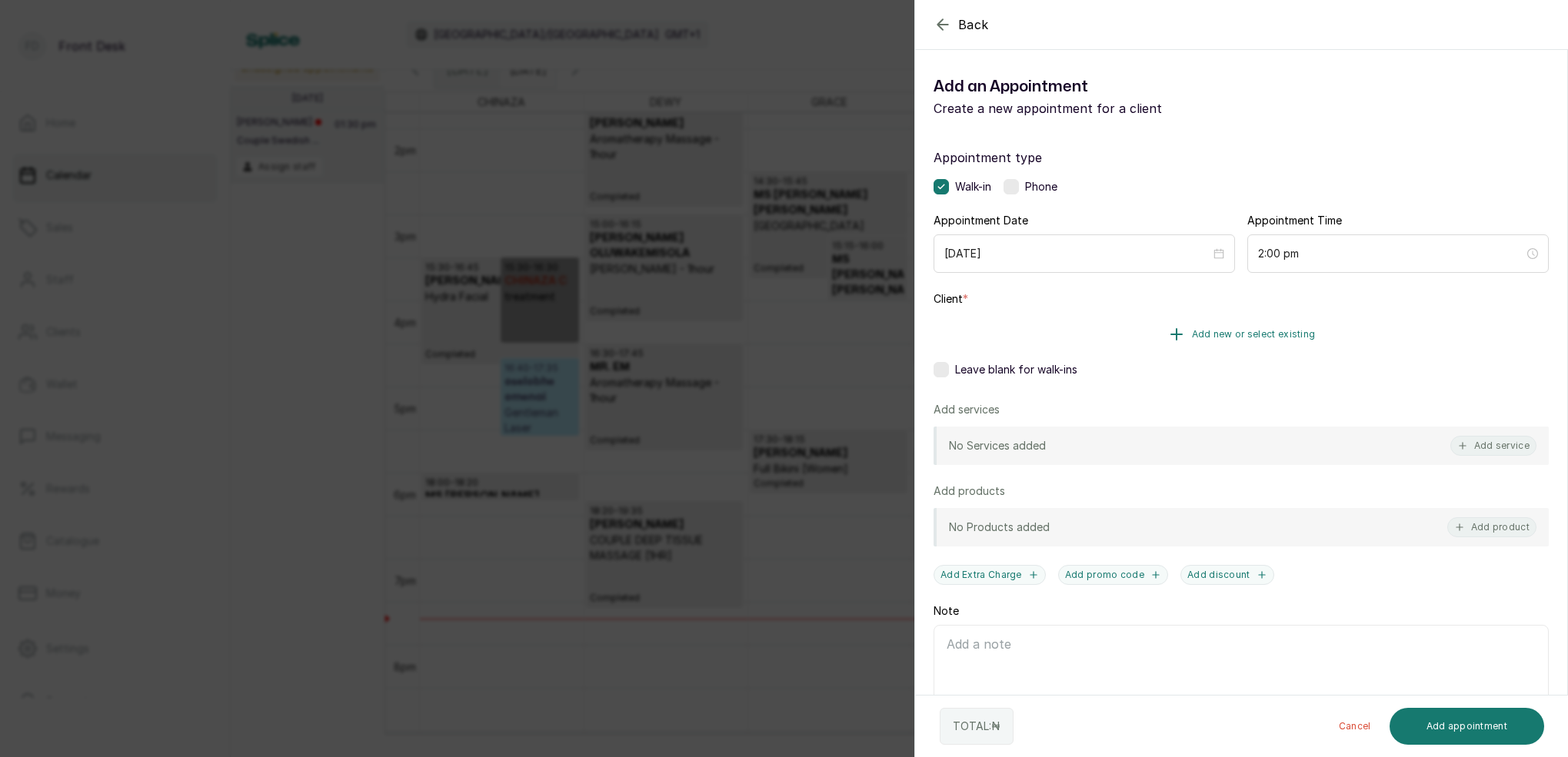
click at [1257, 334] on span "Add new or select existing" at bounding box center [1254, 334] width 124 height 12
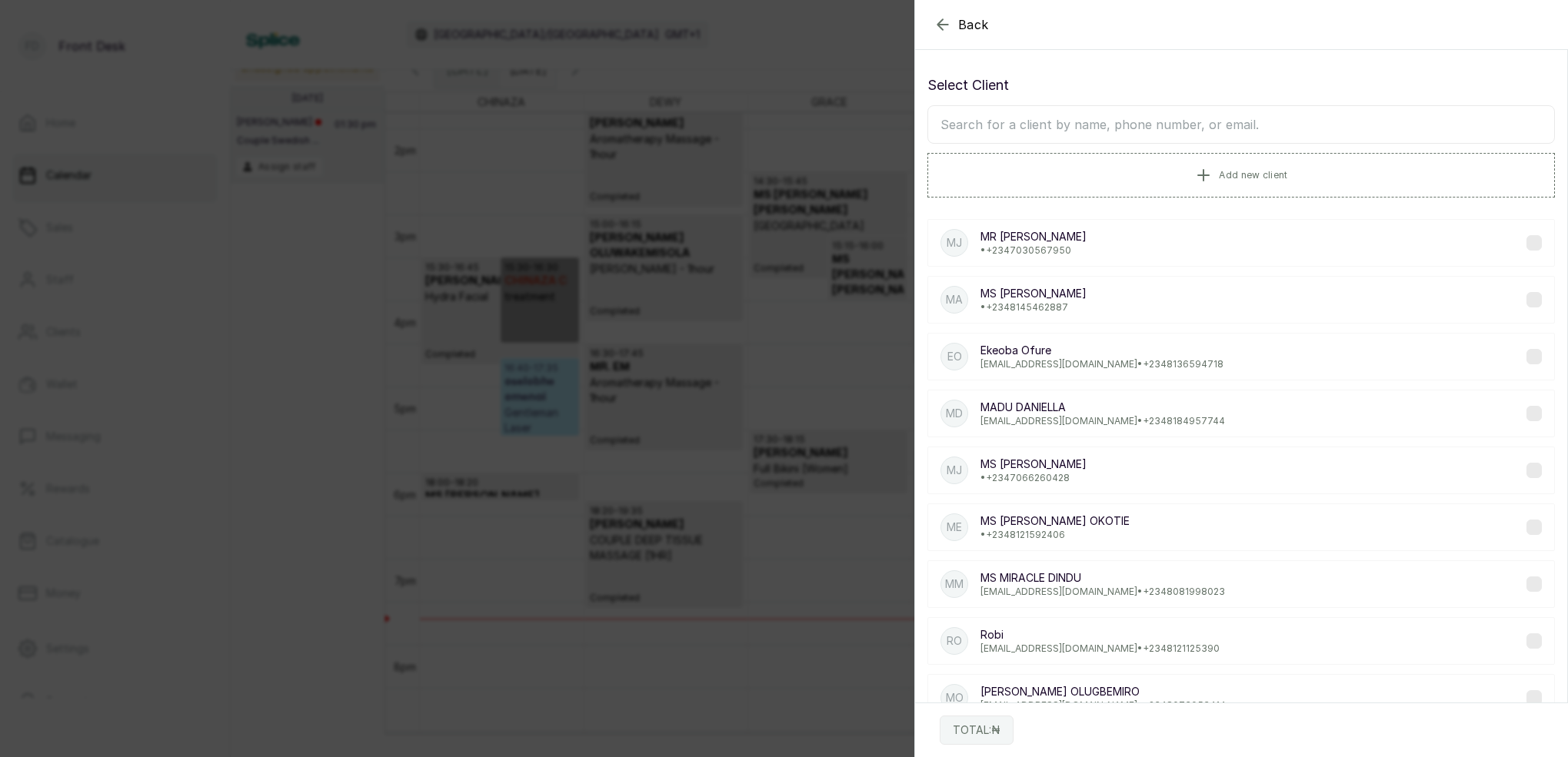
click at [1157, 130] on input "text" at bounding box center [1241, 125] width 627 height 38
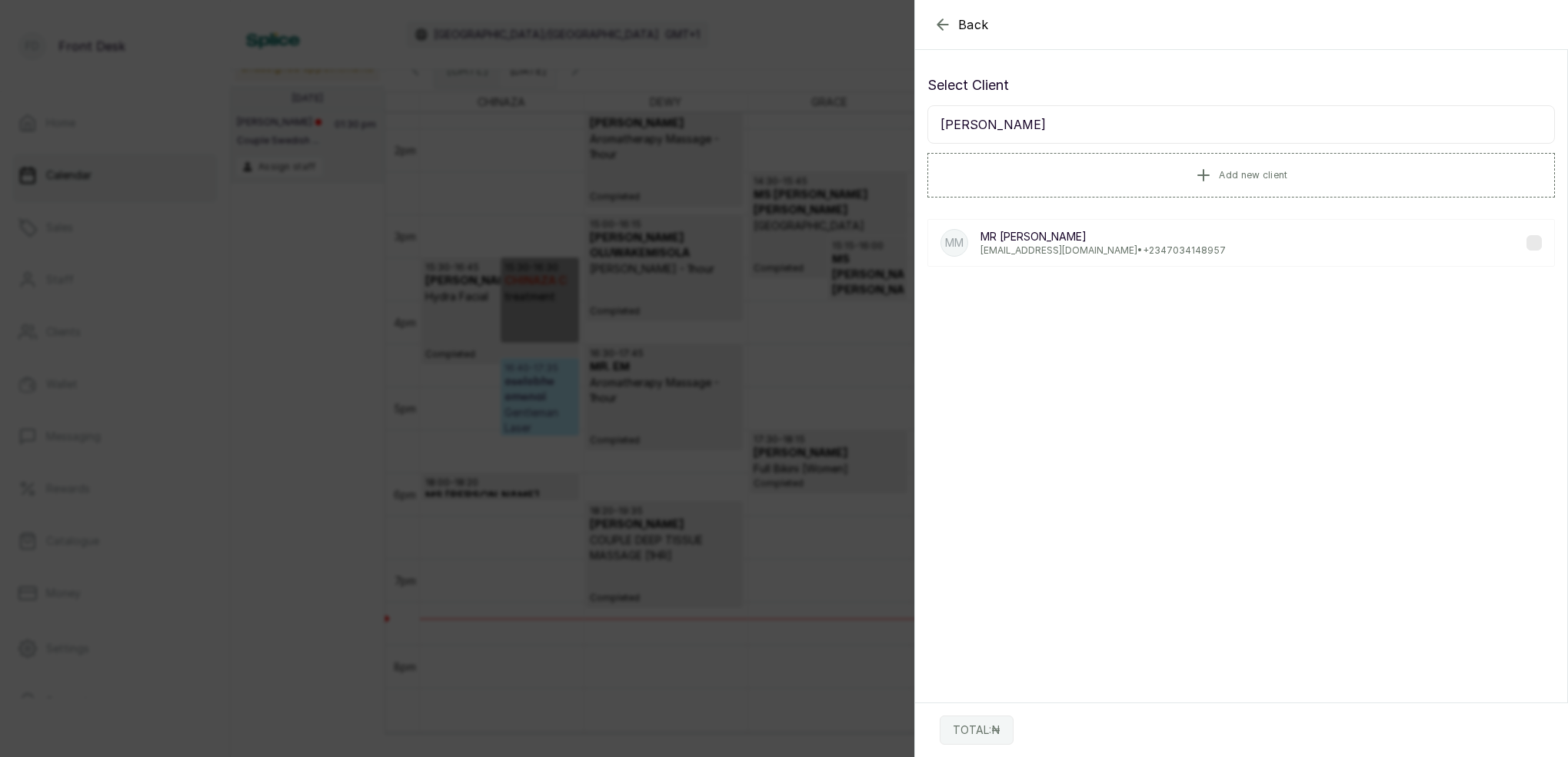
type input "MR MALIK"
click at [1020, 245] on p "maleekdare@icloud.com • +234 7034148957" at bounding box center [1103, 250] width 245 height 12
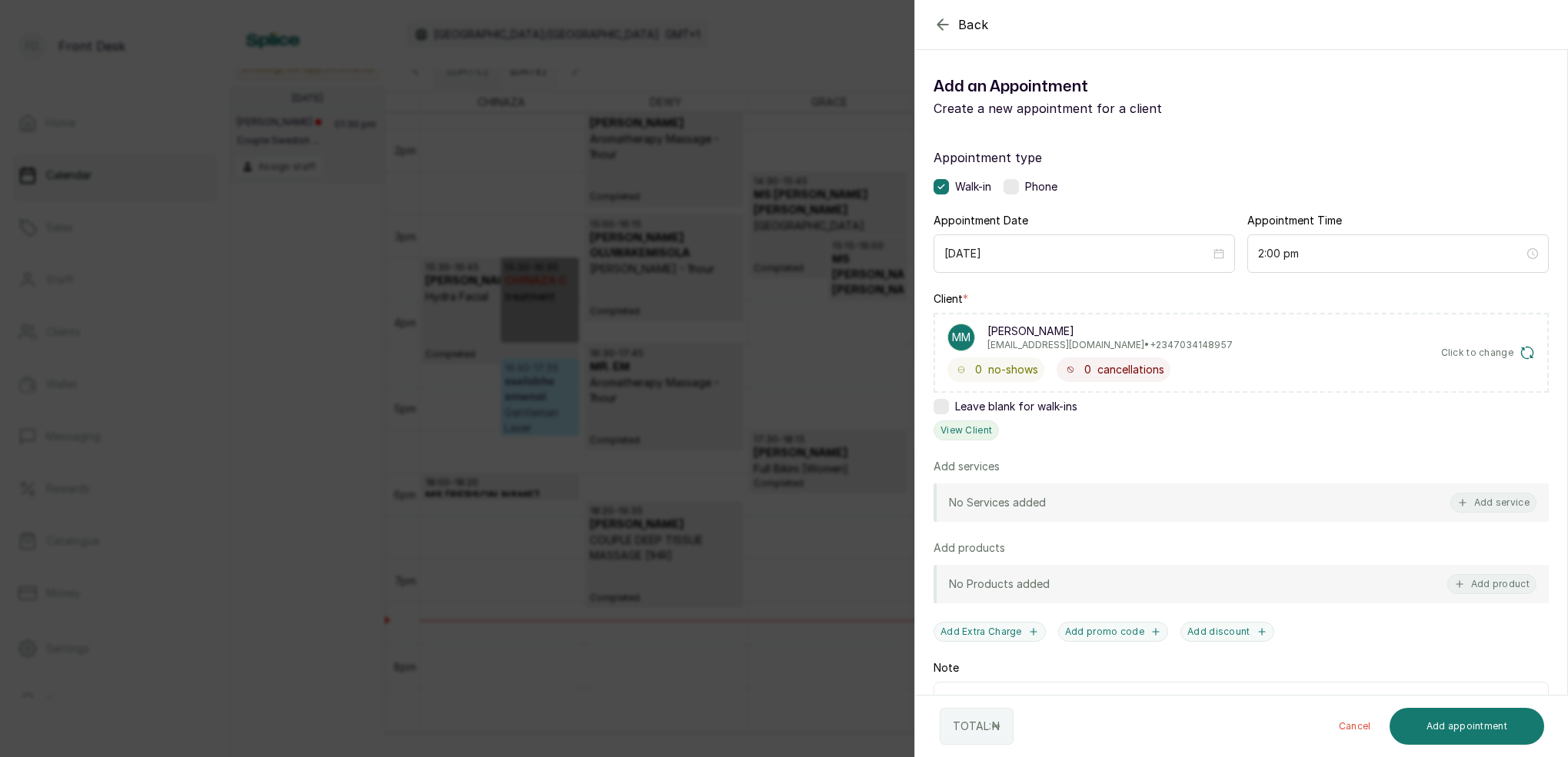
click at [969, 436] on button "View Client" at bounding box center [966, 430] width 65 height 20
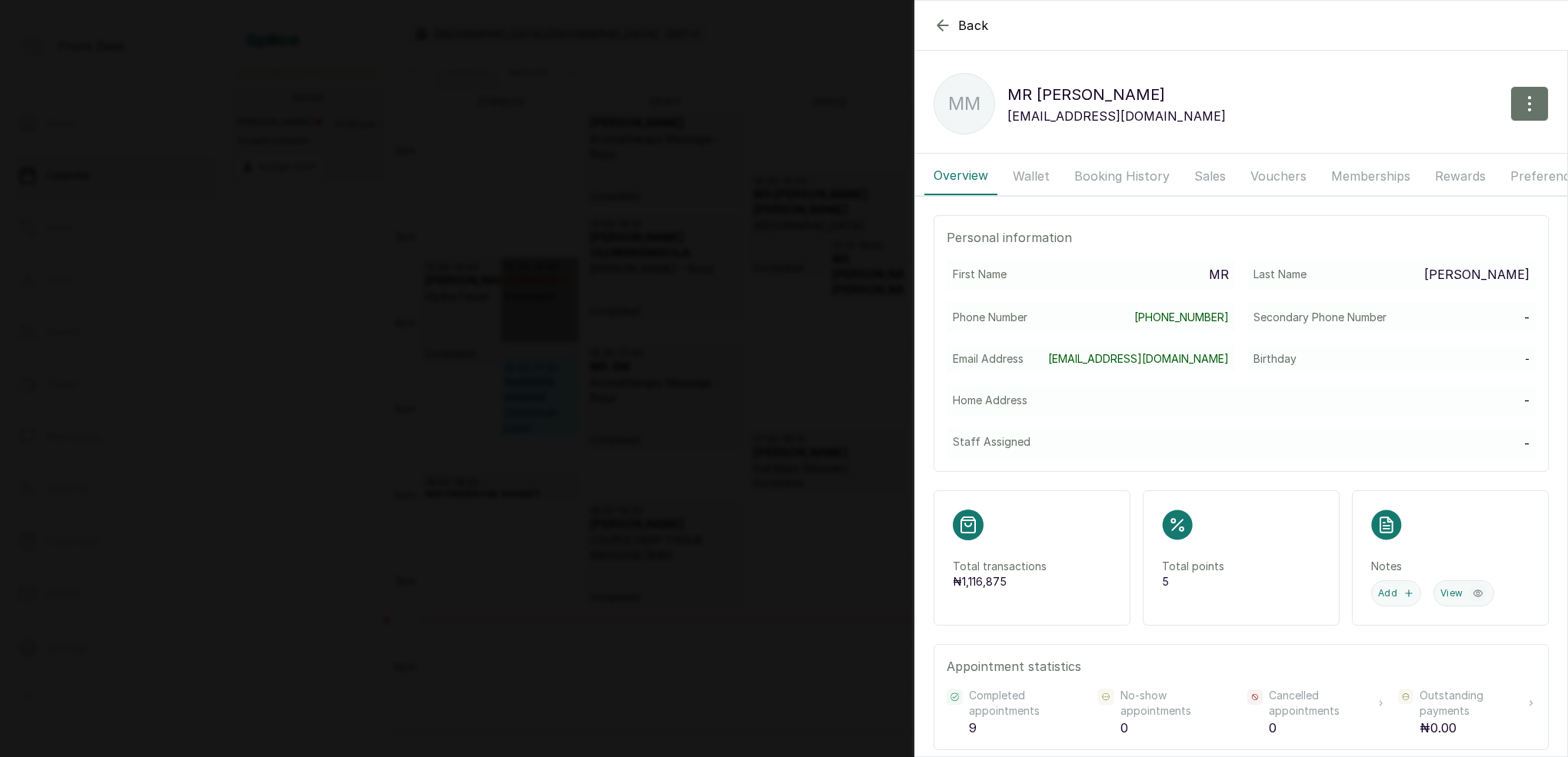
click at [1128, 177] on button "Booking History" at bounding box center [1122, 176] width 113 height 38
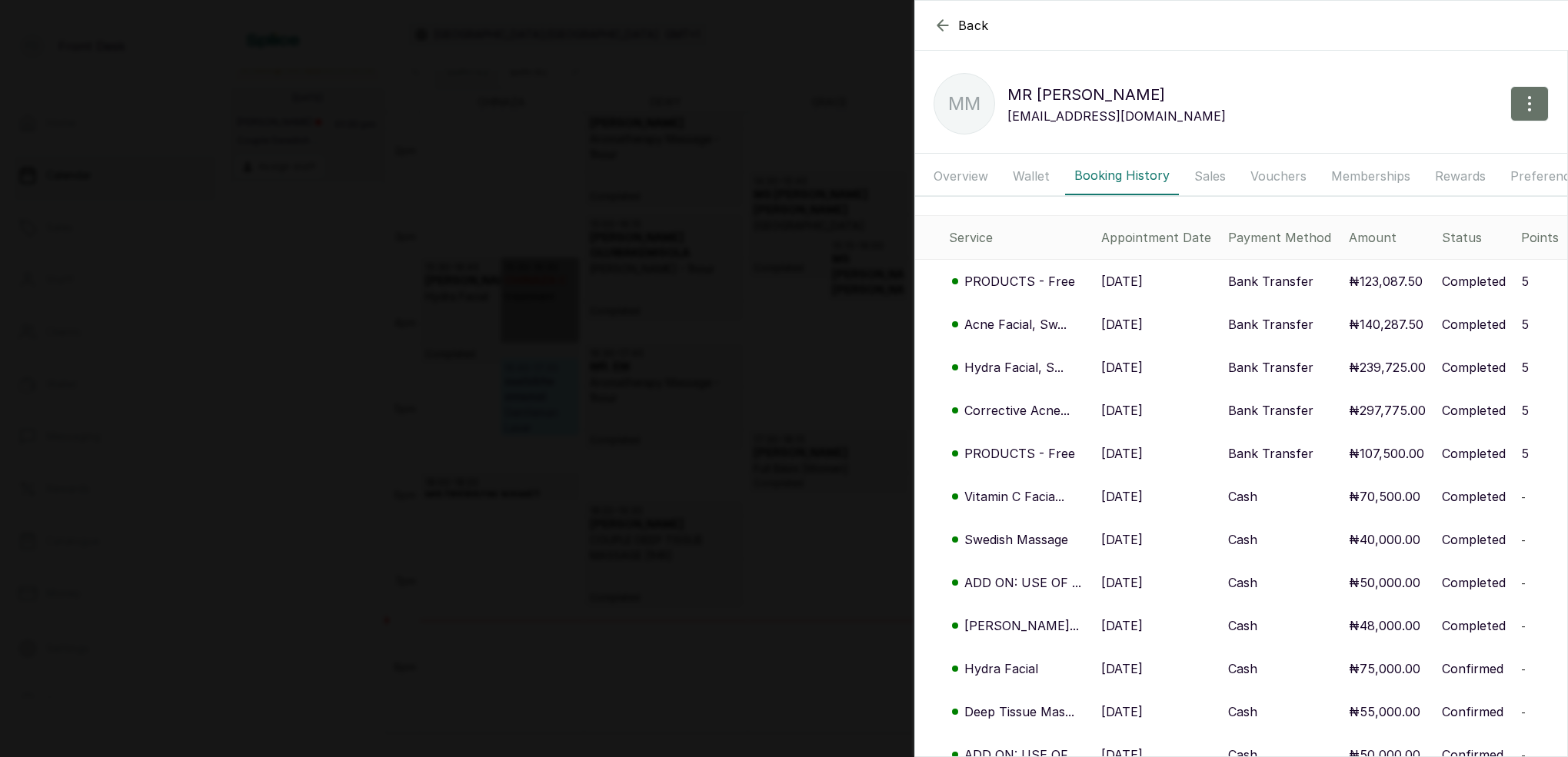
scroll to position [20, 0]
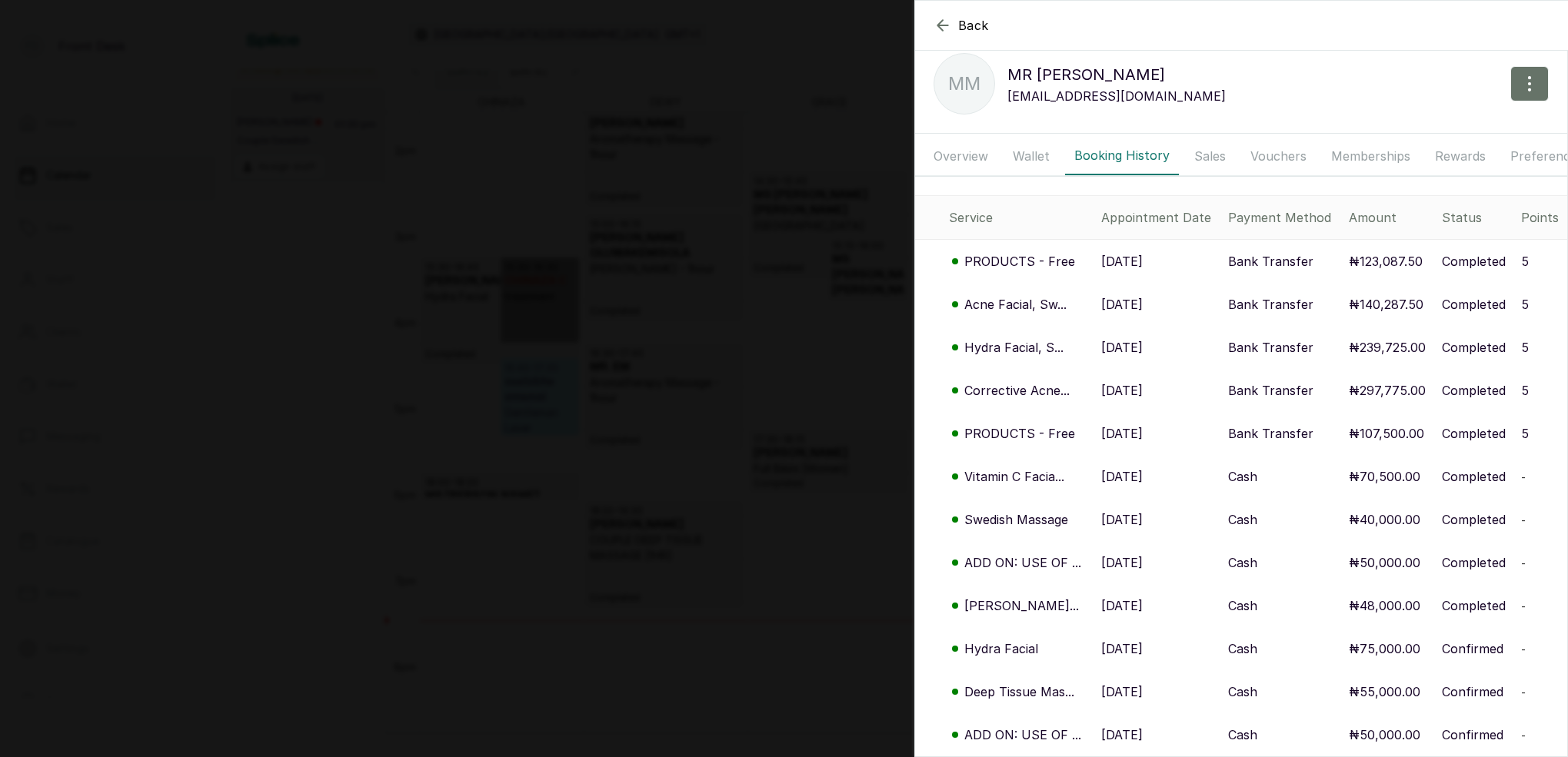
drag, startPoint x: 1037, startPoint y: 350, endPoint x: 1181, endPoint y: 399, distance: 152.1
click at [1172, 392] on tbody "PRODUCTS - Free 9 Sep, 2025 Bank Transfer ₦123,087.50 Completed 5 Acne Facial, …" at bounding box center [1241, 498] width 652 height 517
click at [1143, 397] on p "16 Jul, 2025" at bounding box center [1122, 390] width 42 height 18
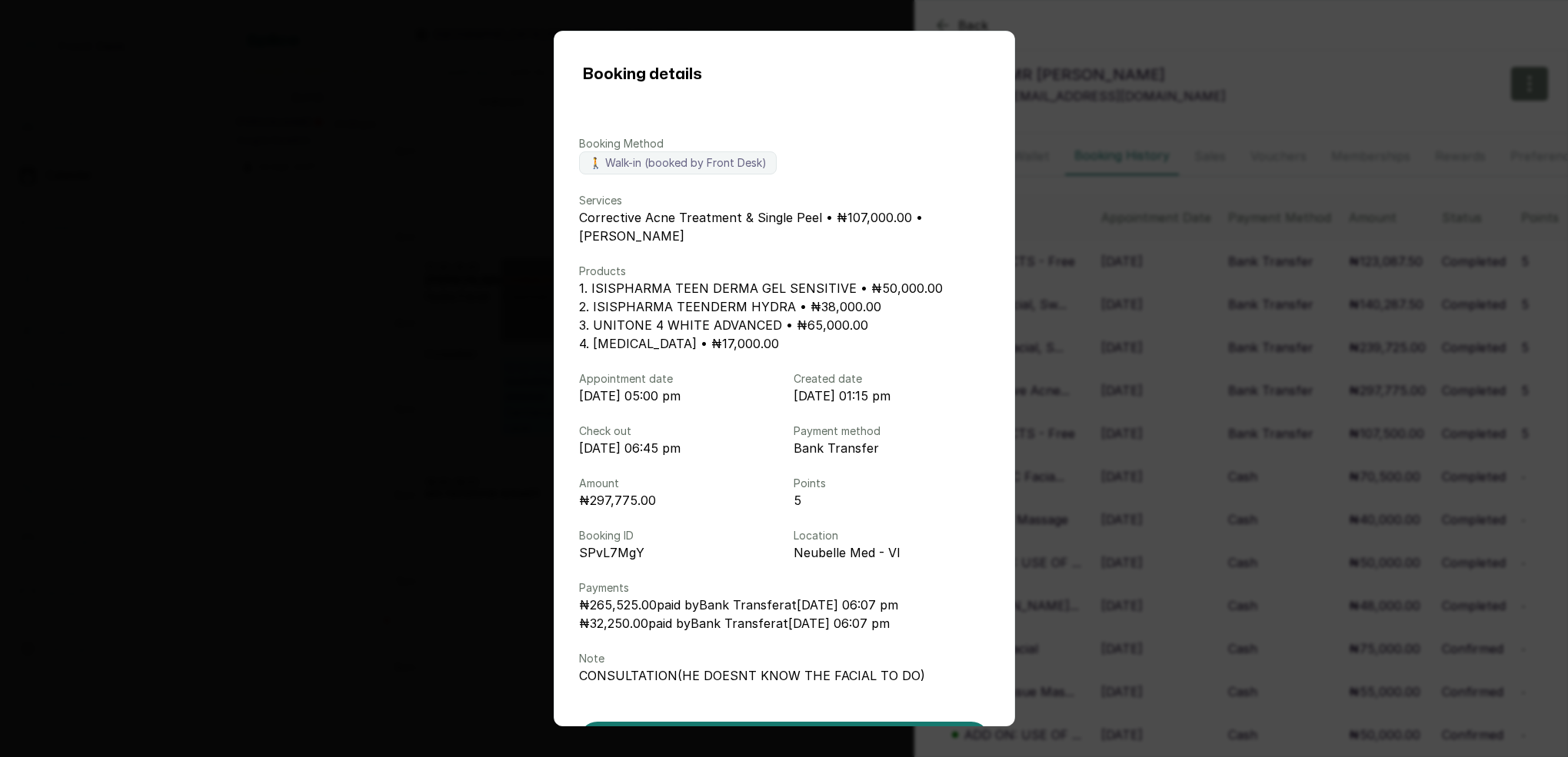
click at [1214, 424] on div "Booking details Booking Method 🚶 Walk-in (booked by Front Desk) Services Correc…" at bounding box center [784, 378] width 1568 height 757
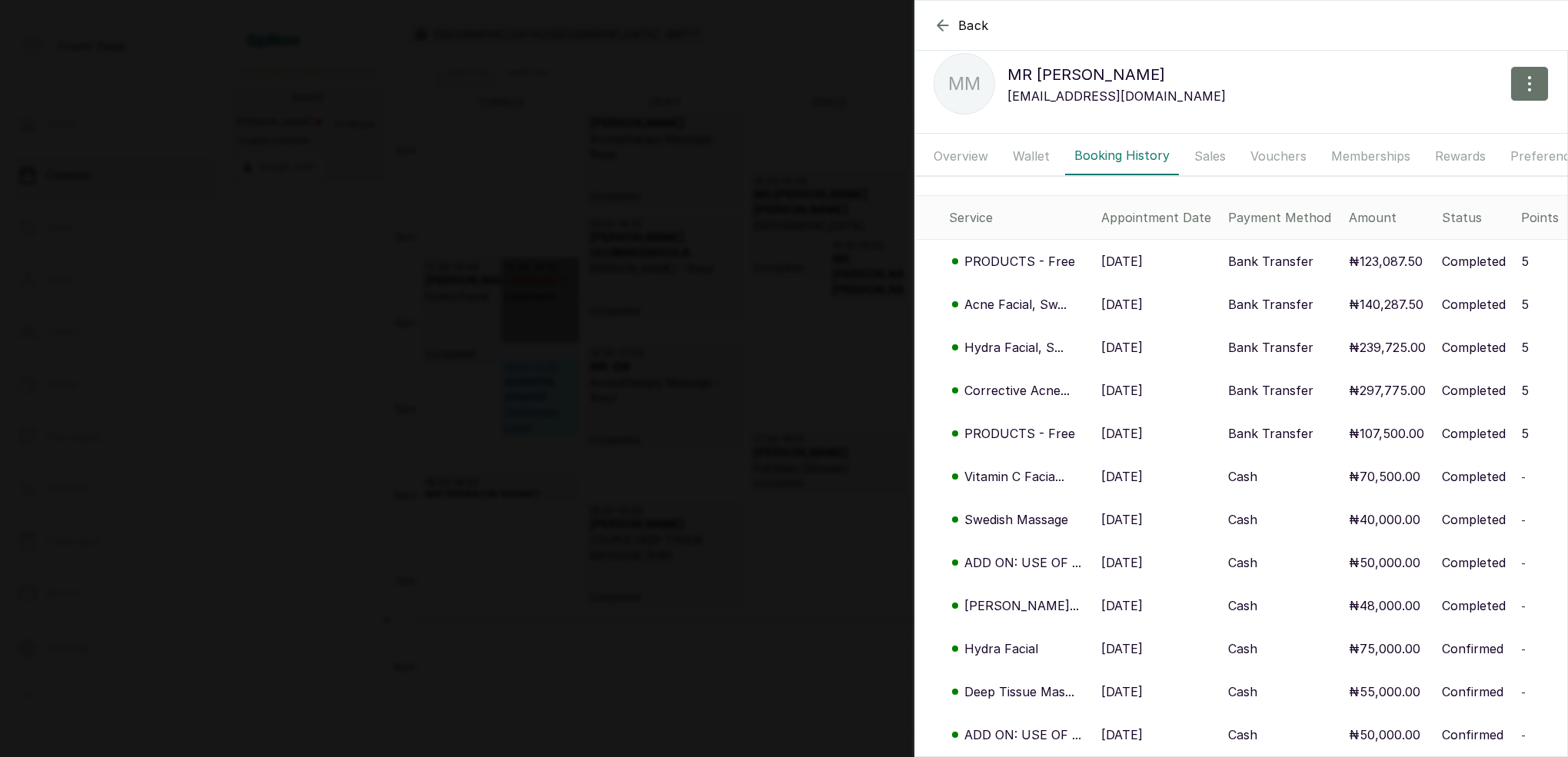
click at [1125, 433] on p "5 Jul, 2025" at bounding box center [1122, 433] width 42 height 18
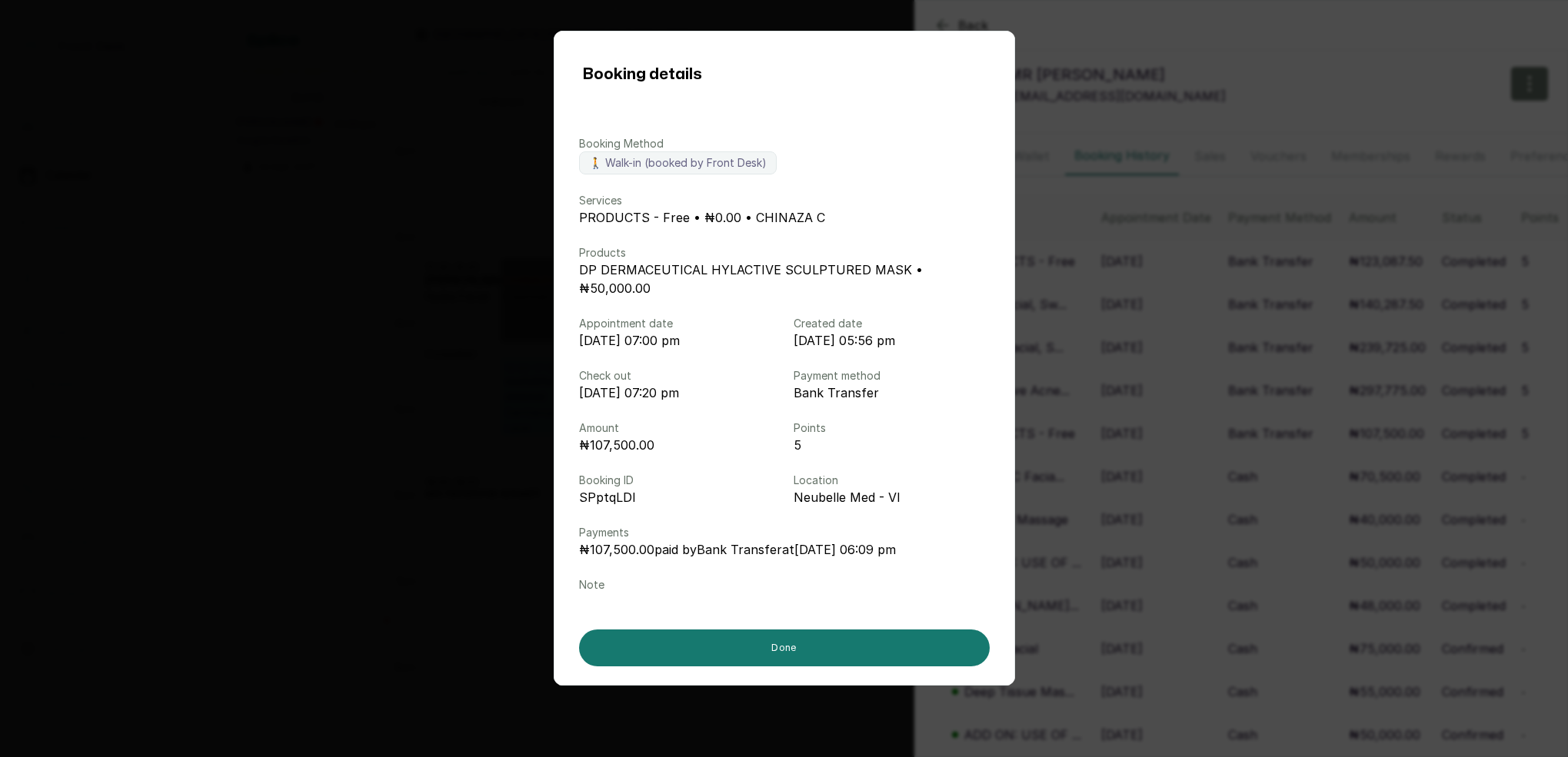
click at [1138, 464] on div "Booking details Booking Method 🚶 Walk-in (booked by Front Desk) Services PRODUC…" at bounding box center [784, 378] width 1568 height 757
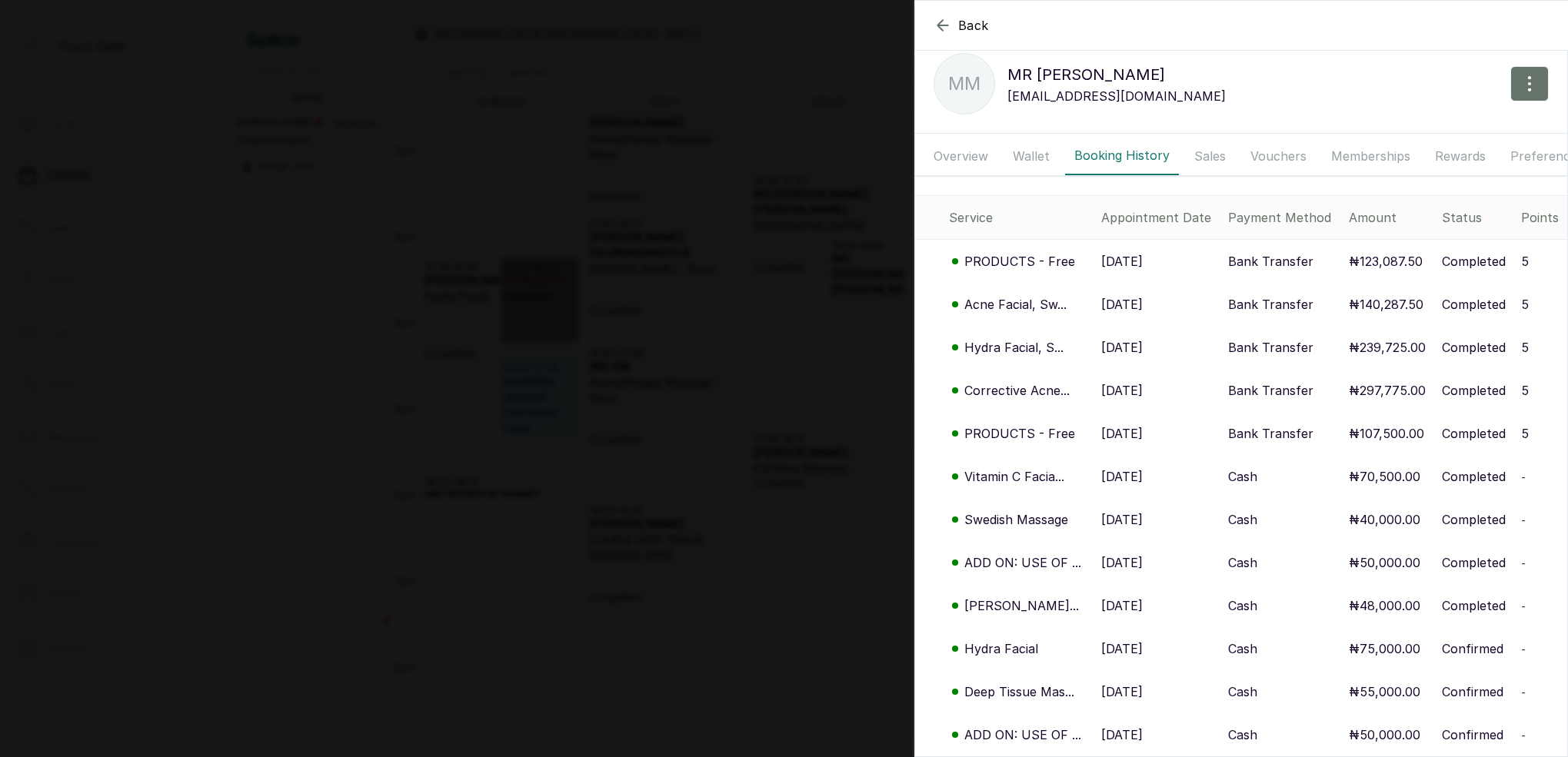
click at [1136, 473] on p "13 Nov, 2024" at bounding box center [1122, 476] width 42 height 18
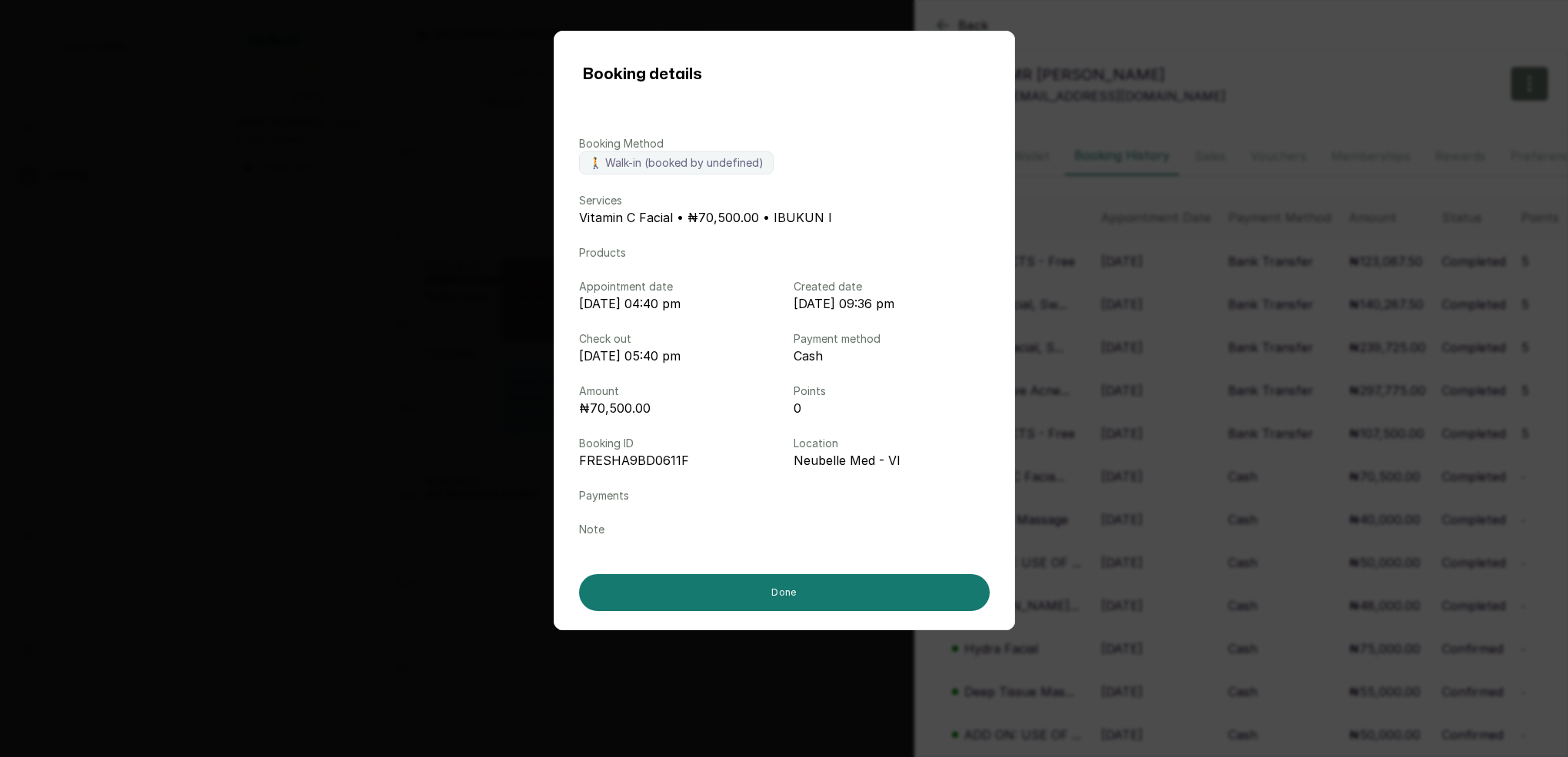
click at [1176, 427] on div "Booking details Booking Method 🚶 Walk-in (booked by undefined) Services Vitamin…" at bounding box center [784, 378] width 1568 height 757
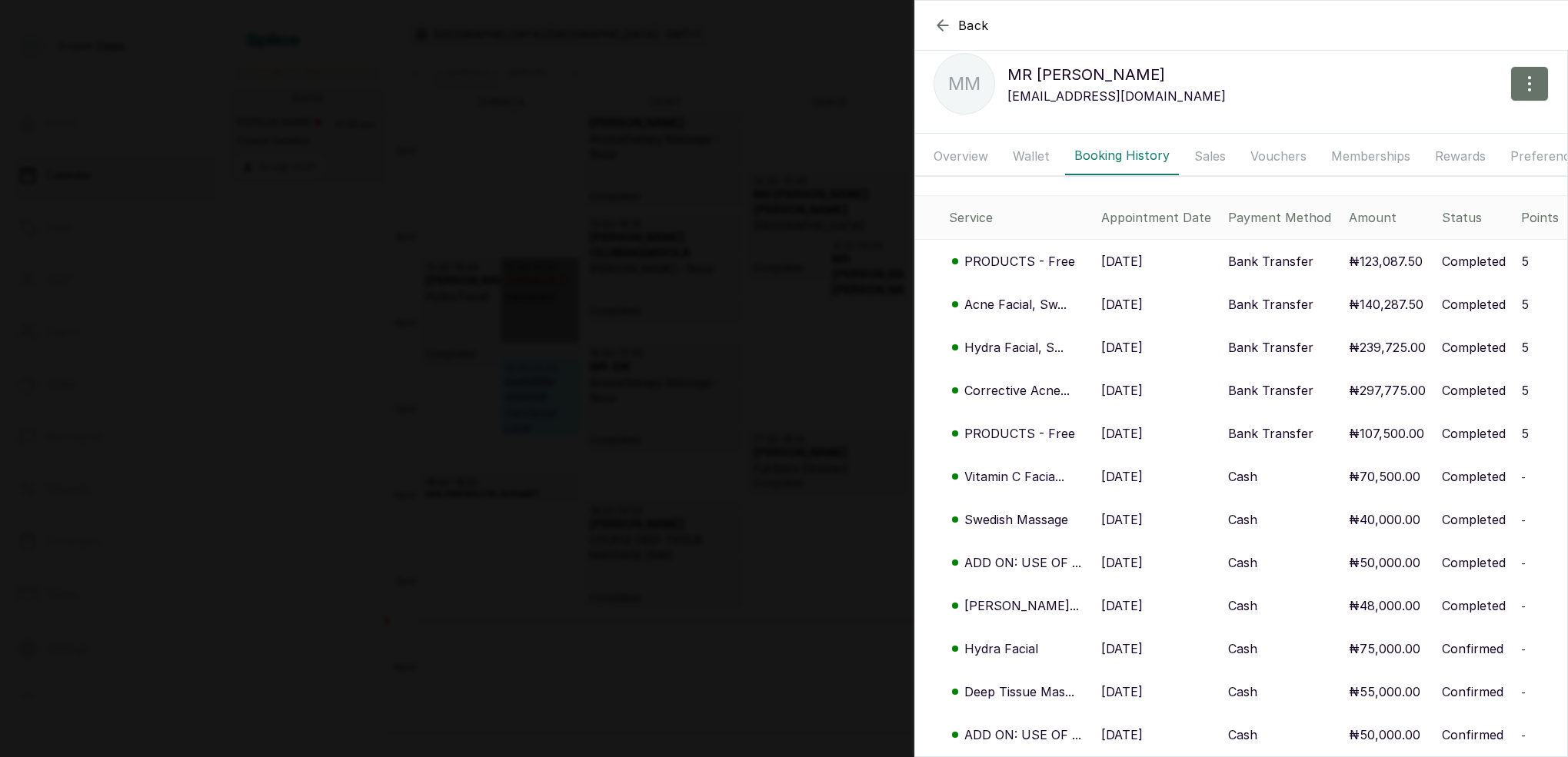
click at [1143, 399] on p "16 Jul, 2025" at bounding box center [1122, 390] width 42 height 18
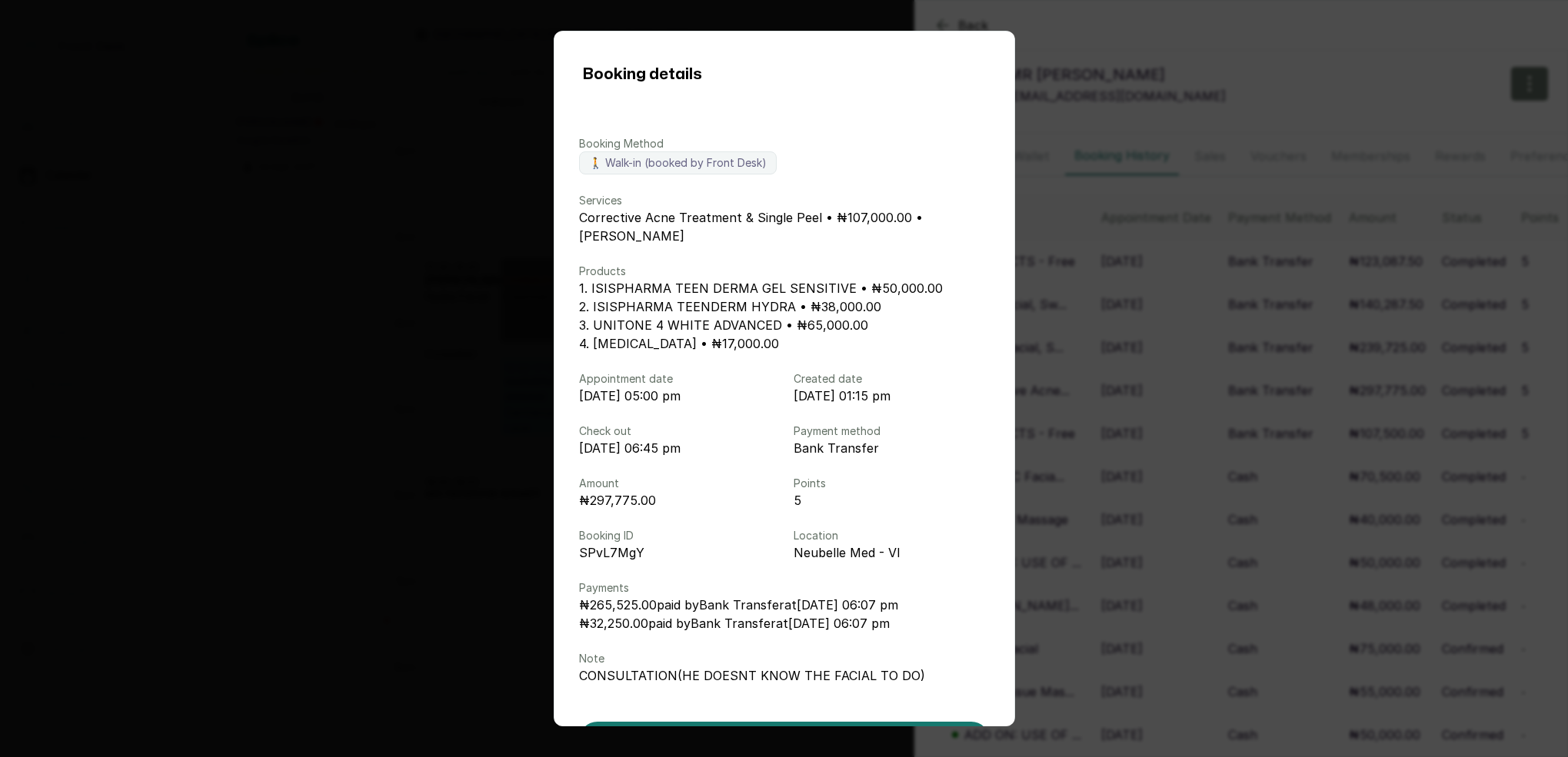
drag, startPoint x: 1161, startPoint y: 41, endPoint x: 1130, endPoint y: 28, distance: 33.6
click at [1161, 40] on div "Booking details Booking Method 🚶 Walk-in (booked by Front Desk) Services Correc…" at bounding box center [784, 378] width 1568 height 757
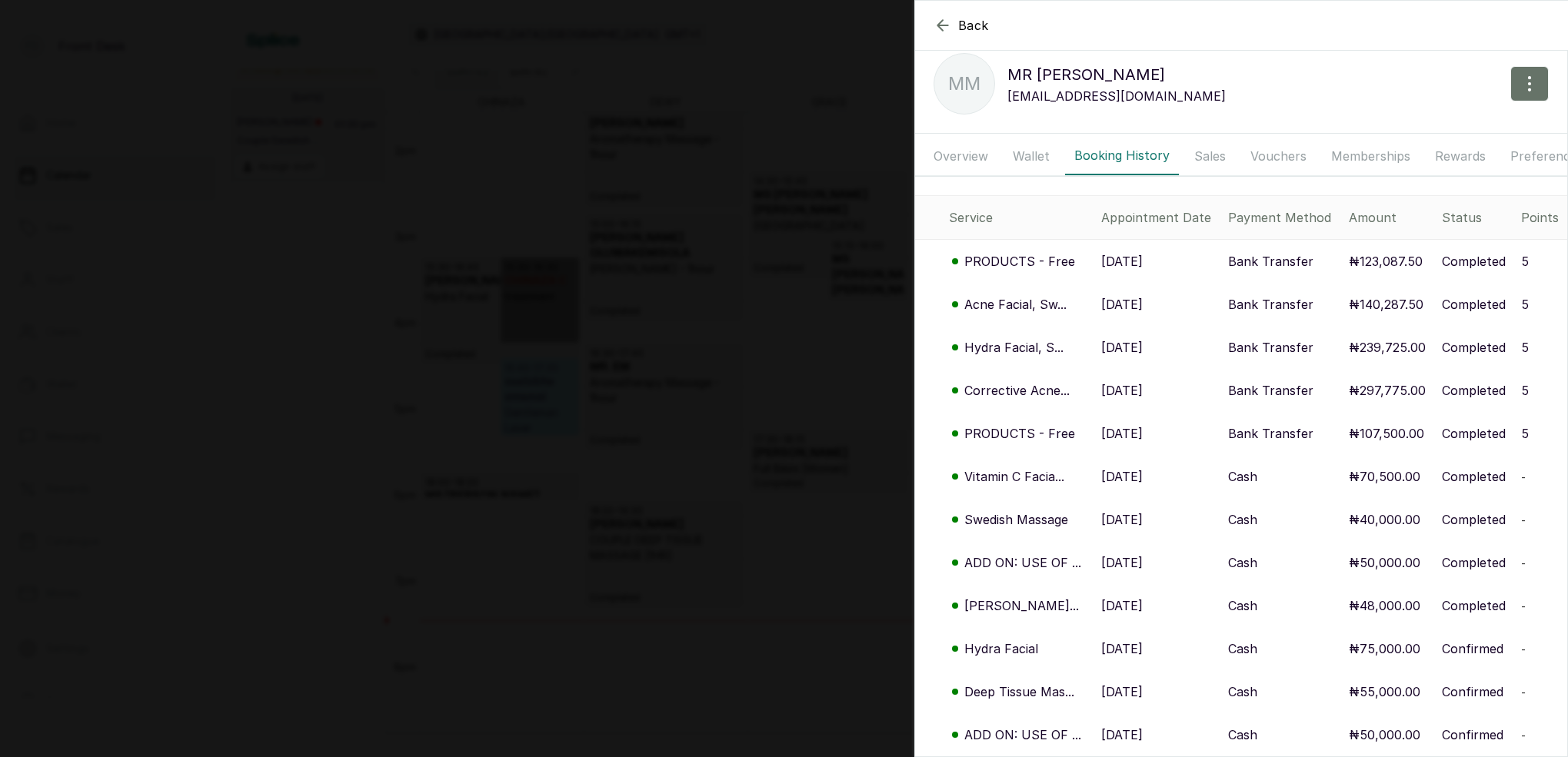
scroll to position [1, 0]
click at [943, 29] on icon "button" at bounding box center [942, 25] width 18 height 18
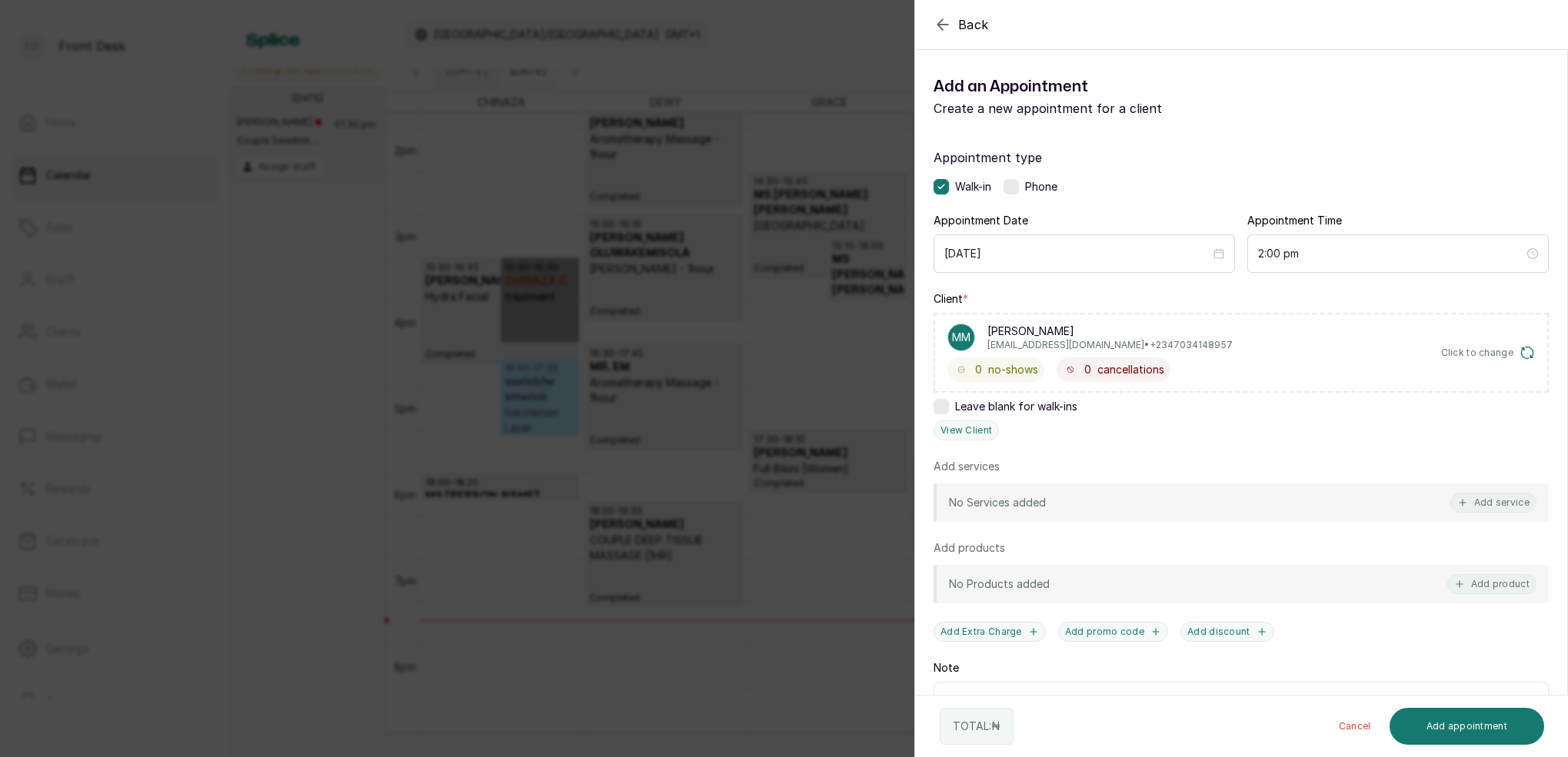
scroll to position [0, 0]
